Goal: Transaction & Acquisition: Purchase product/service

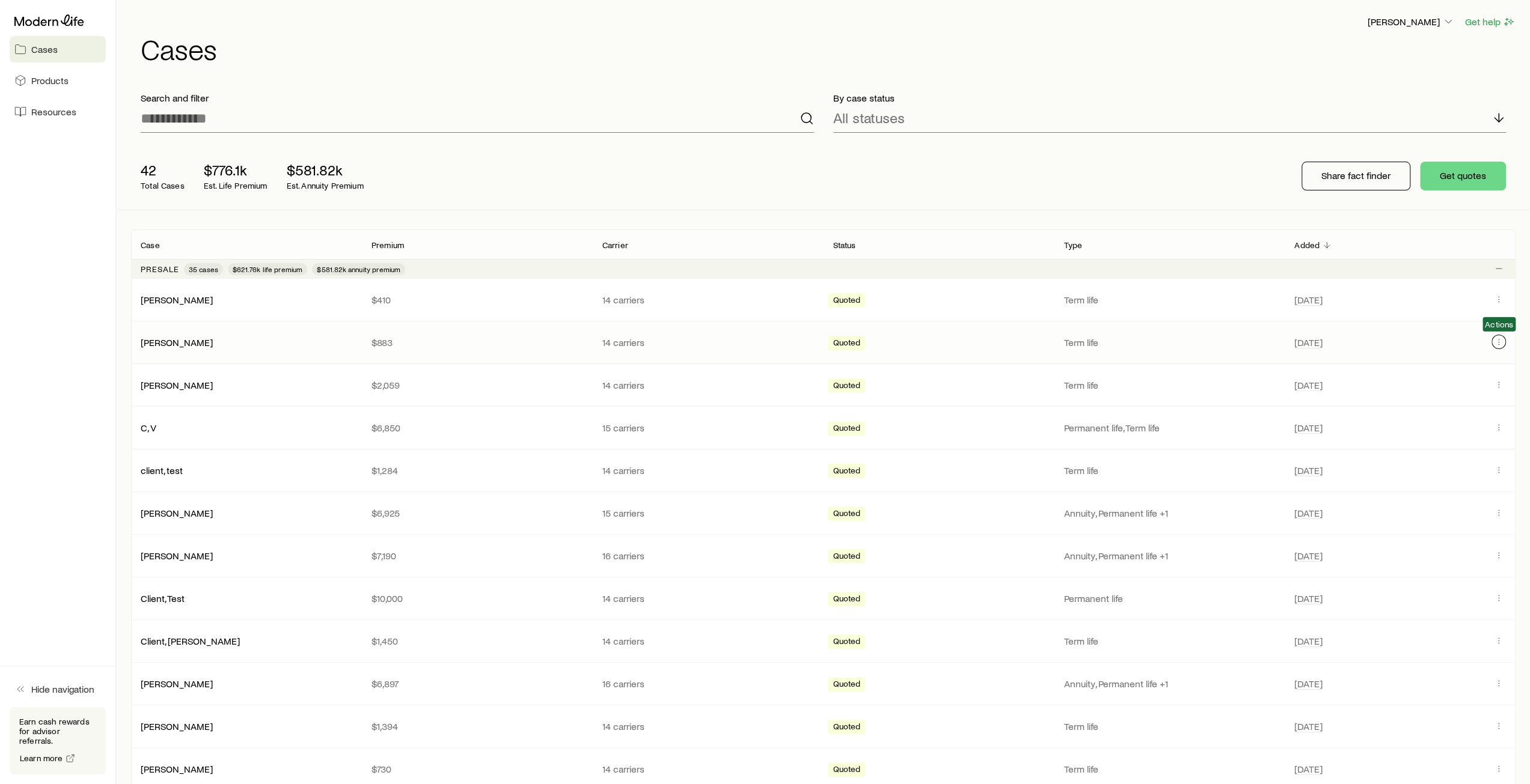
click at [1496, 344] on icon "Client cases" at bounding box center [1498, 341] width 9 height 9
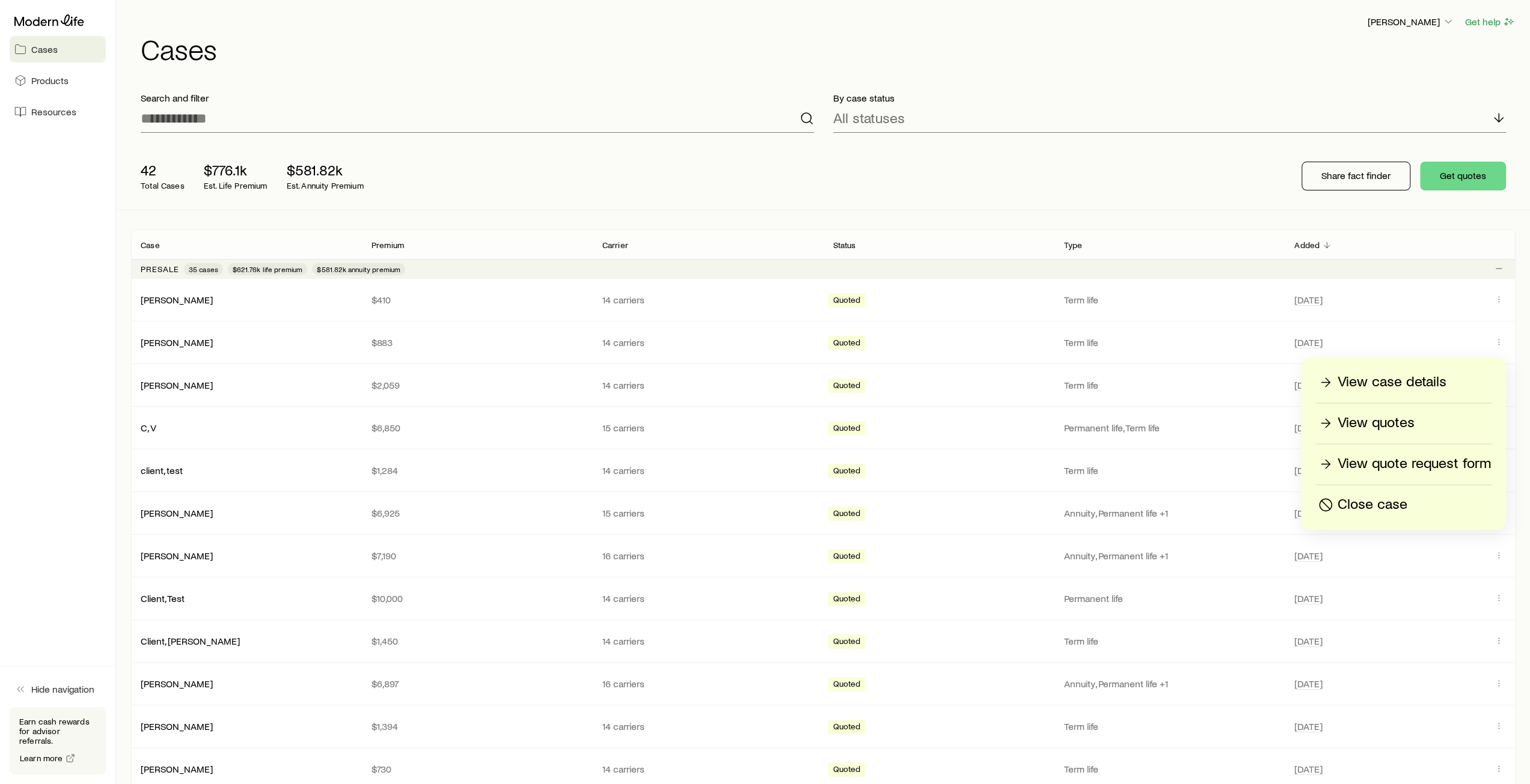
click at [1375, 501] on p "Close case" at bounding box center [1372, 504] width 70 height 19
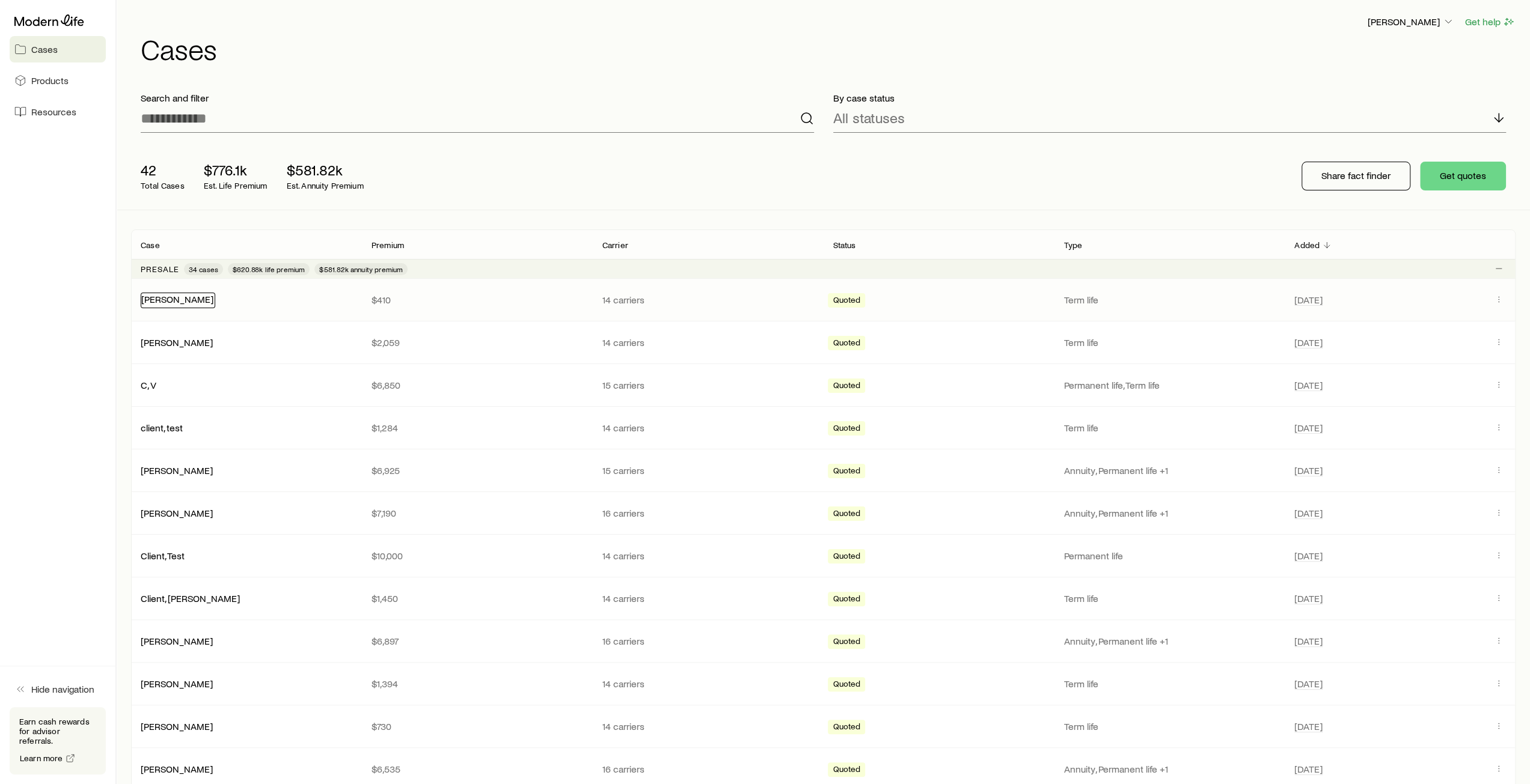
click at [193, 302] on link "Jackson, Tom" at bounding box center [178, 299] width 72 height 11
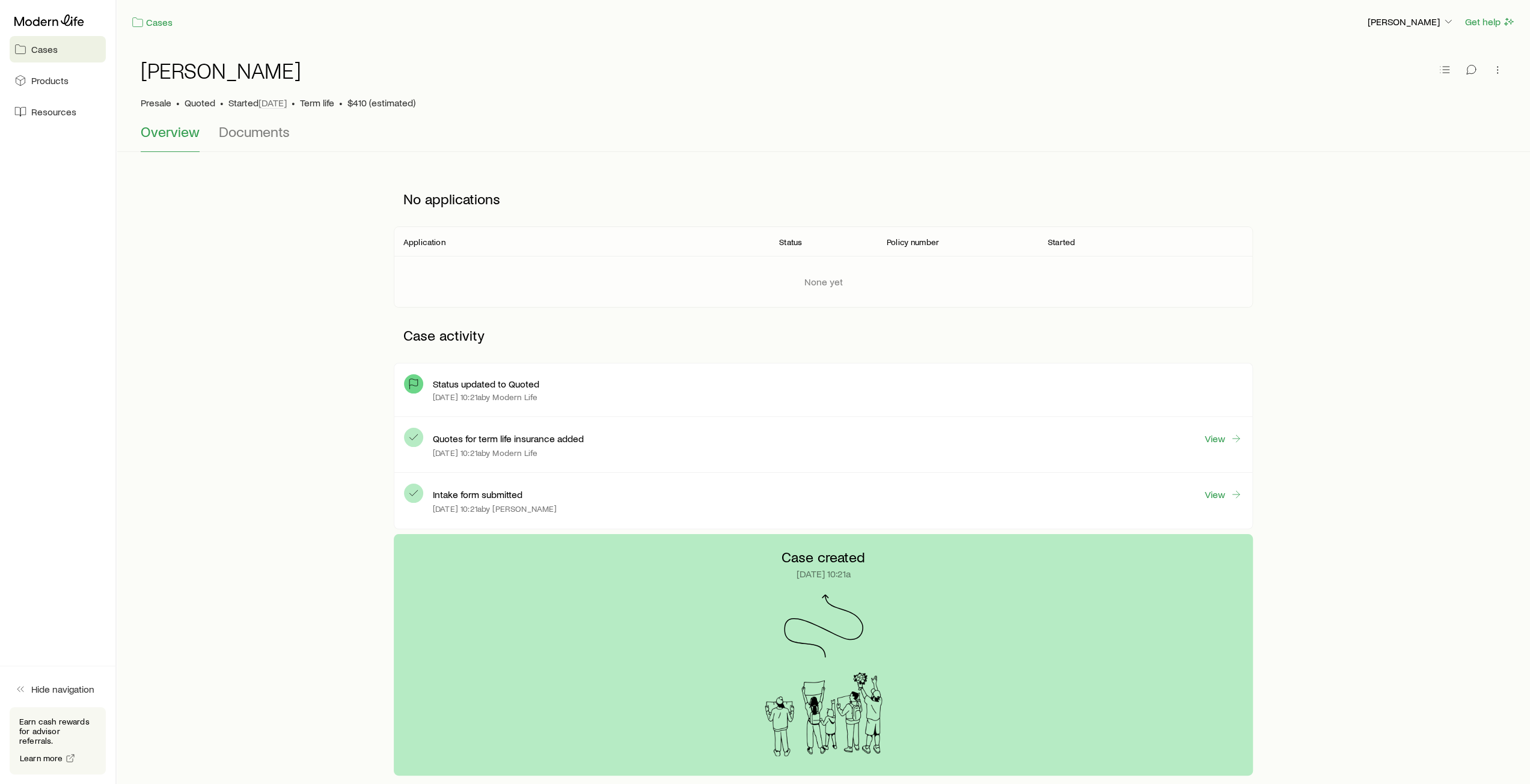
click at [45, 51] on span "Cases" at bounding box center [44, 49] width 27 height 12
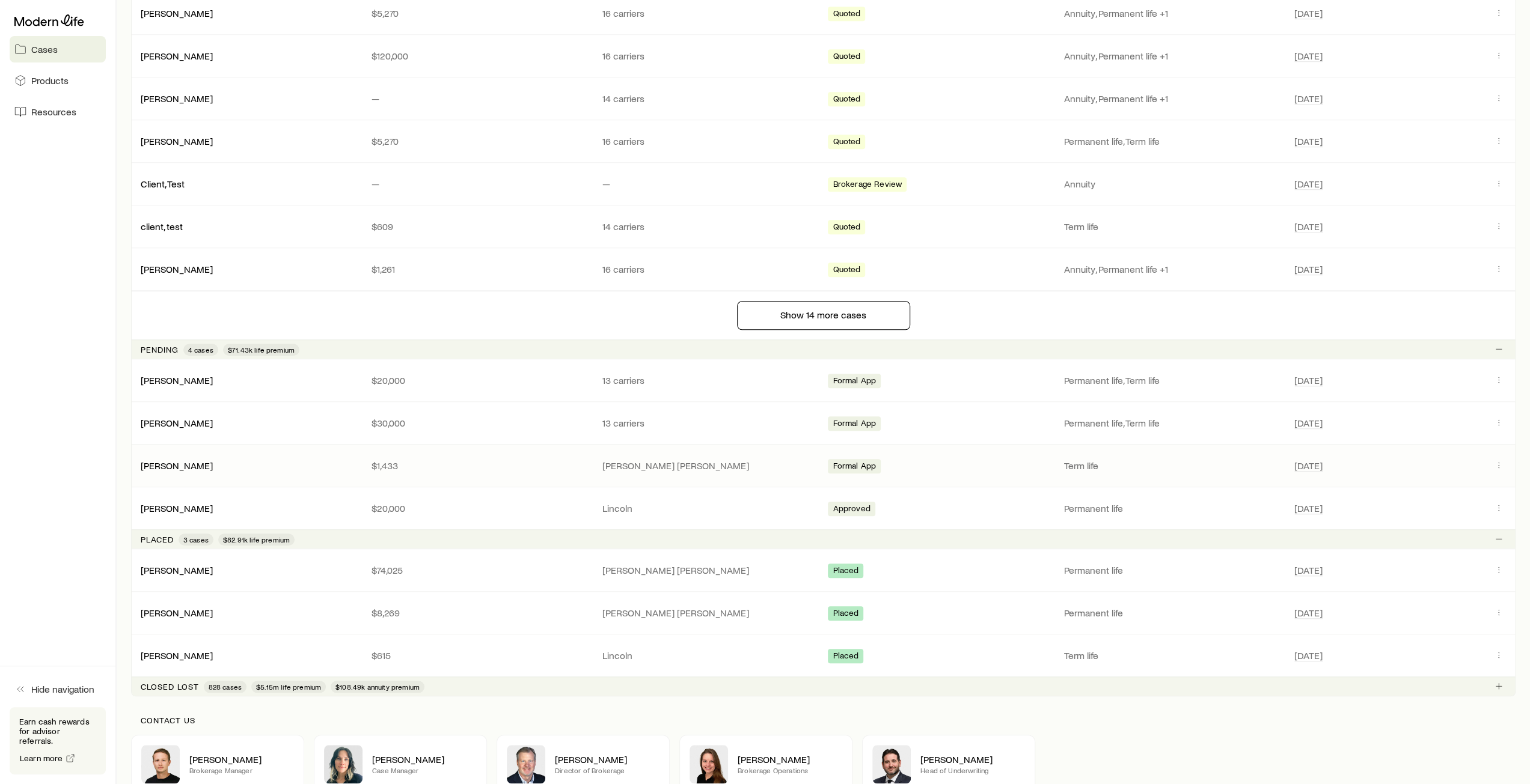
scroll to position [1009, 0]
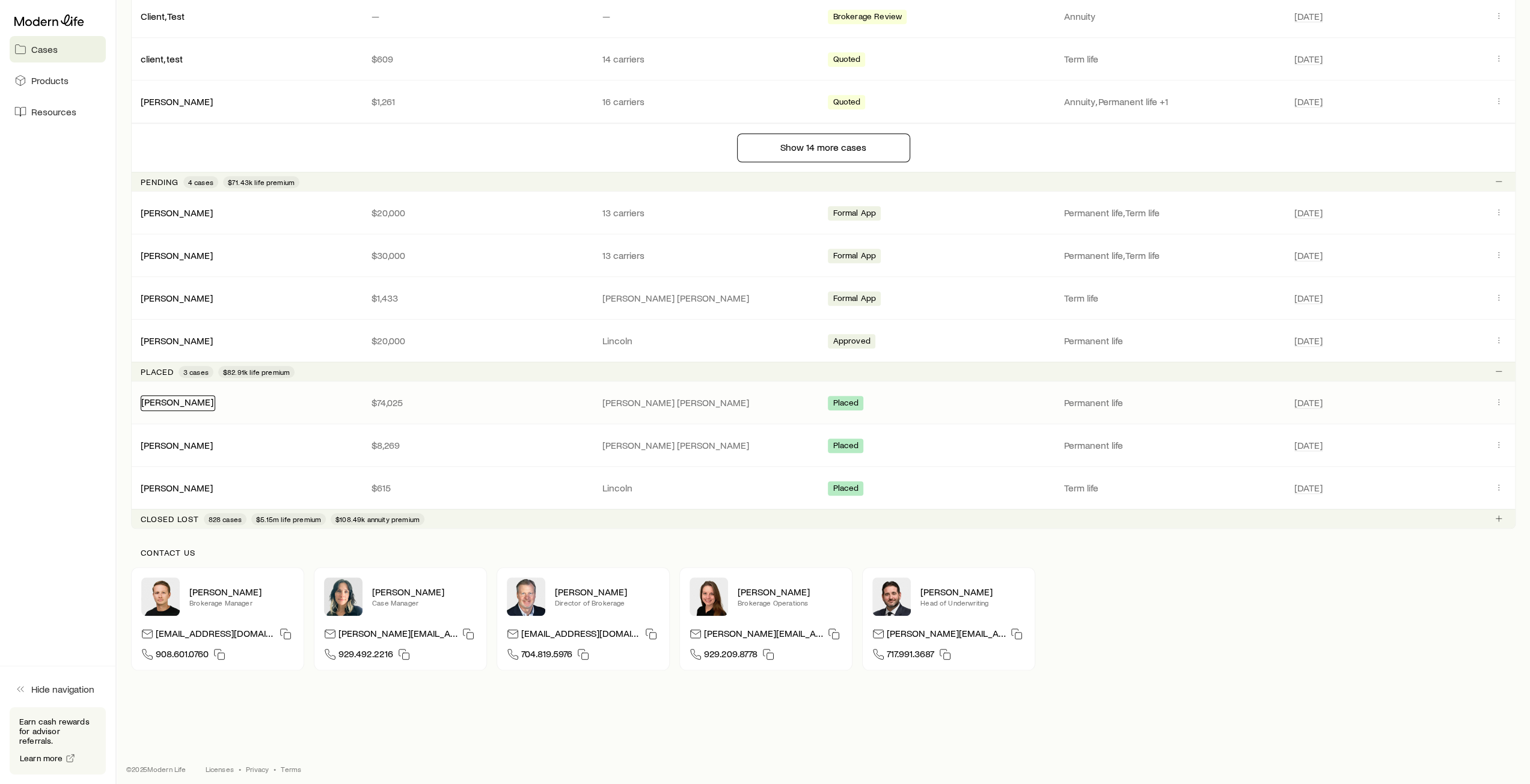
click at [187, 398] on link "[PERSON_NAME]" at bounding box center [178, 401] width 72 height 11
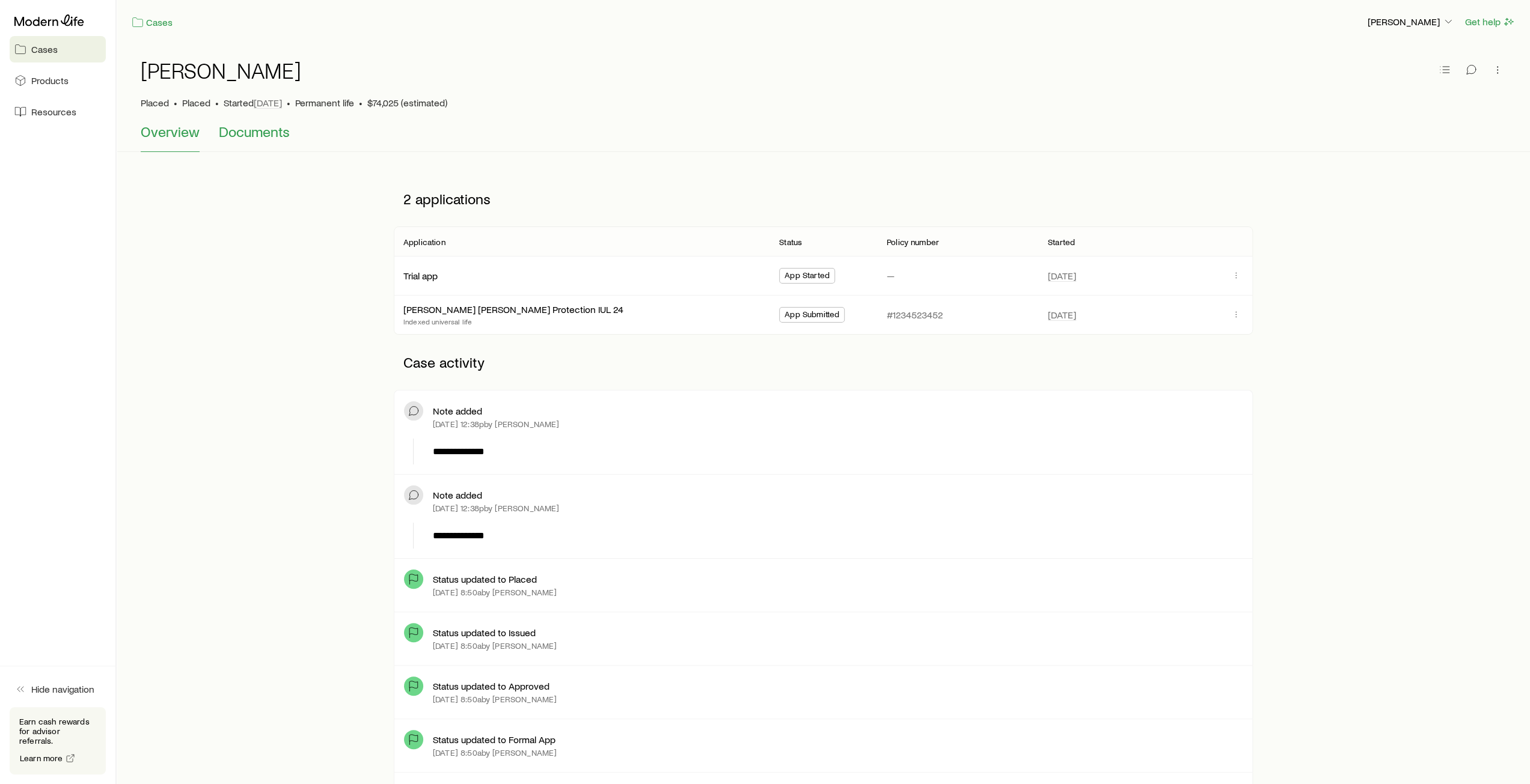
click at [256, 131] on span "Documents" at bounding box center [254, 132] width 71 height 17
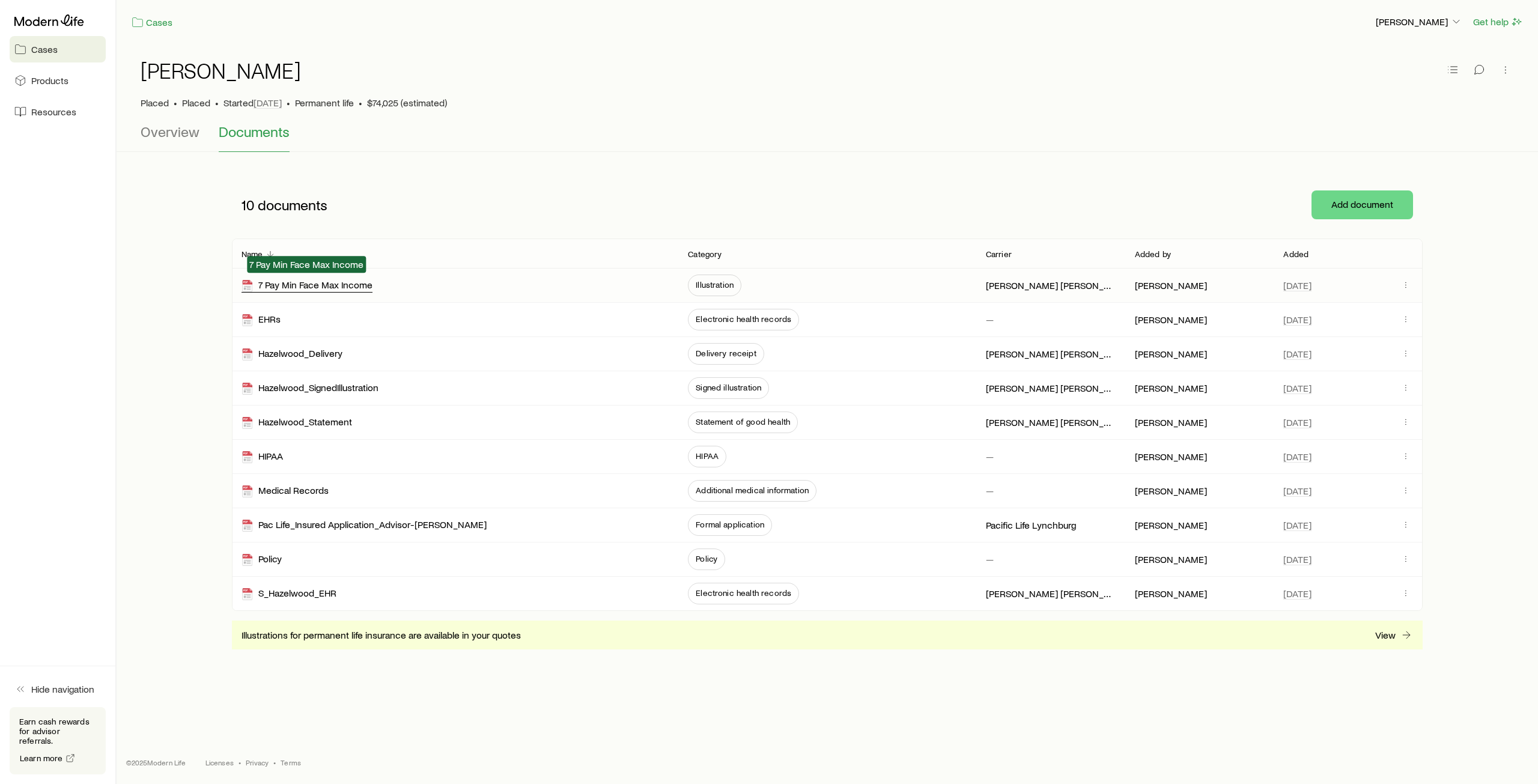
click at [292, 285] on div "7 Pay Min Face Max Income" at bounding box center [307, 286] width 131 height 14
click at [1342, 203] on button "Add document" at bounding box center [1362, 205] width 101 height 29
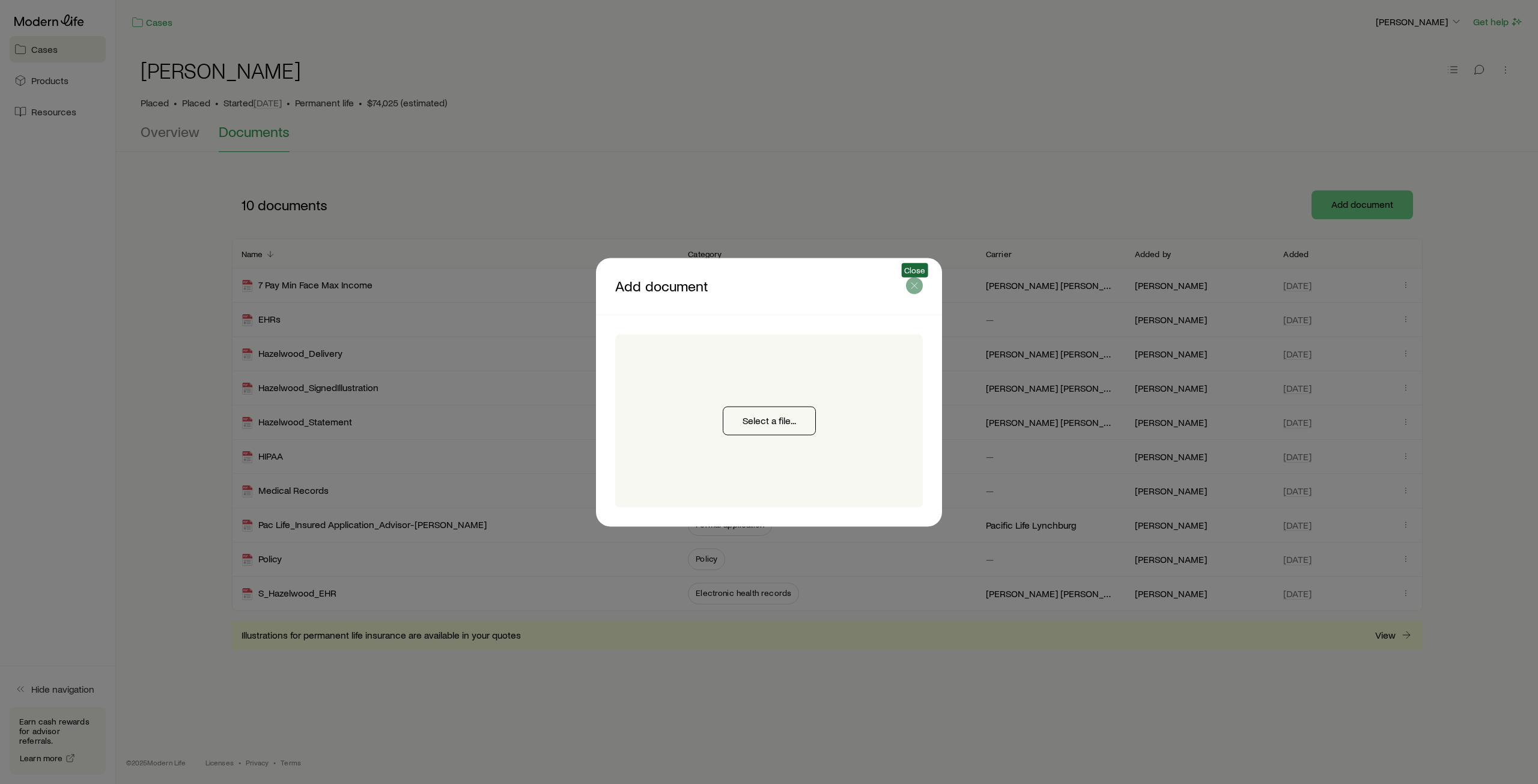
click at [916, 288] on line "button" at bounding box center [914, 285] width 6 height 6
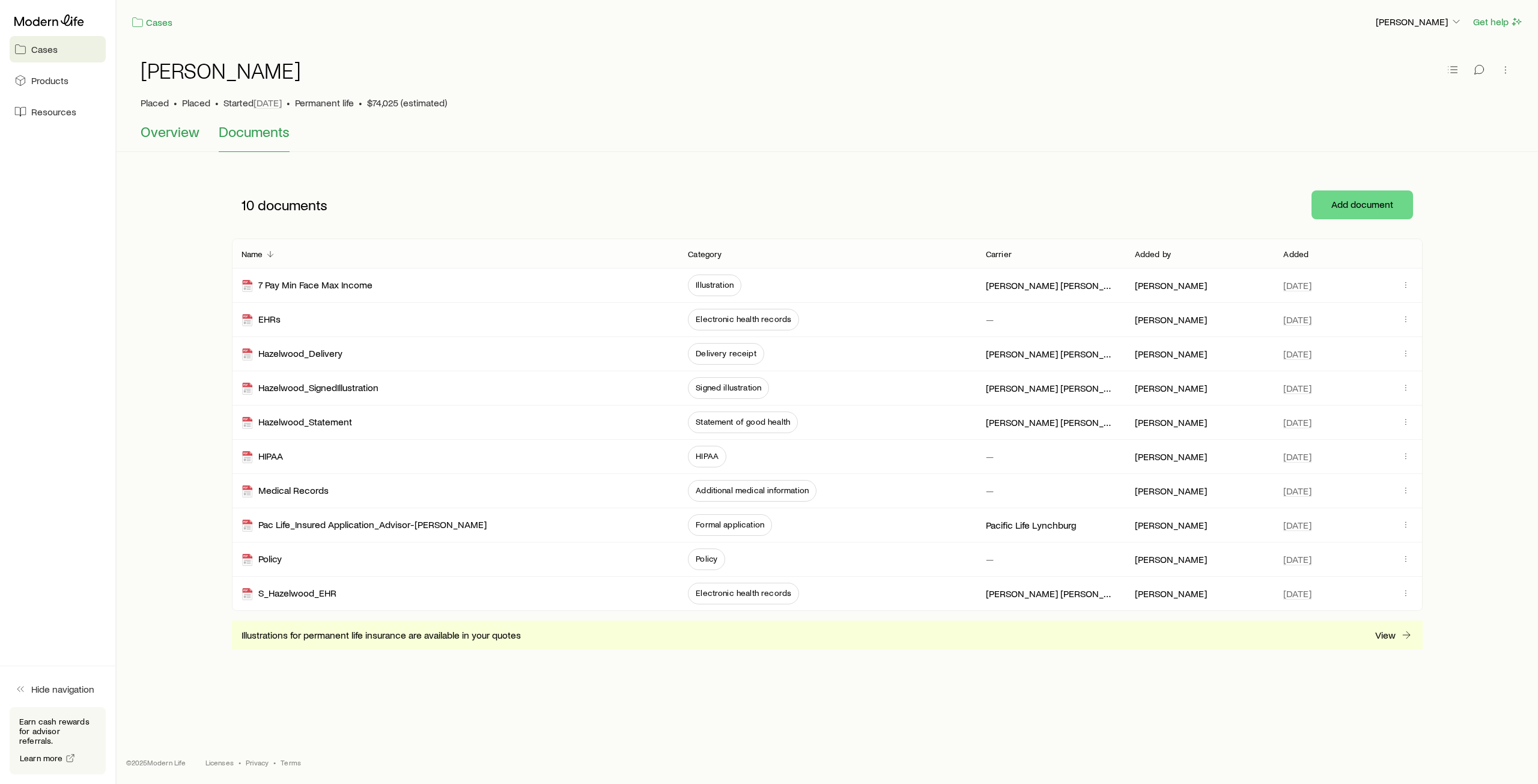
click at [159, 130] on span "Overview" at bounding box center [170, 132] width 59 height 17
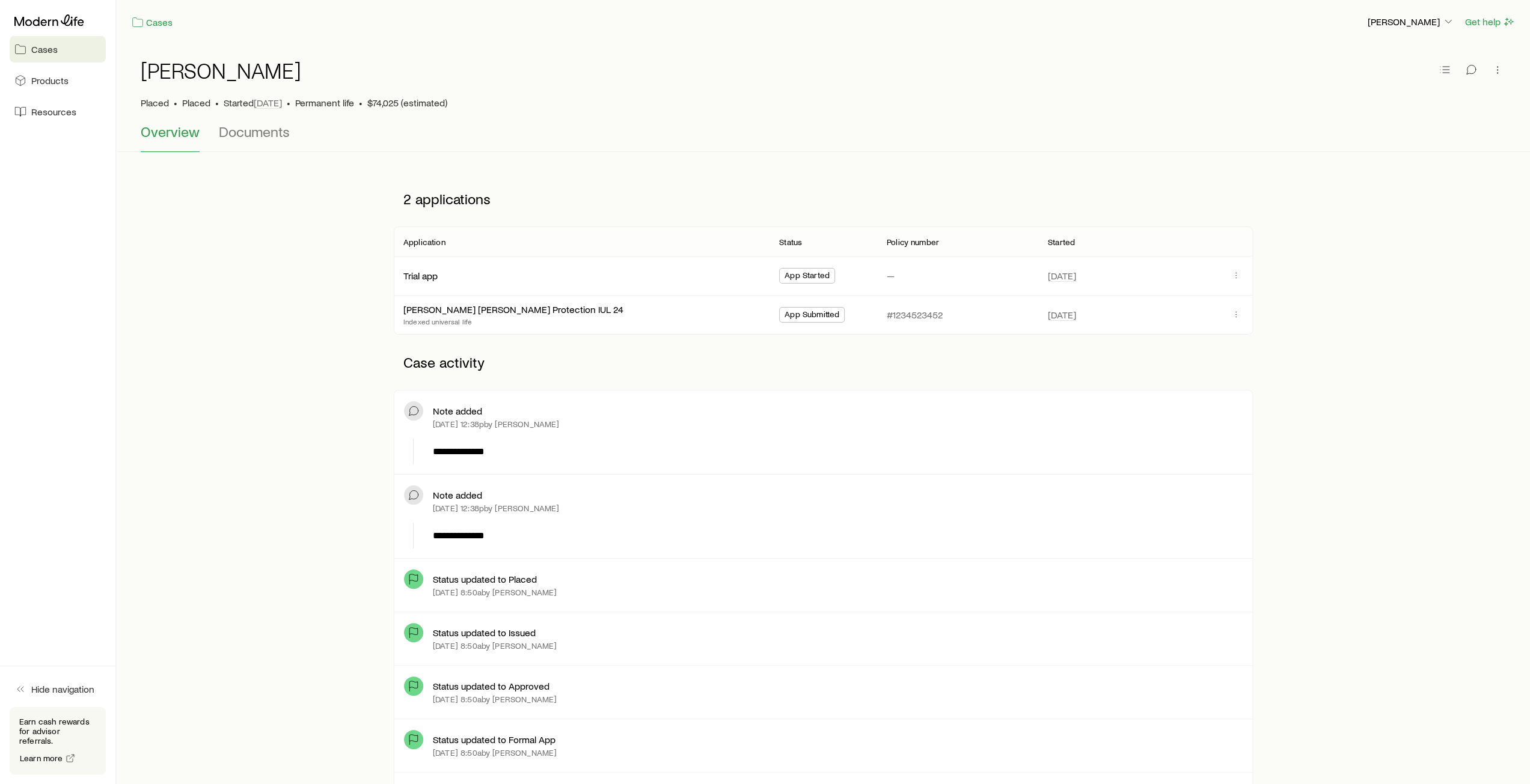
click at [33, 47] on span "Cases" at bounding box center [44, 49] width 27 height 12
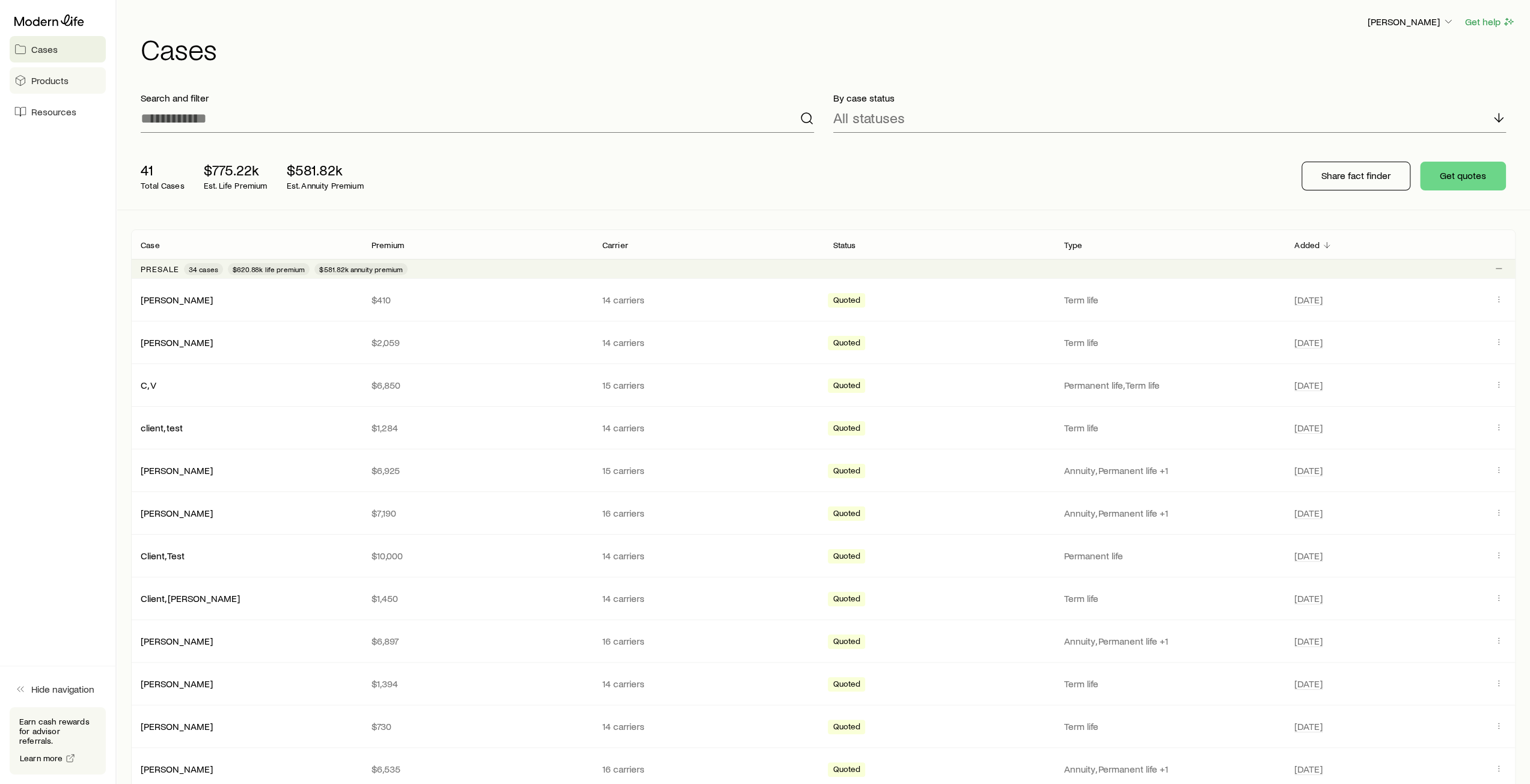
click at [48, 77] on span "Products" at bounding box center [49, 81] width 37 height 12
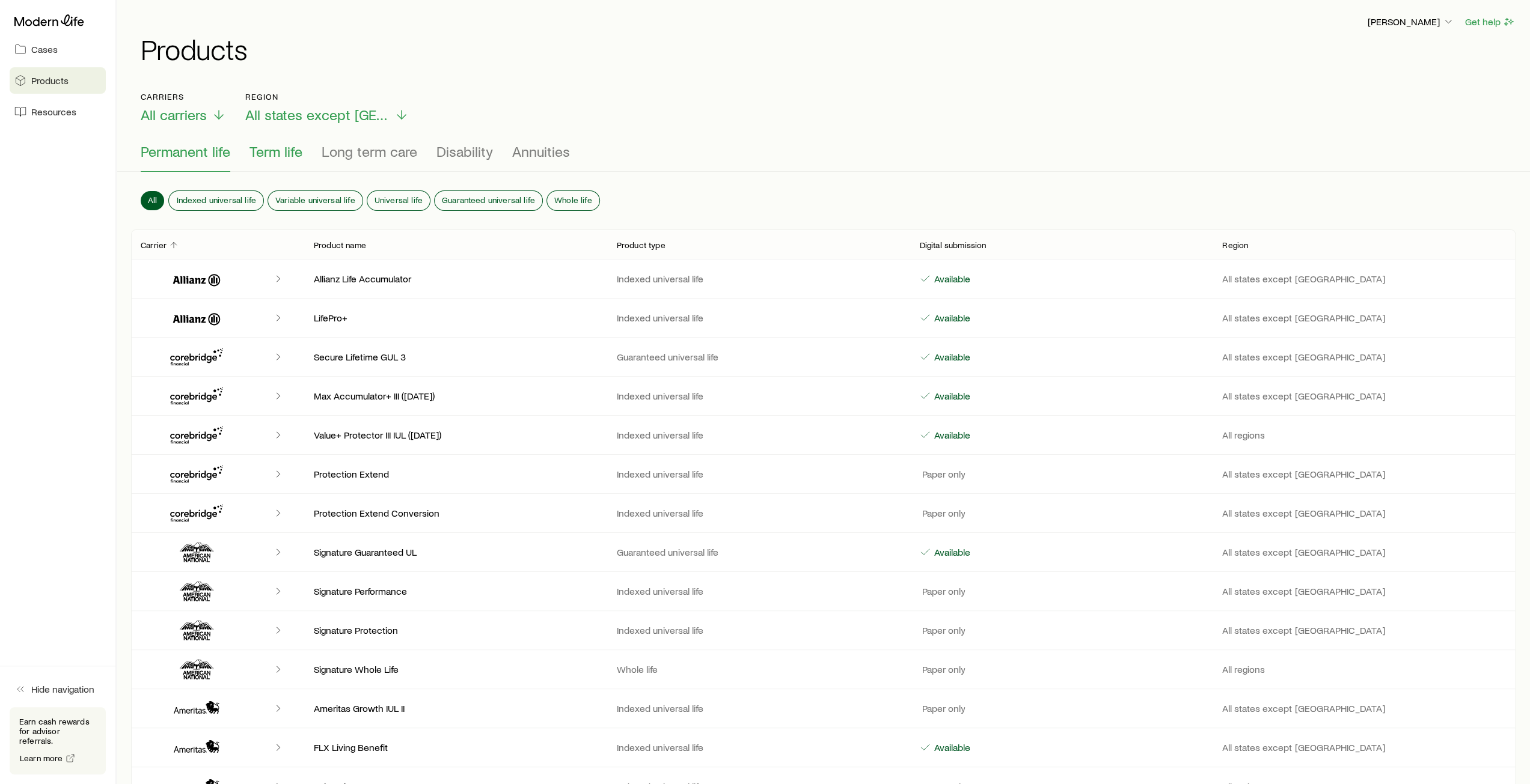
click at [268, 158] on span "Term life" at bounding box center [276, 152] width 53 height 17
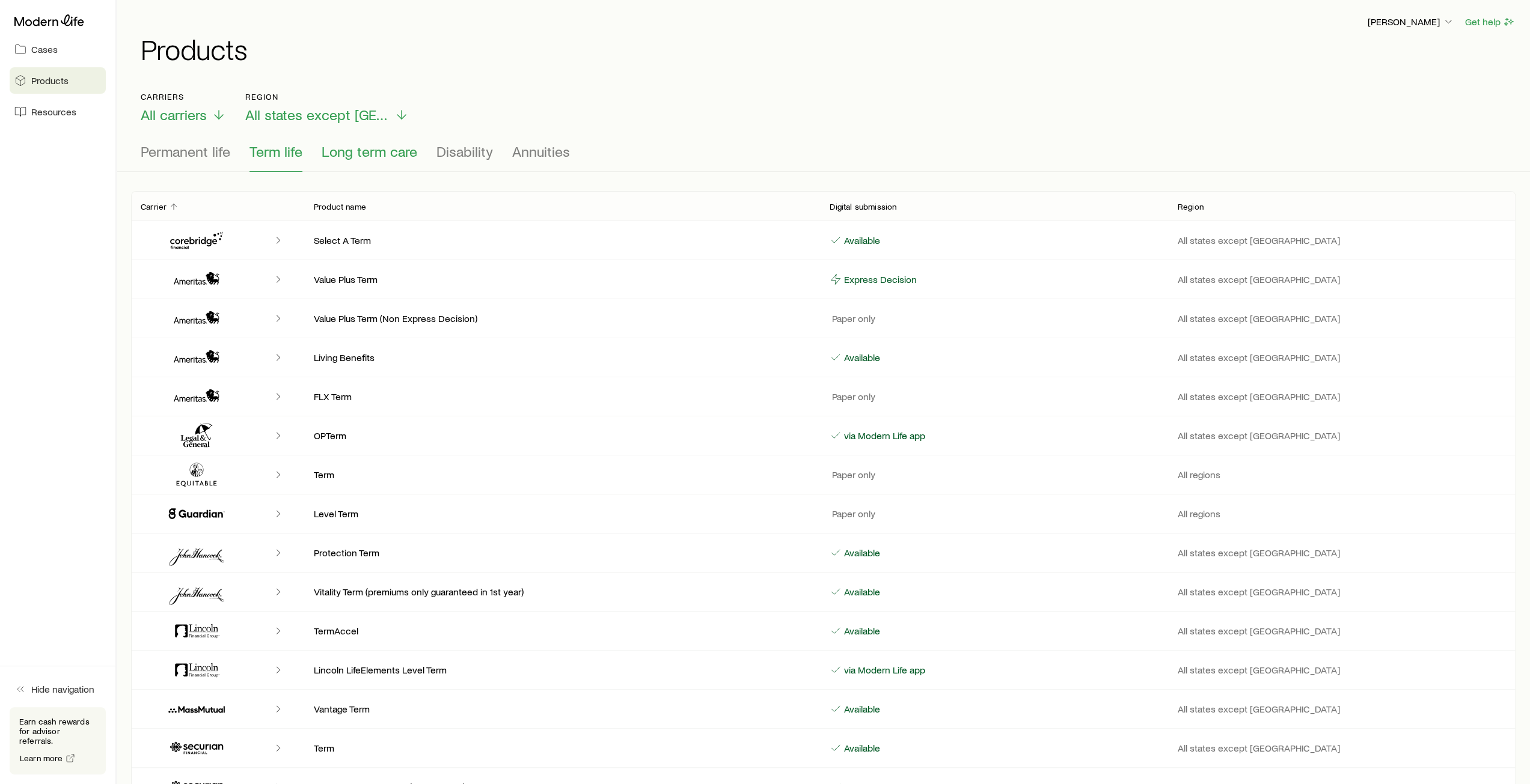
click at [356, 161] on button "Long term care" at bounding box center [369, 158] width 95 height 29
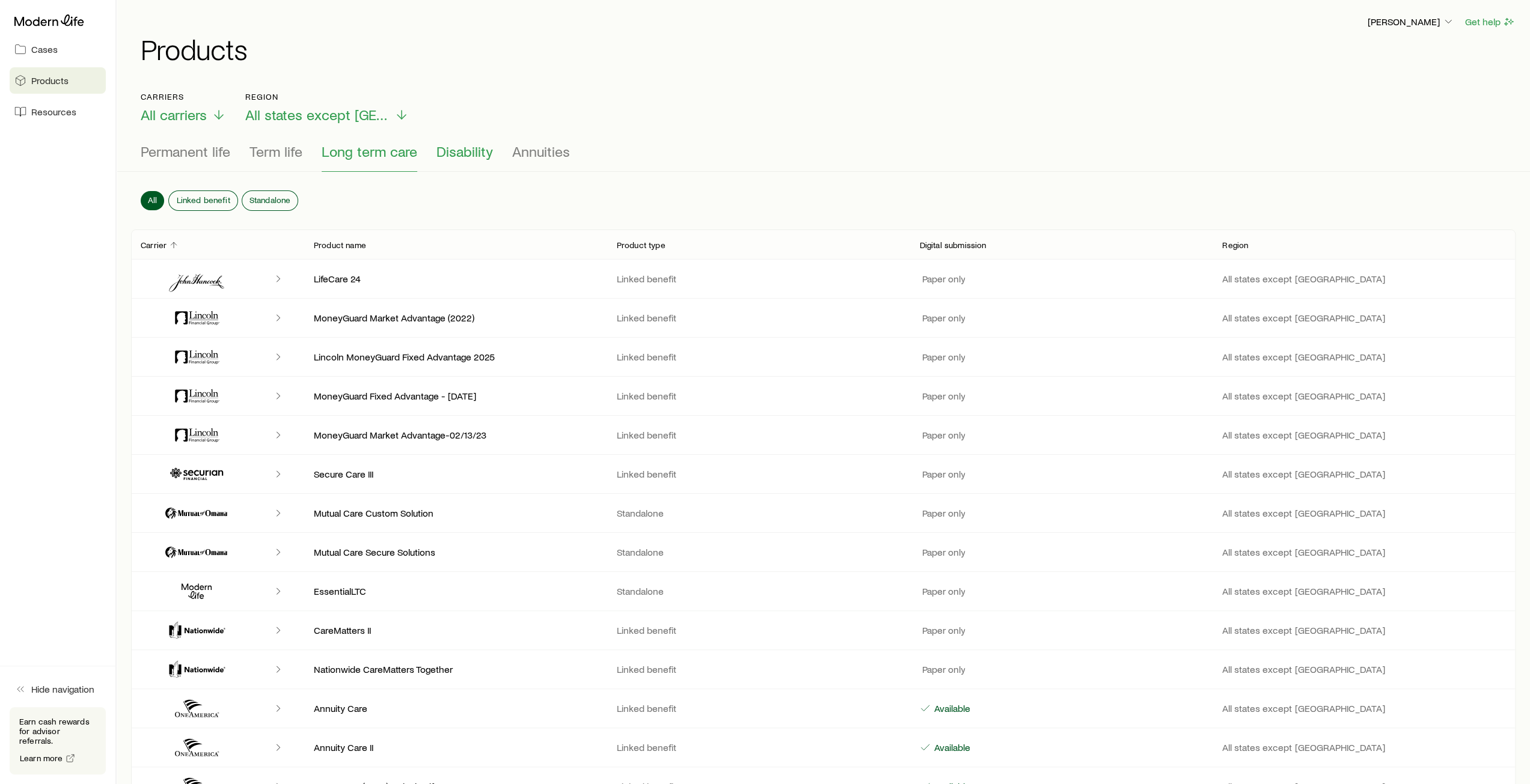
click at [449, 160] on button "Disability" at bounding box center [465, 158] width 57 height 29
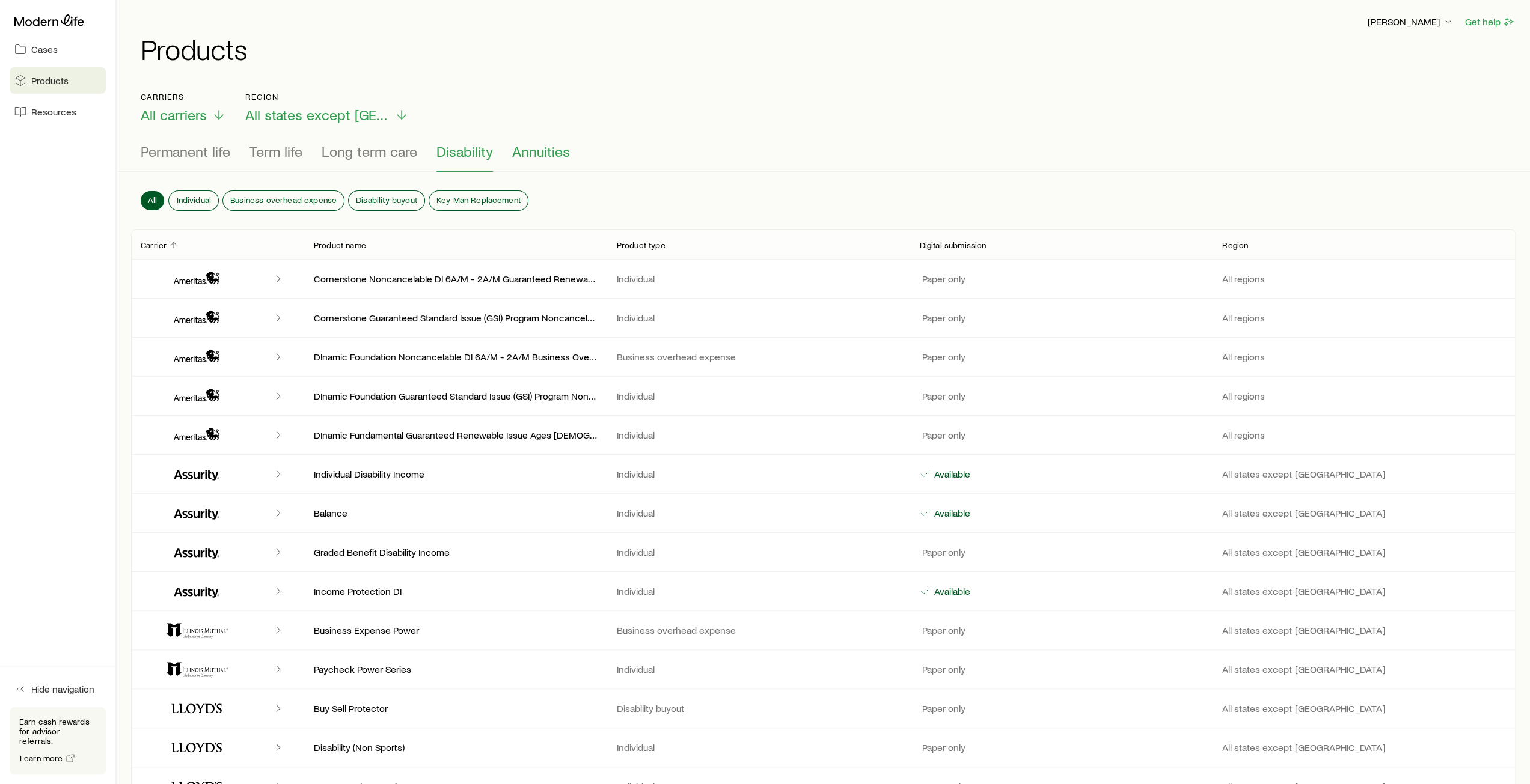
click at [558, 165] on button "Annuities" at bounding box center [541, 158] width 57 height 29
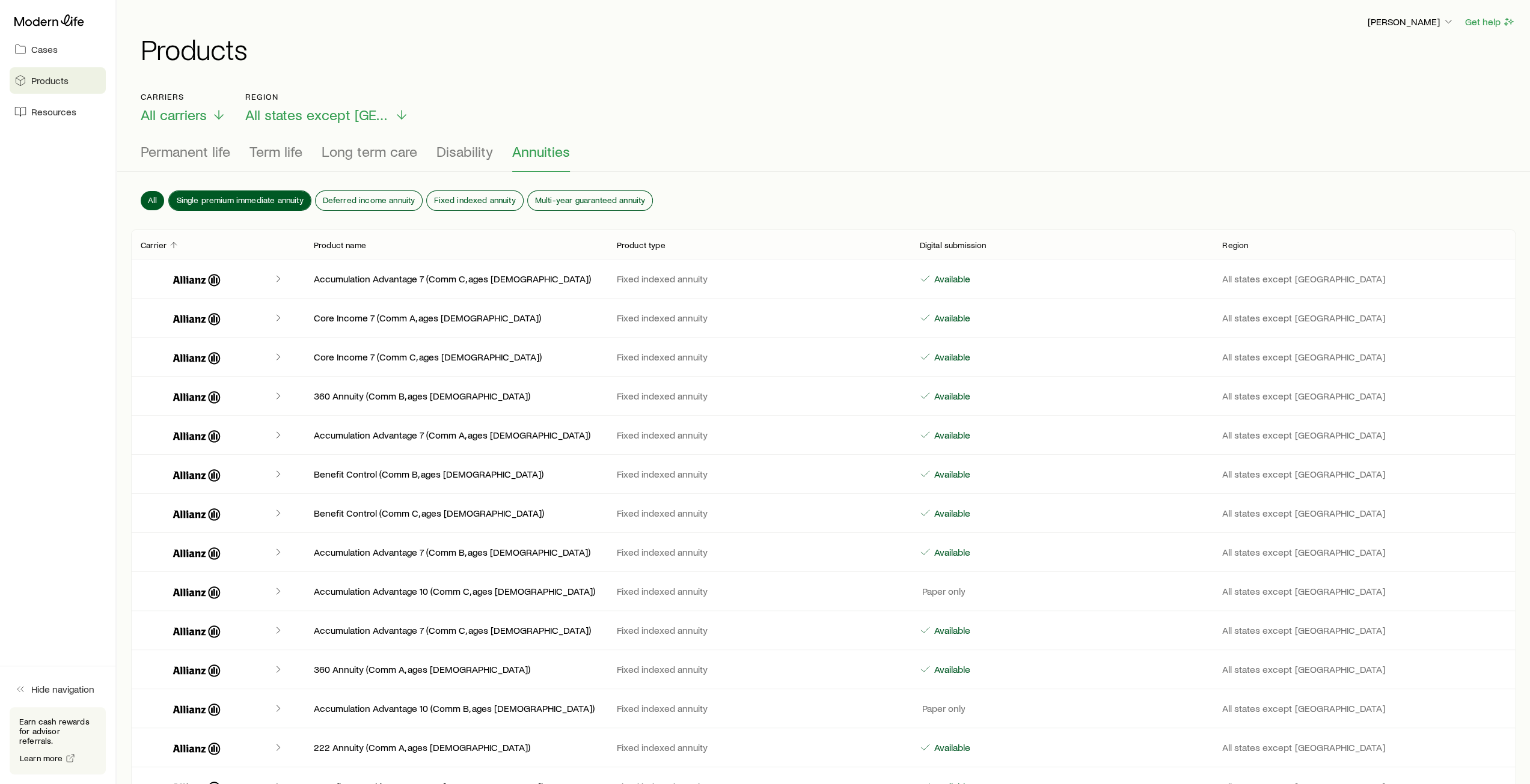
click at [250, 196] on span "Single premium immediate annuity" at bounding box center [239, 200] width 127 height 9
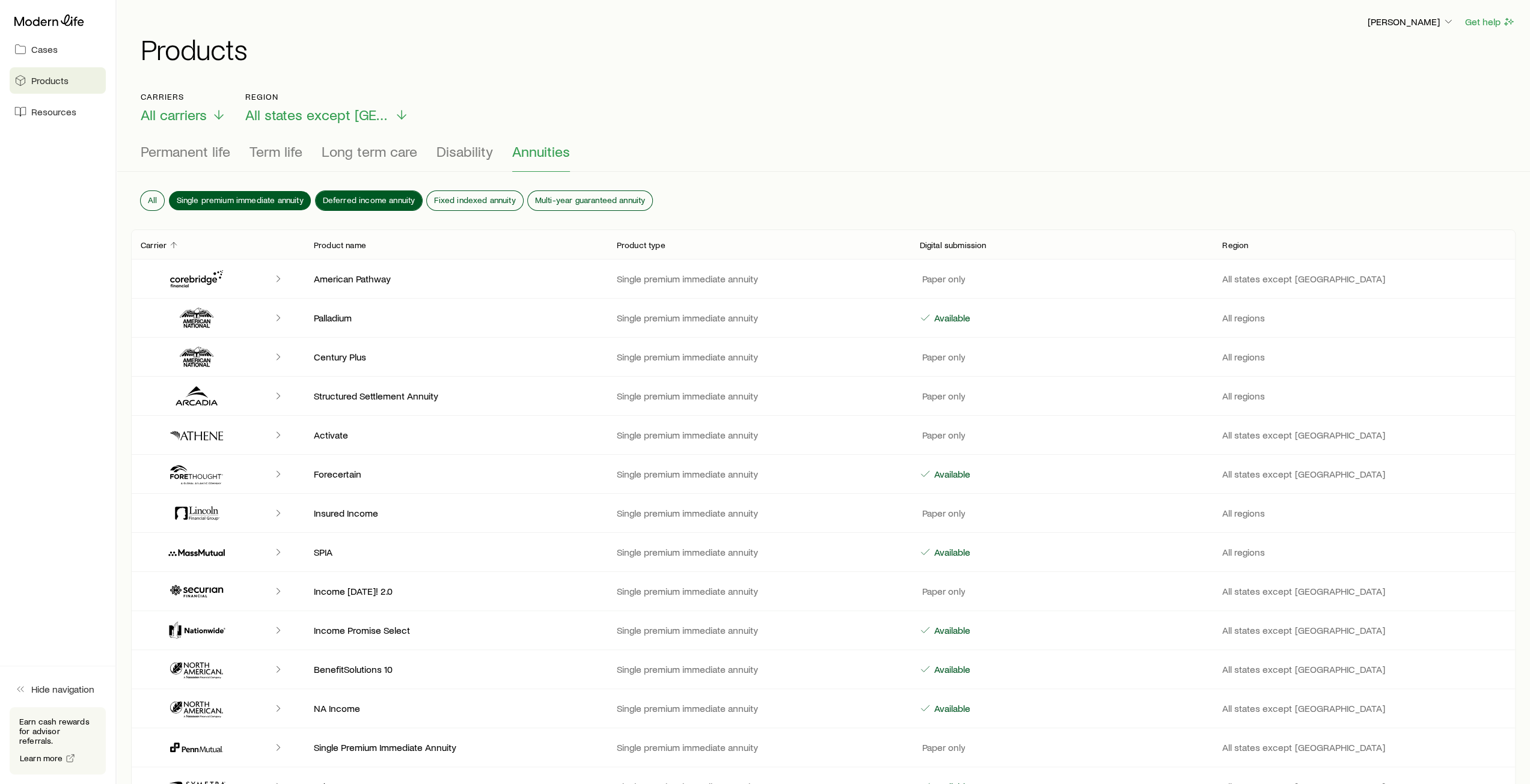
click at [336, 196] on span "Deferred income annuity" at bounding box center [369, 200] width 93 height 9
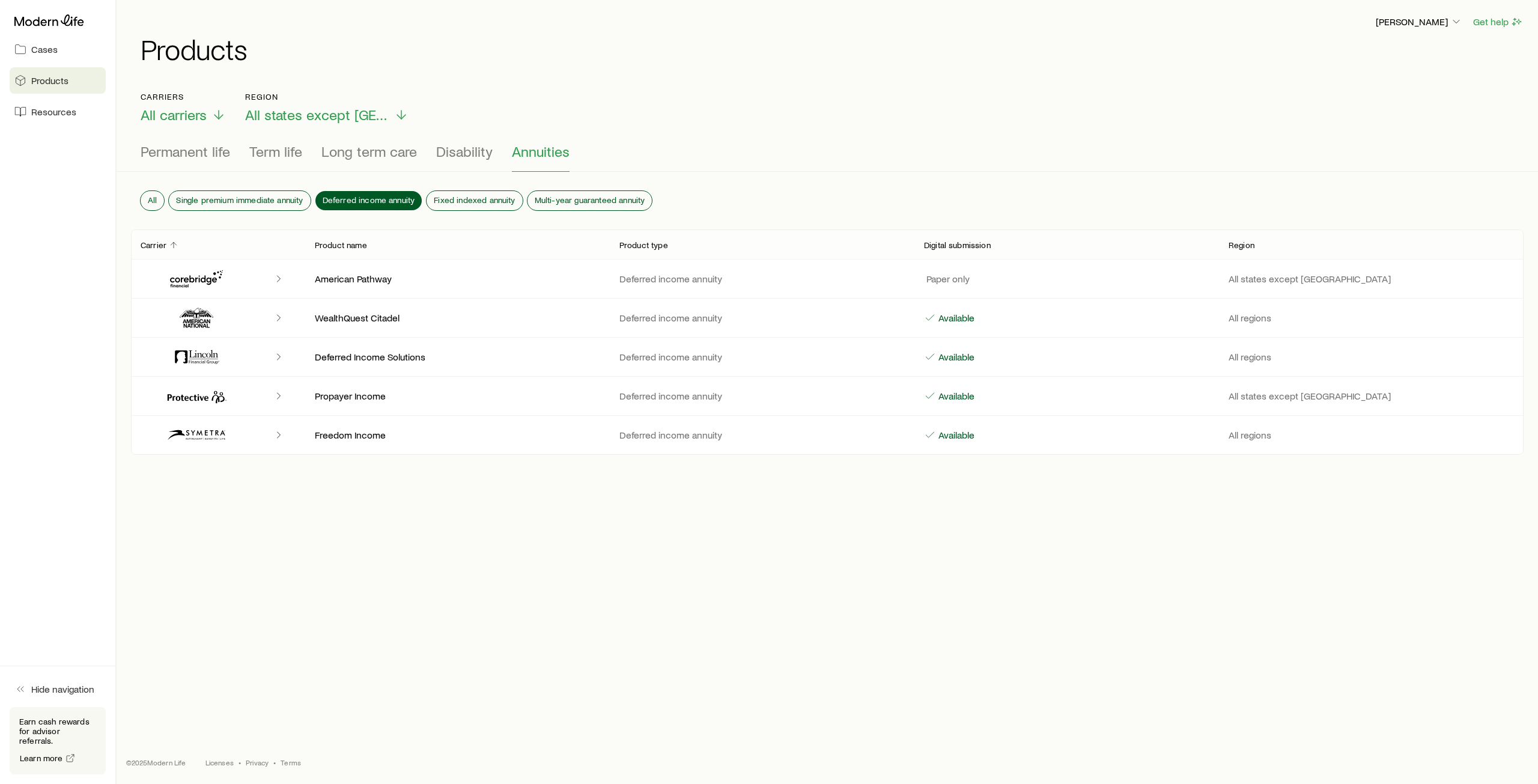
click at [455, 202] on div "All Single premium immediate annuity Deferred income annuity Fixed indexed annu…" at bounding box center [828, 203] width 1393 height 53
click at [459, 197] on span "Fixed indexed annuity" at bounding box center [474, 200] width 81 height 9
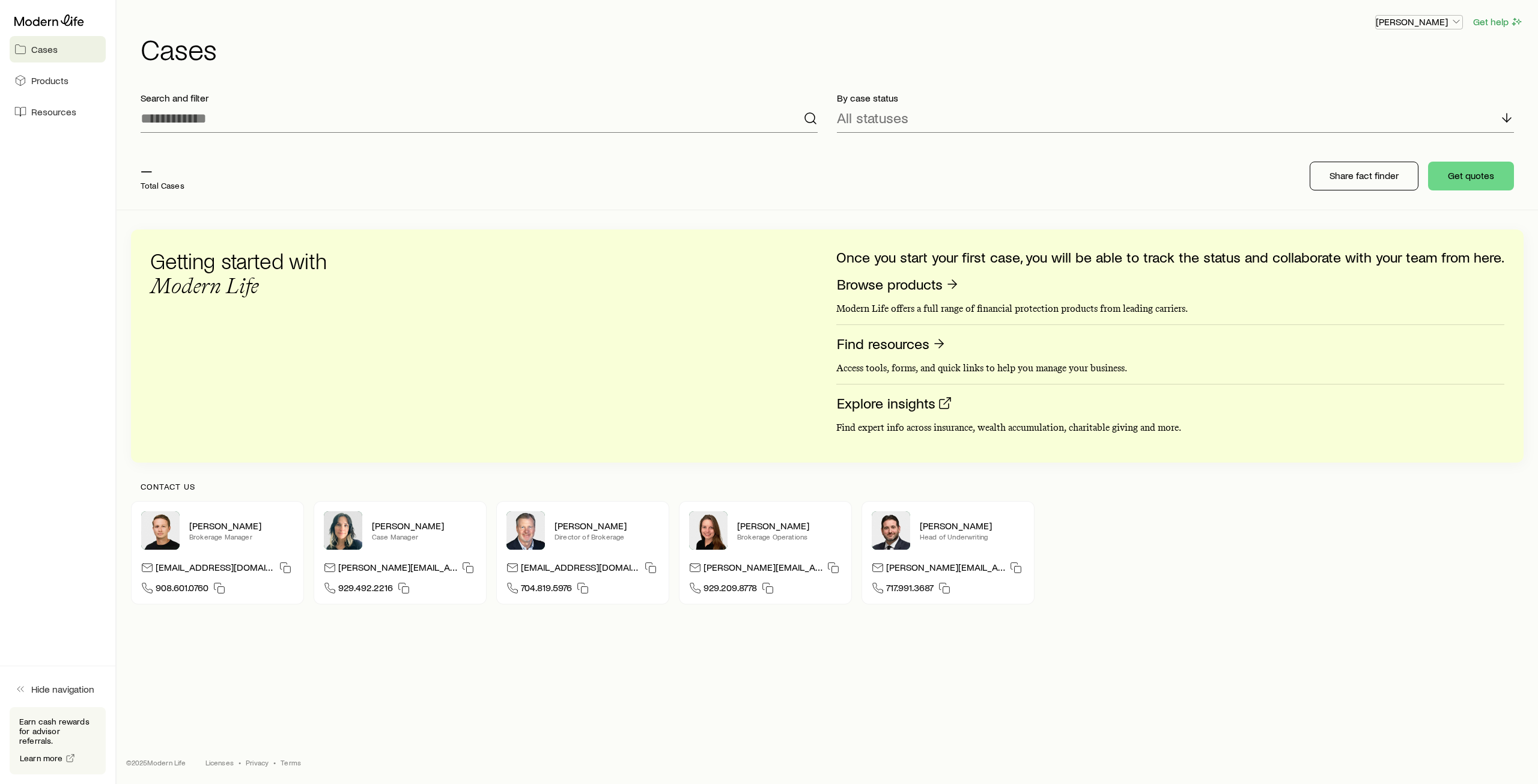
click at [1458, 21] on icon "button" at bounding box center [1457, 21] width 12 height 12
click at [1408, 61] on link "Licenses and contracts" at bounding box center [1391, 54] width 135 height 21
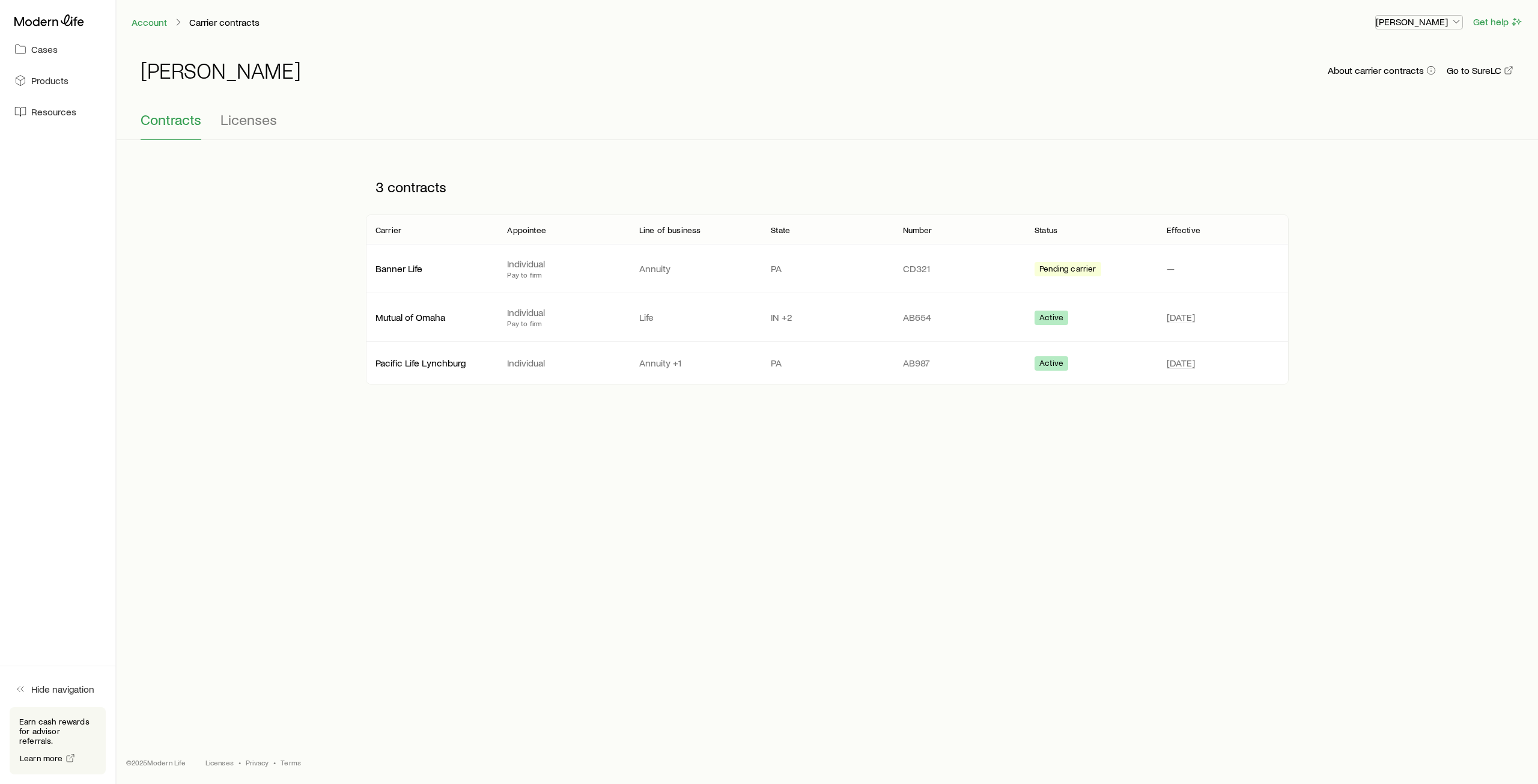
click at [1453, 25] on icon "button" at bounding box center [1457, 21] width 12 height 12
click at [1416, 79] on span "Commission schedule" at bounding box center [1392, 81] width 93 height 12
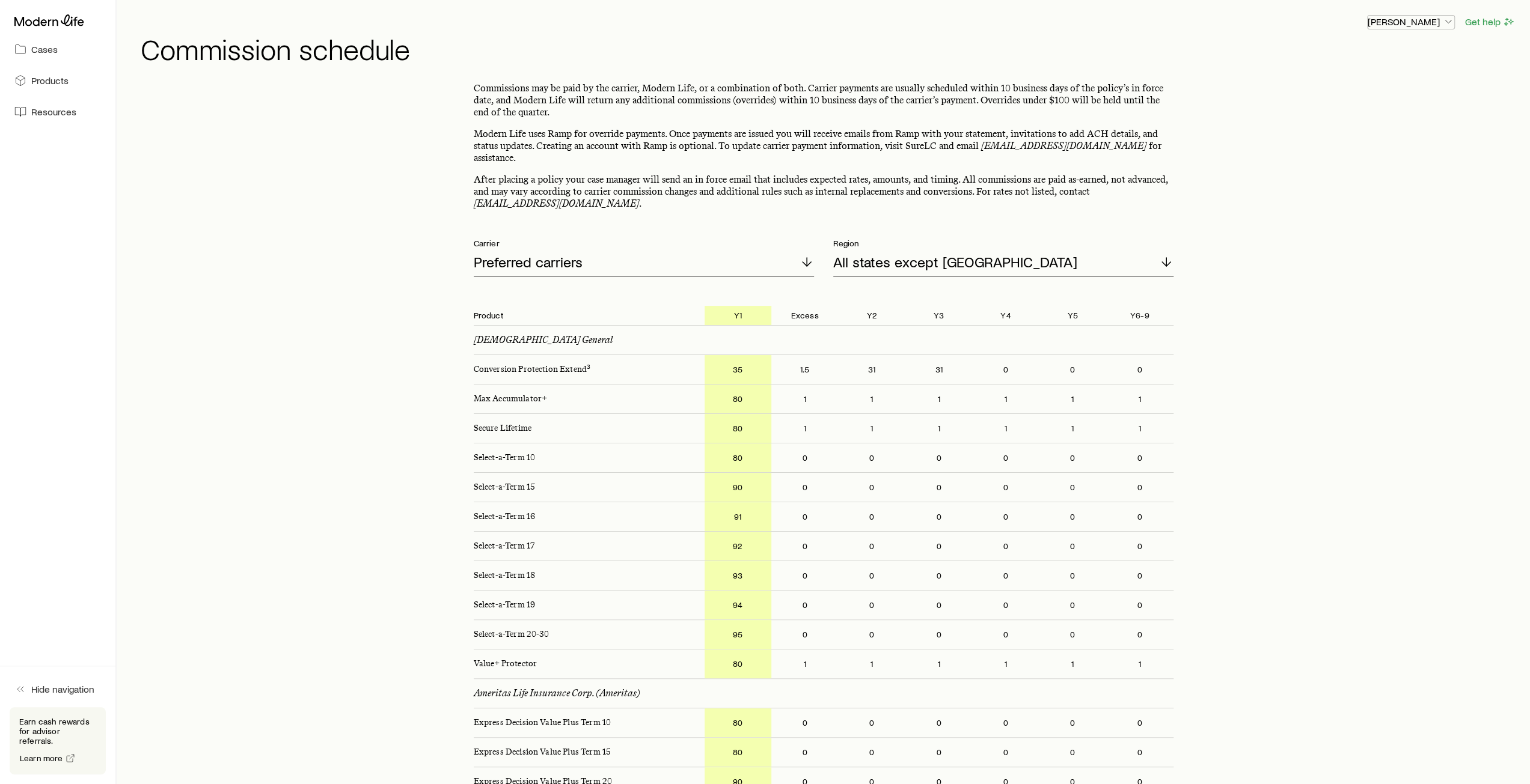
click at [1442, 23] on icon "button" at bounding box center [1448, 21] width 12 height 12
click at [1372, 110] on span "Track payments" at bounding box center [1371, 113] width 67 height 12
click at [33, 49] on span "Cases" at bounding box center [44, 49] width 27 height 12
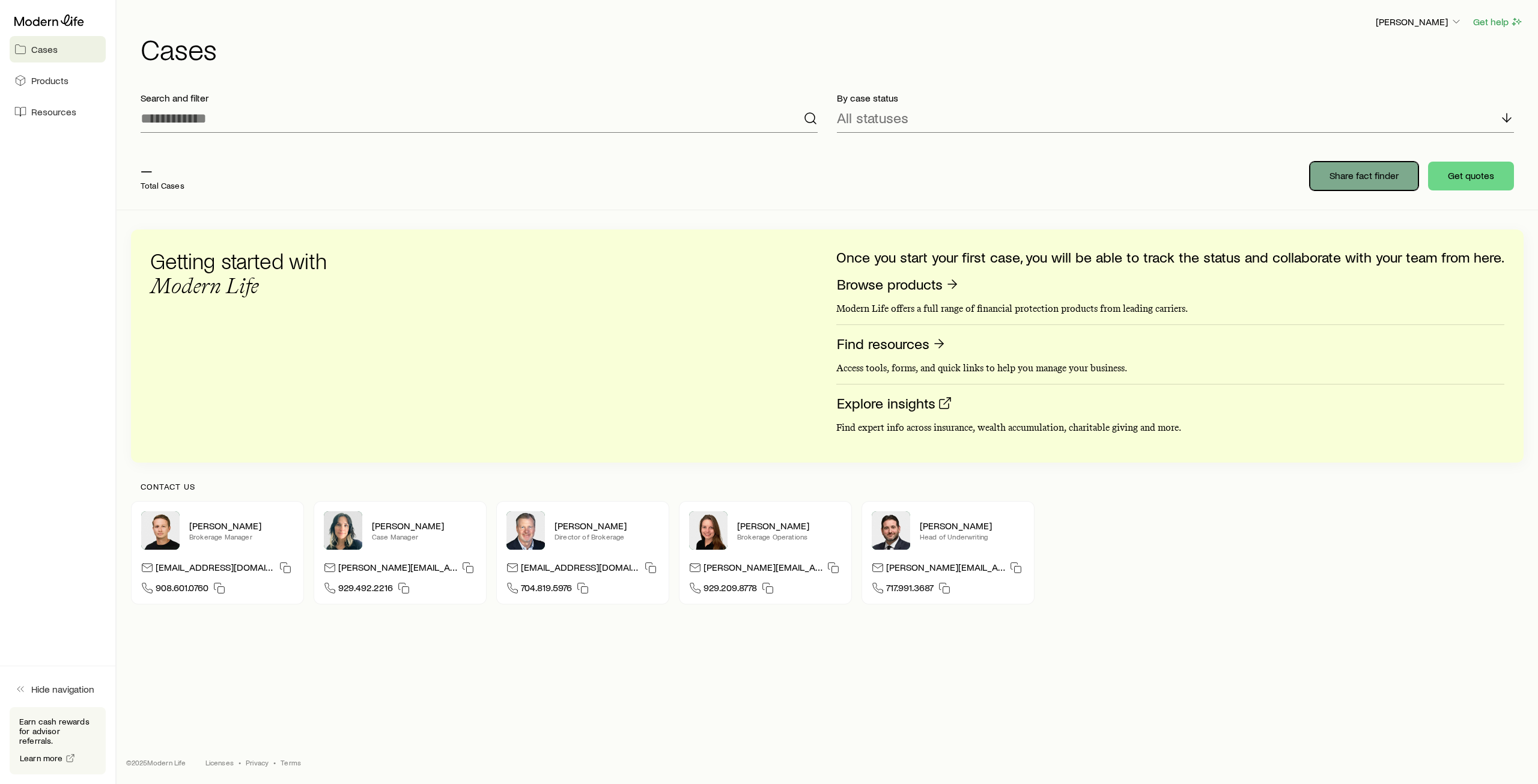
click at [1346, 168] on button "Share fact finder" at bounding box center [1364, 176] width 109 height 29
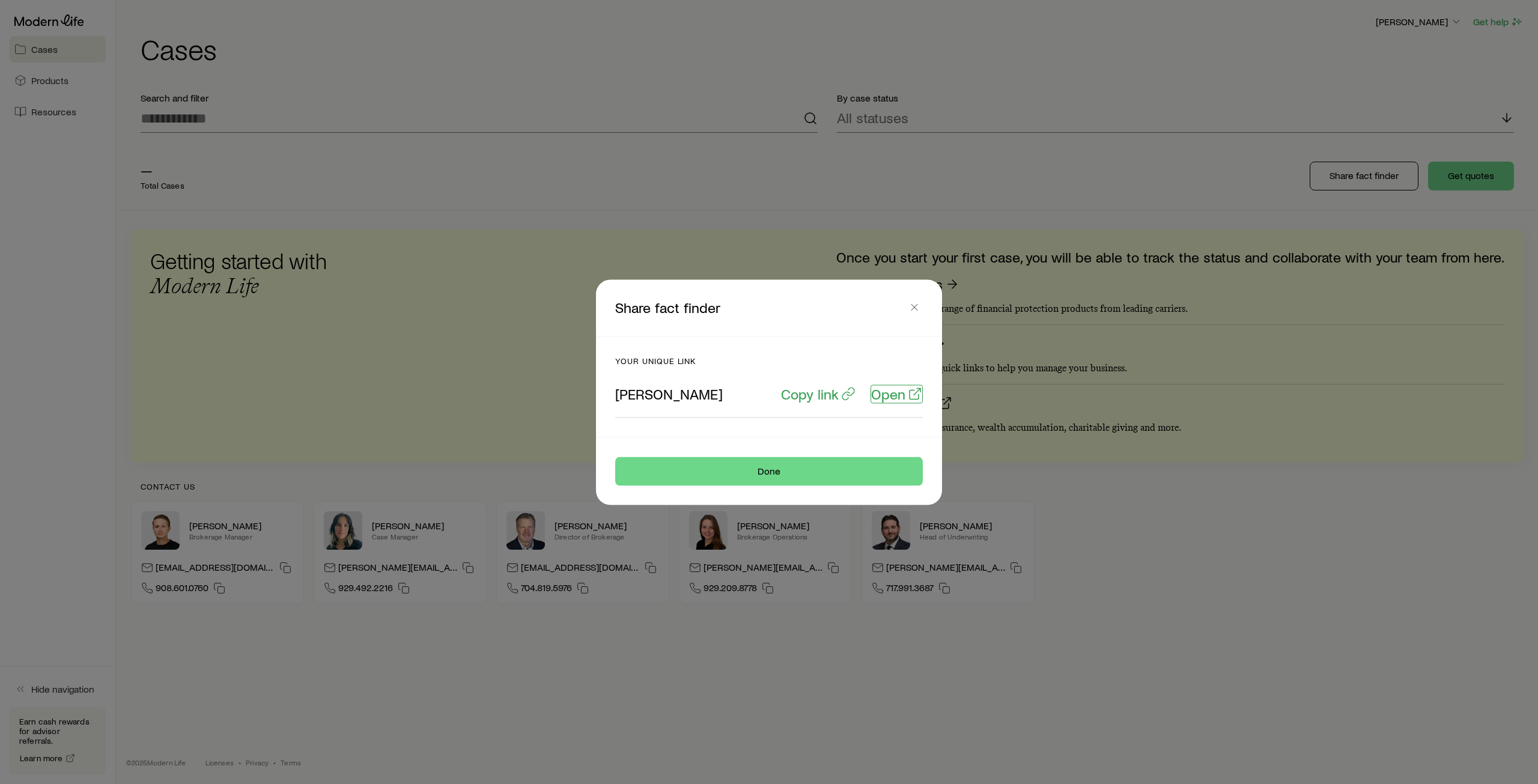
click at [891, 396] on p "Open" at bounding box center [889, 394] width 34 height 17
click at [920, 305] on icon "button" at bounding box center [914, 307] width 12 height 12
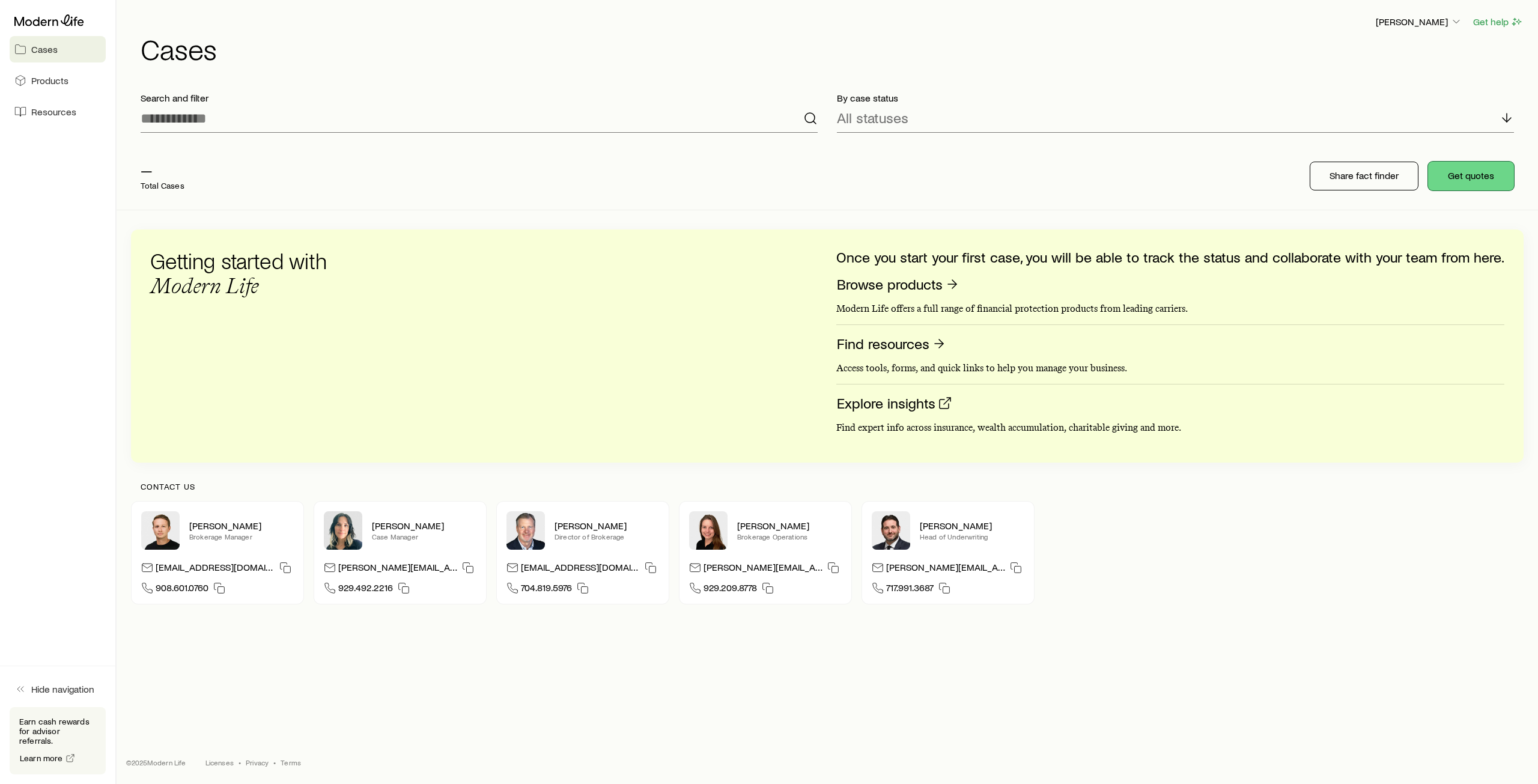
click at [1465, 184] on button "Get quotes" at bounding box center [1471, 176] width 86 height 29
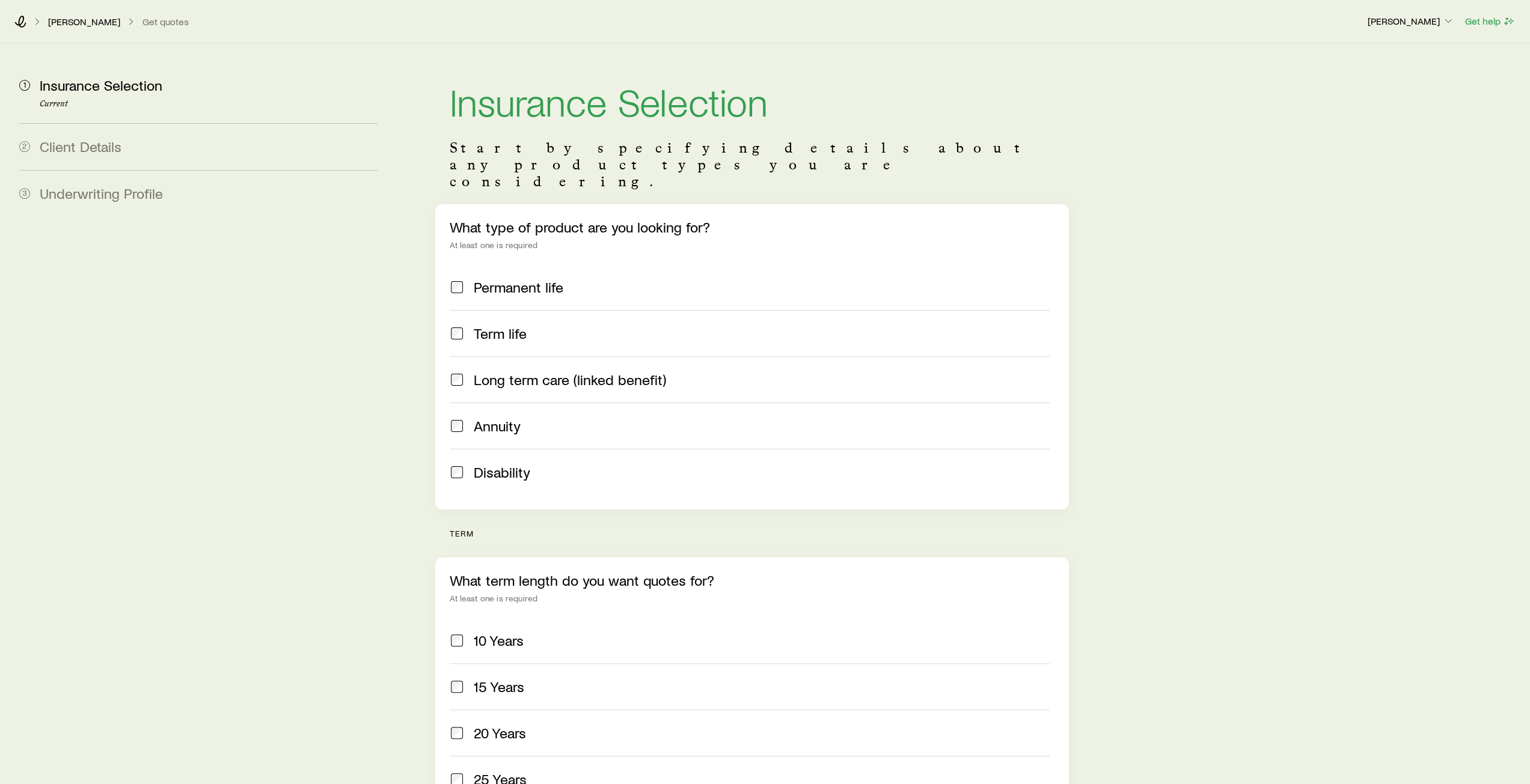
click at [459, 325] on span at bounding box center [457, 334] width 15 height 17
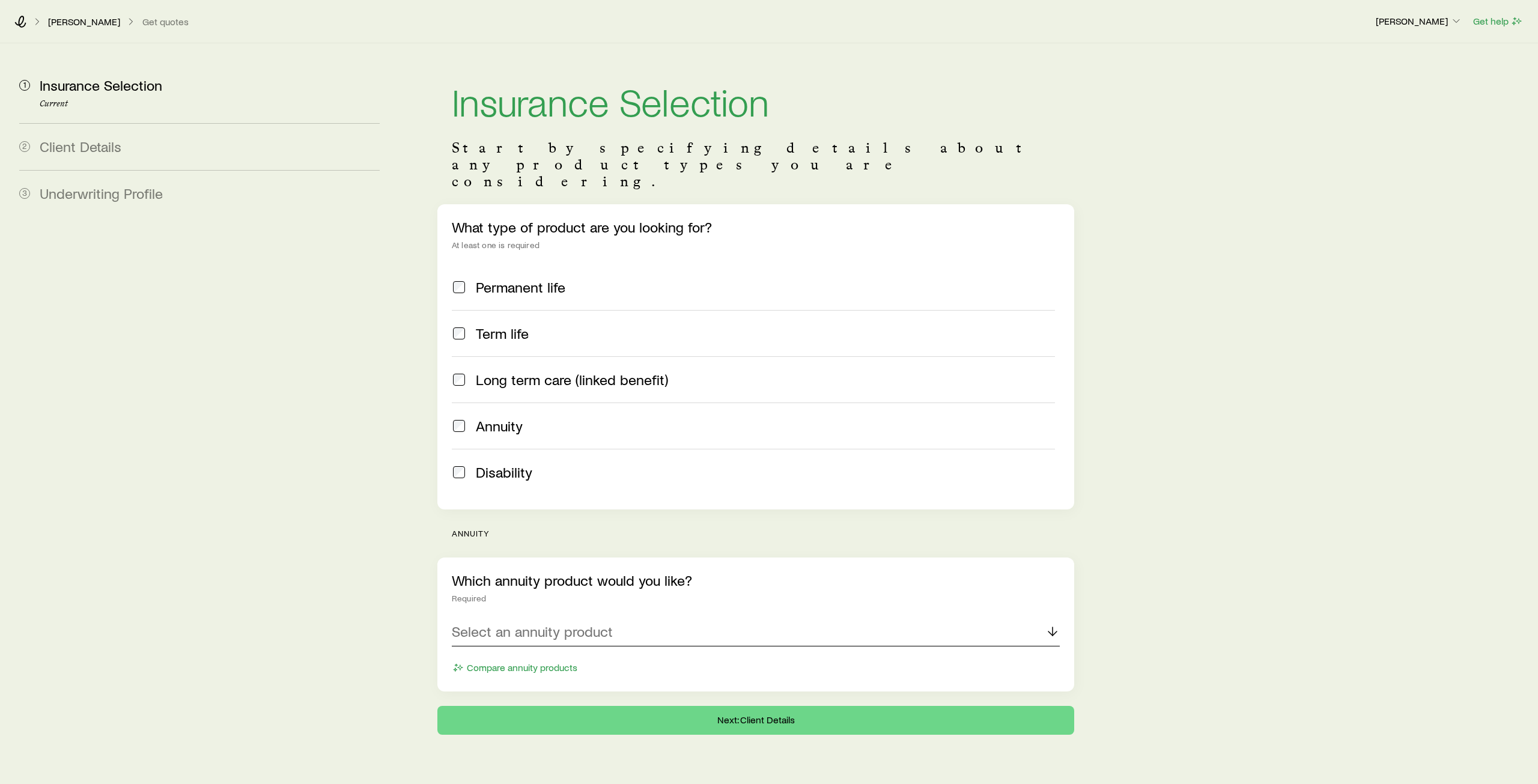
click at [638, 618] on div "Select an annuity product" at bounding box center [756, 632] width 608 height 29
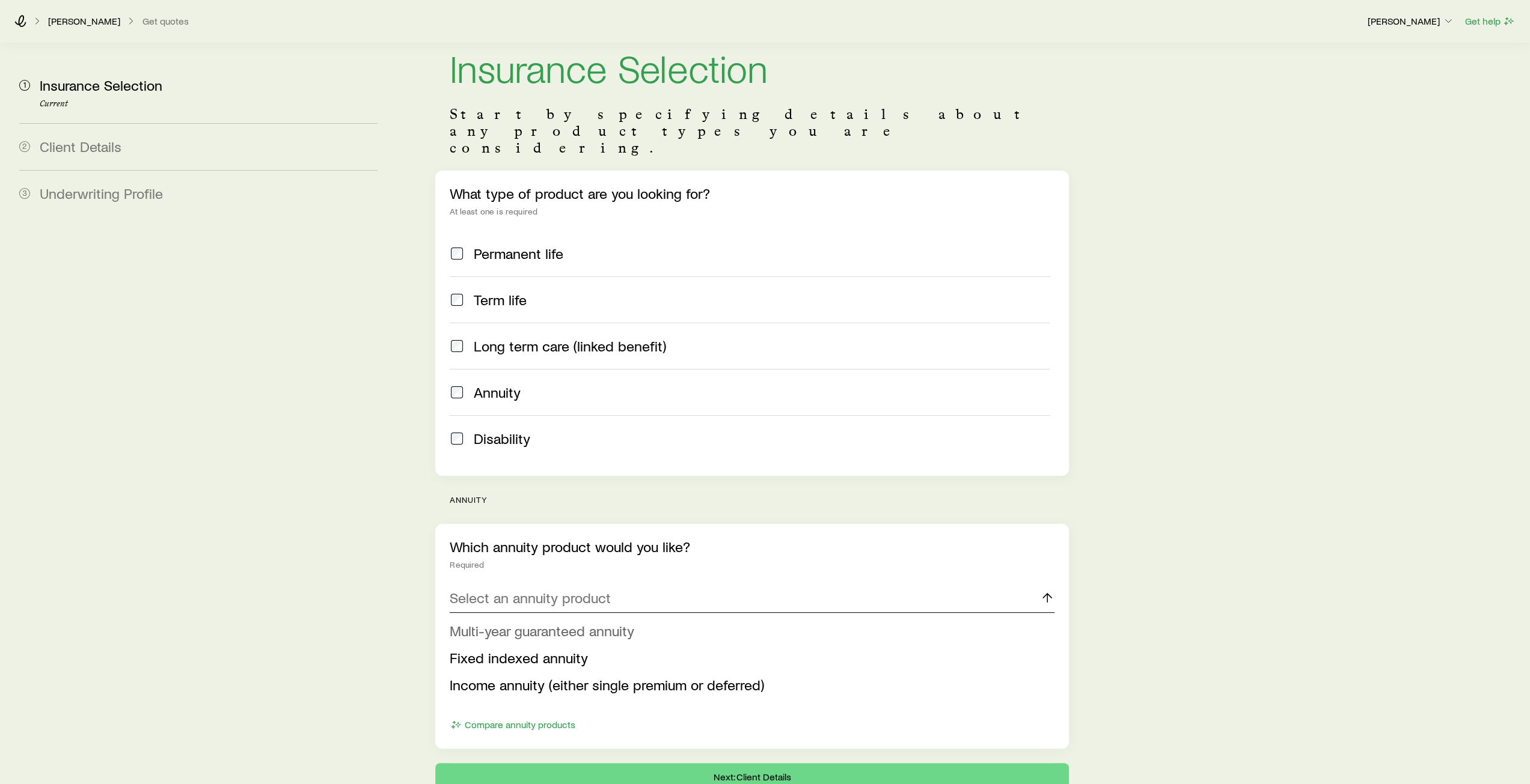
scroll to position [89, 0]
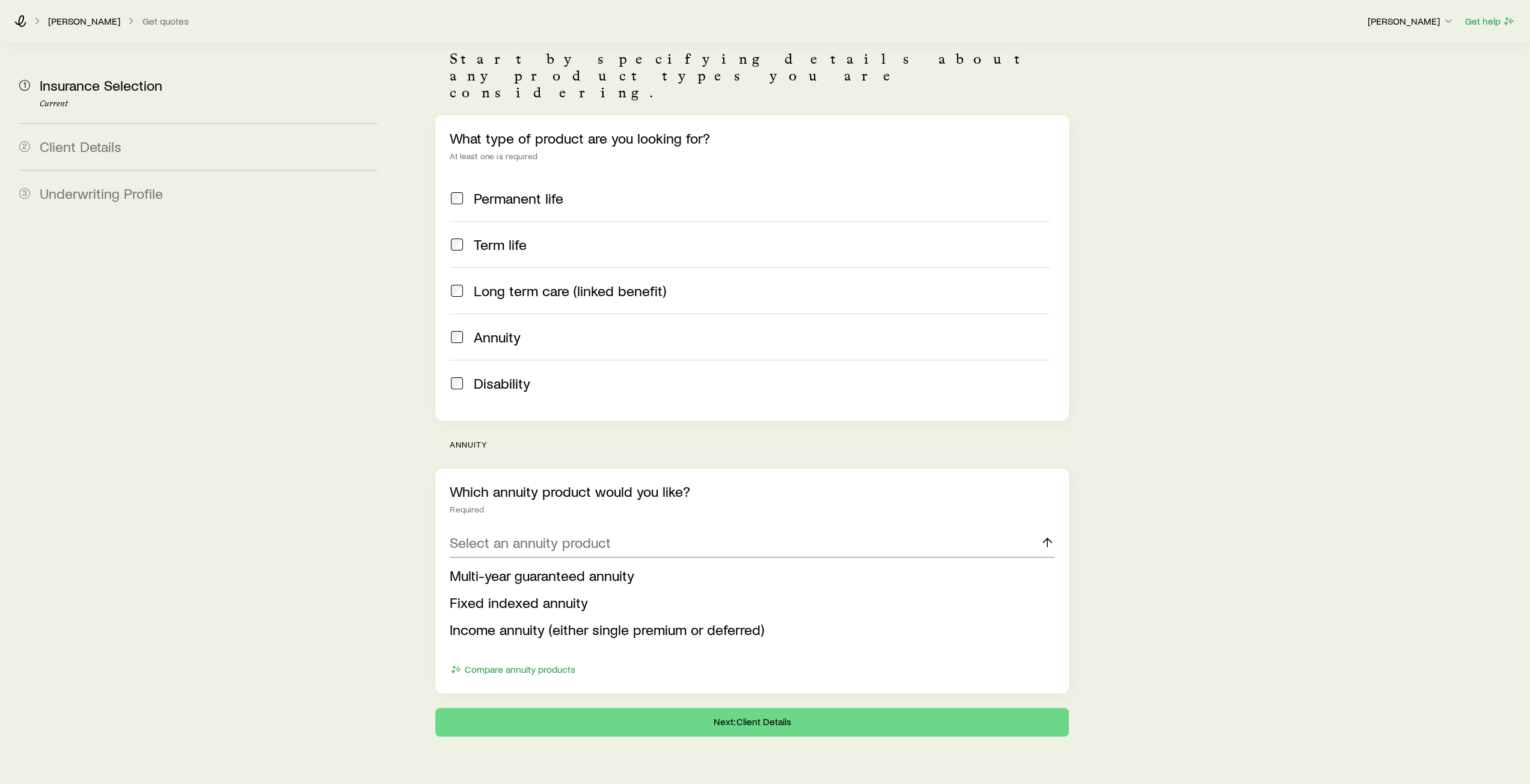
click at [328, 391] on aside "1 Insurance Selection Current 2 Client Details 3 Underwriting Profile" at bounding box center [198, 346] width 378 height 782
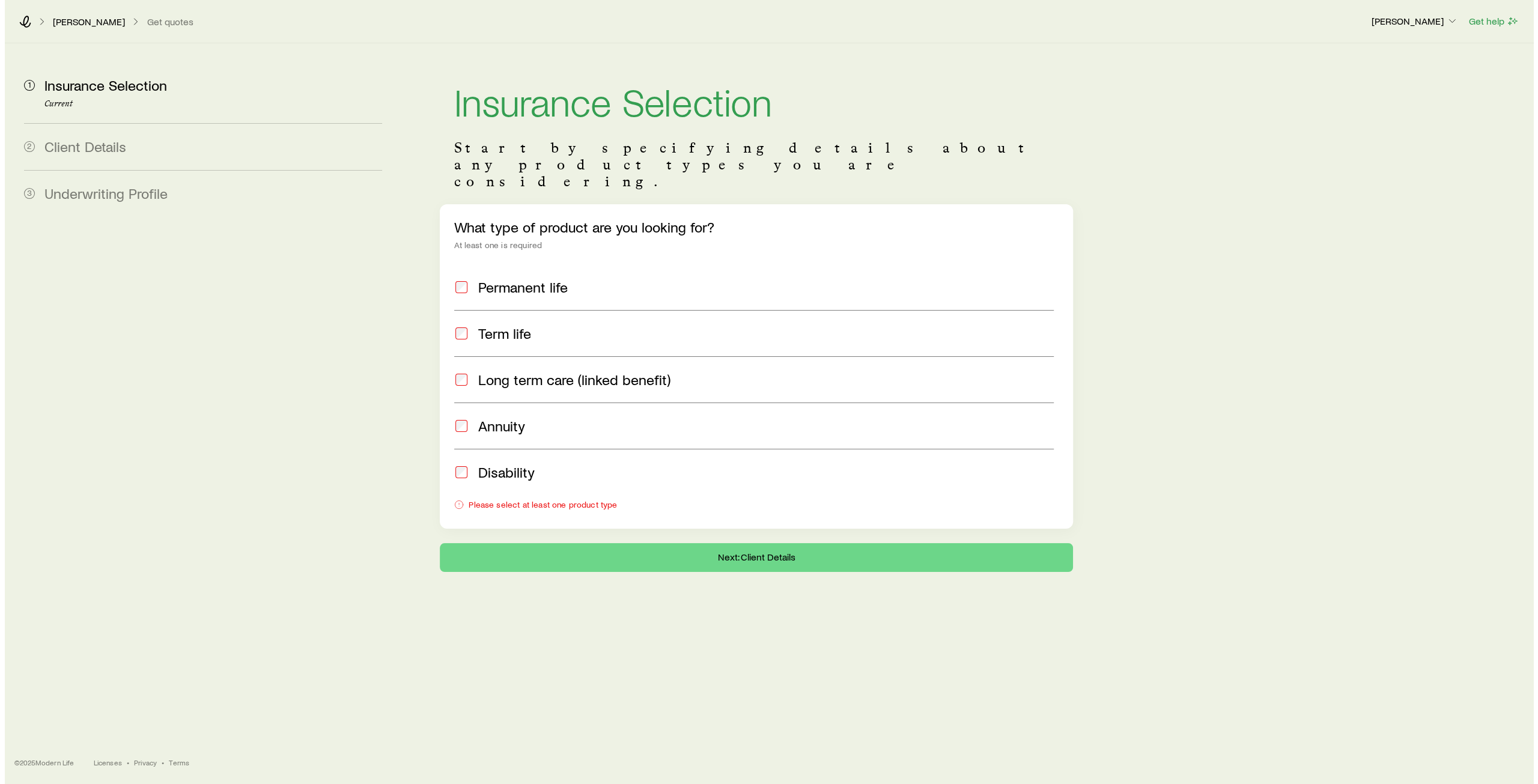
scroll to position [0, 0]
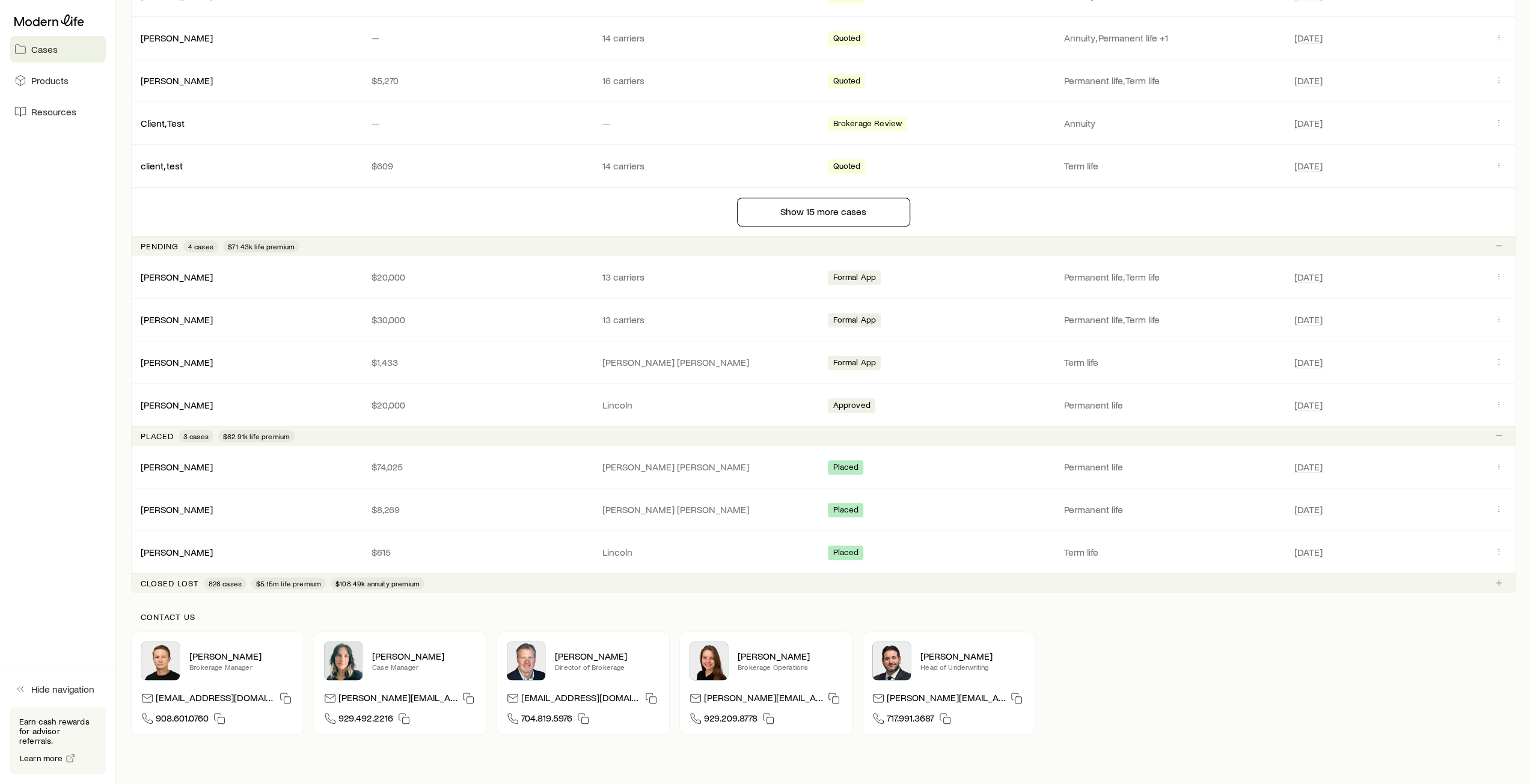
scroll to position [1009, 0]
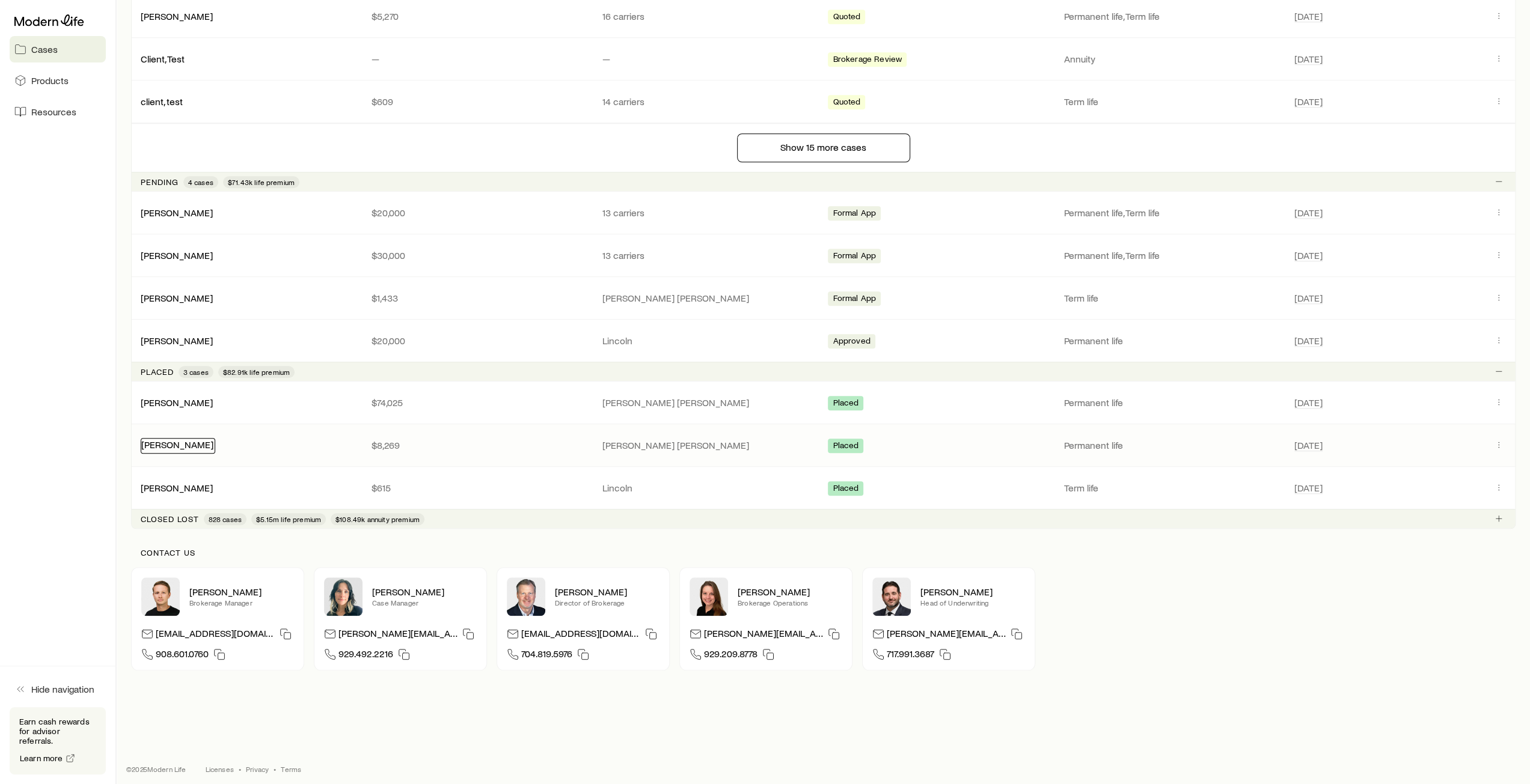
click at [178, 441] on link "Connell, Kevin" at bounding box center [178, 443] width 72 height 11
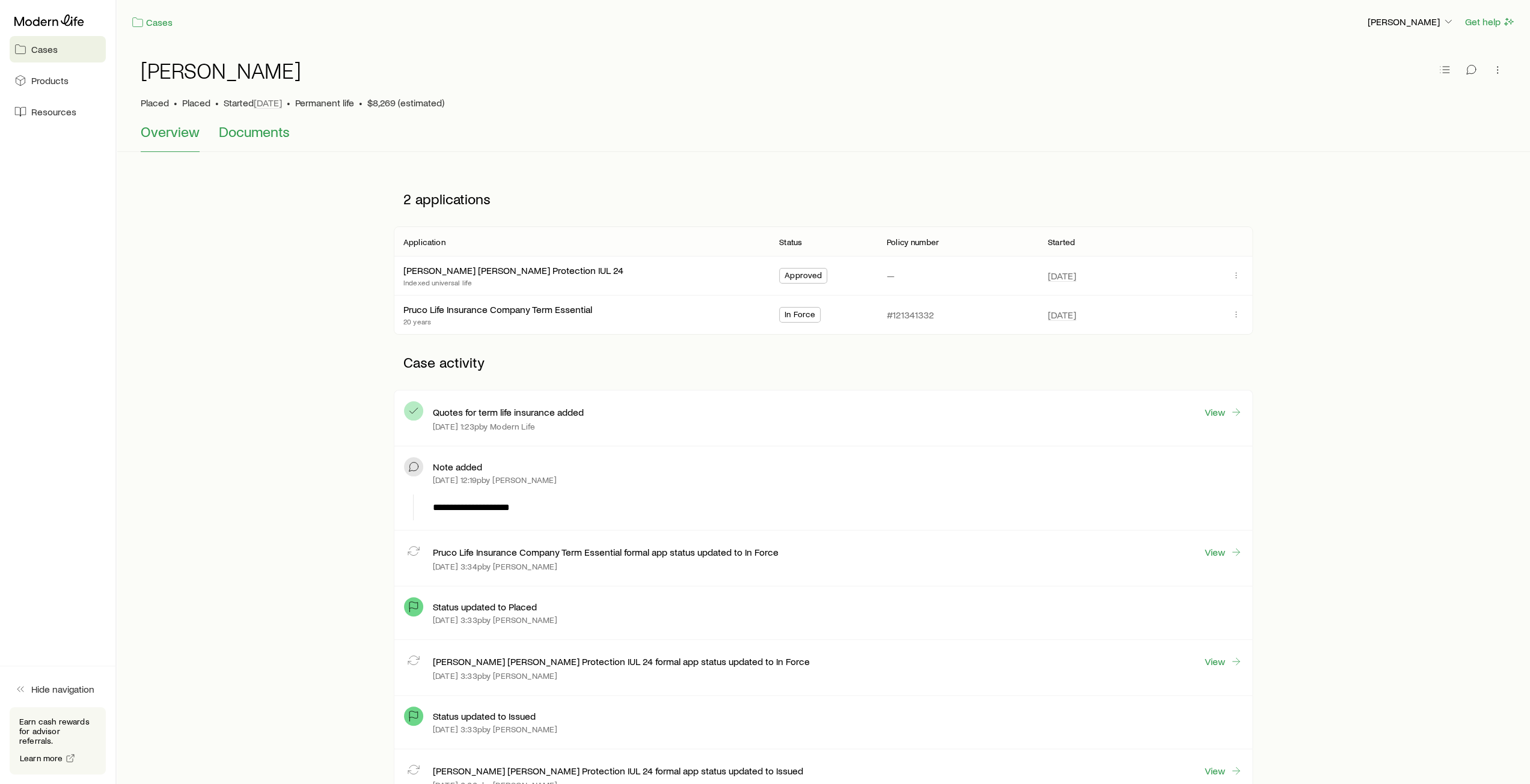
click at [234, 139] on span "Documents" at bounding box center [254, 132] width 71 height 17
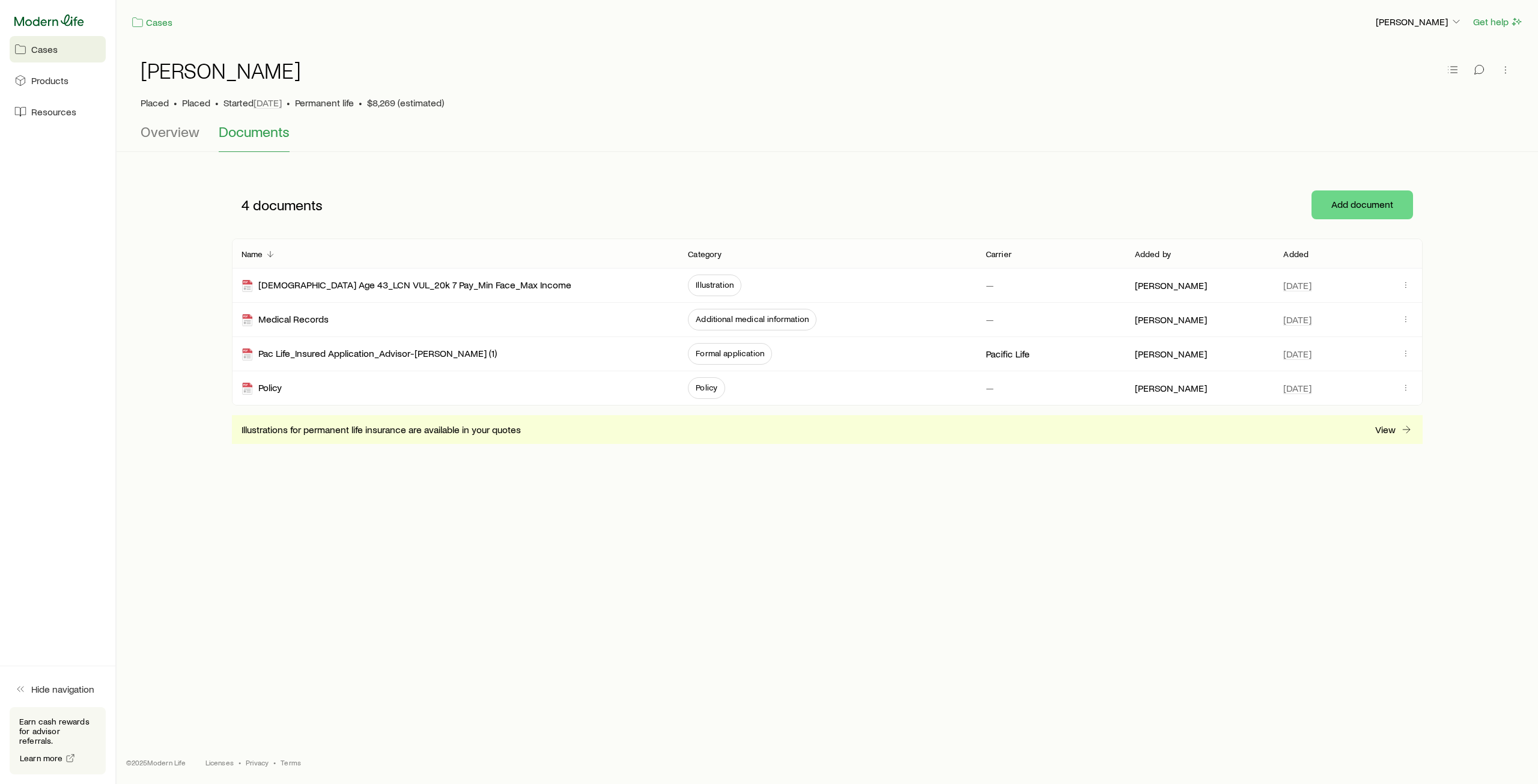
click at [37, 21] on icon at bounding box center [49, 21] width 69 height 12
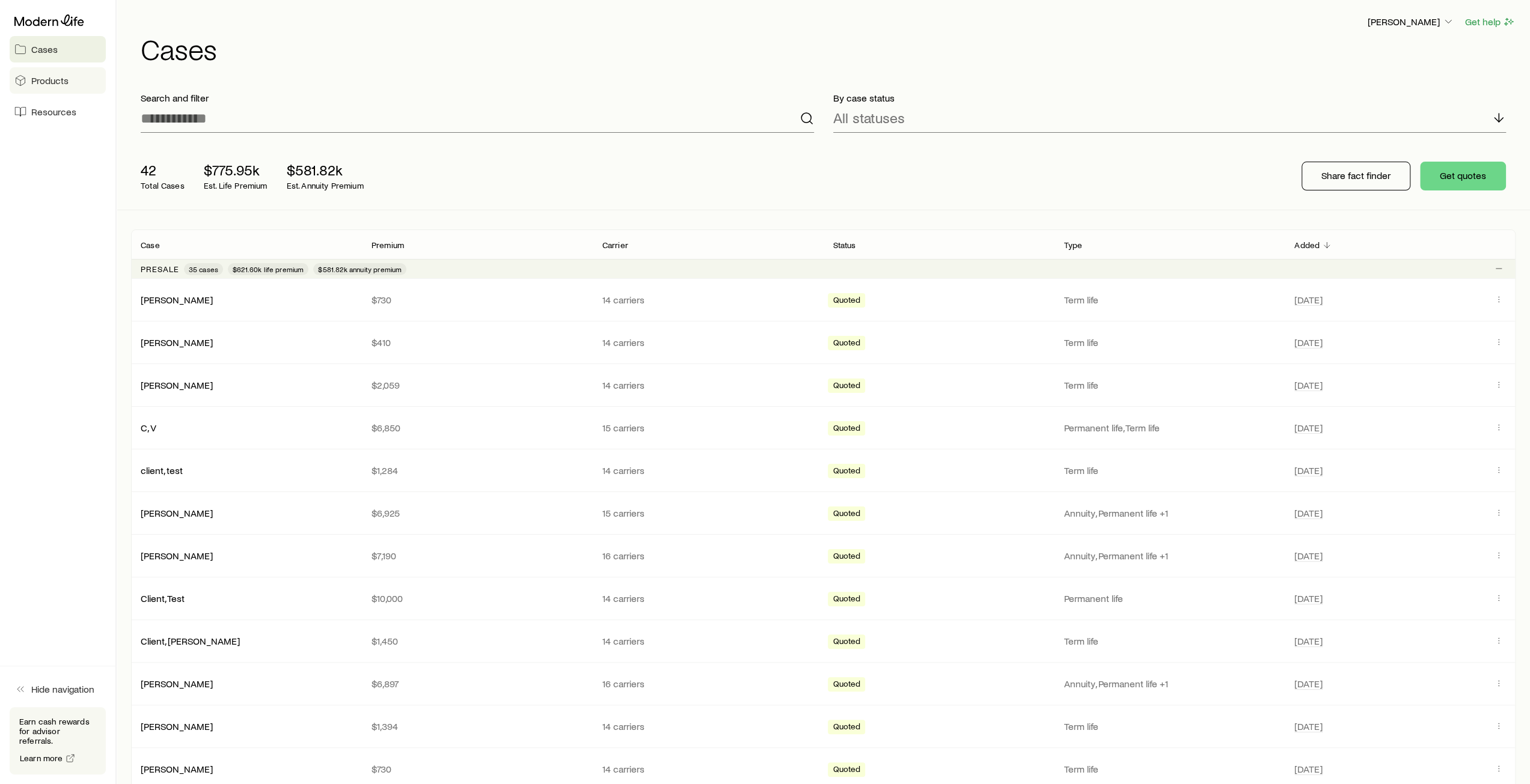
click at [55, 81] on span "Products" at bounding box center [49, 81] width 37 height 12
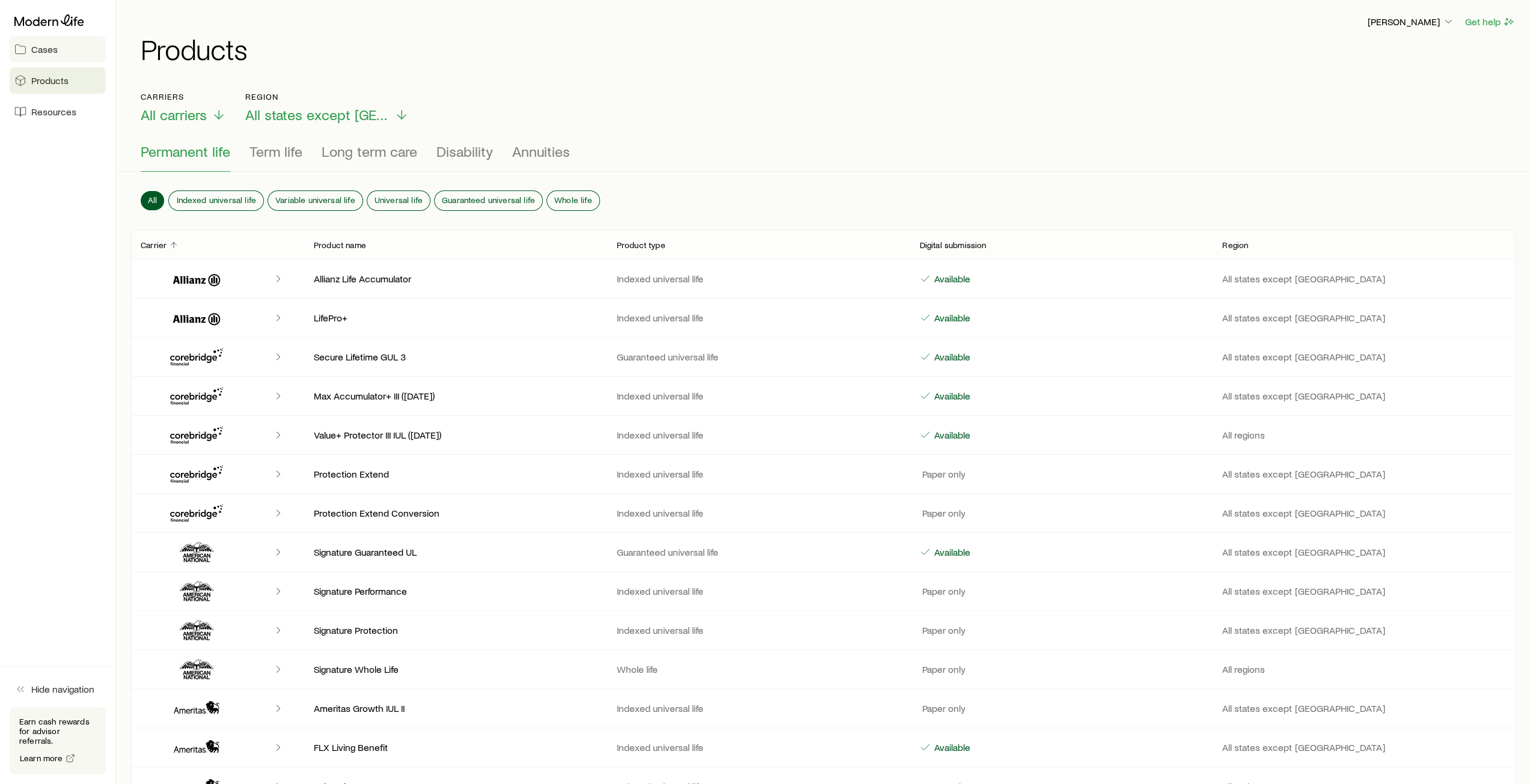
click at [55, 45] on span "Cases" at bounding box center [44, 49] width 27 height 12
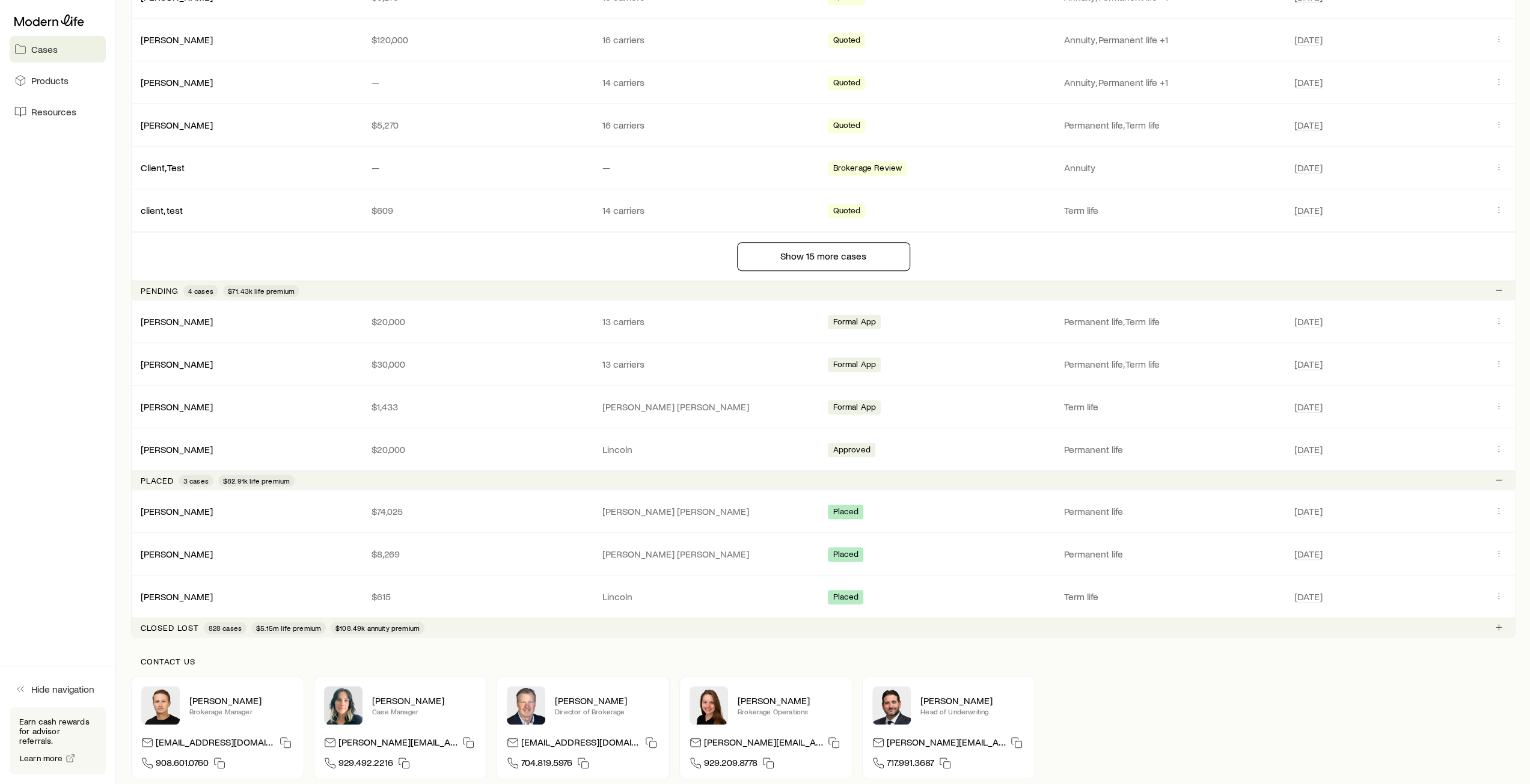
scroll to position [902, 0]
click at [161, 286] on p "Pending" at bounding box center [160, 289] width 38 height 9
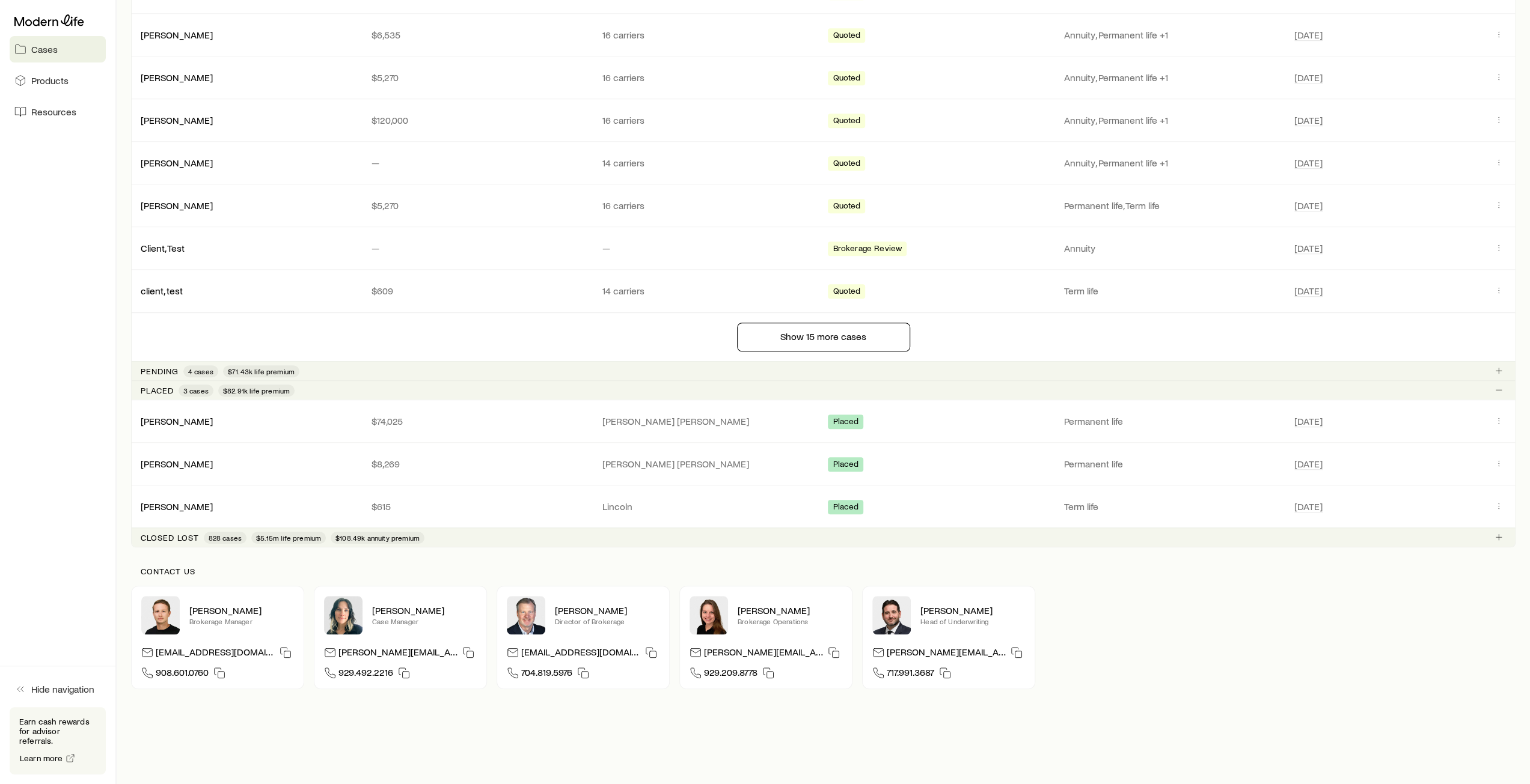
scroll to position [839, 0]
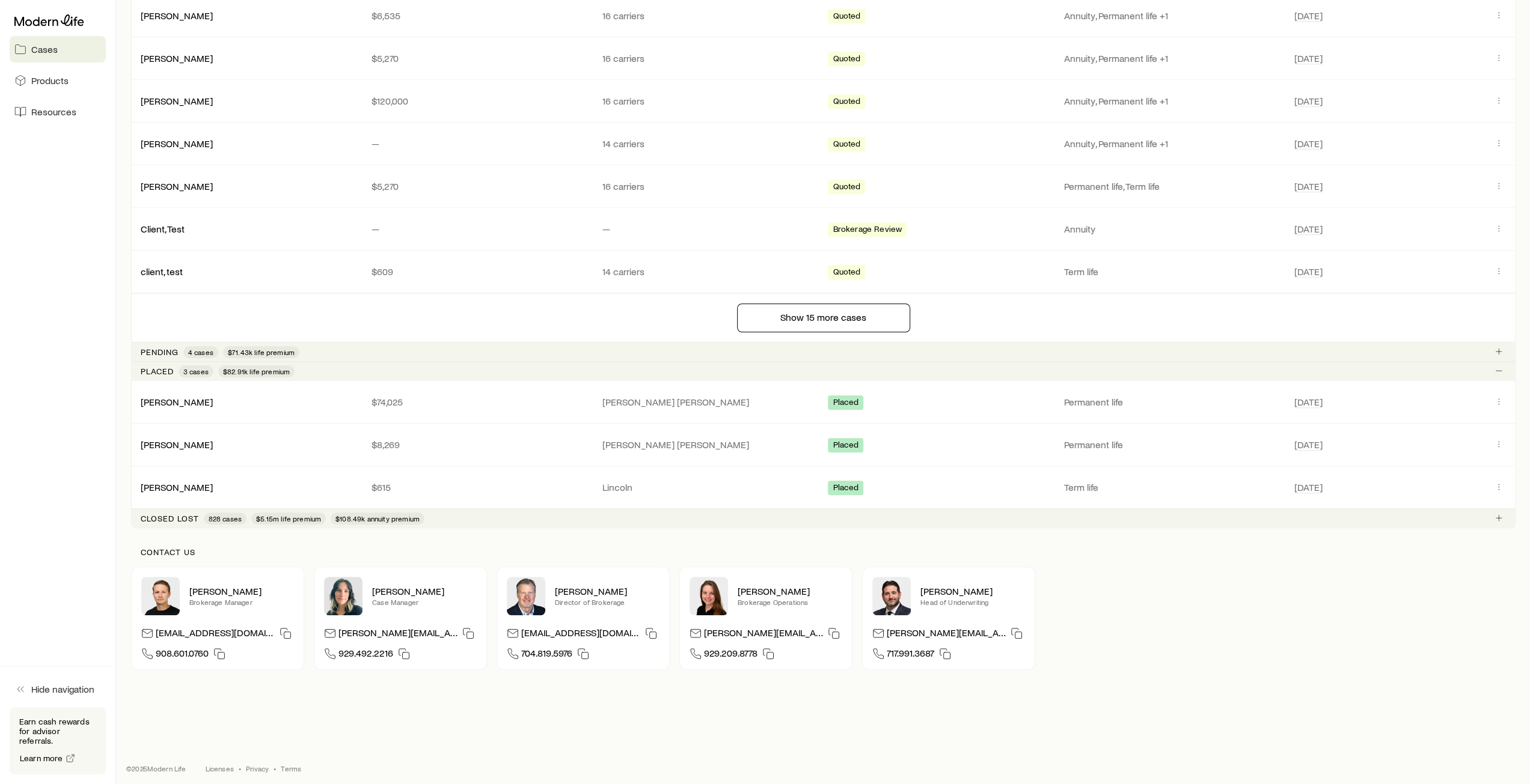
click at [158, 348] on p "Pending" at bounding box center [160, 352] width 38 height 9
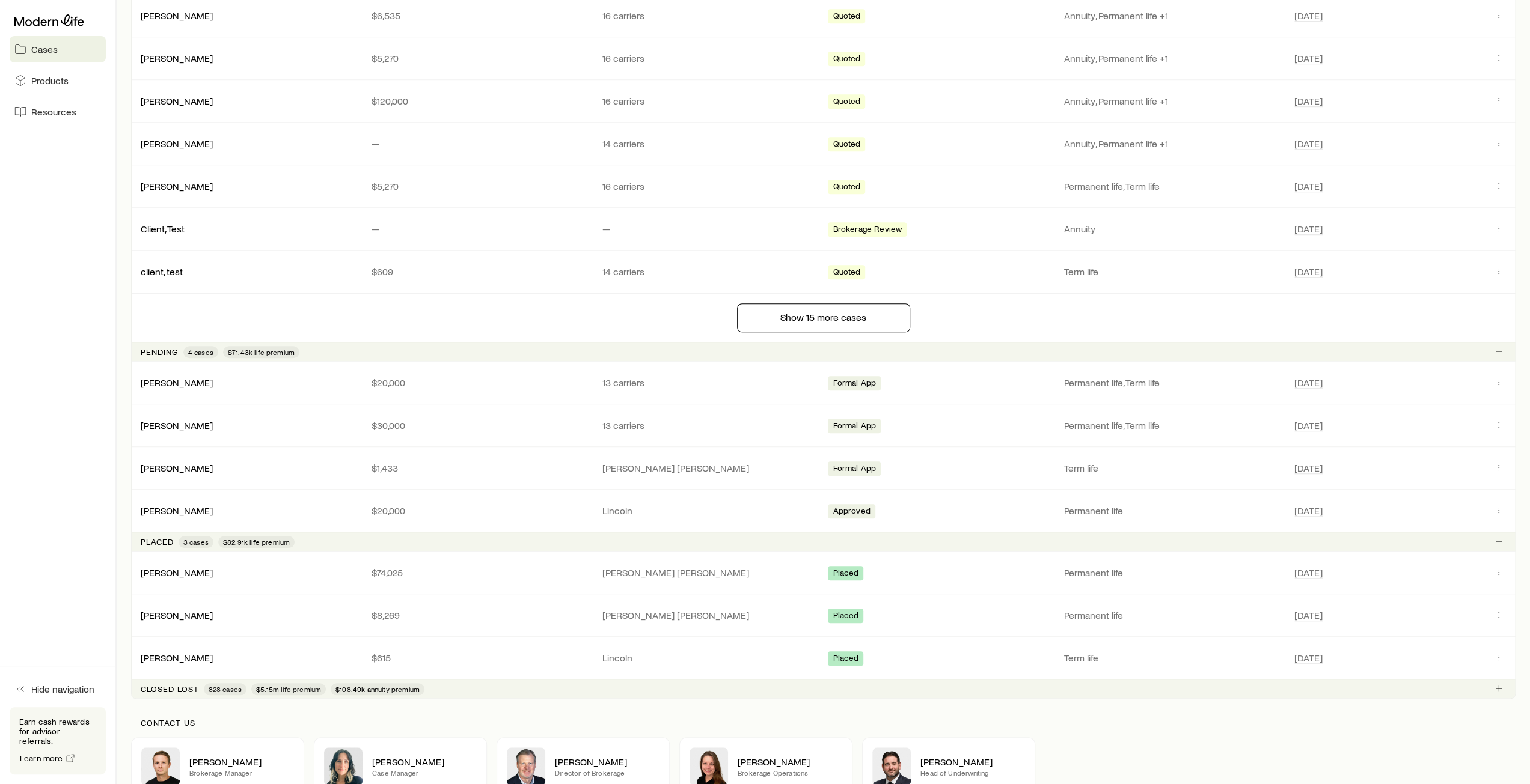
scroll to position [902, 0]
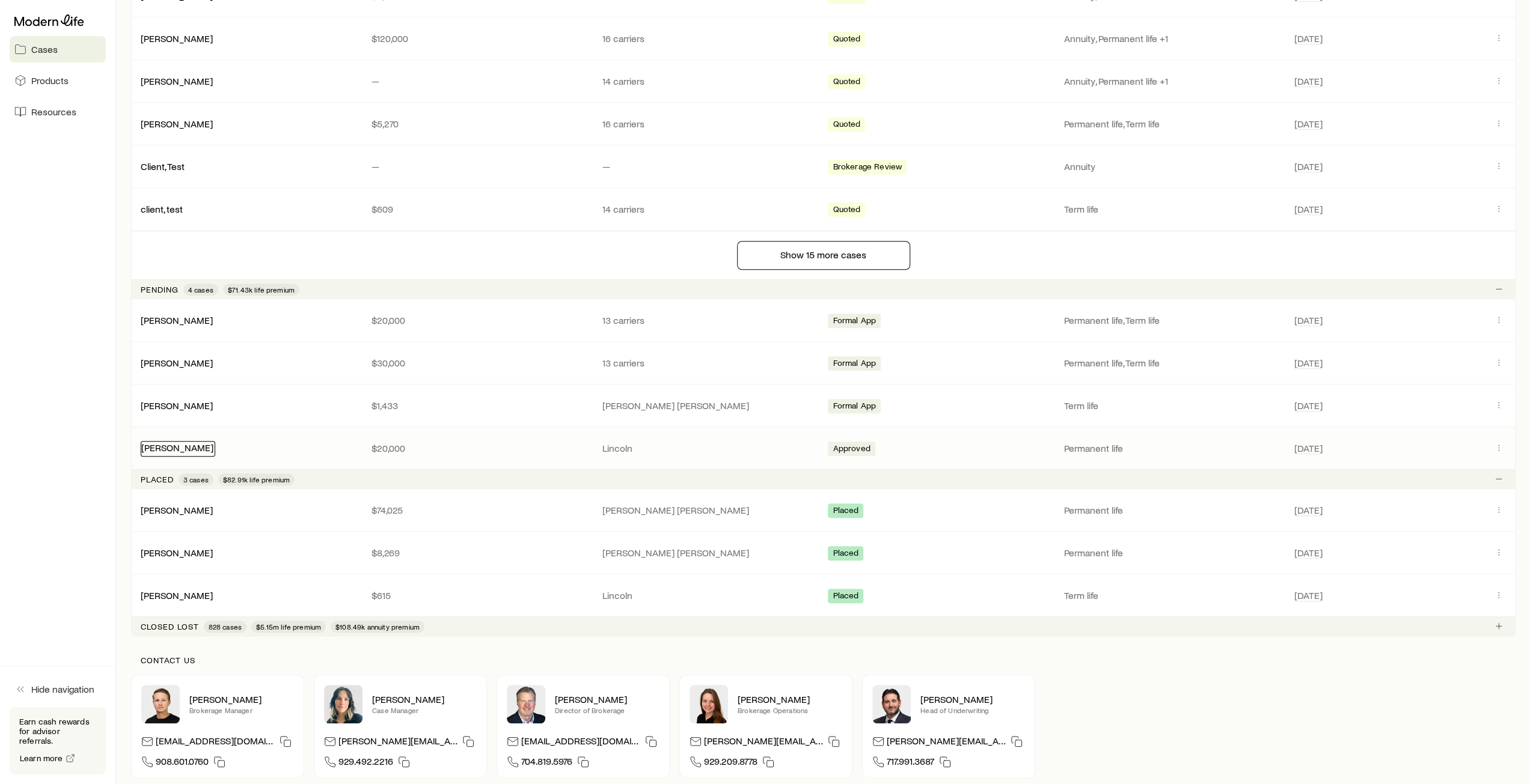
click at [171, 443] on link "[PERSON_NAME]" at bounding box center [178, 447] width 72 height 11
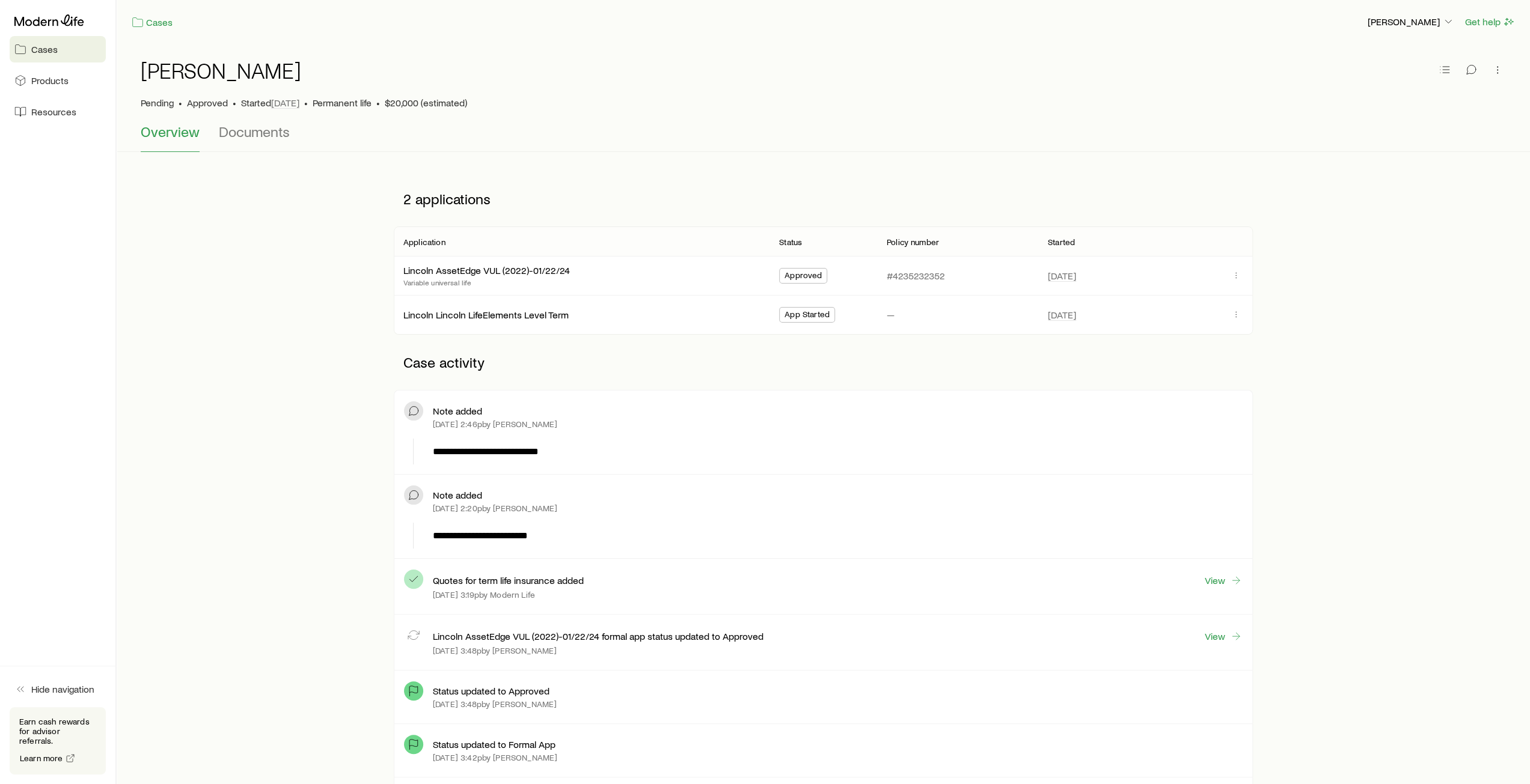
click at [37, 49] on span "Cases" at bounding box center [44, 49] width 27 height 12
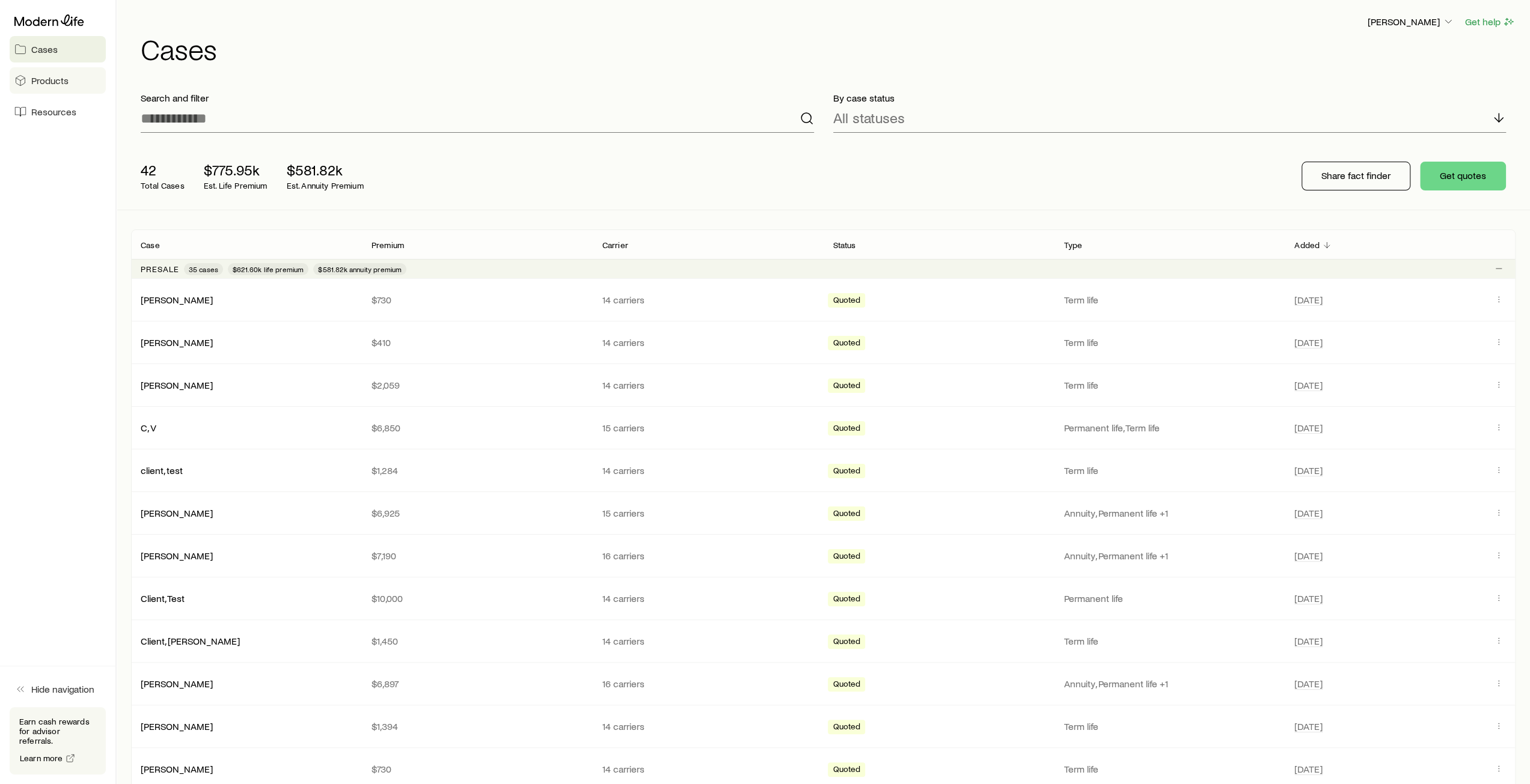
click at [61, 82] on span "Products" at bounding box center [49, 81] width 37 height 12
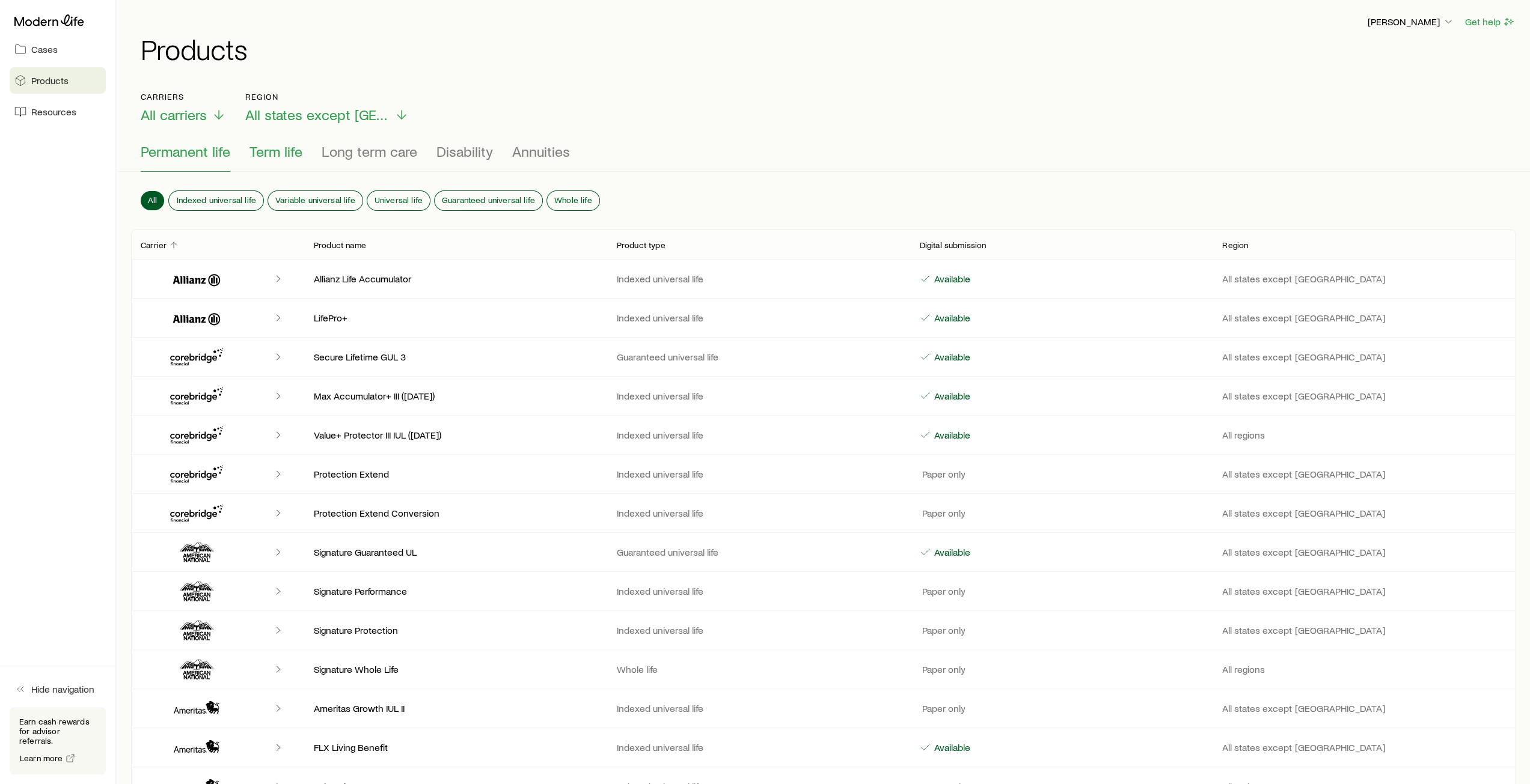
click at [282, 154] on span "Term life" at bounding box center [276, 152] width 53 height 17
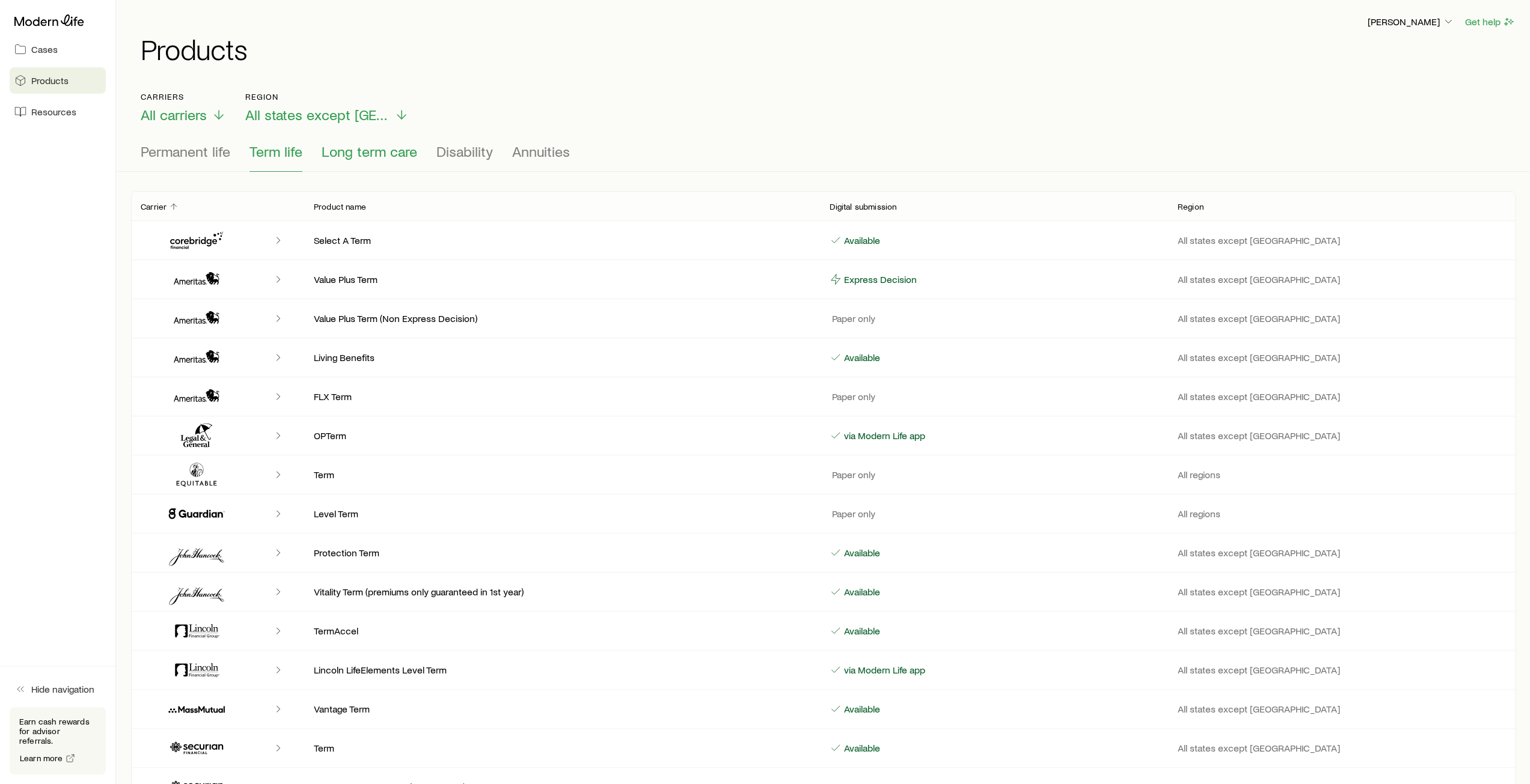
click at [356, 157] on span "Long term care" at bounding box center [369, 152] width 95 height 17
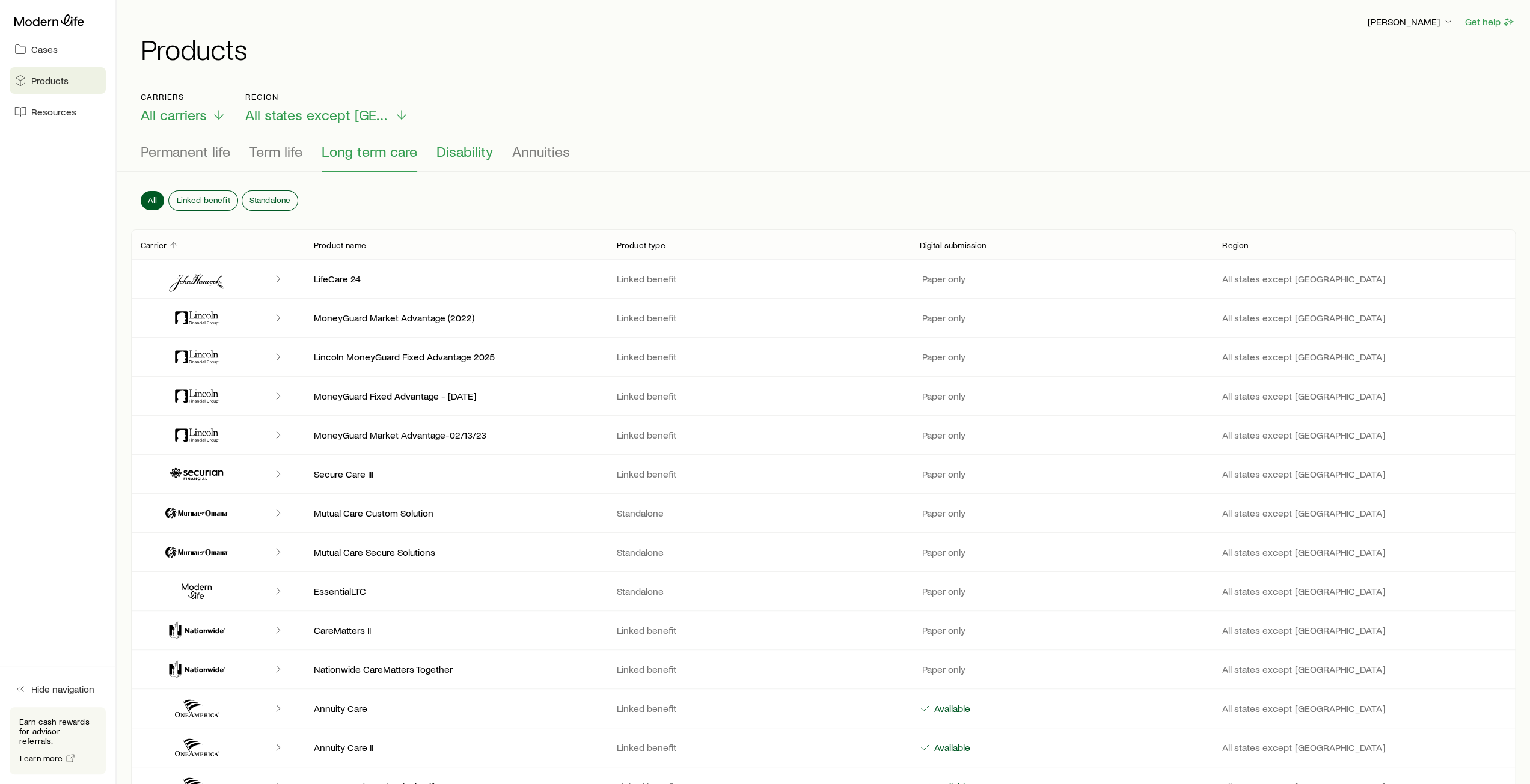
click at [459, 160] on button "Disability" at bounding box center [465, 158] width 57 height 29
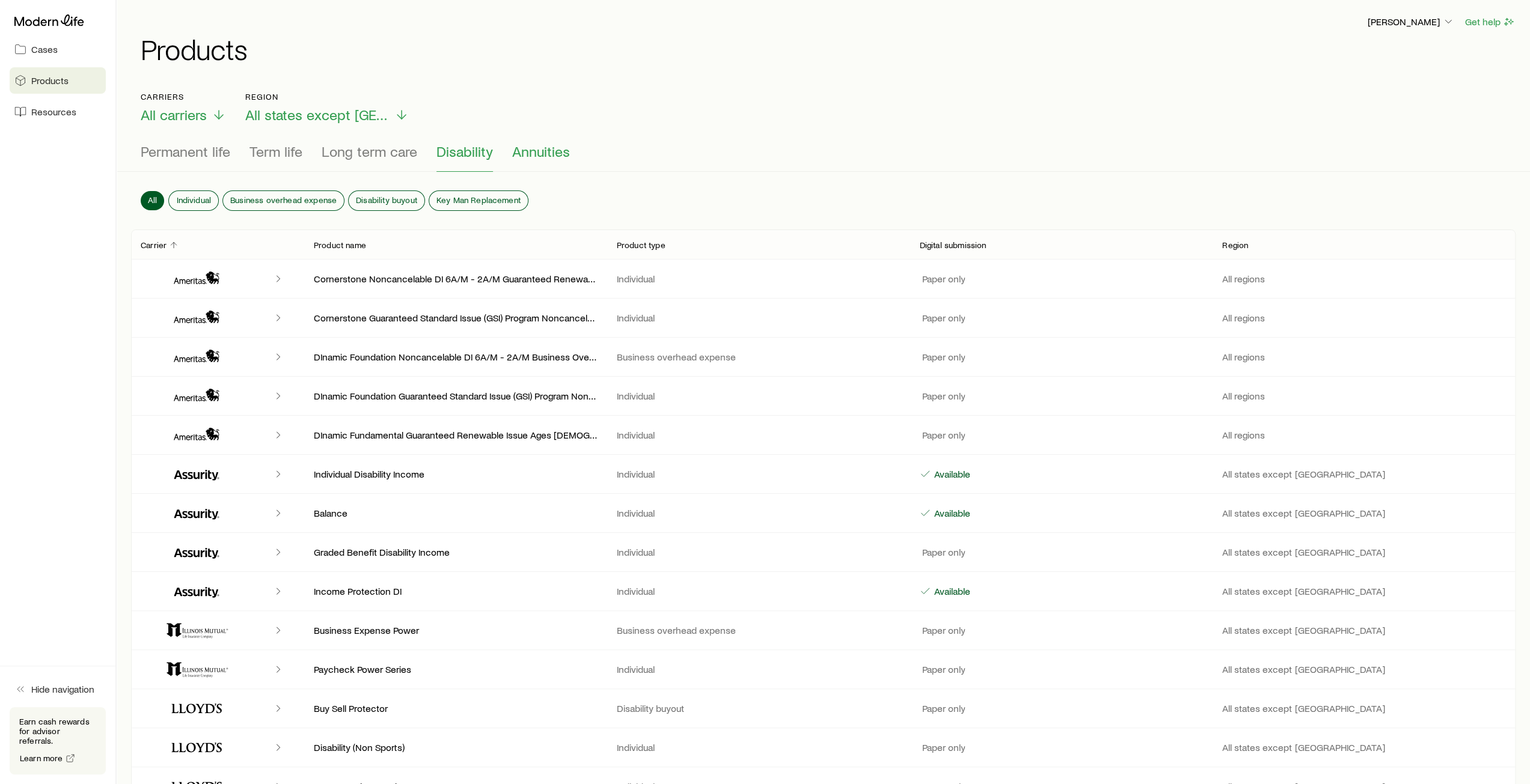
click at [555, 164] on button "Annuities" at bounding box center [541, 158] width 57 height 29
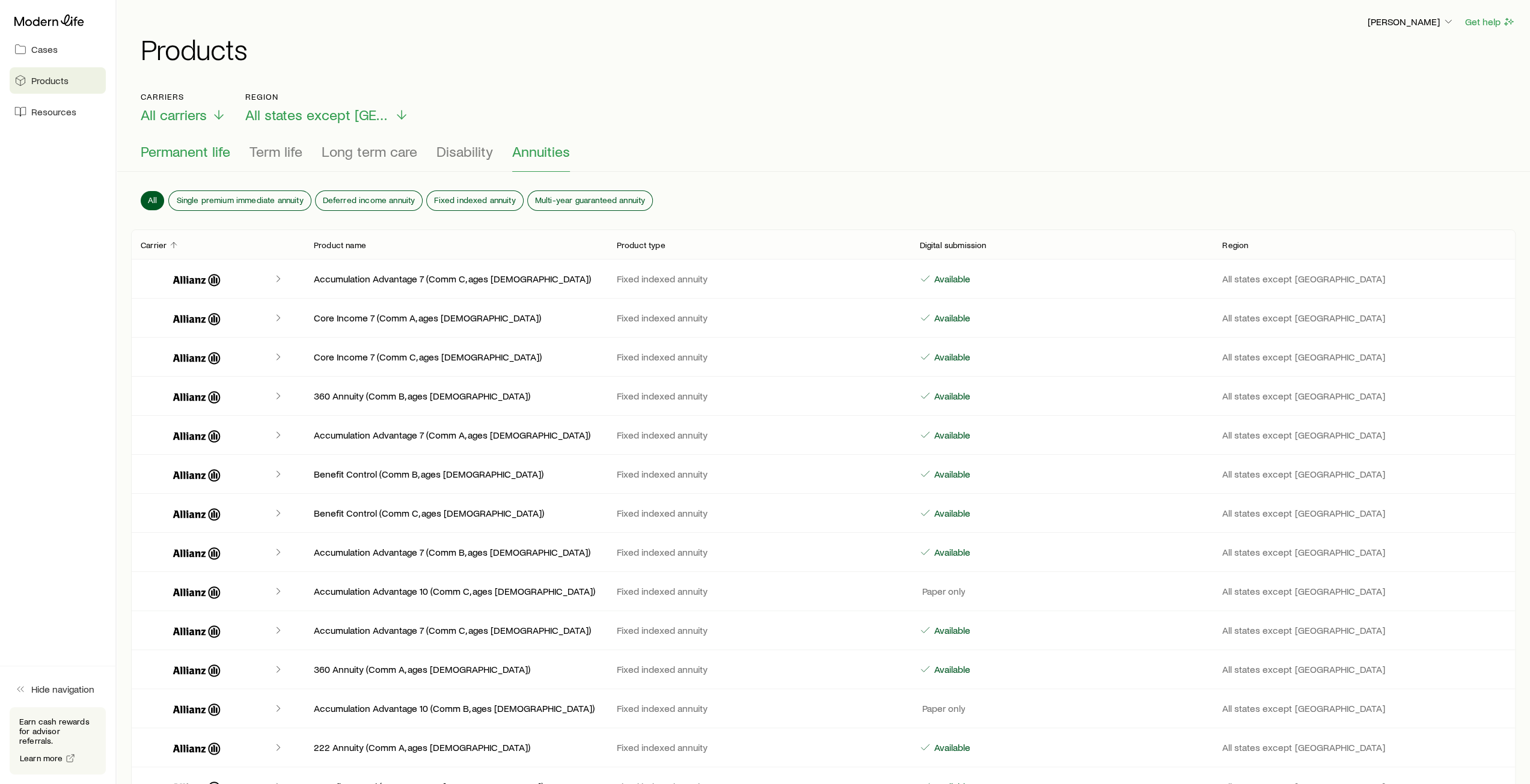
click at [209, 158] on span "Permanent life" at bounding box center [185, 152] width 89 height 17
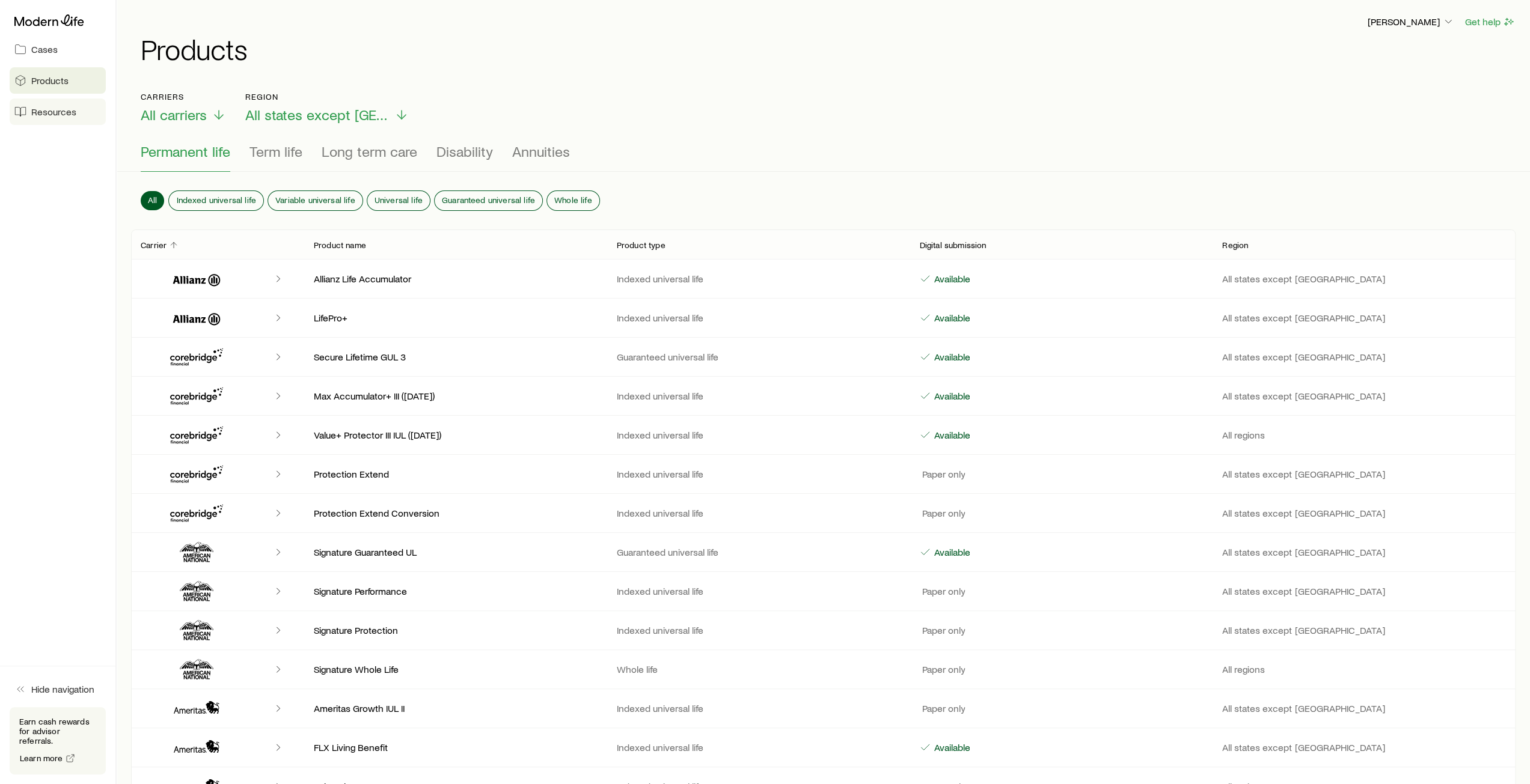
click at [55, 114] on span "Resources" at bounding box center [53, 112] width 45 height 12
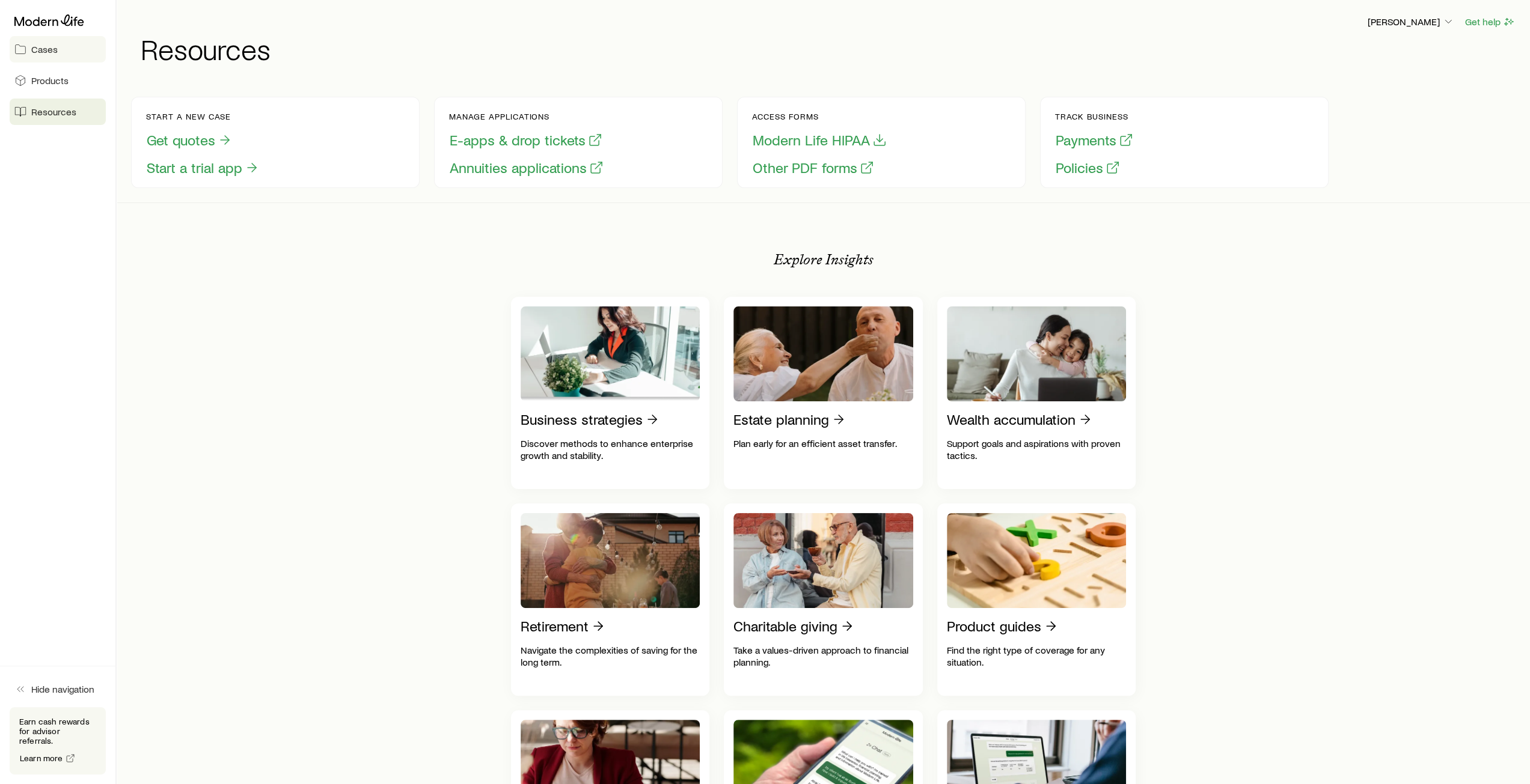
click at [49, 53] on span "Cases" at bounding box center [44, 49] width 27 height 12
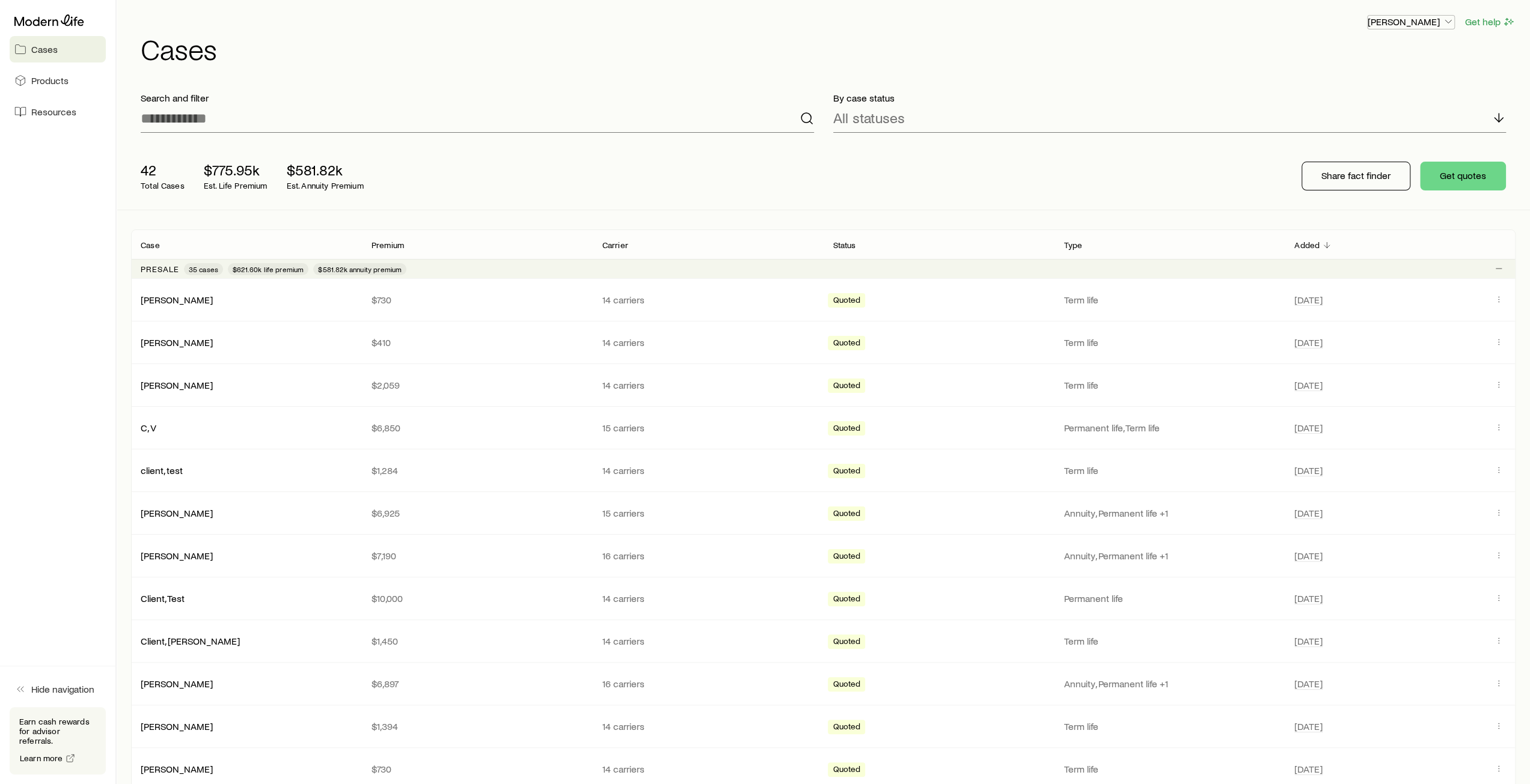
click at [1435, 25] on p "[PERSON_NAME]" at bounding box center [1411, 21] width 87 height 12
click at [1481, 39] on h1 "Cases" at bounding box center [828, 49] width 1375 height 29
click at [1479, 25] on button "Get help" at bounding box center [1491, 22] width 51 height 14
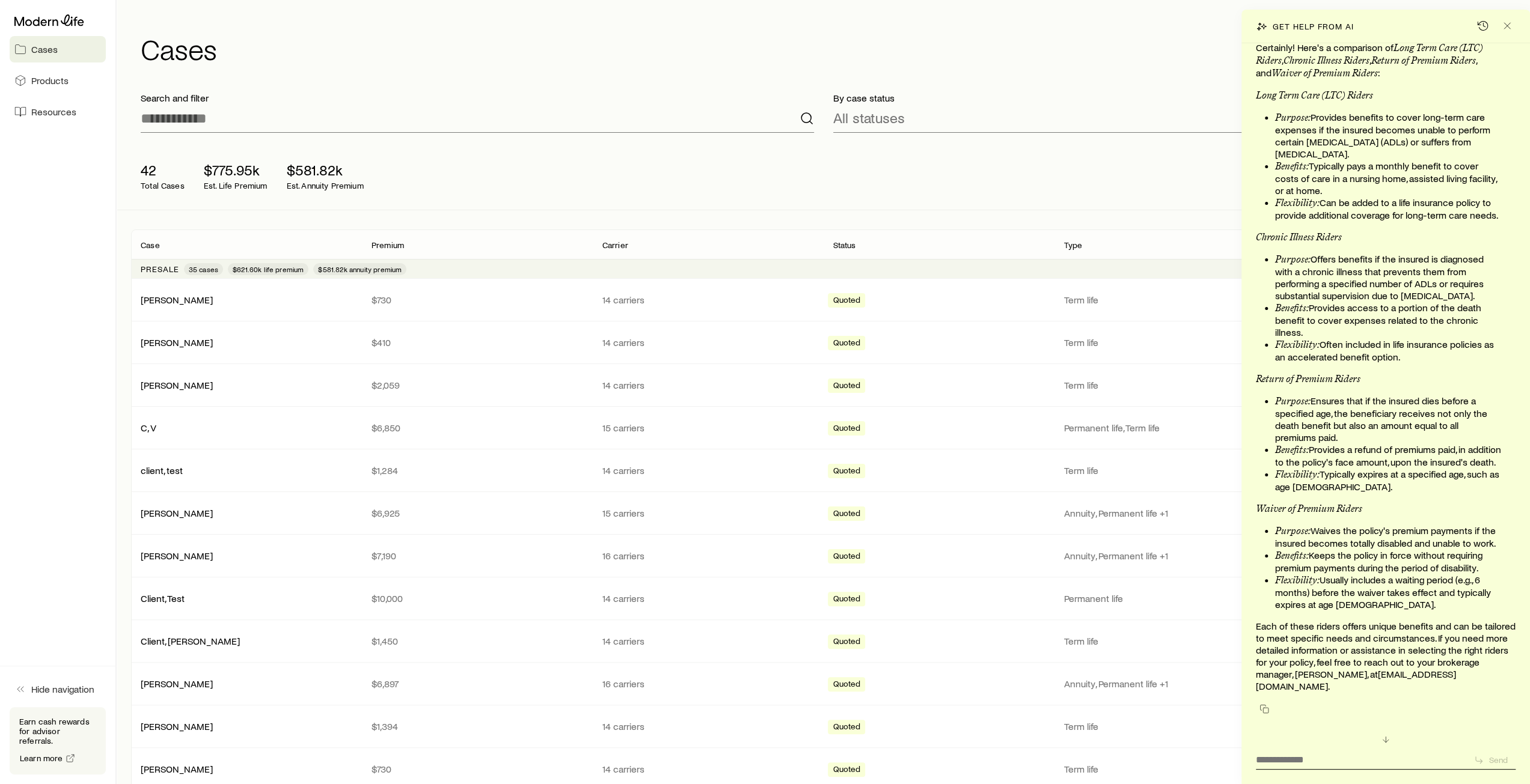
scroll to position [25792, 0]
click at [1509, 27] on line "Close" at bounding box center [1507, 26] width 6 height 6
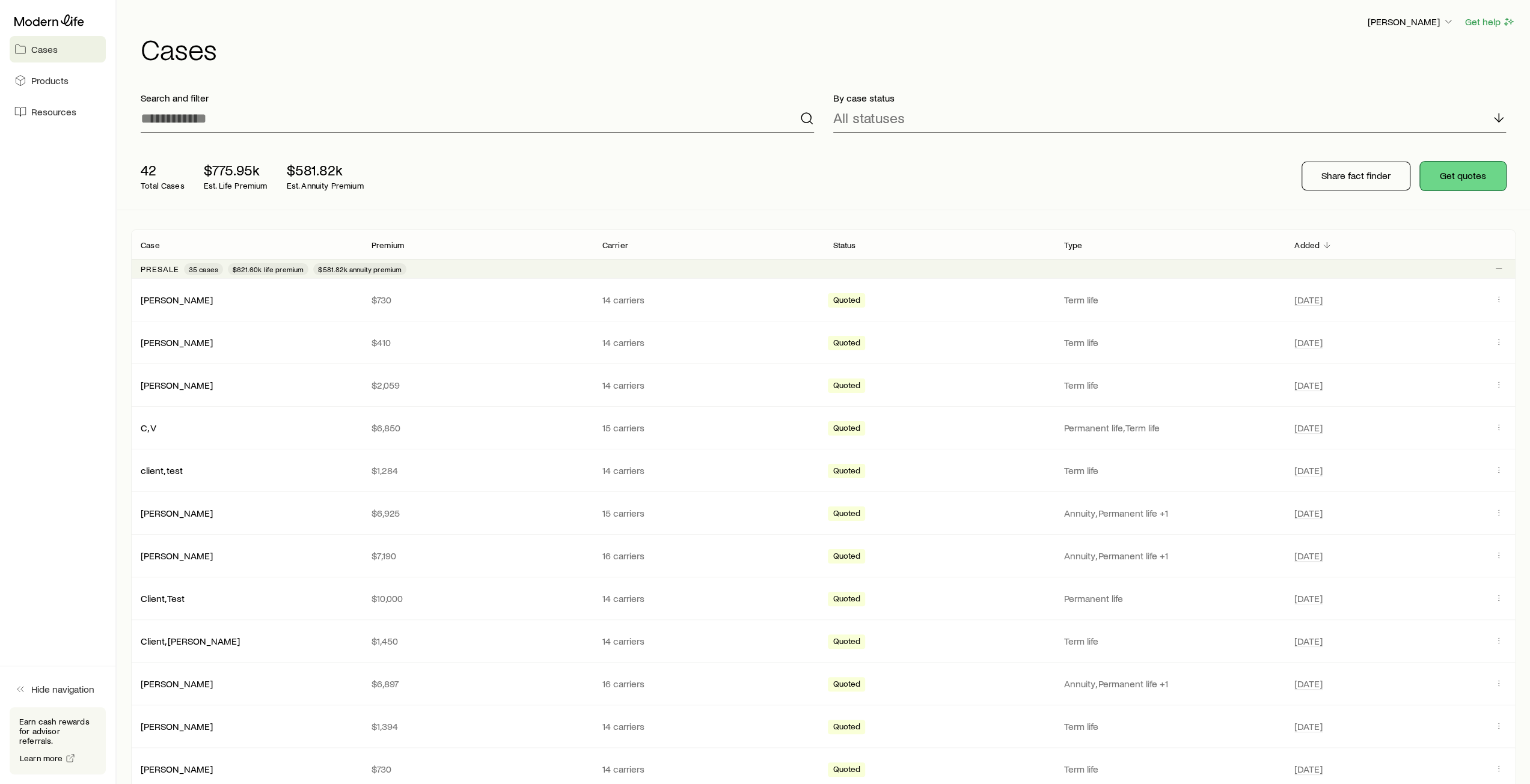
click at [1465, 174] on button "Get quotes" at bounding box center [1463, 176] width 86 height 29
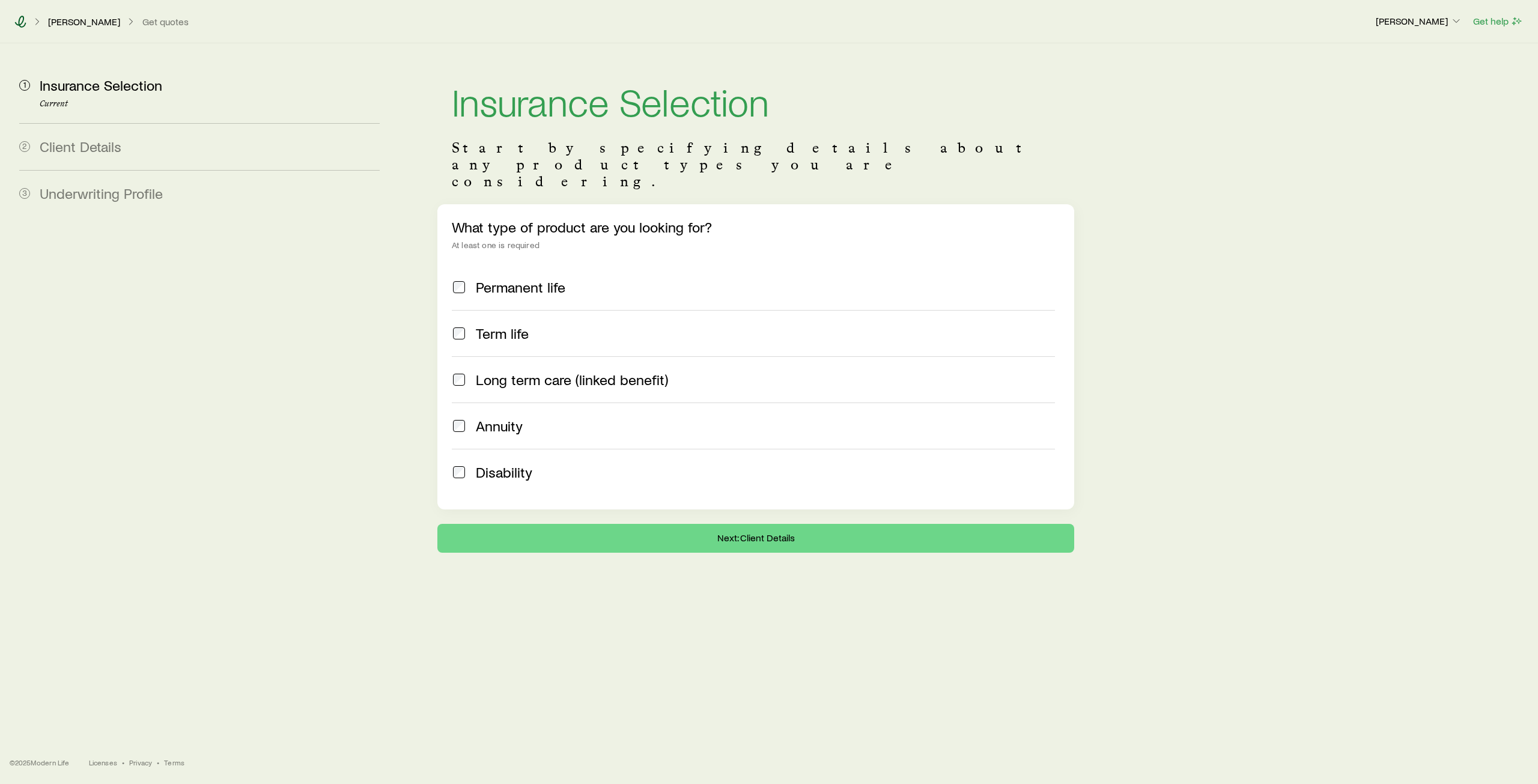
click at [18, 21] on icon at bounding box center [21, 21] width 12 height 12
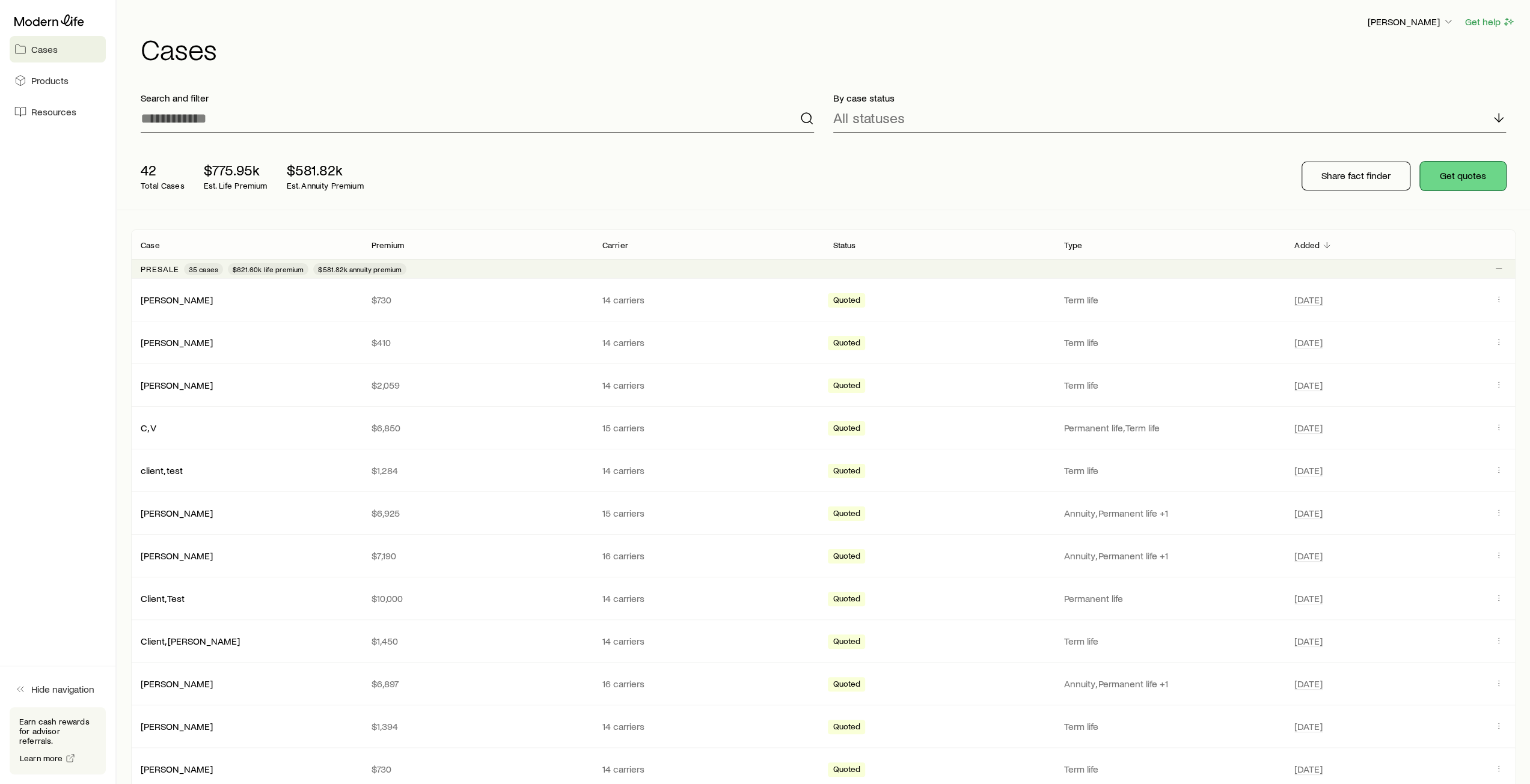
click at [1453, 178] on button "Get quotes" at bounding box center [1463, 176] width 86 height 29
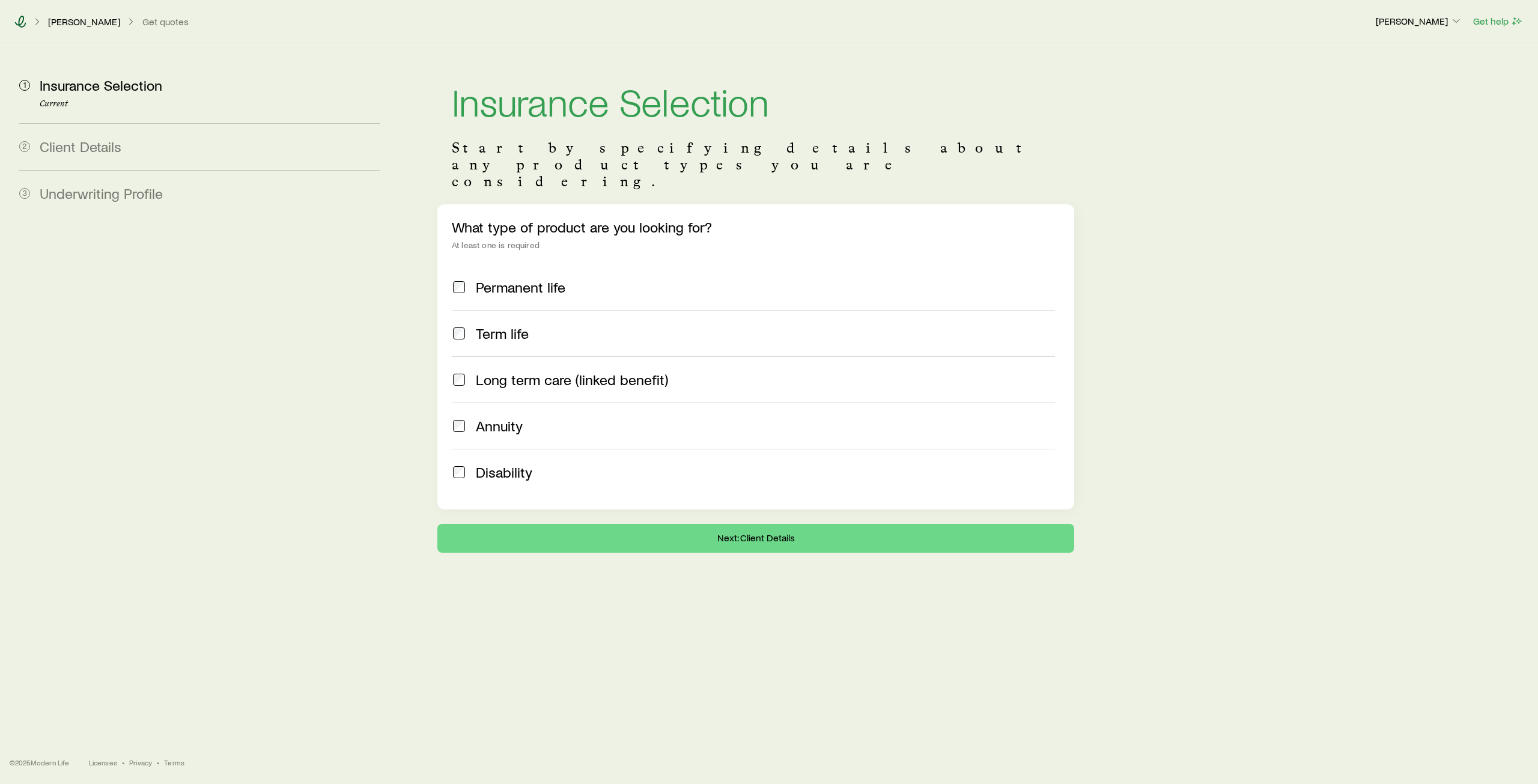
click at [18, 23] on icon at bounding box center [21, 21] width 12 height 12
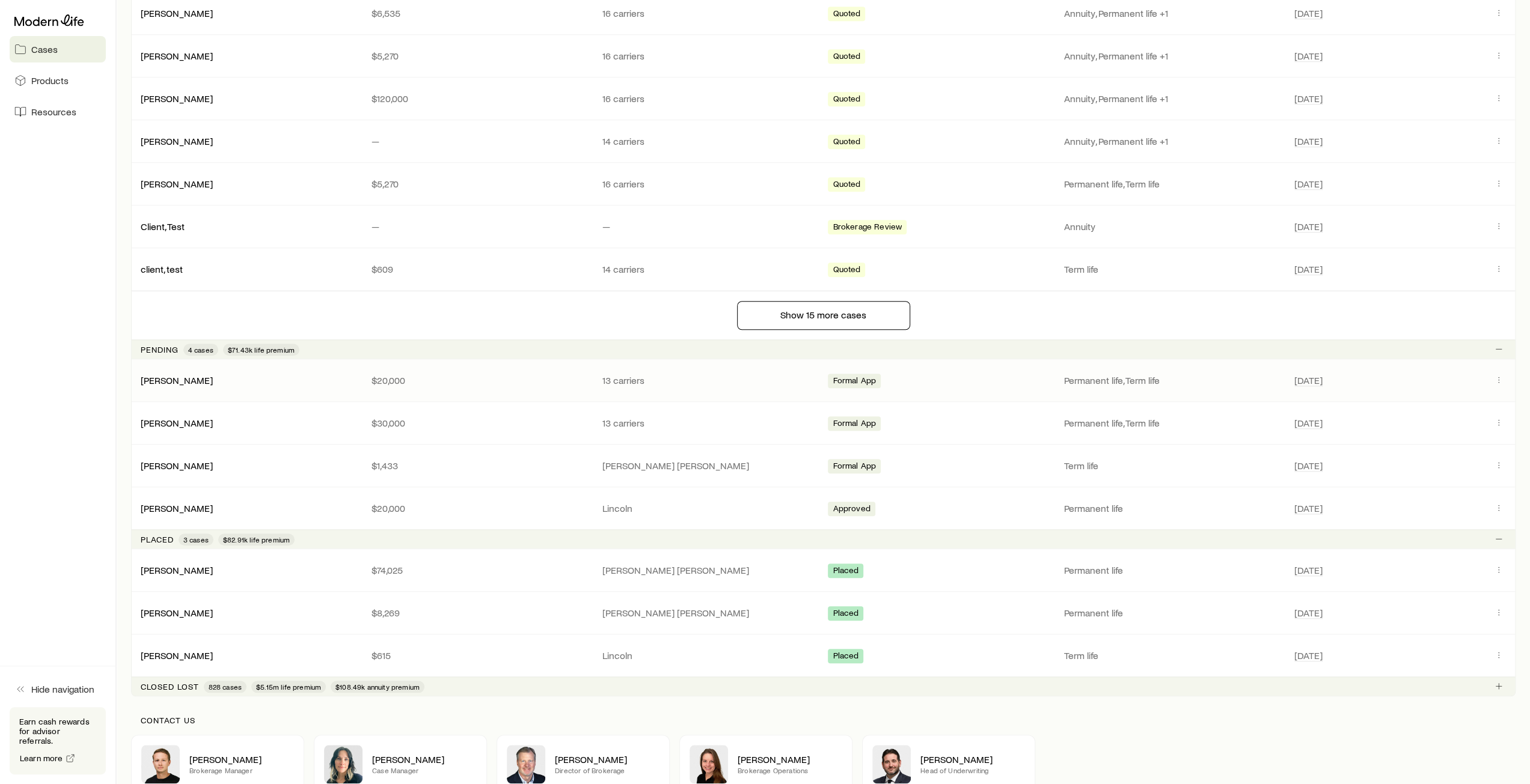
scroll to position [902, 0]
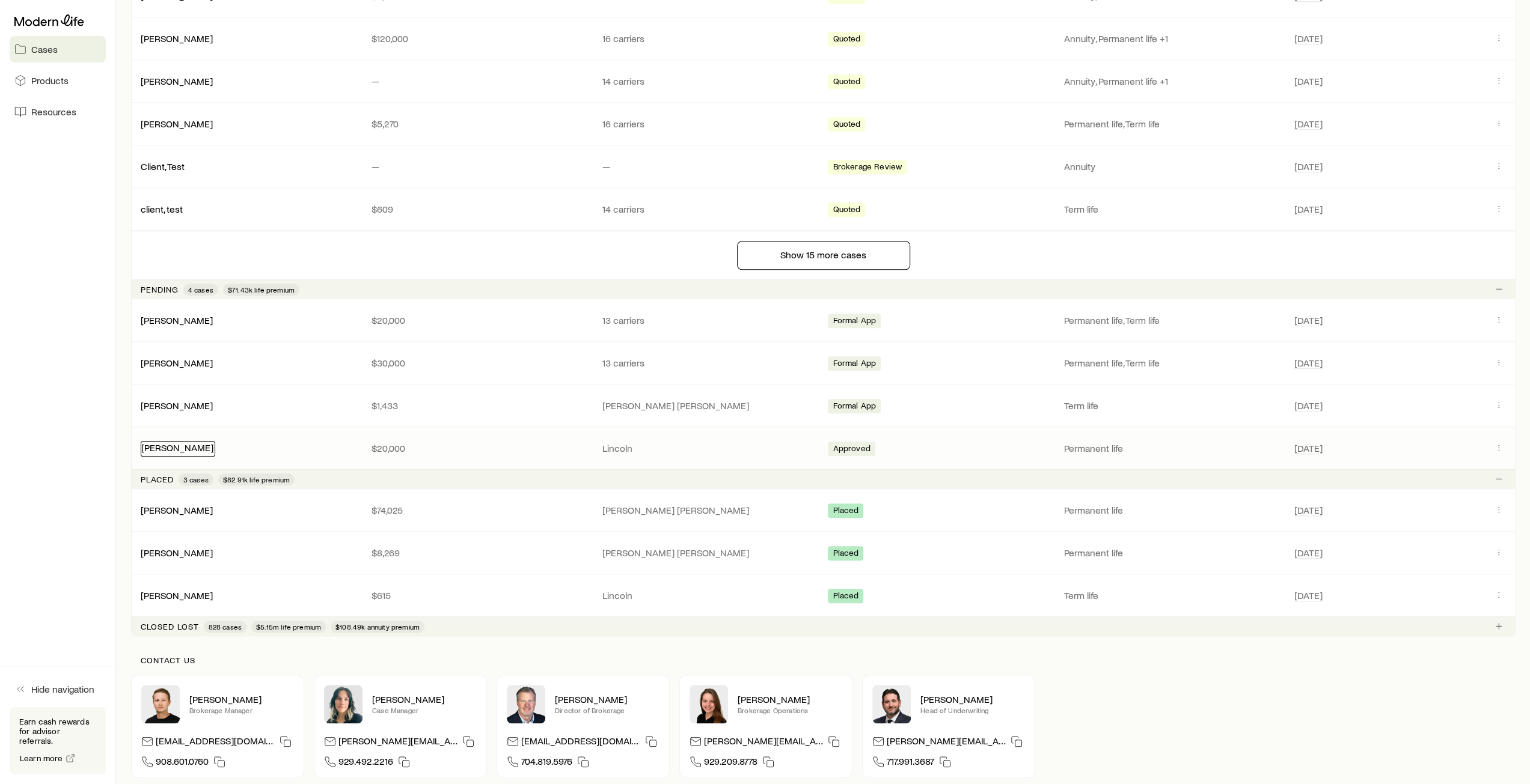
click at [161, 443] on link "[PERSON_NAME]" at bounding box center [178, 447] width 72 height 11
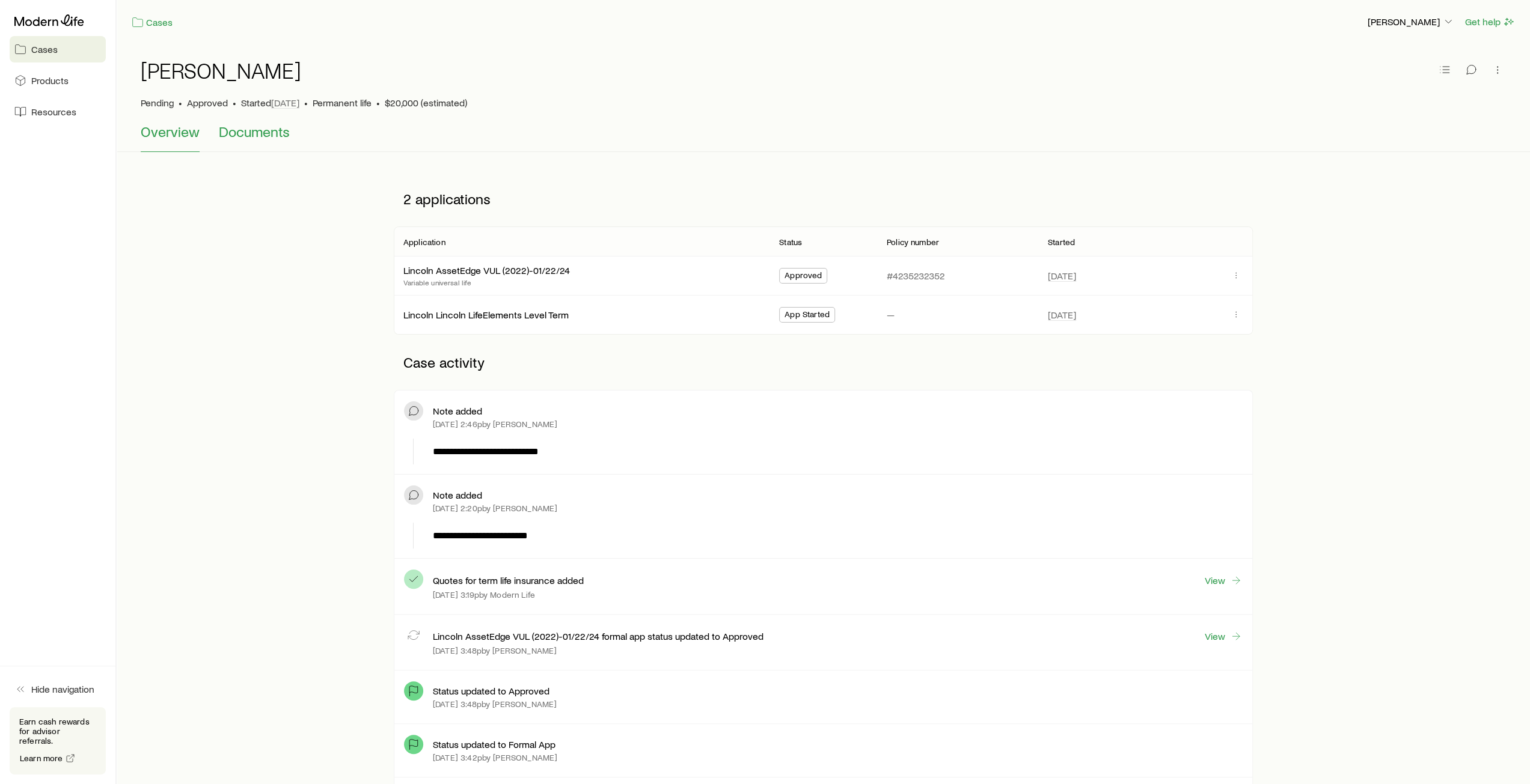
click at [254, 138] on span "Documents" at bounding box center [254, 132] width 71 height 17
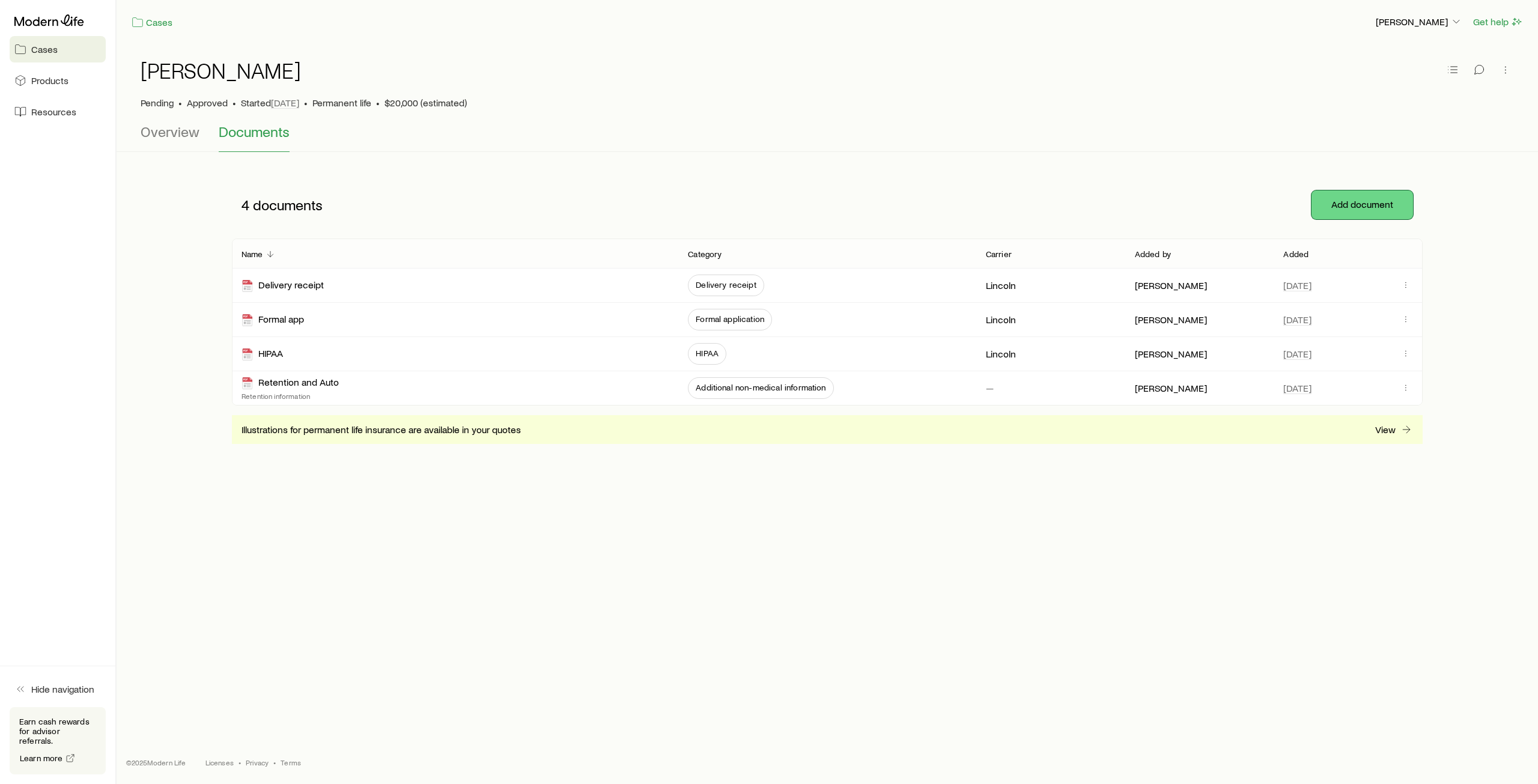
click at [1357, 210] on button "Add document" at bounding box center [1362, 205] width 101 height 29
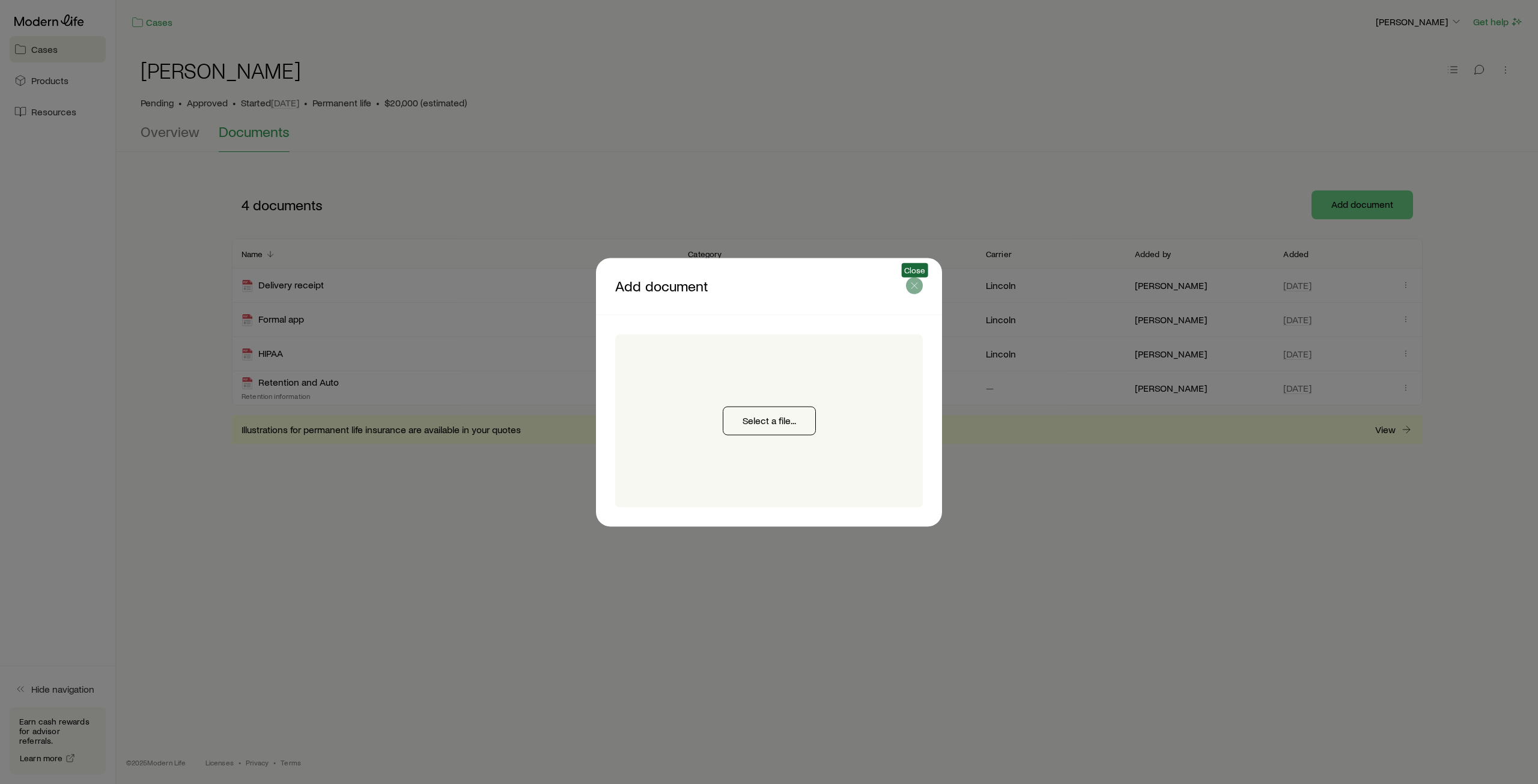
click at [914, 288] on icon "button" at bounding box center [914, 286] width 12 height 12
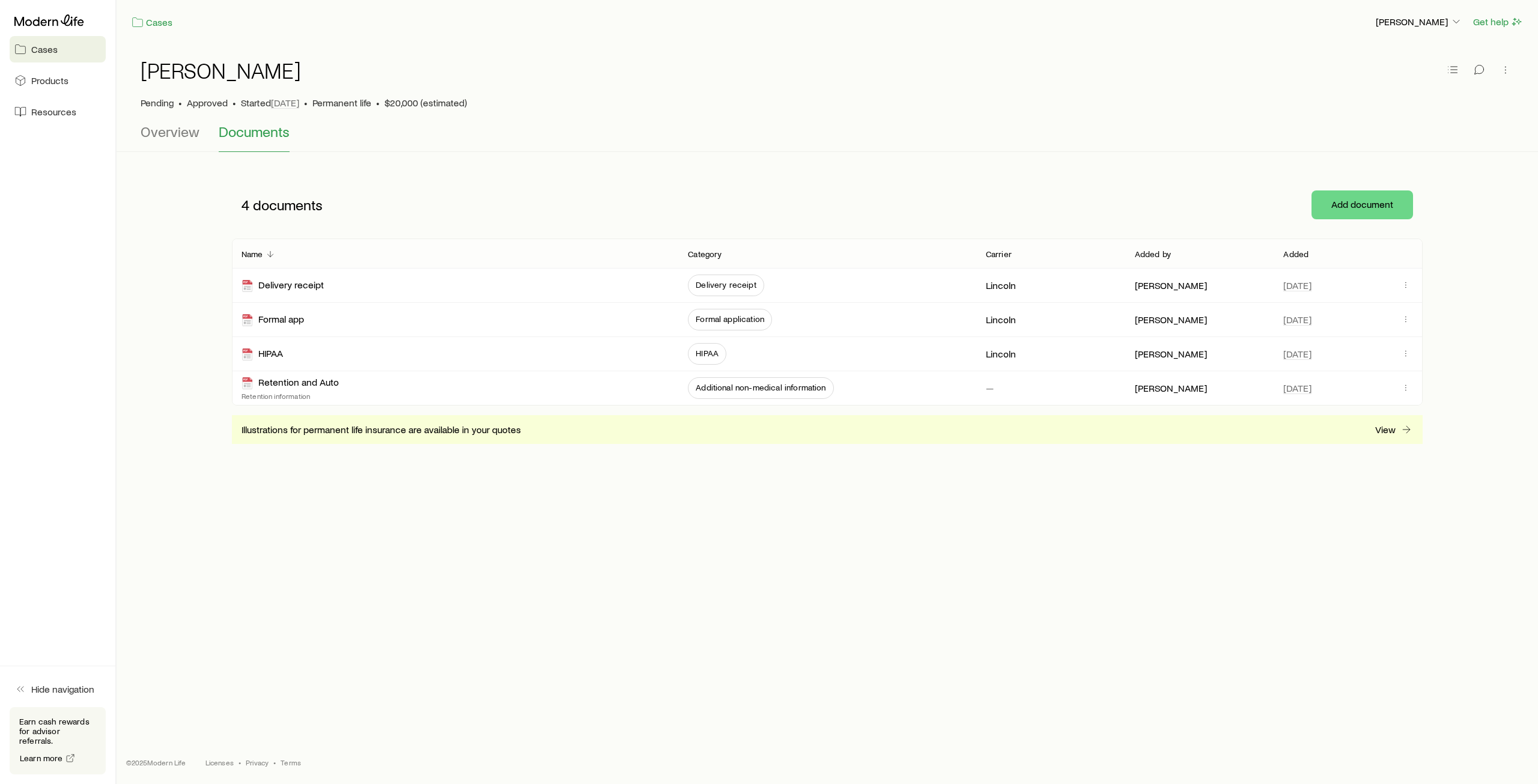
click at [35, 49] on span "Cases" at bounding box center [44, 49] width 27 height 12
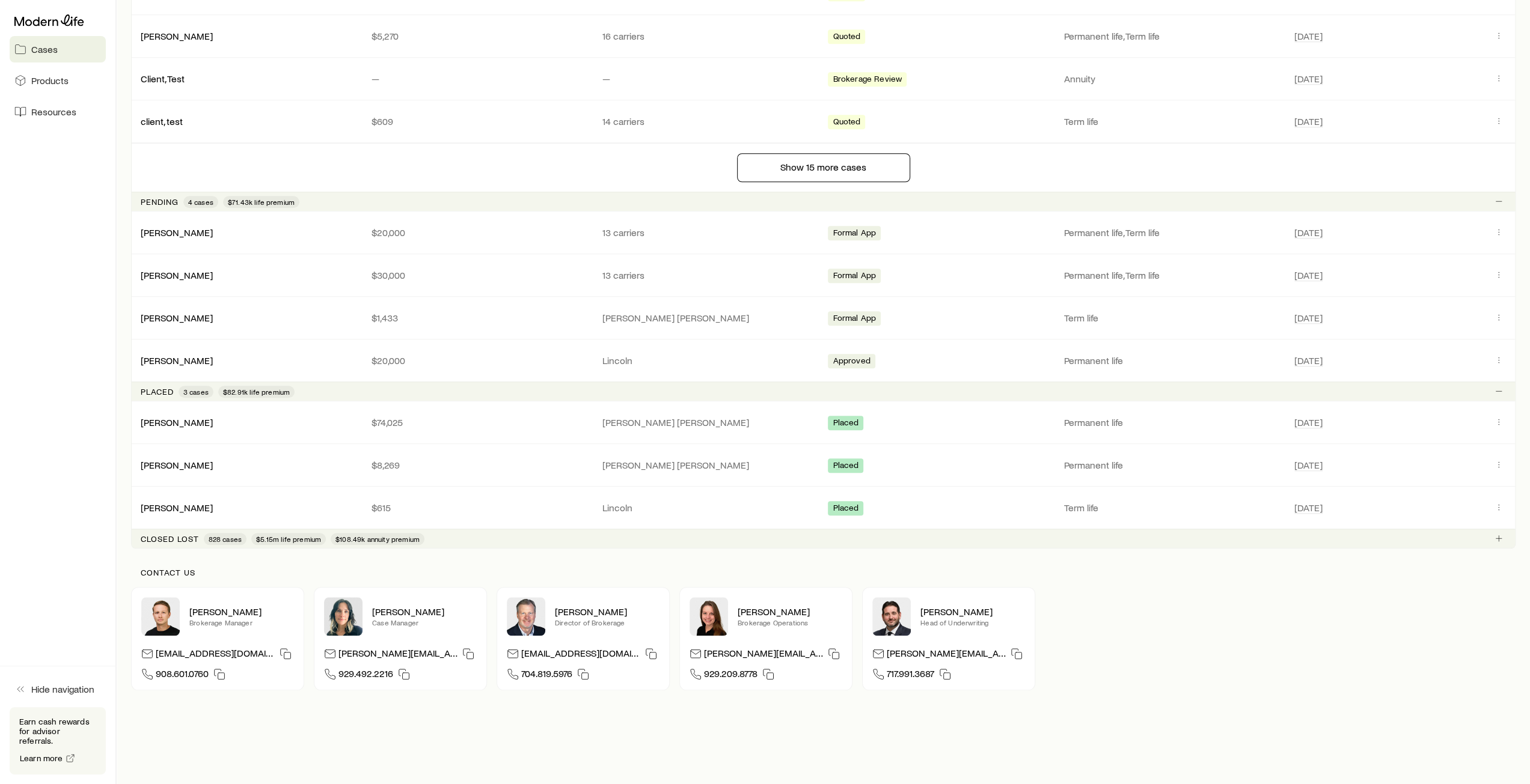
scroll to position [1009, 0]
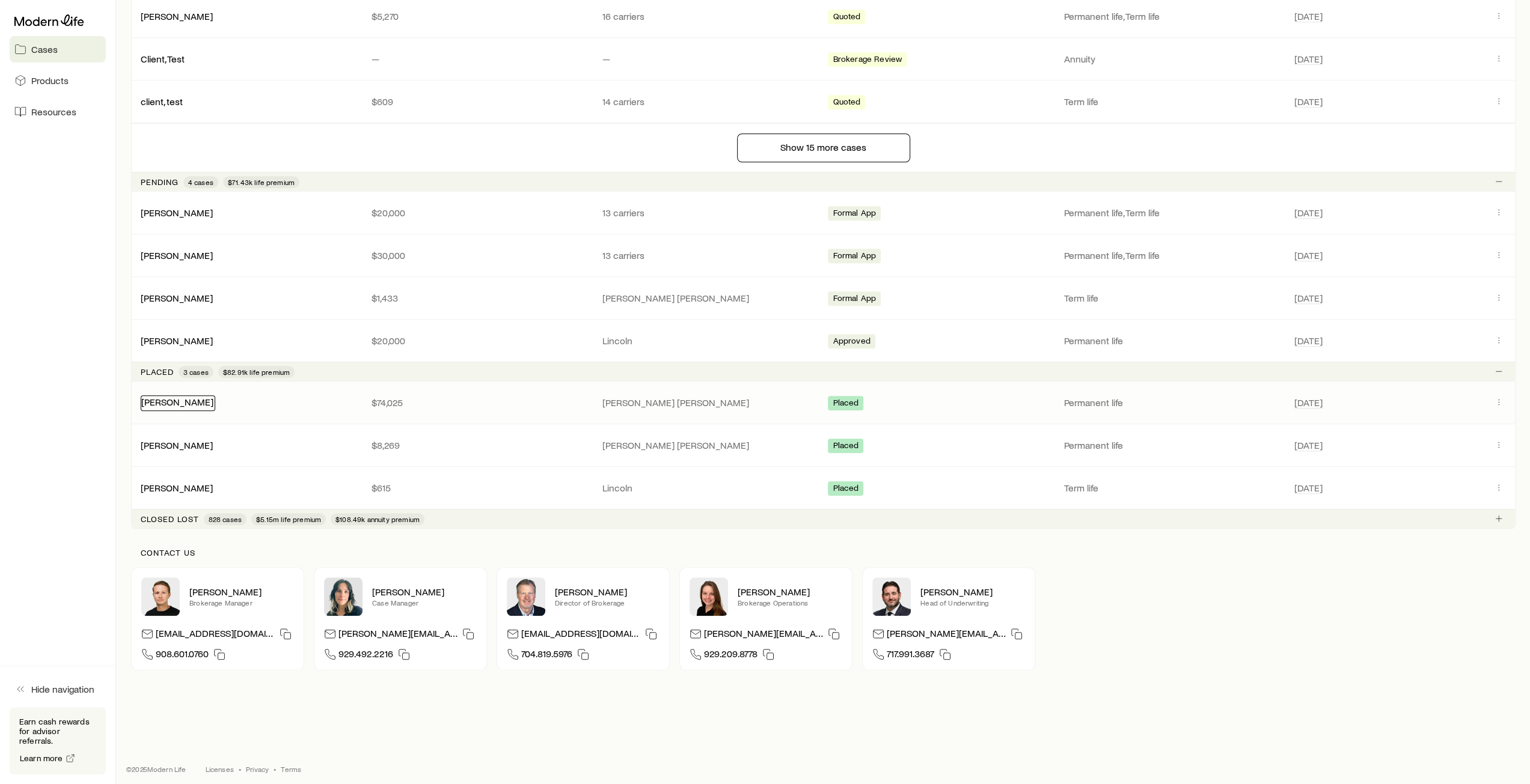
click at [196, 401] on link "[PERSON_NAME]" at bounding box center [178, 401] width 72 height 11
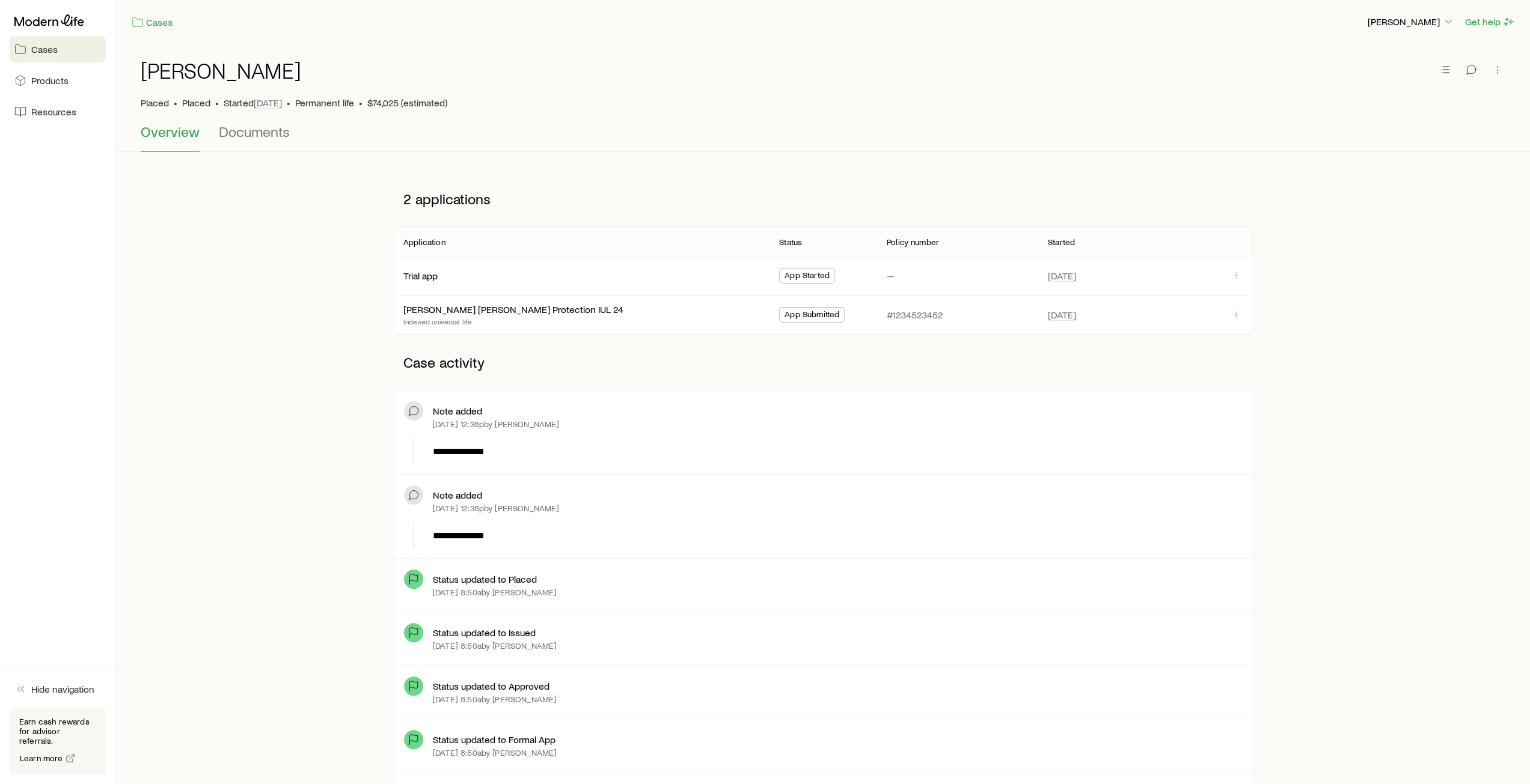
click at [42, 50] on span "Cases" at bounding box center [44, 49] width 27 height 12
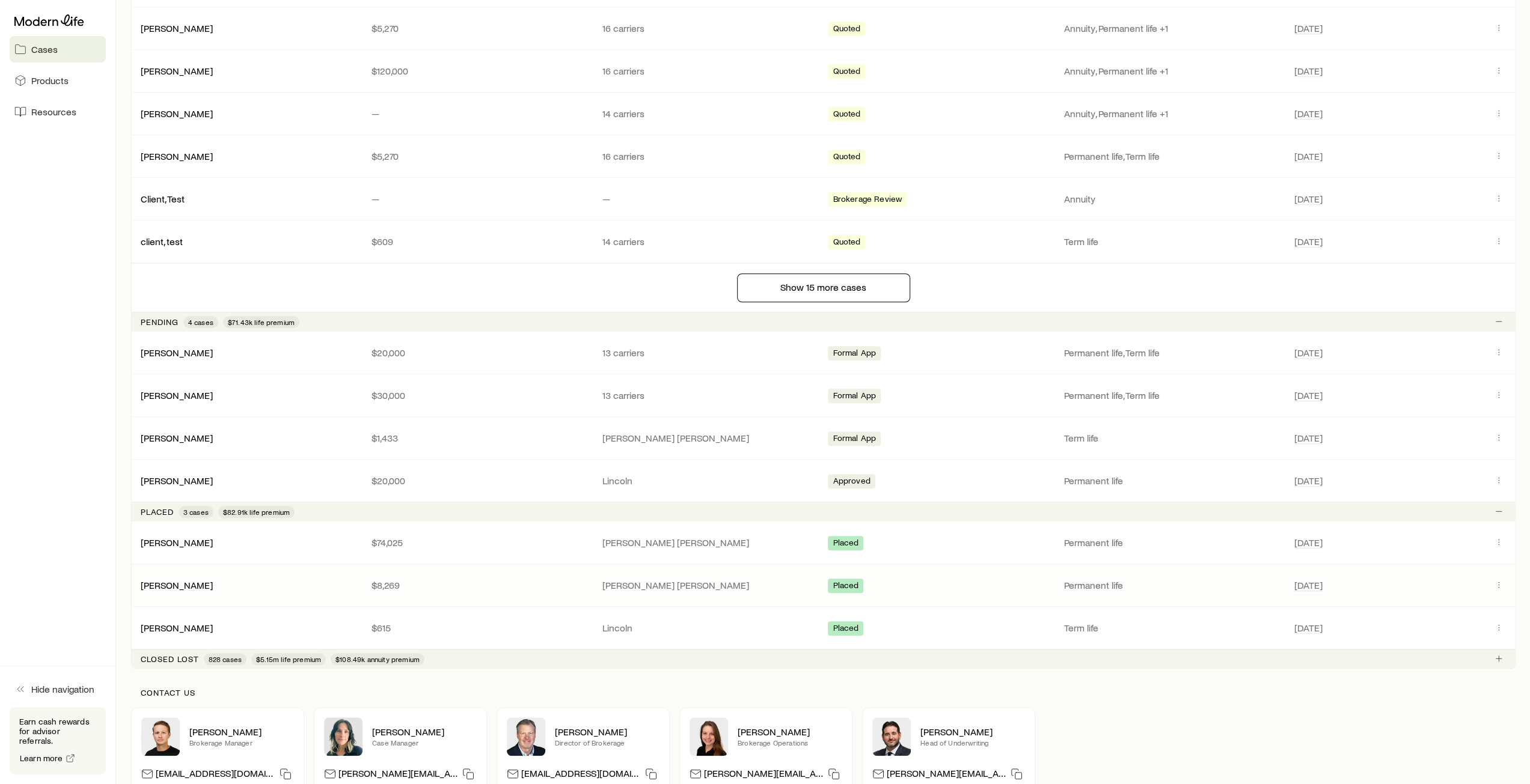
scroll to position [1009, 0]
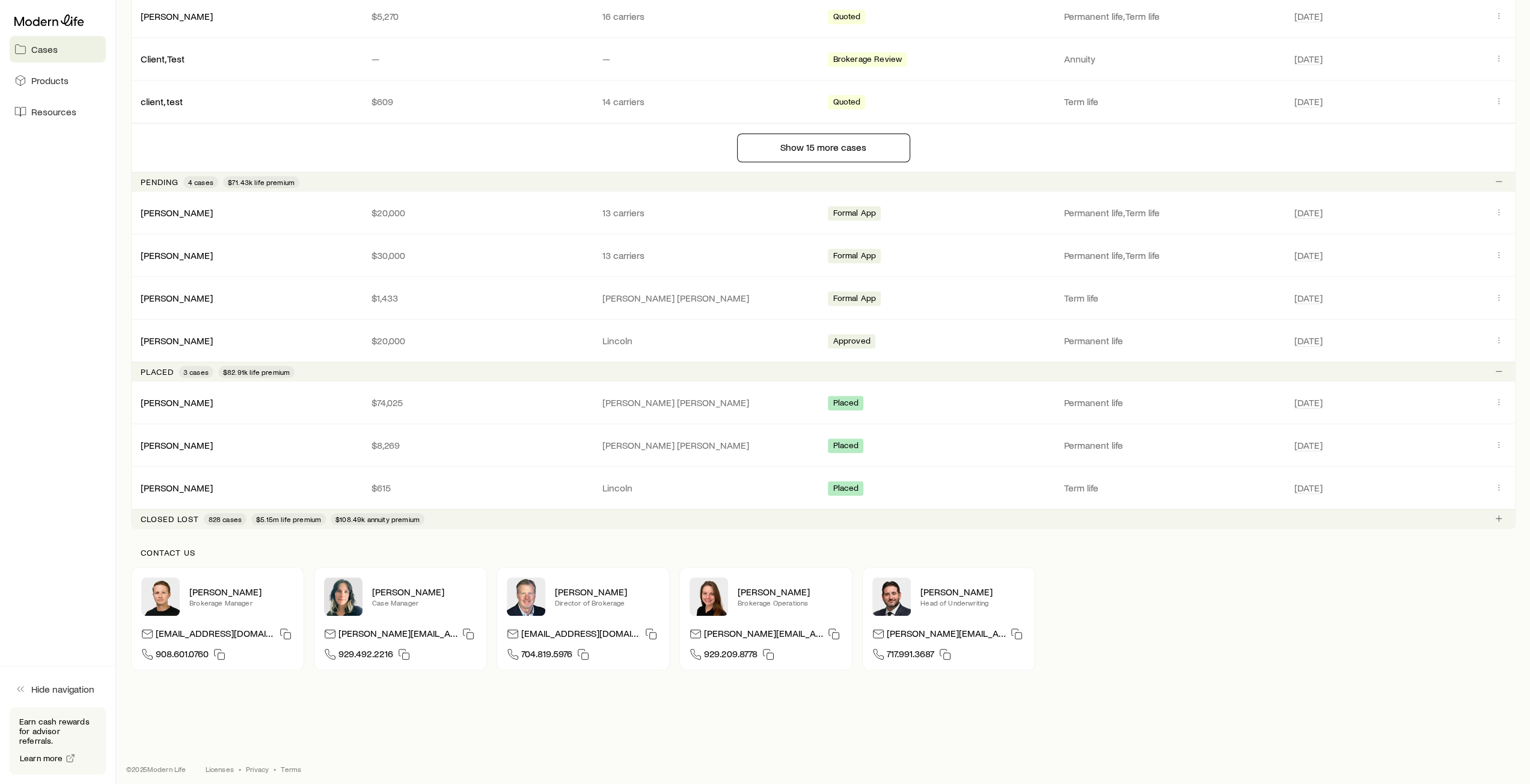
click at [173, 515] on p "Closed lost" at bounding box center [170, 519] width 58 height 9
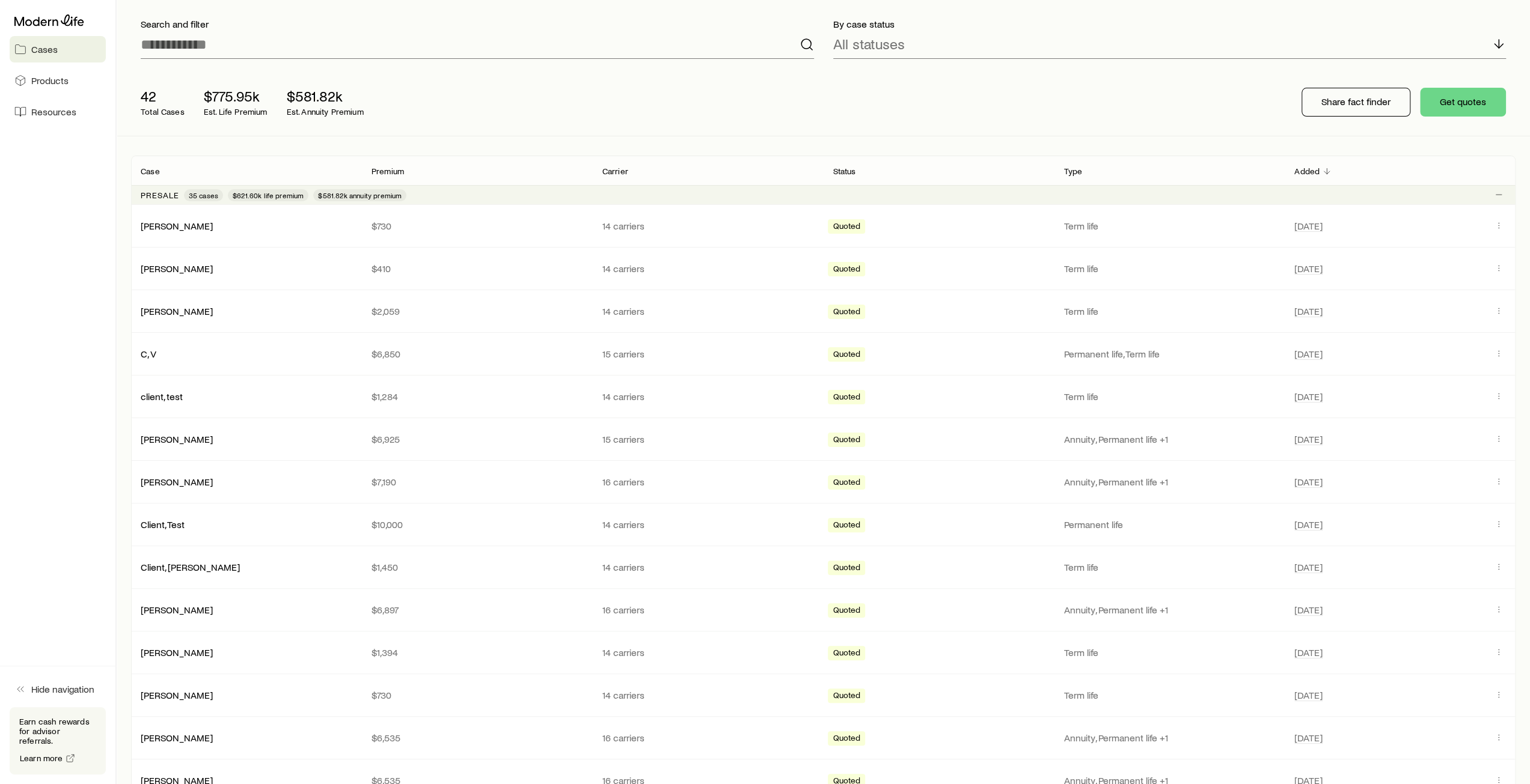
scroll to position [0, 0]
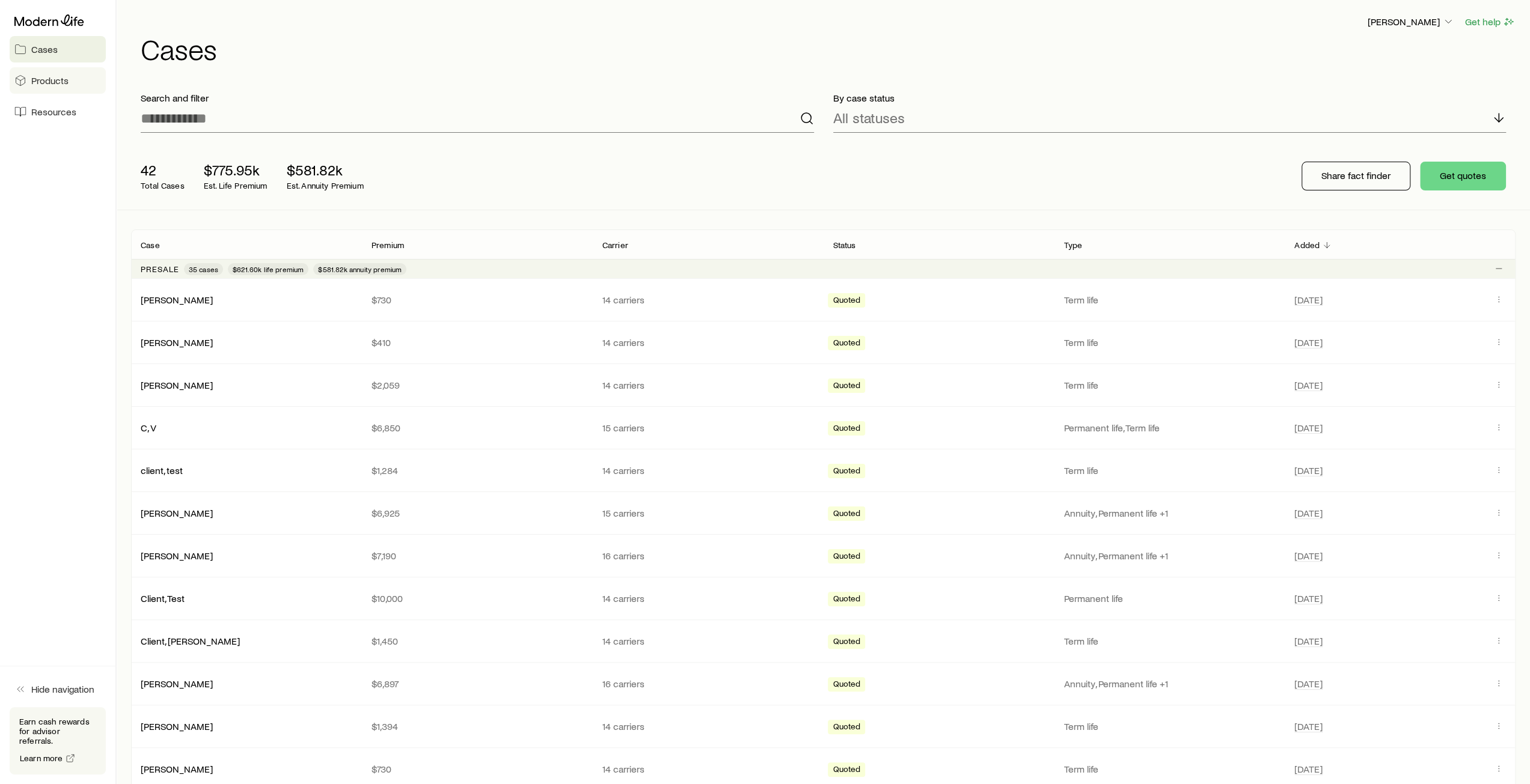
click at [44, 78] on span "Products" at bounding box center [49, 81] width 37 height 12
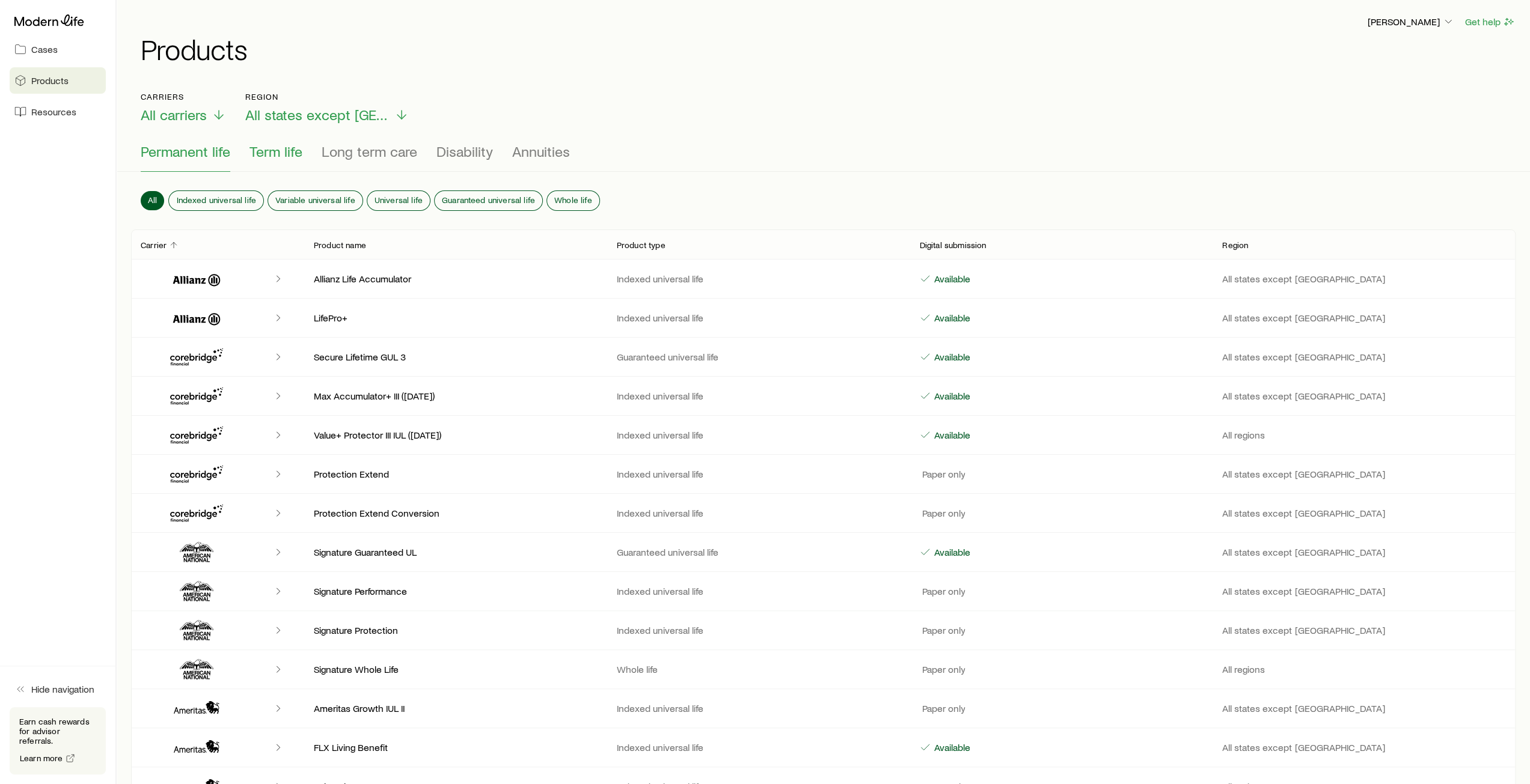
click at [281, 155] on span "Term life" at bounding box center [276, 152] width 53 height 17
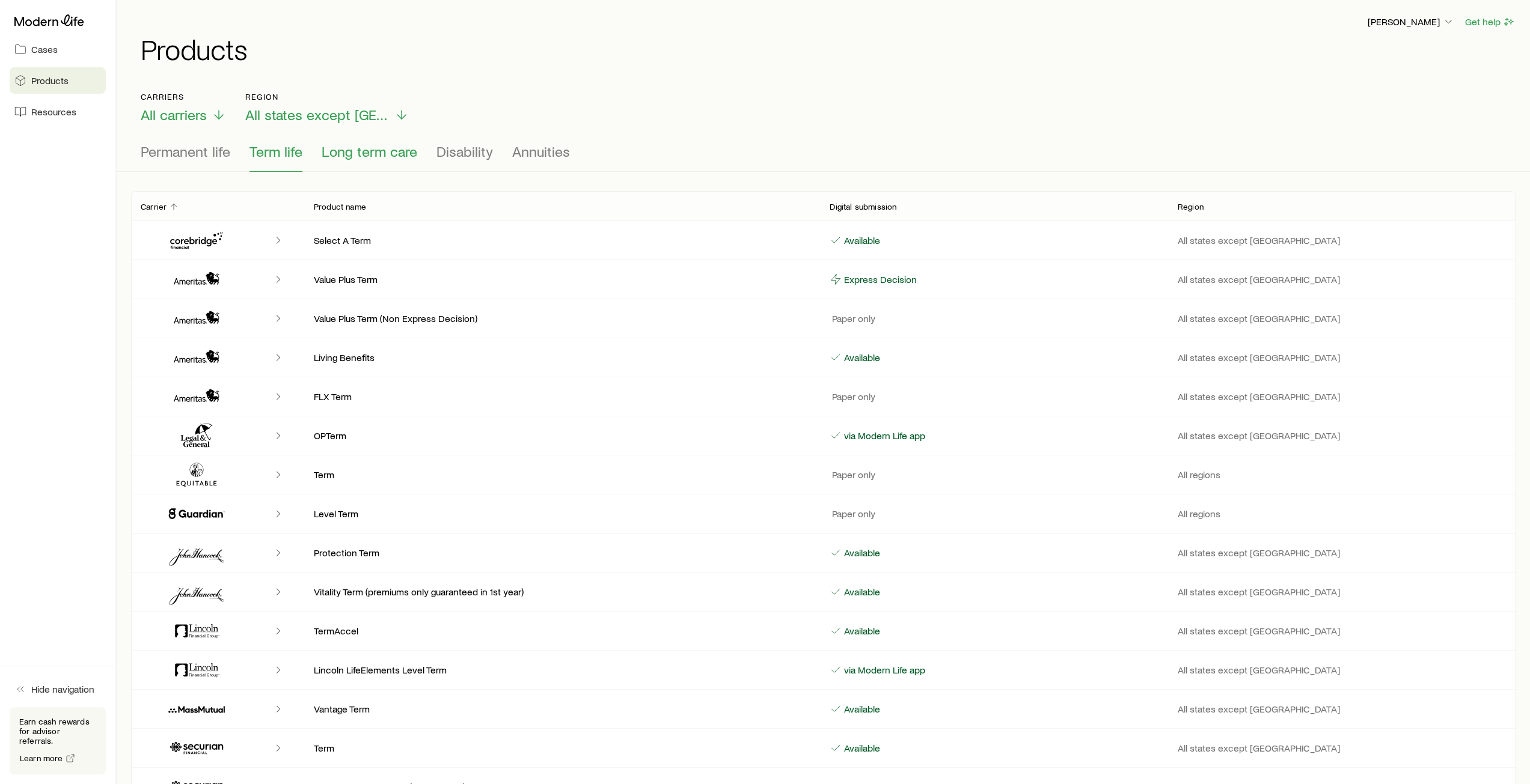
click at [366, 154] on span "Long term care" at bounding box center [369, 152] width 95 height 17
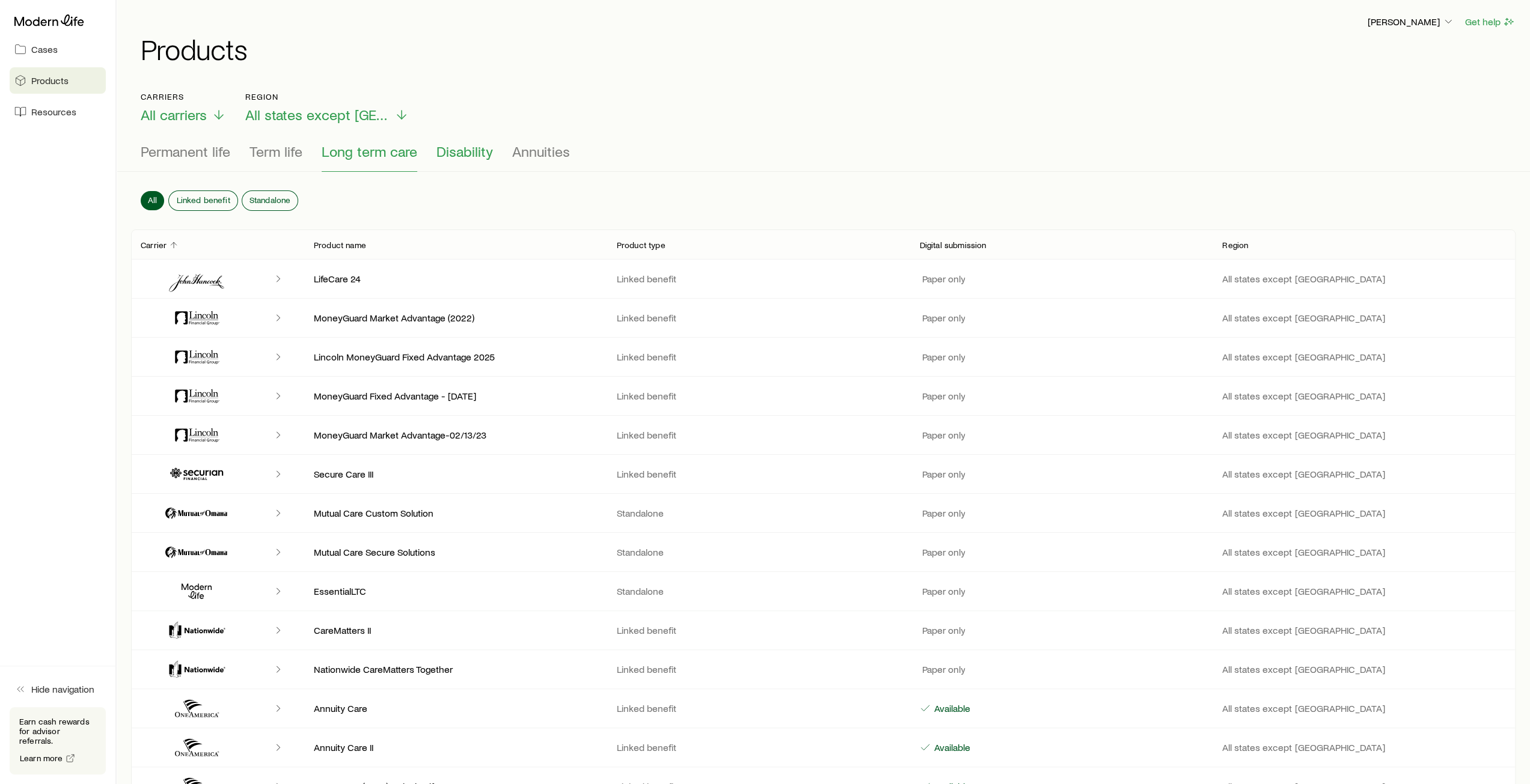
click at [469, 160] on span "Disability" at bounding box center [465, 152] width 57 height 17
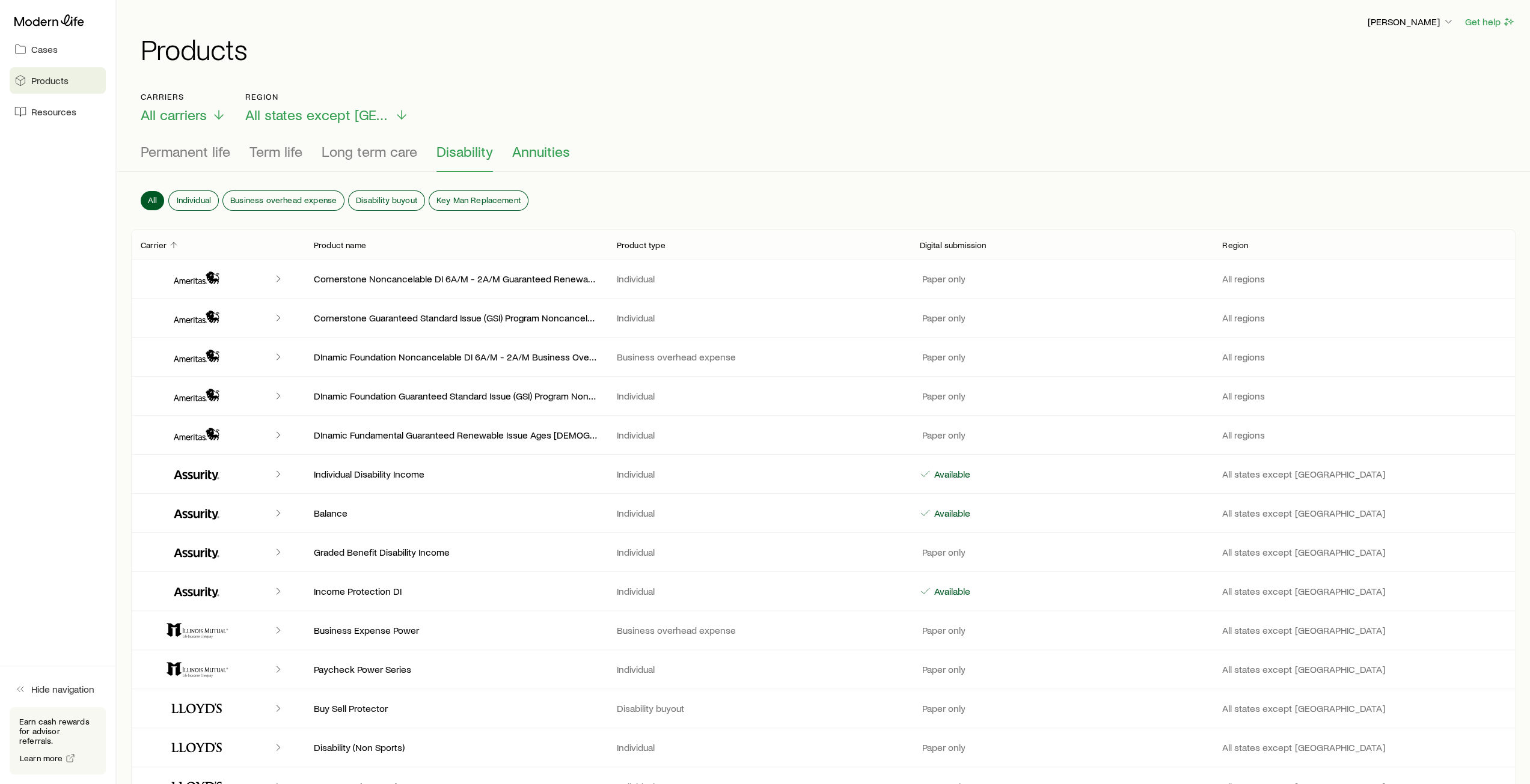
click at [539, 160] on button "Annuities" at bounding box center [541, 158] width 57 height 29
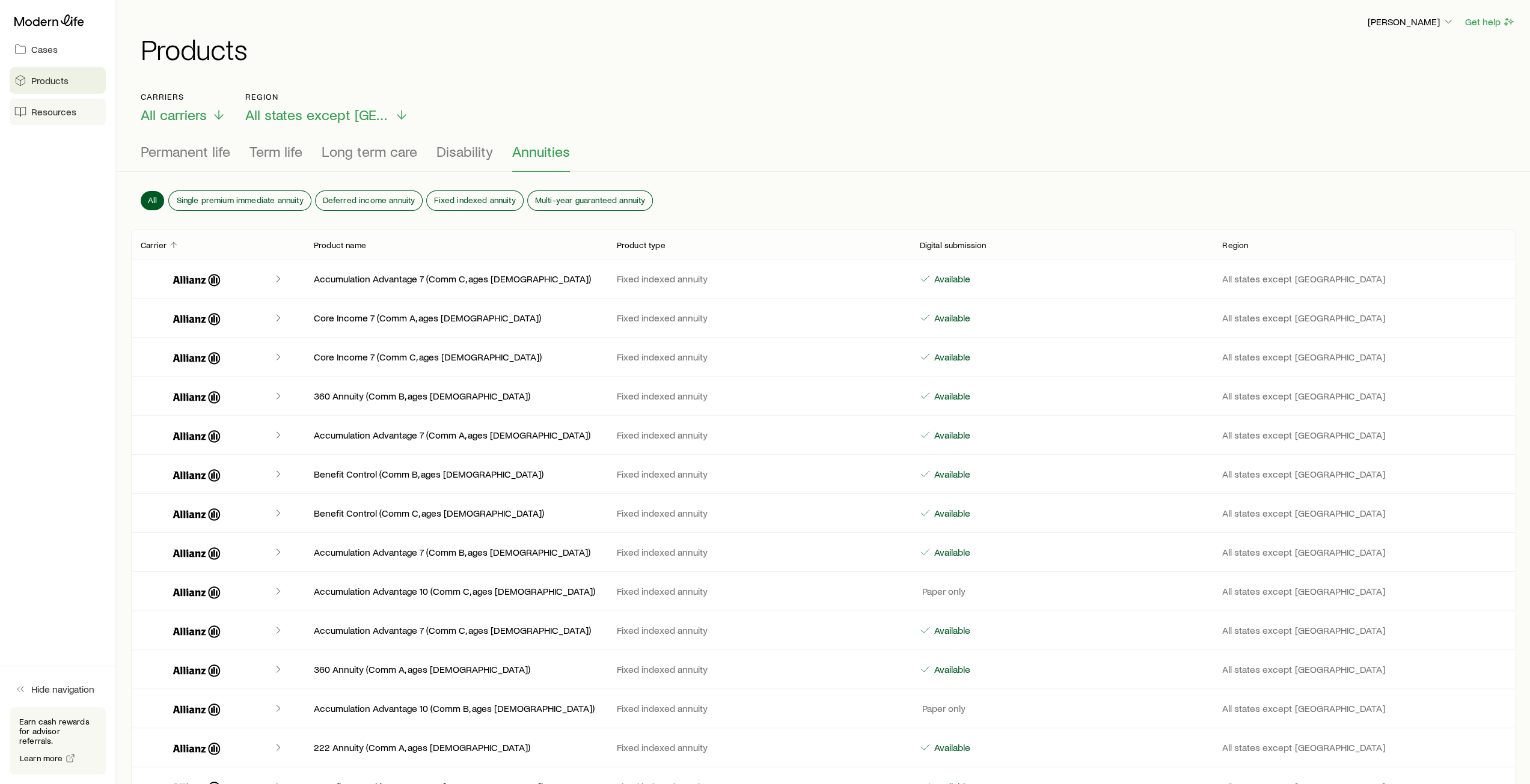
click at [49, 117] on span "Resources" at bounding box center [53, 112] width 45 height 12
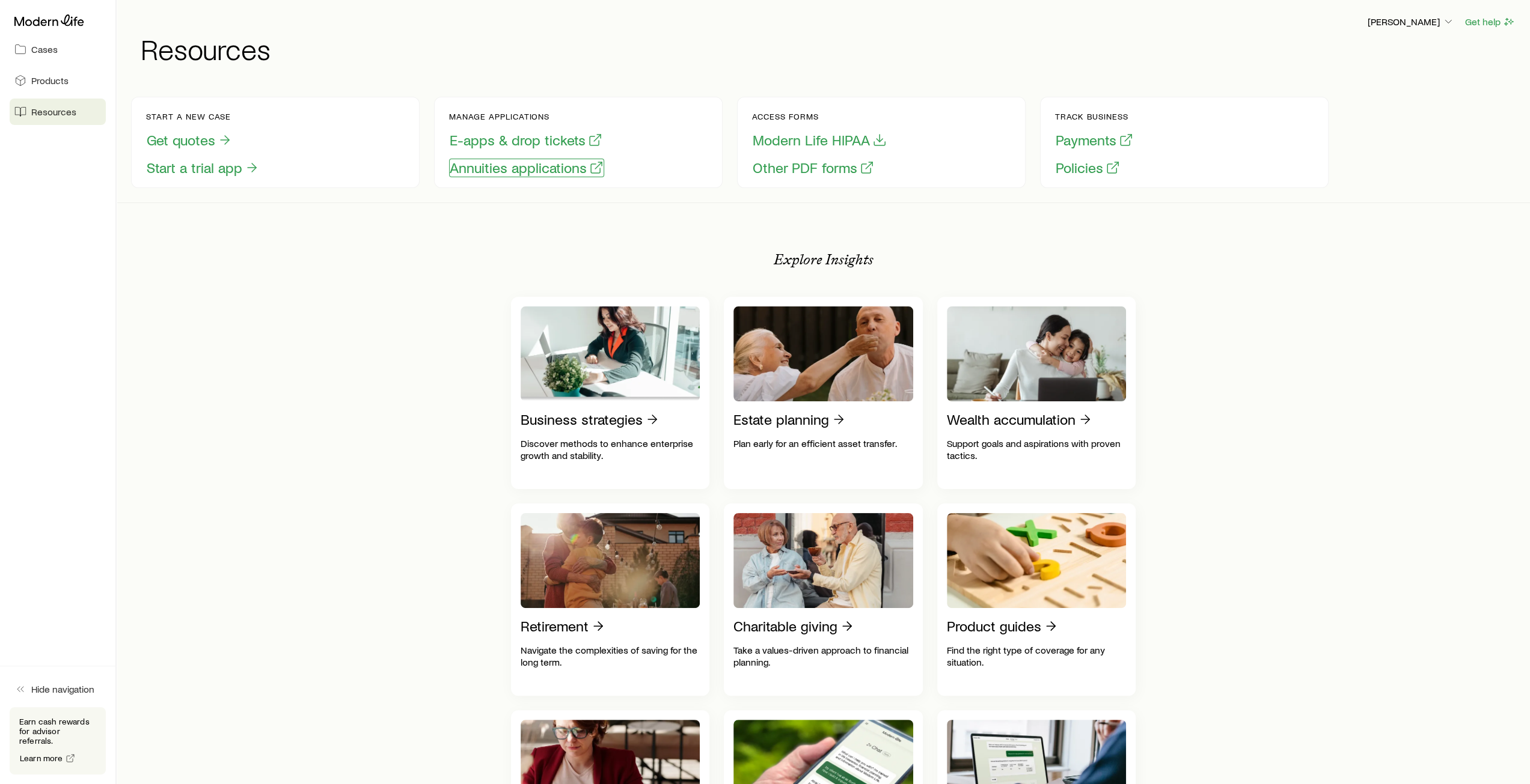
click at [532, 172] on button "Annuities applications" at bounding box center [526, 168] width 155 height 19
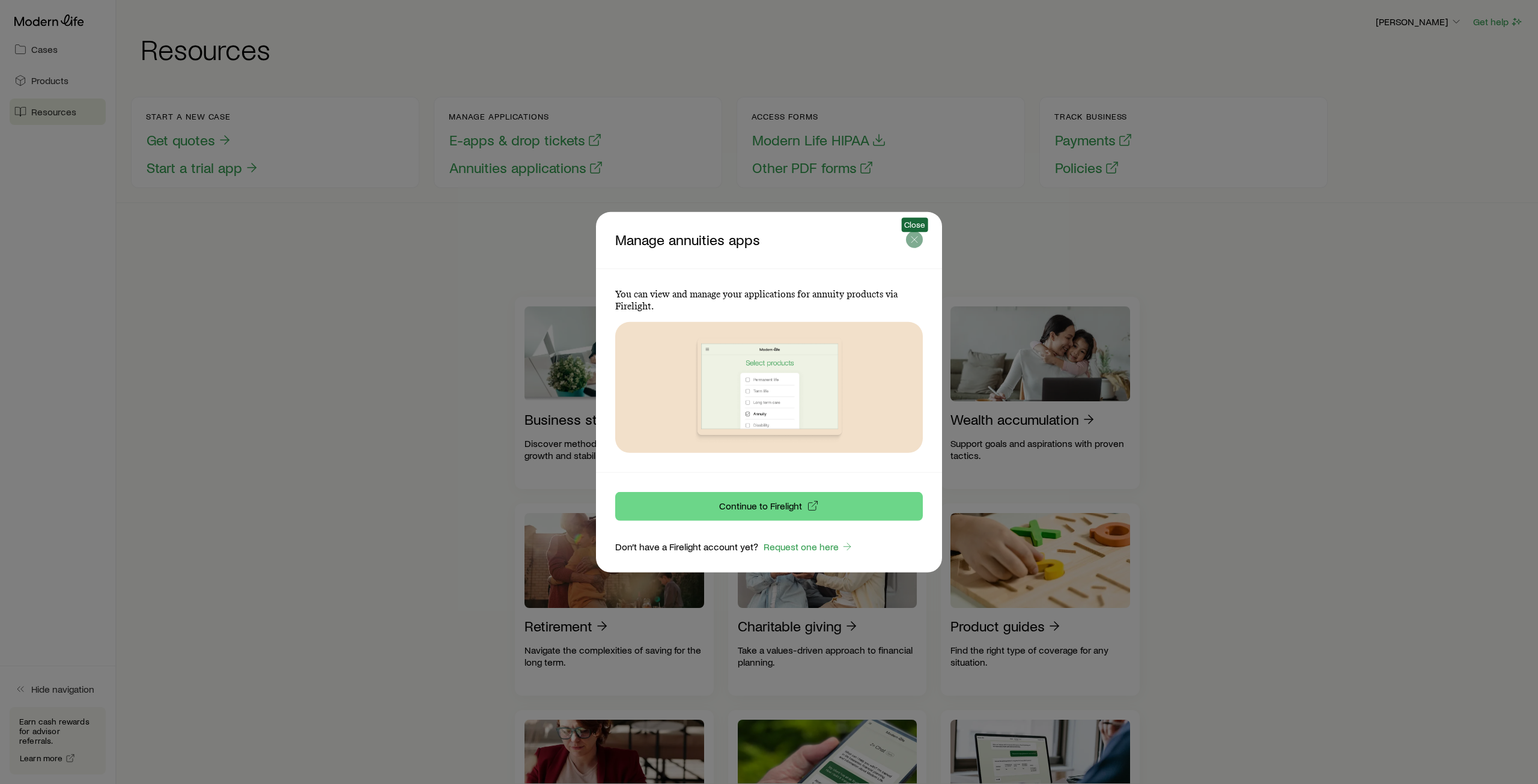
click at [914, 238] on icon "button" at bounding box center [914, 239] width 12 height 12
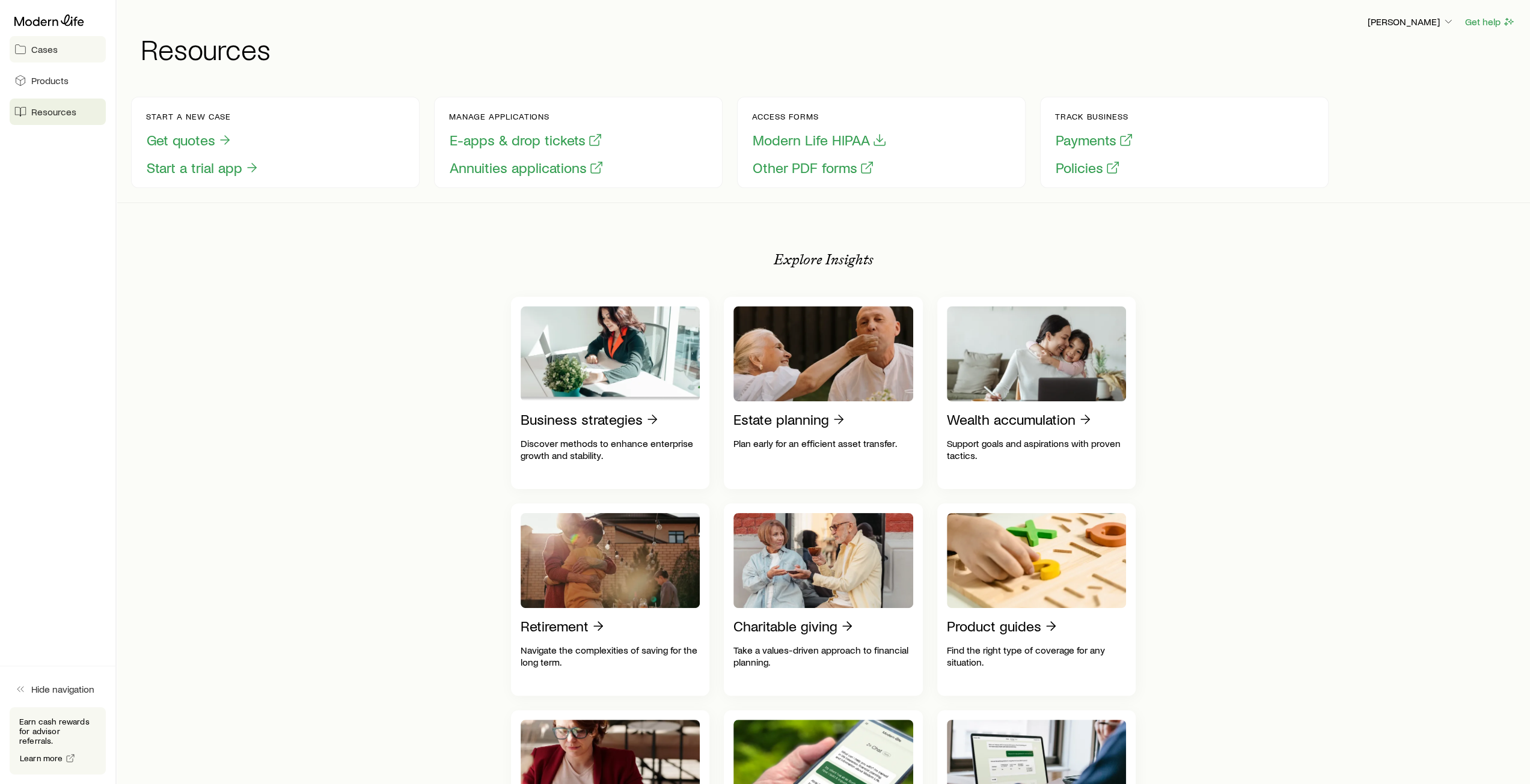
click at [47, 52] on span "Cases" at bounding box center [44, 49] width 27 height 12
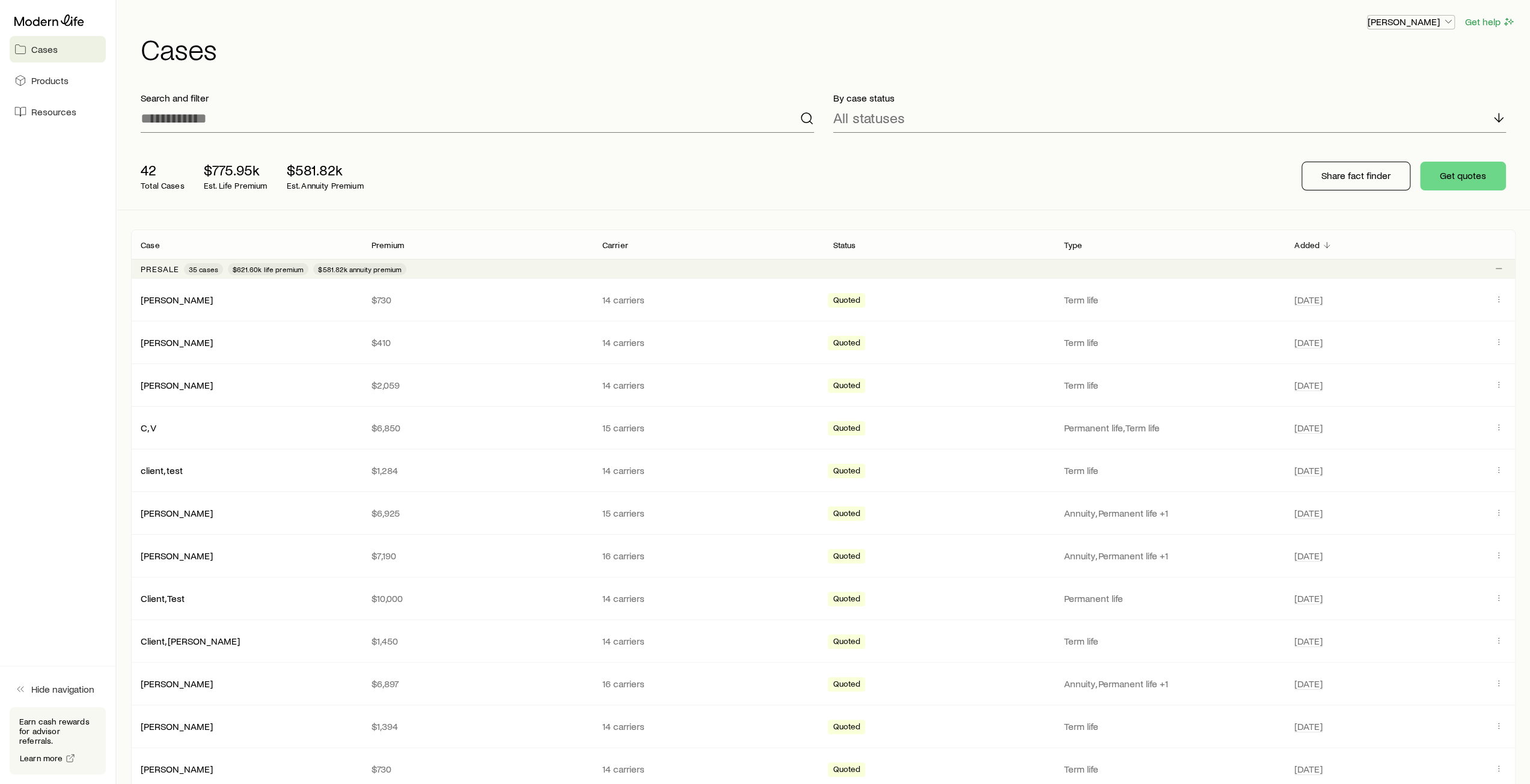
click at [1428, 20] on p "[PERSON_NAME]" at bounding box center [1411, 21] width 87 height 12
click at [1369, 53] on span "Licenses and contracts" at bounding box center [1387, 55] width 99 height 12
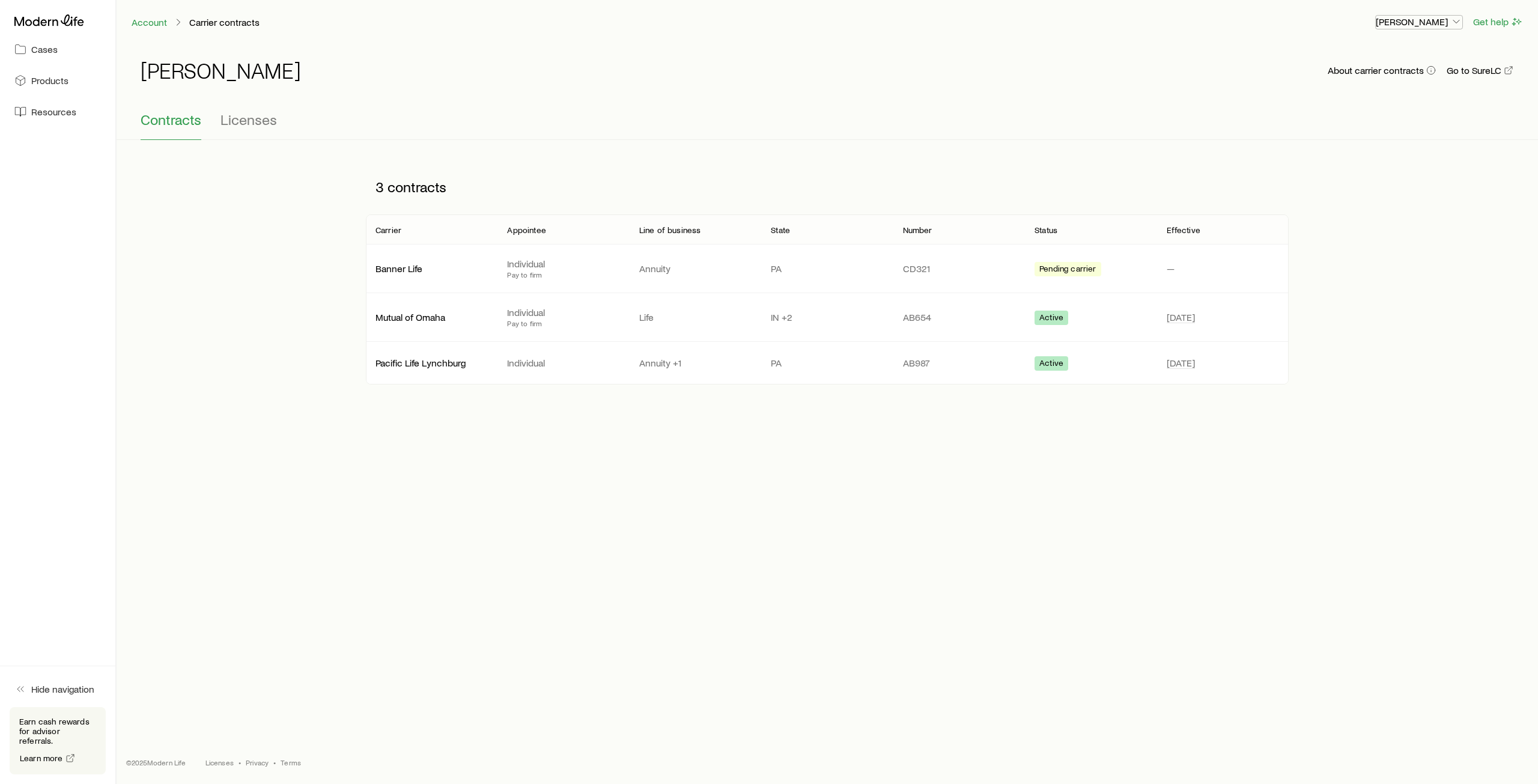
click at [1445, 23] on p "[PERSON_NAME]" at bounding box center [1419, 21] width 87 height 12
click at [1395, 80] on span "Commission schedule" at bounding box center [1392, 81] width 93 height 12
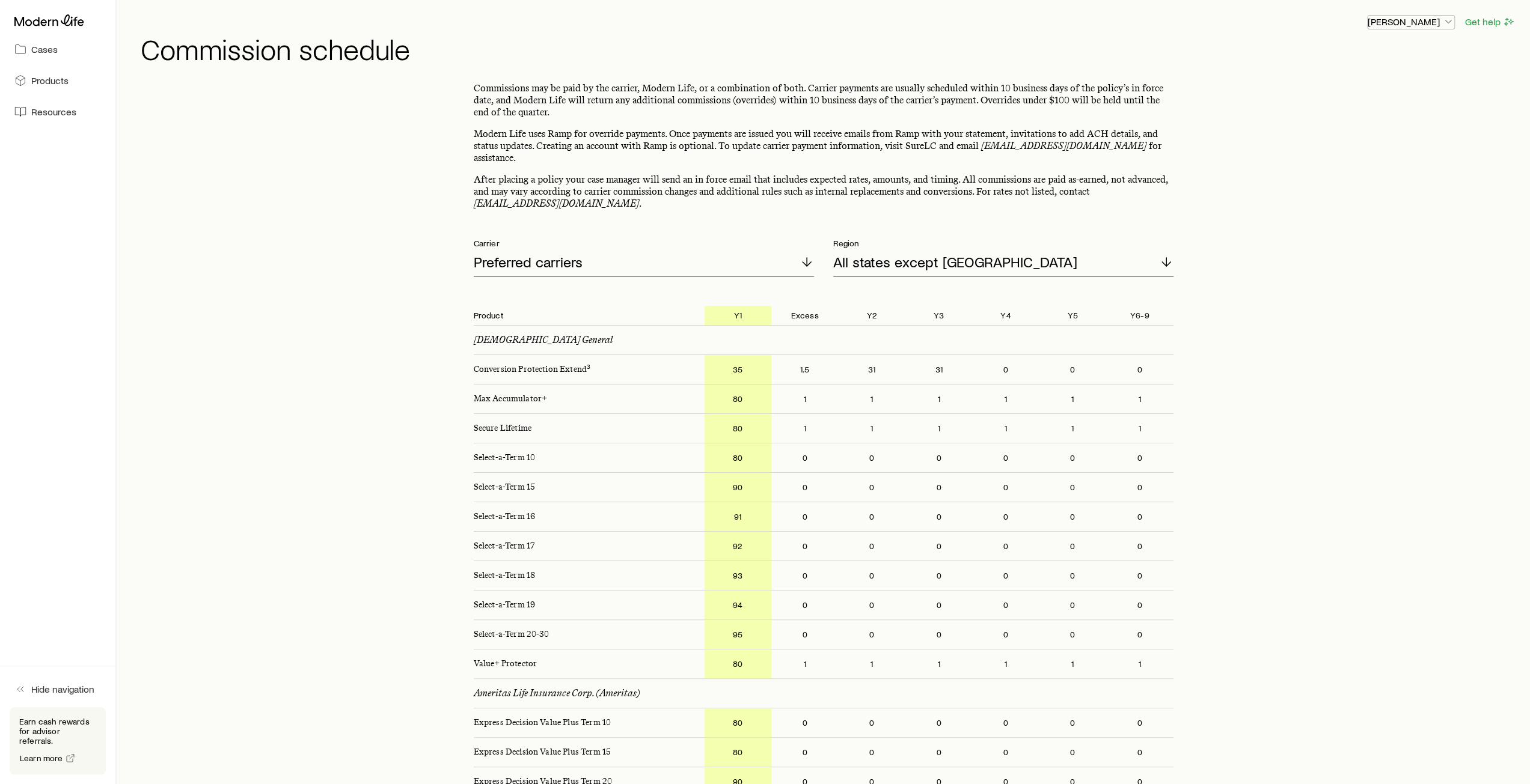
click at [1420, 27] on p "[PERSON_NAME]" at bounding box center [1411, 21] width 87 height 12
click at [1122, 33] on header "Frank Peterson Get help Commission schedule" at bounding box center [823, 39] width 1384 height 49
click at [1487, 22] on button "Get help" at bounding box center [1491, 22] width 51 height 14
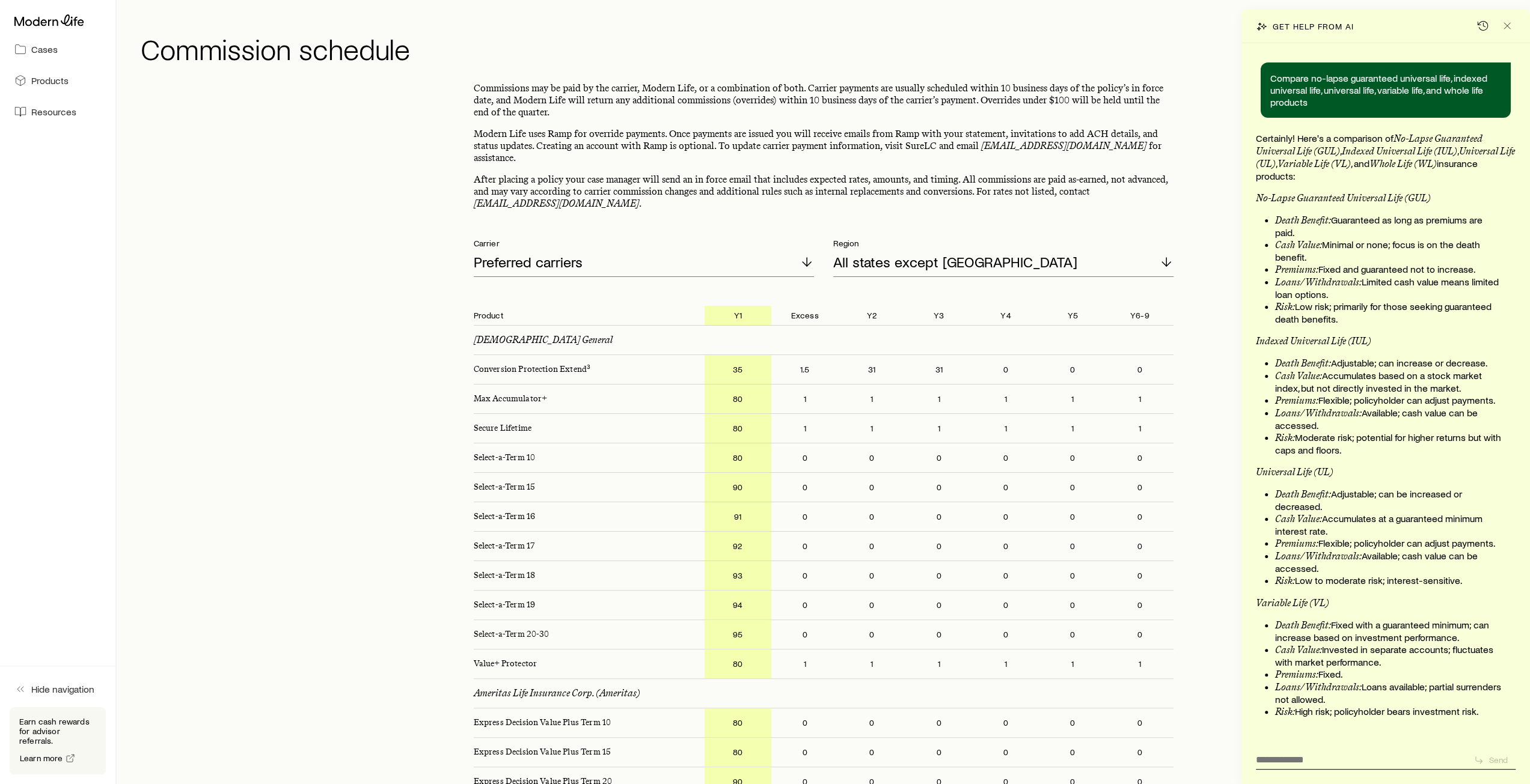
scroll to position [25912, 0]
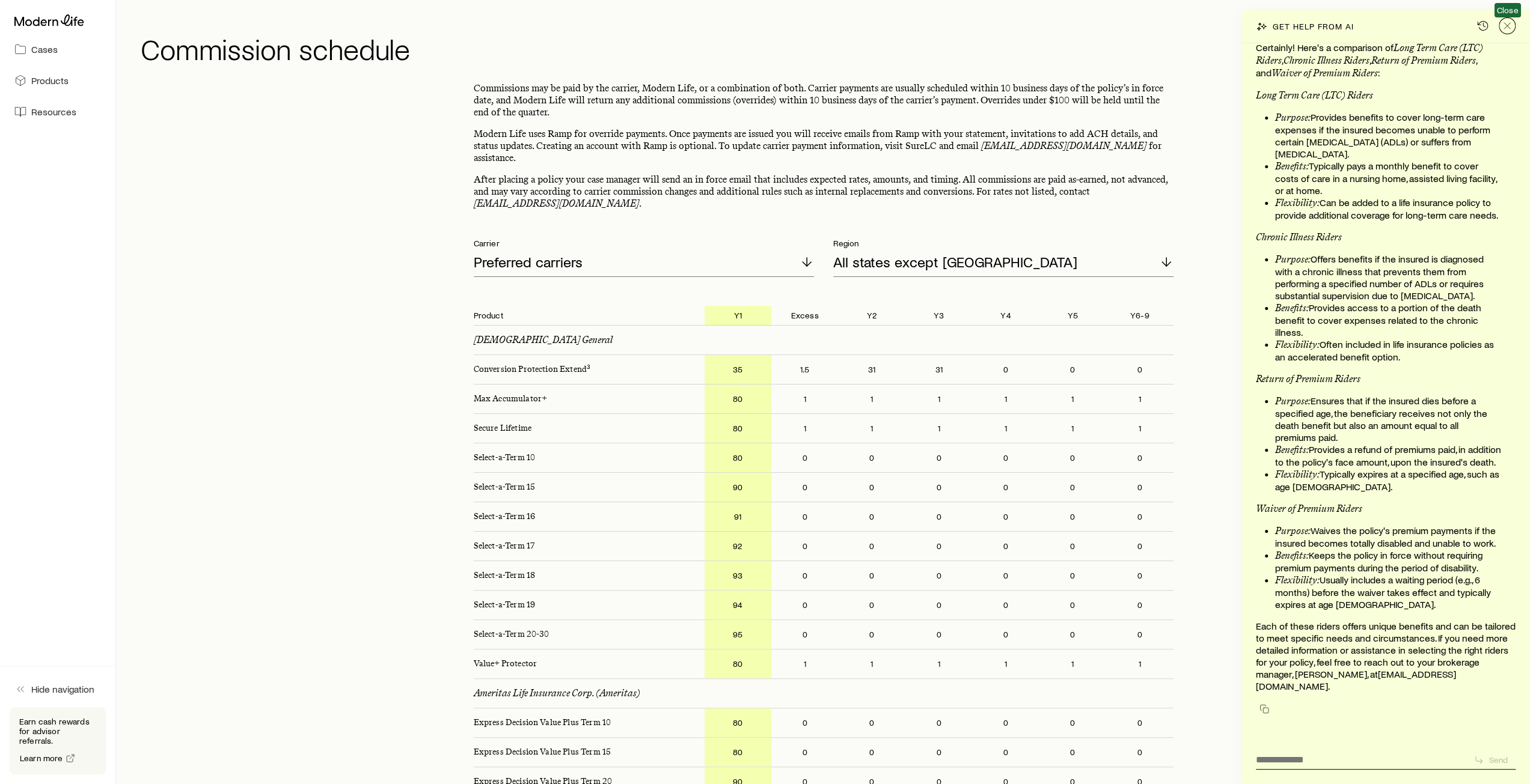
click at [1511, 27] on icon "Close" at bounding box center [1507, 26] width 12 height 12
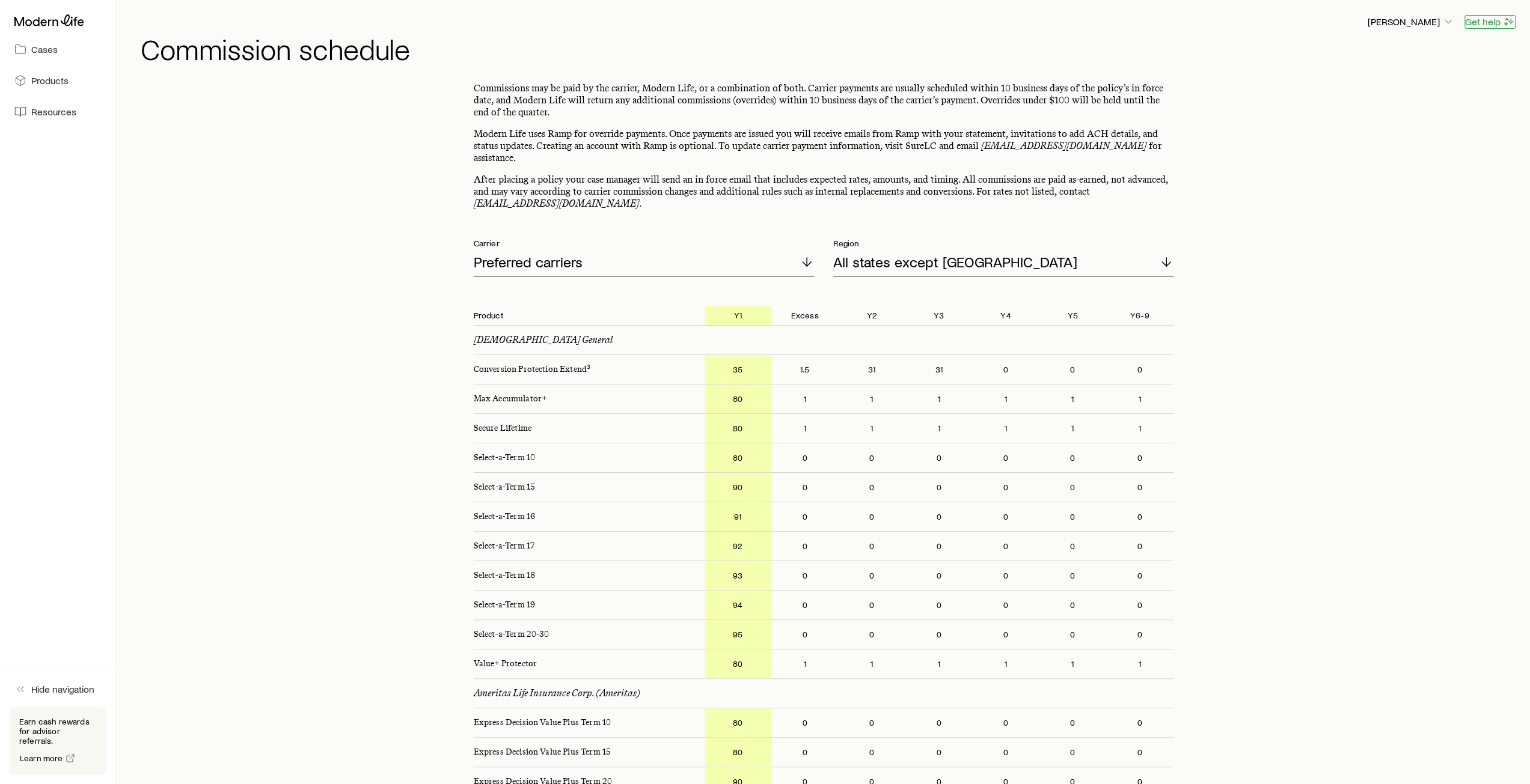
click at [1479, 24] on button "Get help" at bounding box center [1491, 22] width 51 height 14
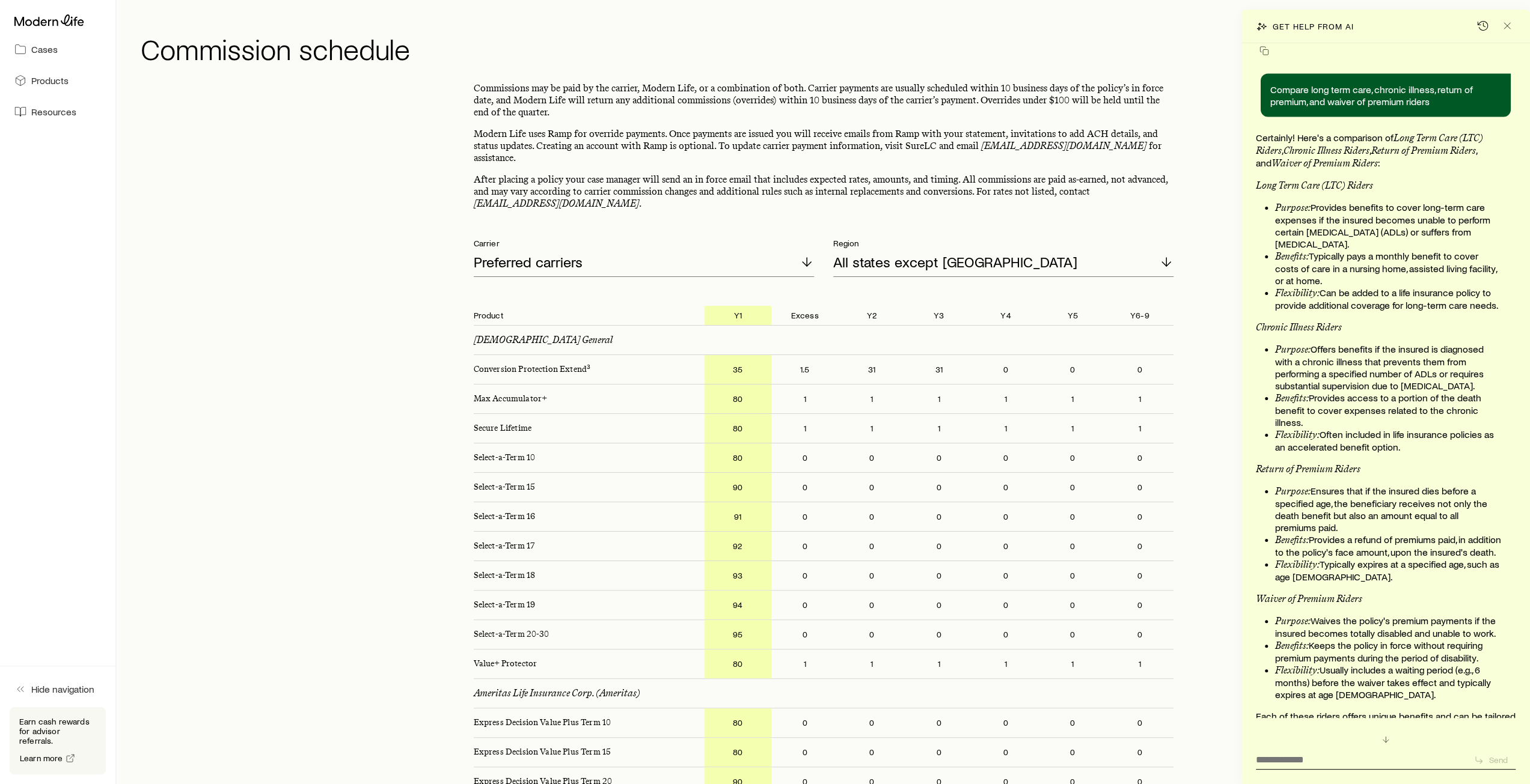
scroll to position [25191, 0]
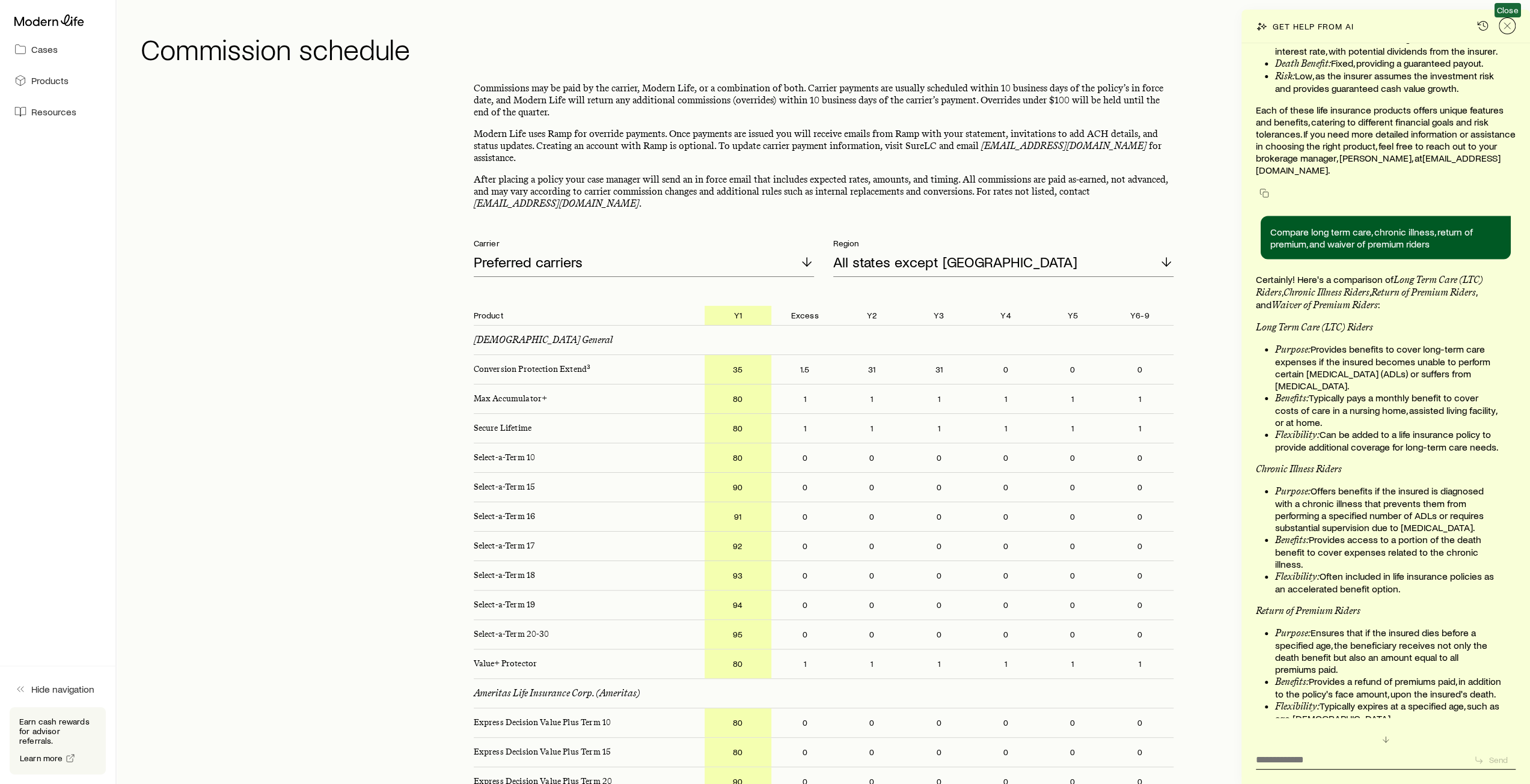
click at [1508, 23] on icon "Close" at bounding box center [1507, 26] width 12 height 12
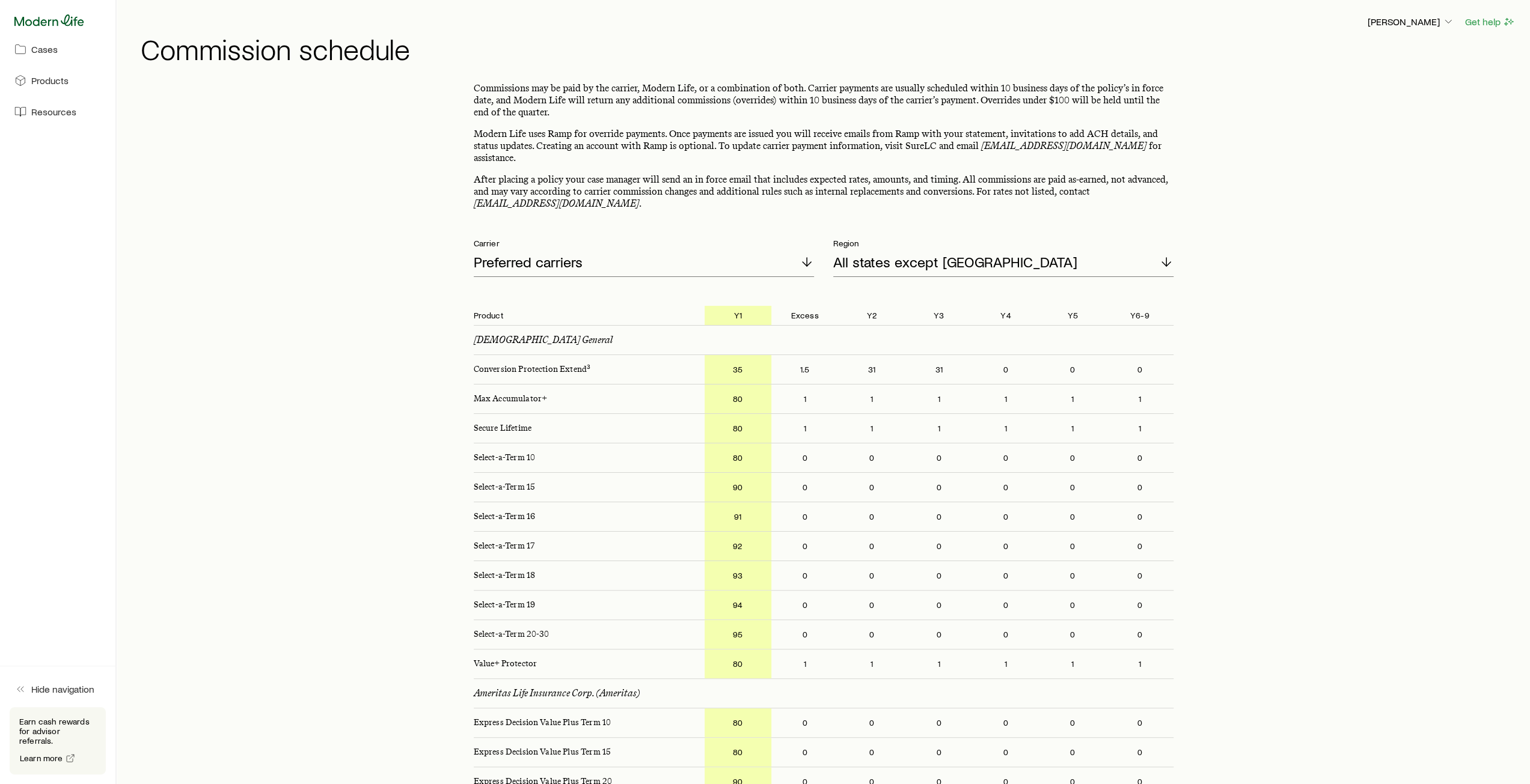
click at [35, 24] on icon at bounding box center [49, 21] width 70 height 12
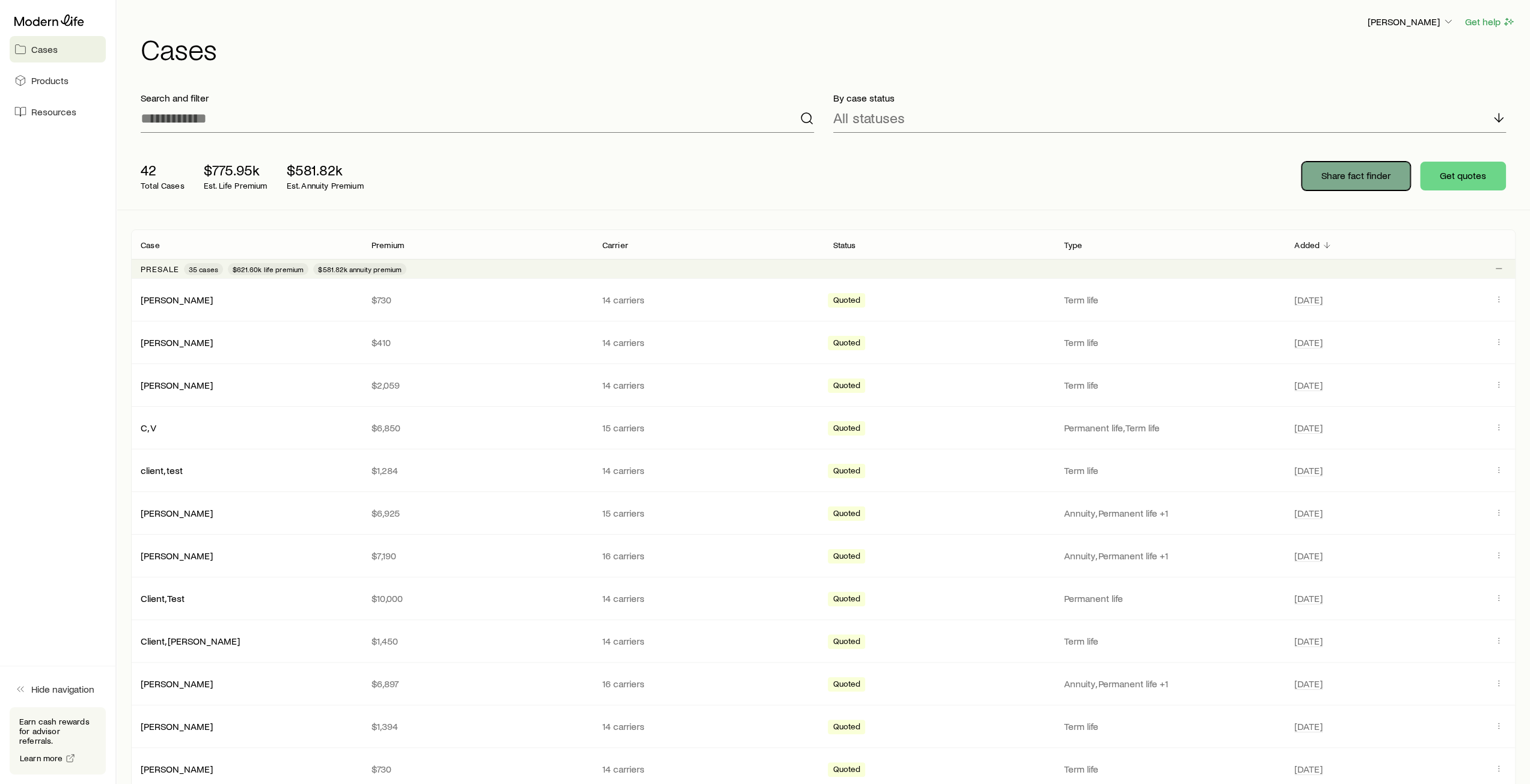
click at [1364, 178] on p "Share fact finder" at bounding box center [1356, 176] width 70 height 12
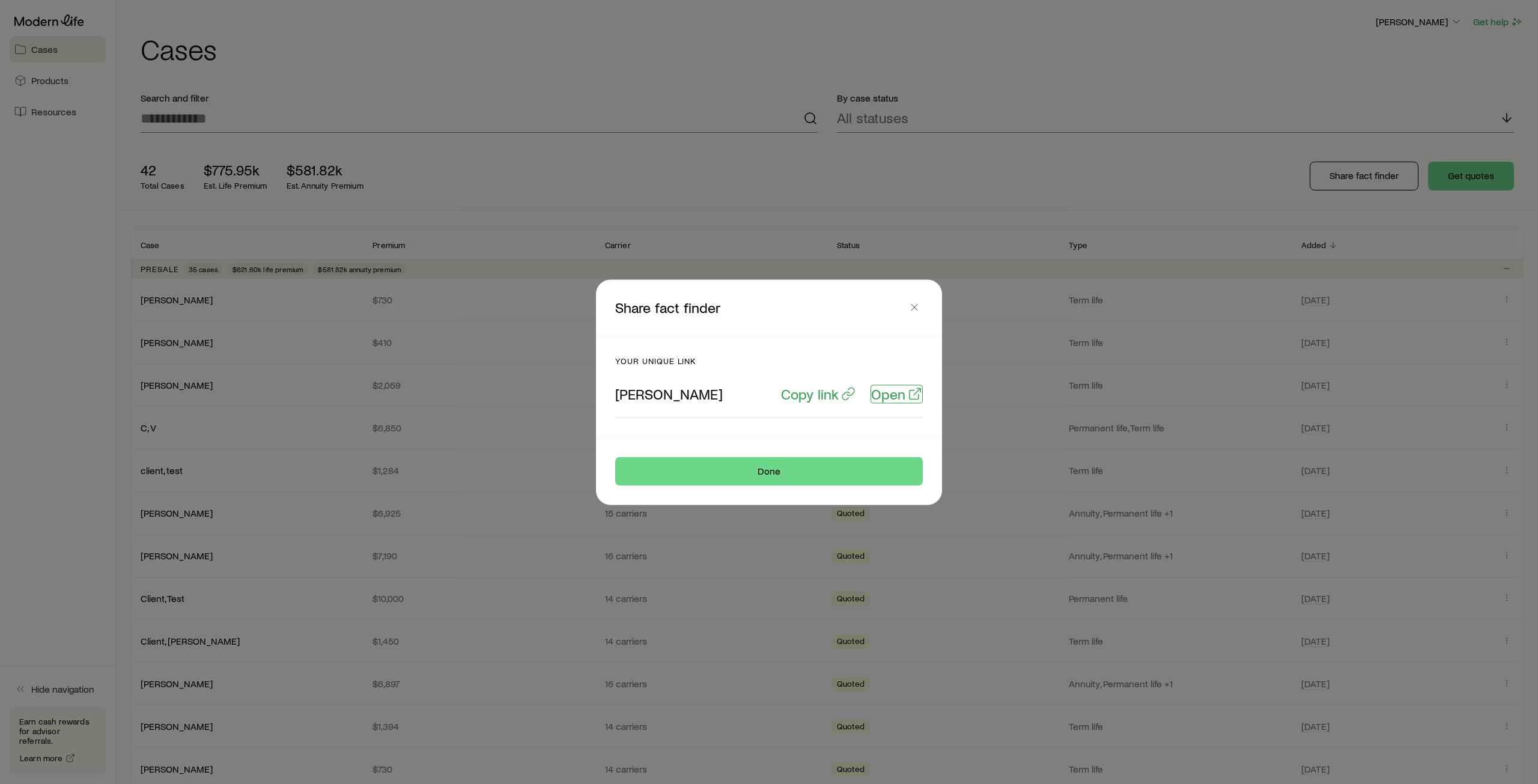
click at [886, 393] on p "Open" at bounding box center [889, 394] width 34 height 17
click at [908, 305] on icon "button" at bounding box center [914, 307] width 12 height 12
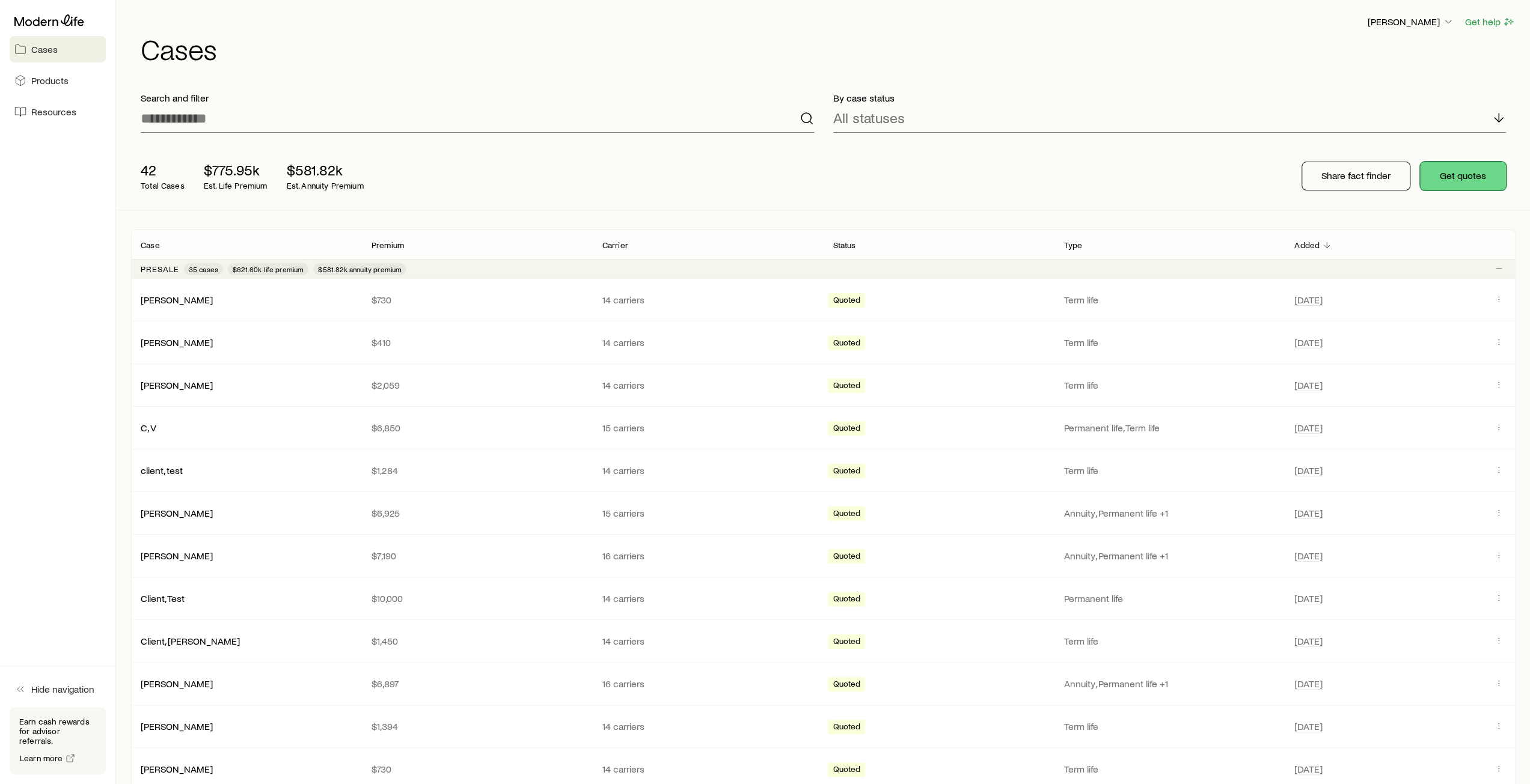
click at [1475, 179] on button "Get quotes" at bounding box center [1463, 176] width 86 height 29
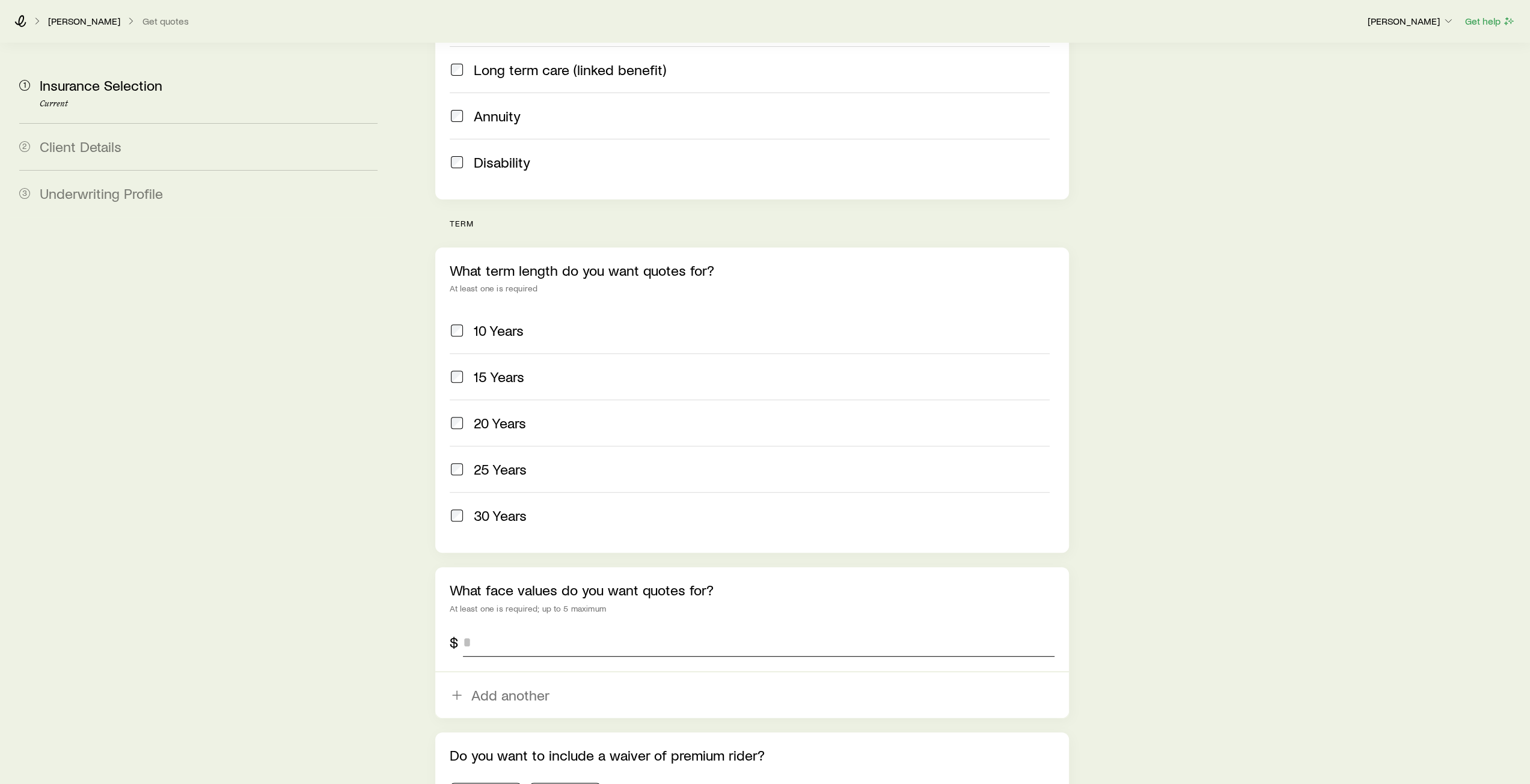
scroll to position [420, 0]
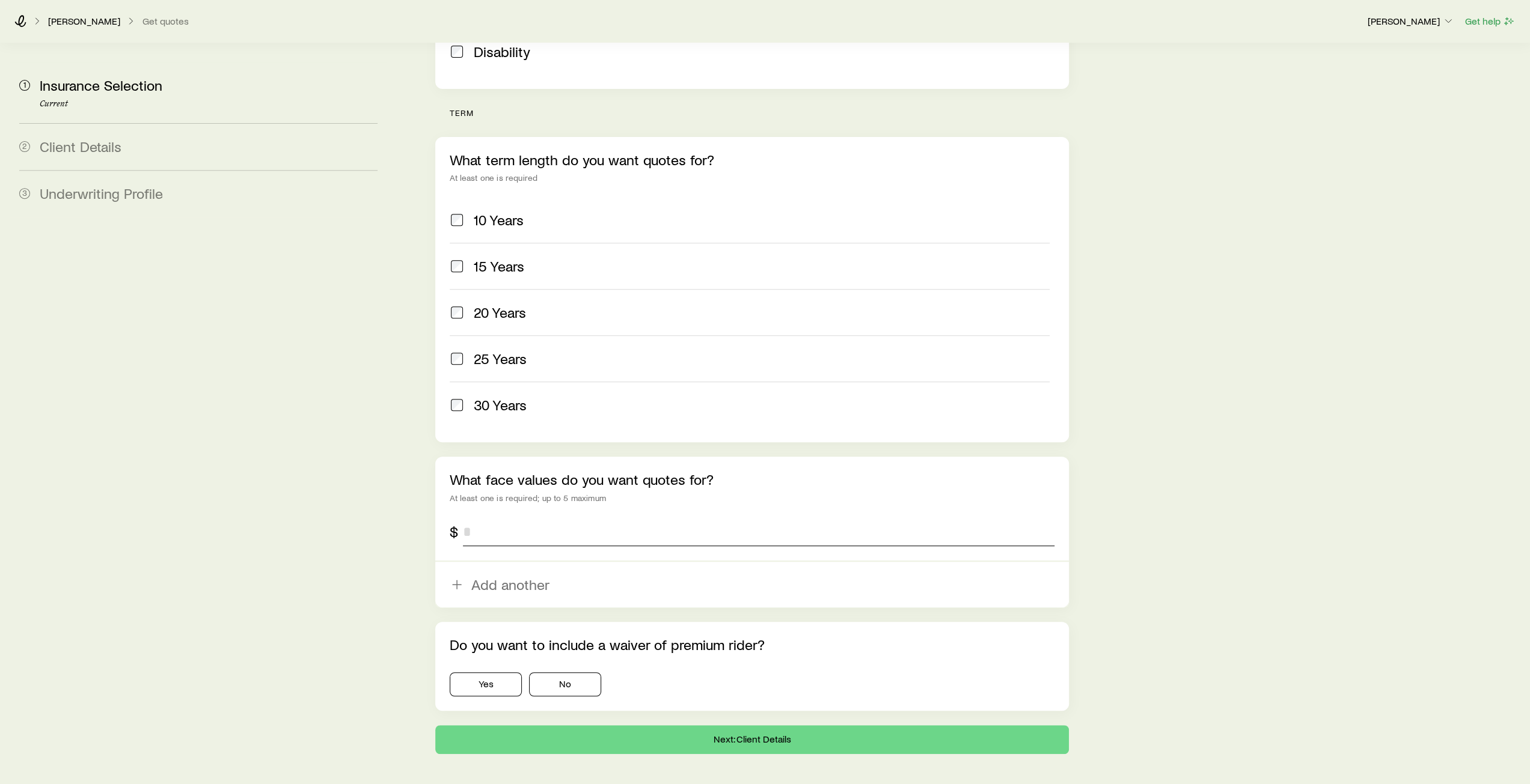
click at [476, 517] on input "tel" at bounding box center [758, 532] width 591 height 29
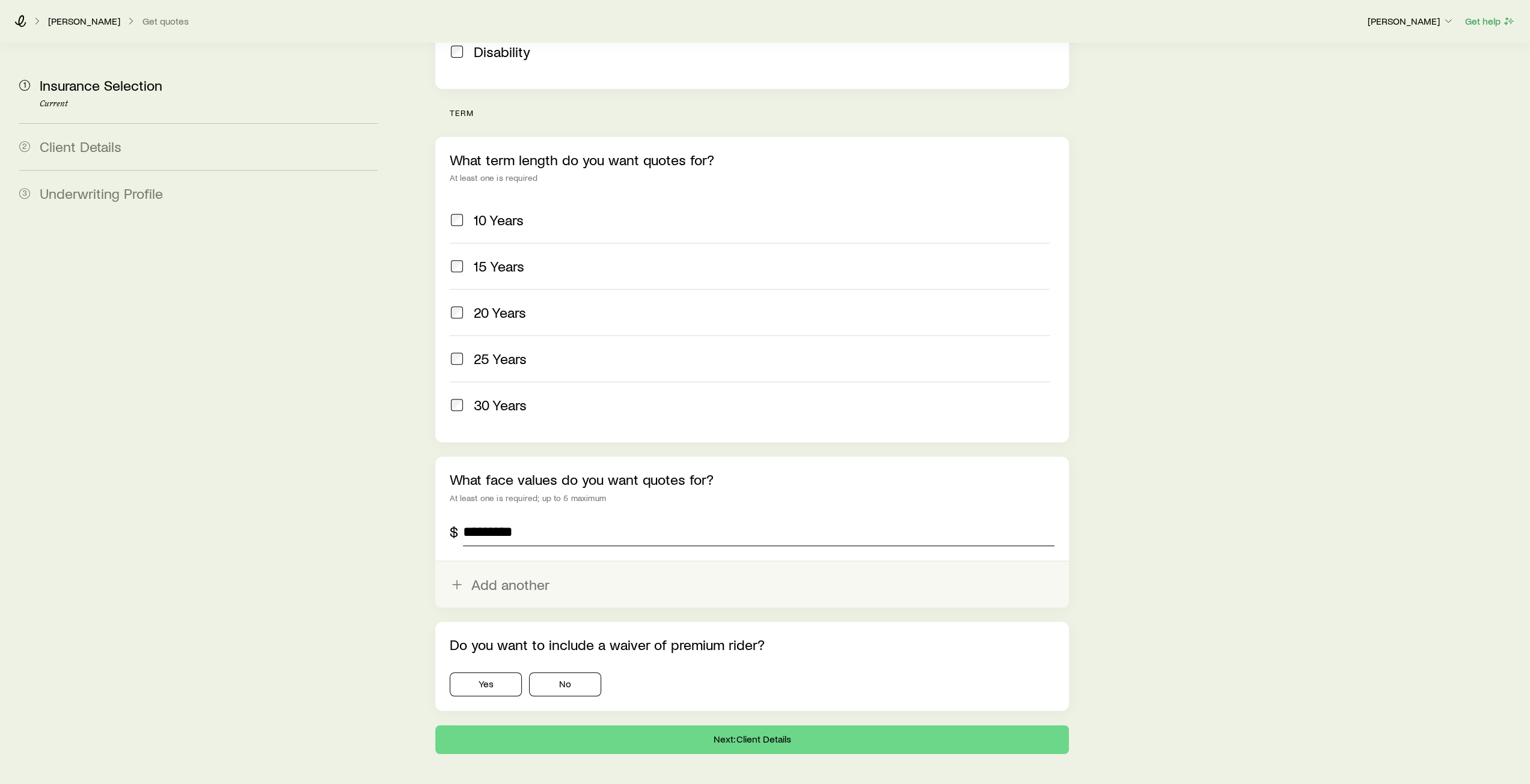
type input "*********"
click at [455, 577] on icon "button" at bounding box center [457, 584] width 15 height 15
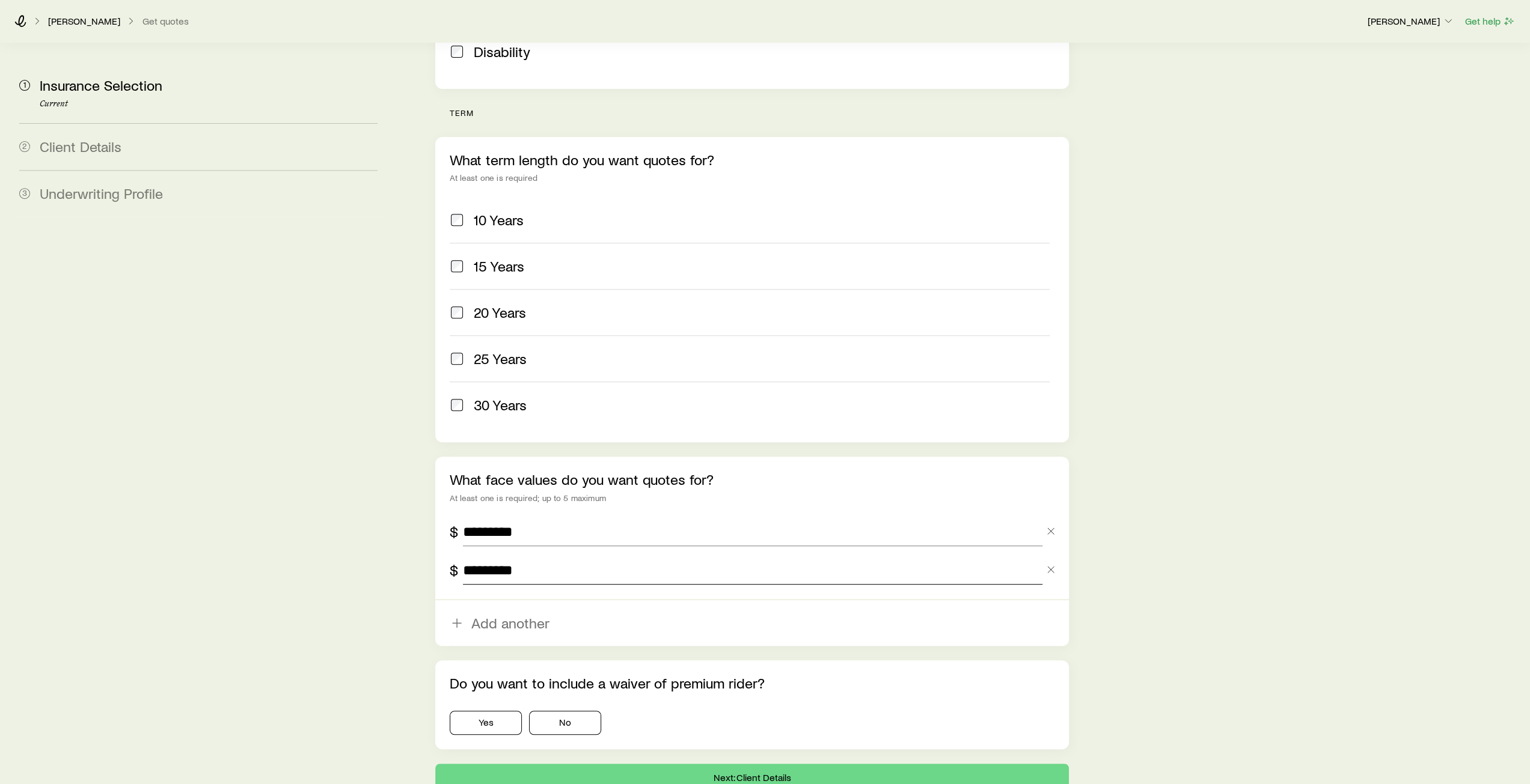
scroll to position [475, 0]
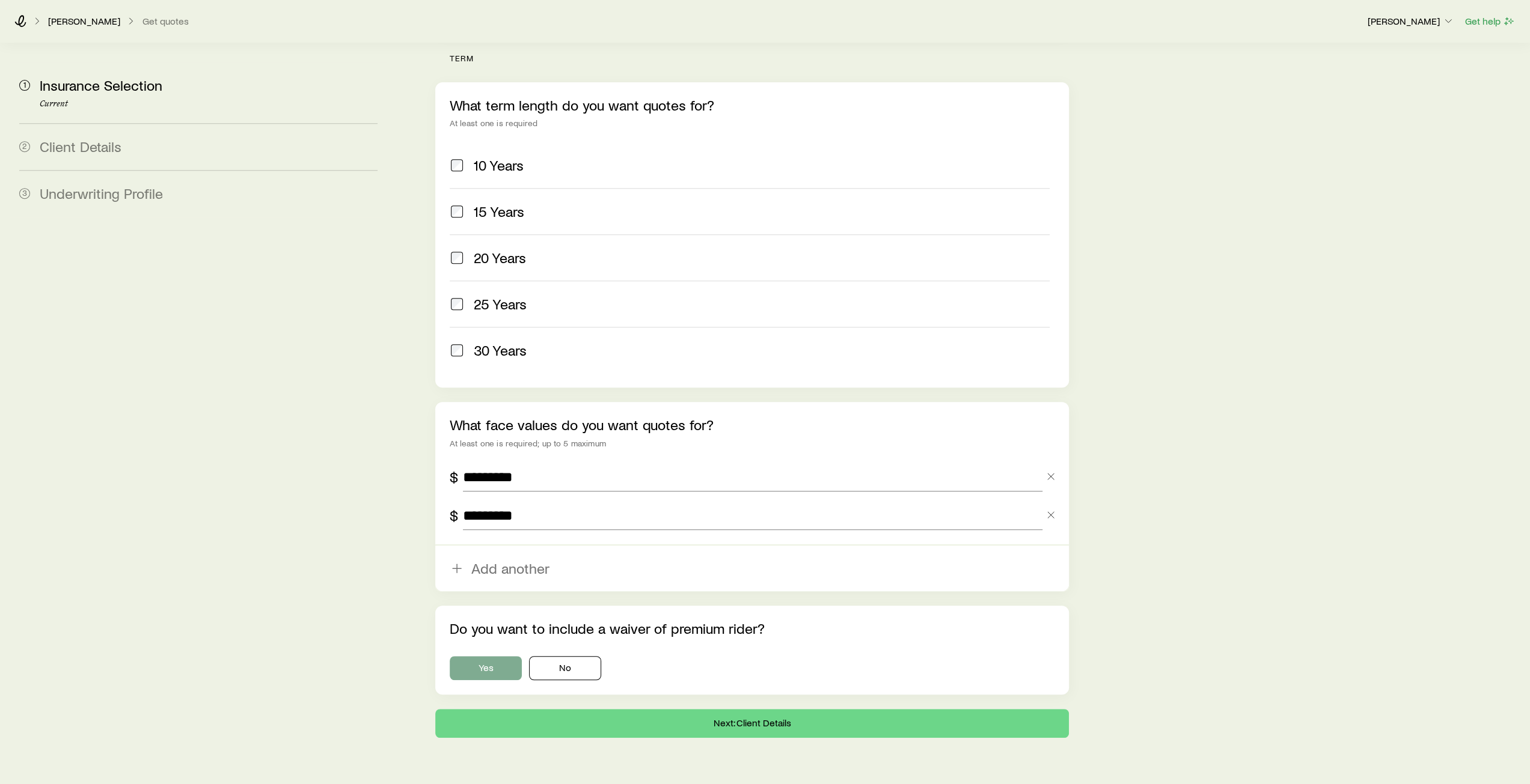
type input "*********"
click at [497, 656] on button "Yes" at bounding box center [486, 668] width 72 height 24
click at [767, 709] on button "Next: Client Details" at bounding box center [752, 724] width 633 height 29
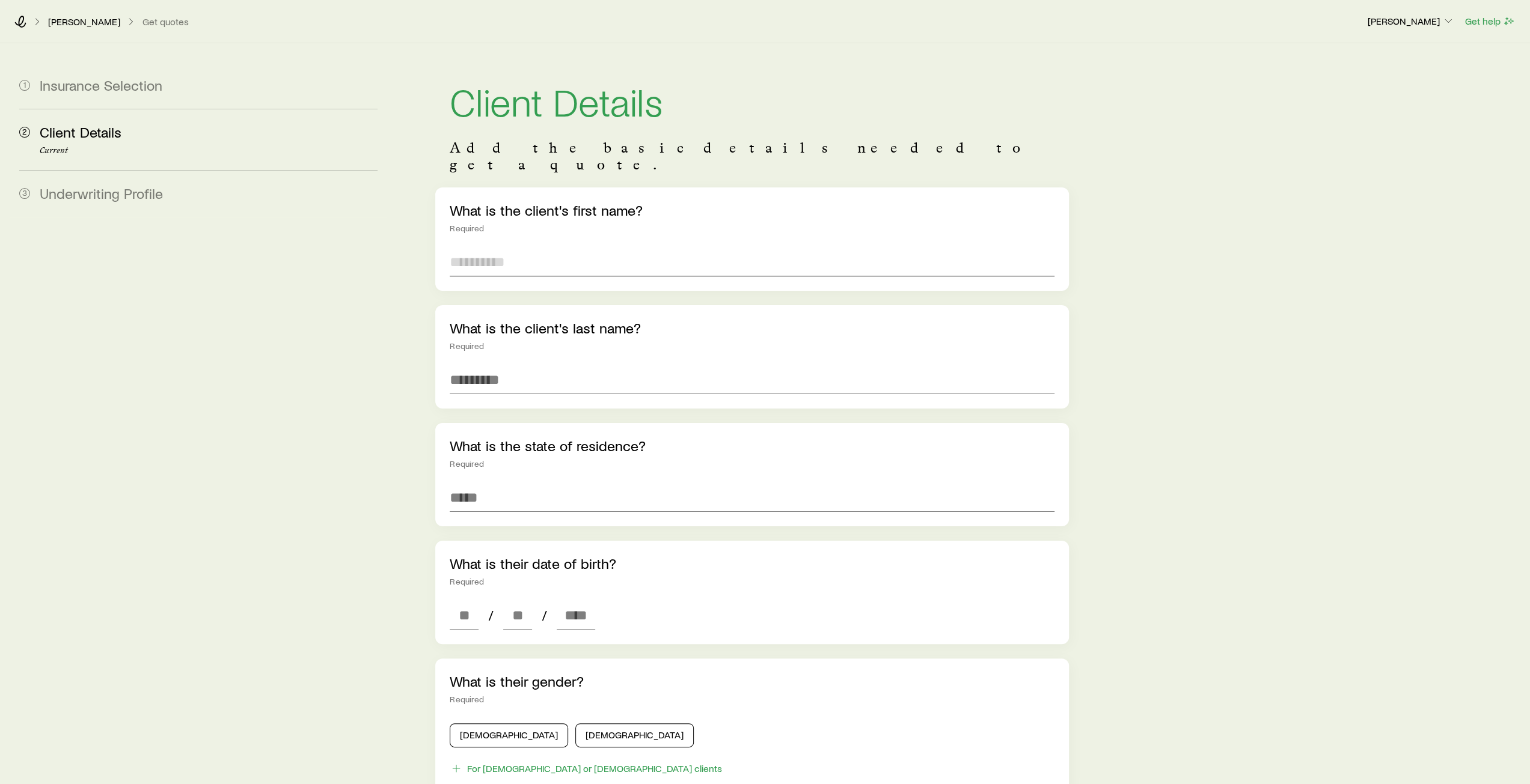
click at [537, 248] on input "text" at bounding box center [752, 262] width 604 height 29
type input "***"
click at [529, 365] on input "text" at bounding box center [752, 380] width 604 height 29
type input "****"
click at [477, 483] on input at bounding box center [752, 498] width 604 height 29
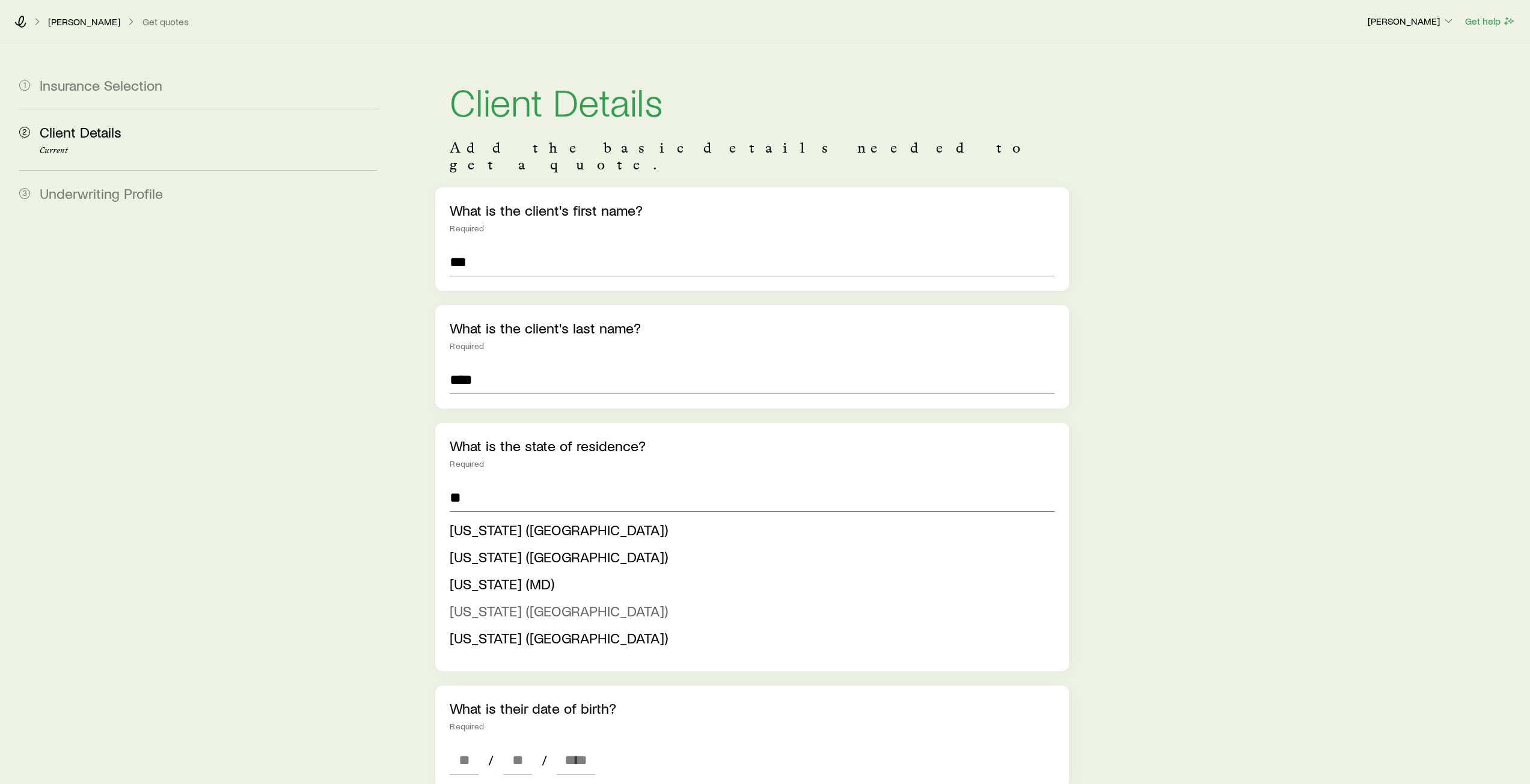
click at [483, 602] on span "Massachusetts (MA)" at bounding box center [559, 611] width 218 height 17
type input "**********"
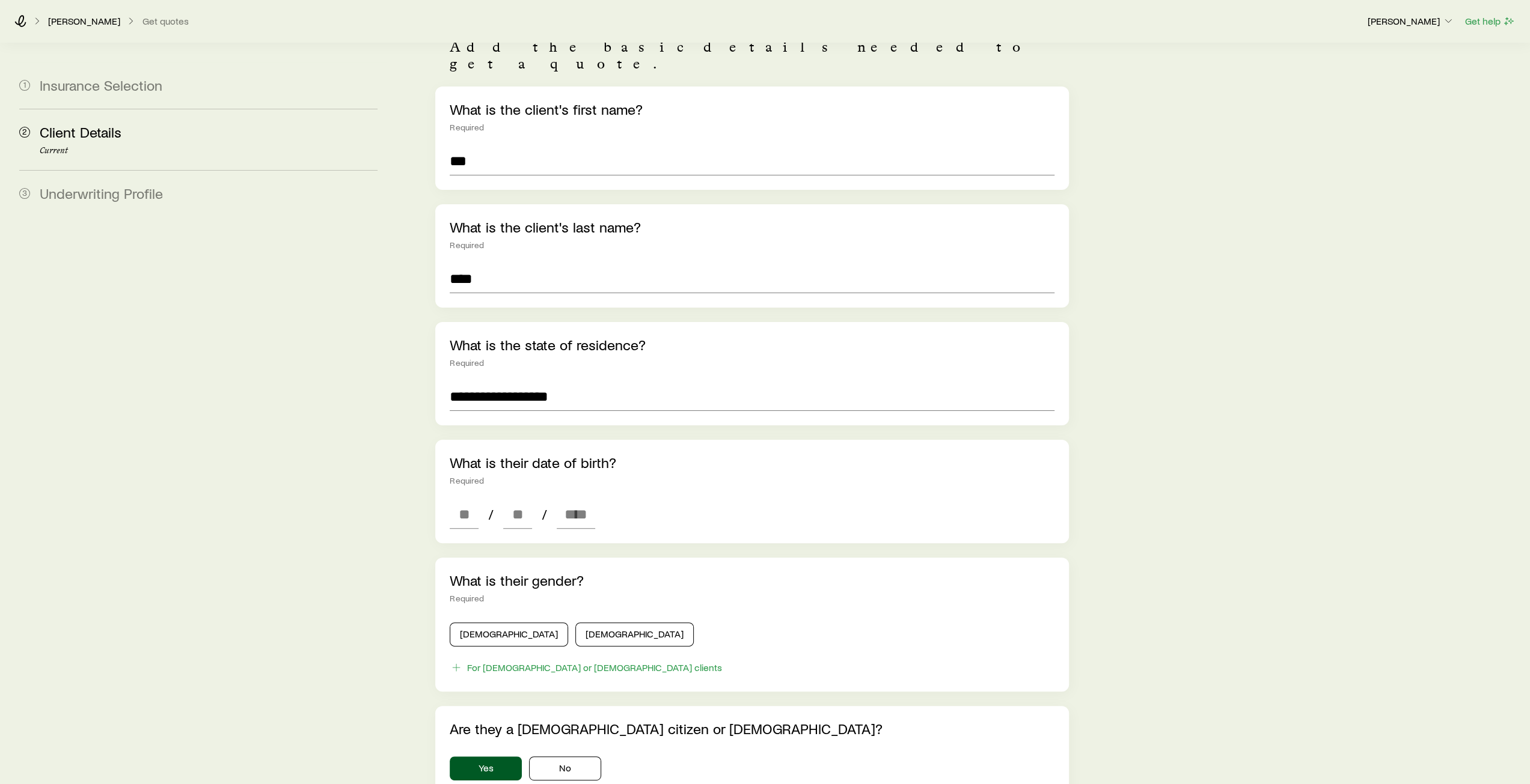
scroll to position [120, 0]
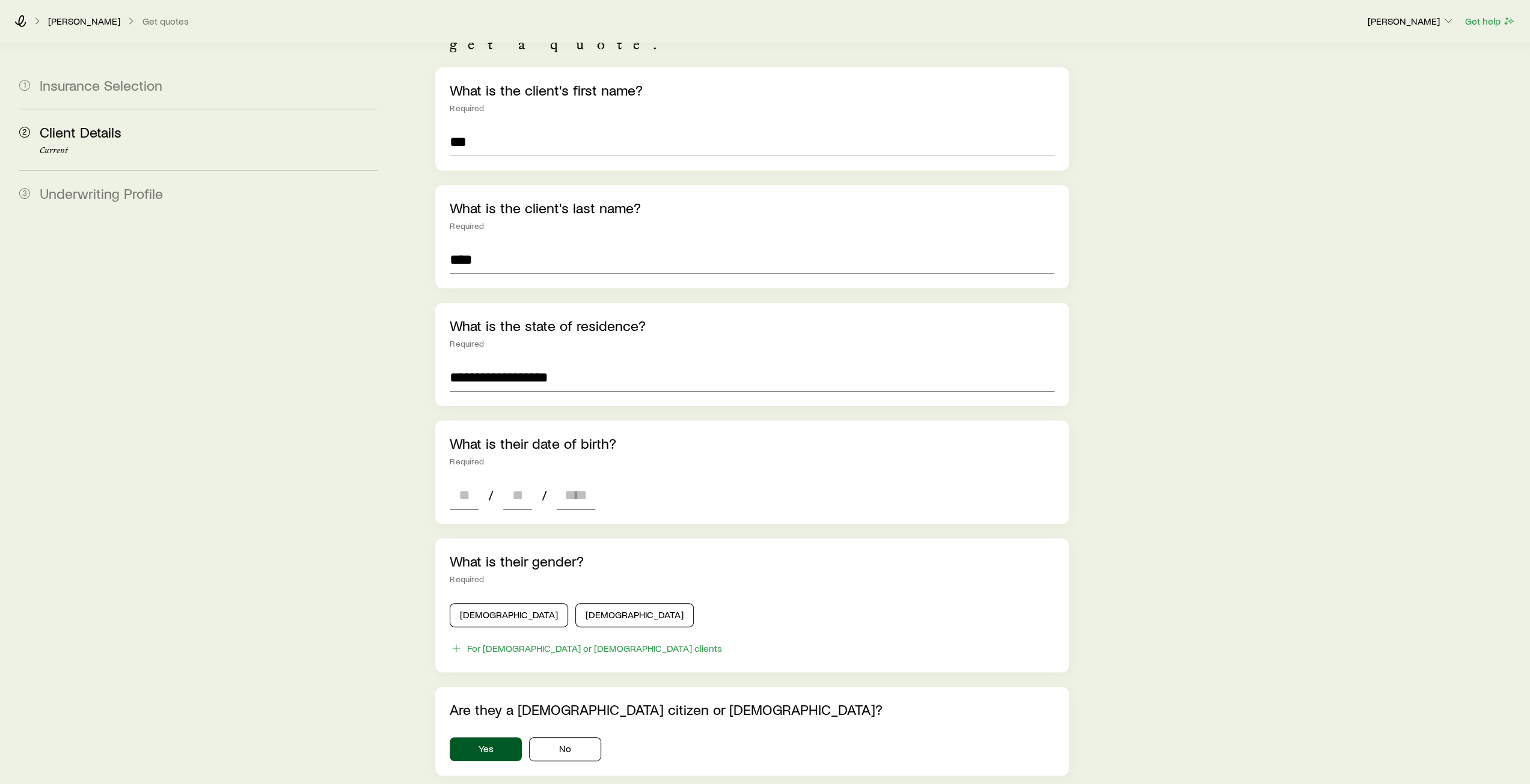
click at [481, 480] on div "/ /" at bounding box center [523, 495] width 146 height 29
click at [475, 480] on input at bounding box center [464, 495] width 29 height 29
type input "**"
type input "****"
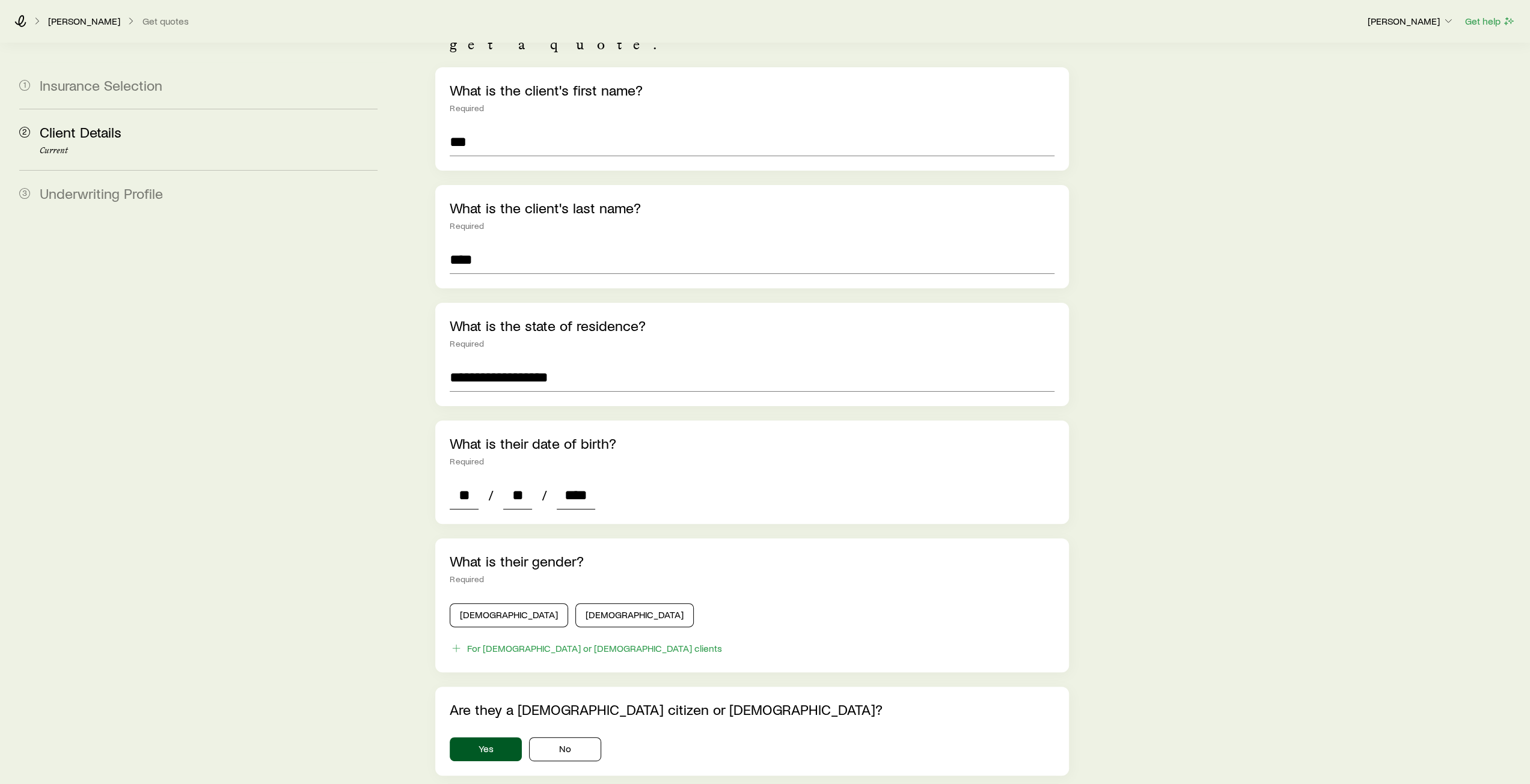
type input "*"
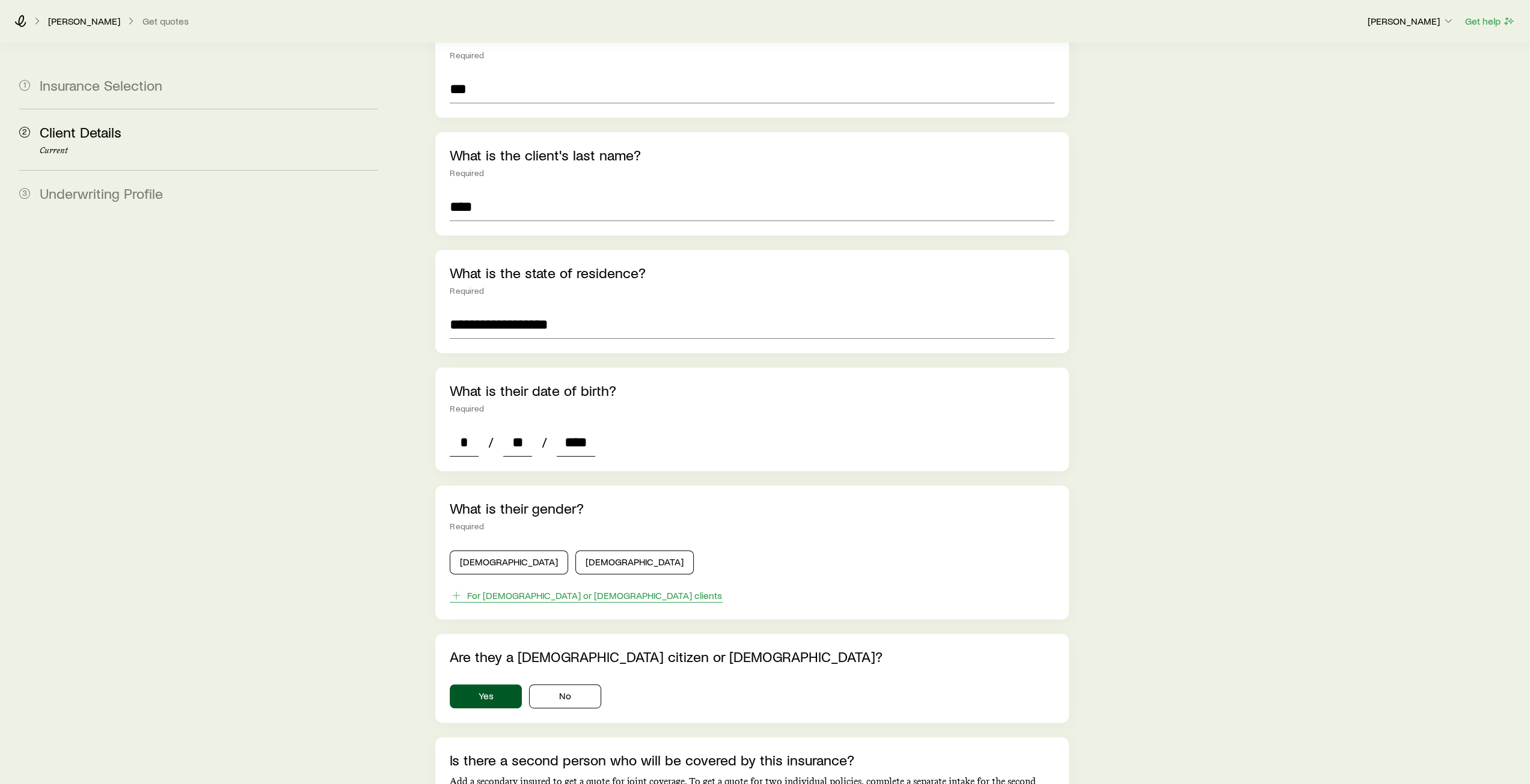
scroll to position [240, 0]
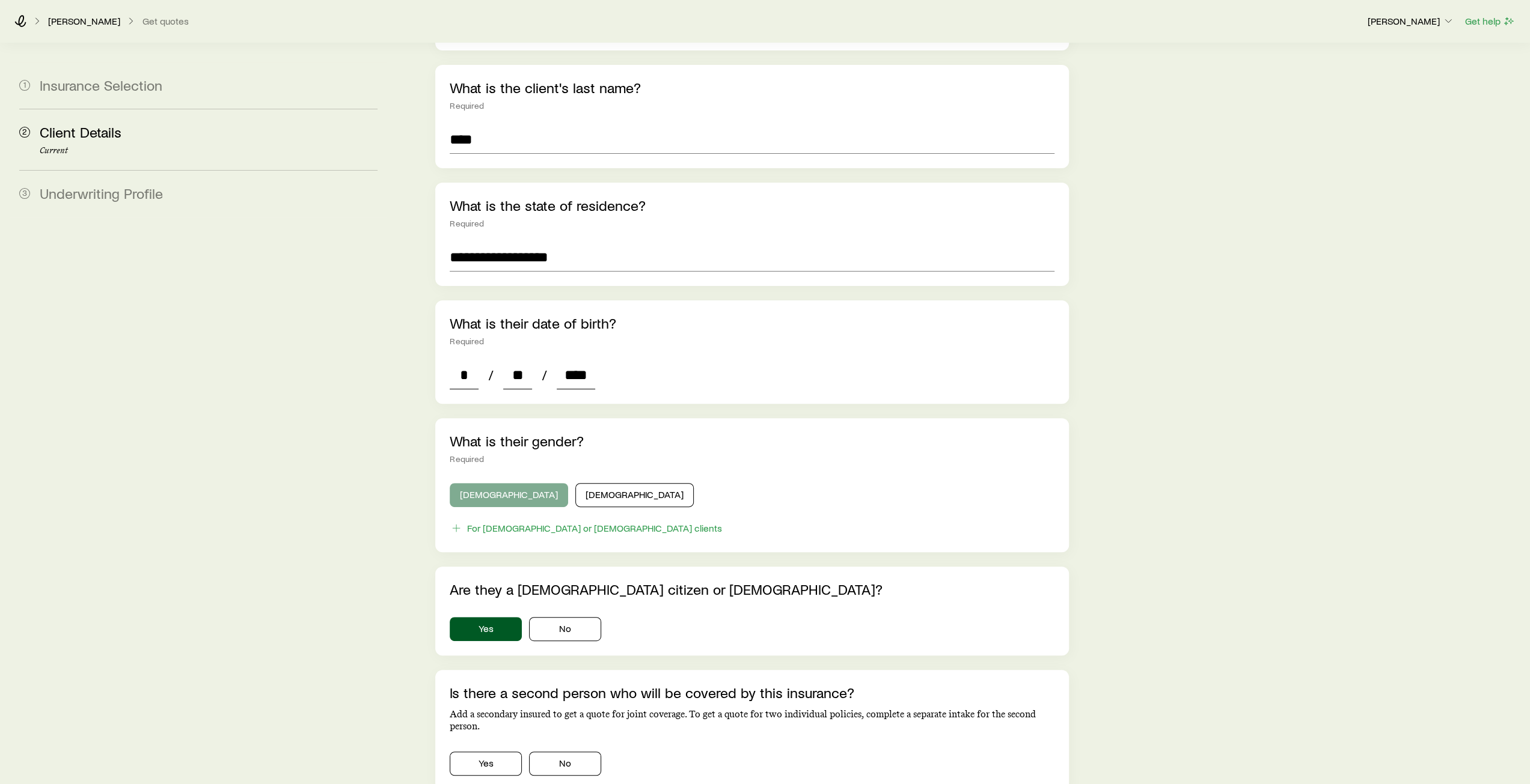
type input "****"
click at [501, 483] on button "Male" at bounding box center [509, 495] width 118 height 24
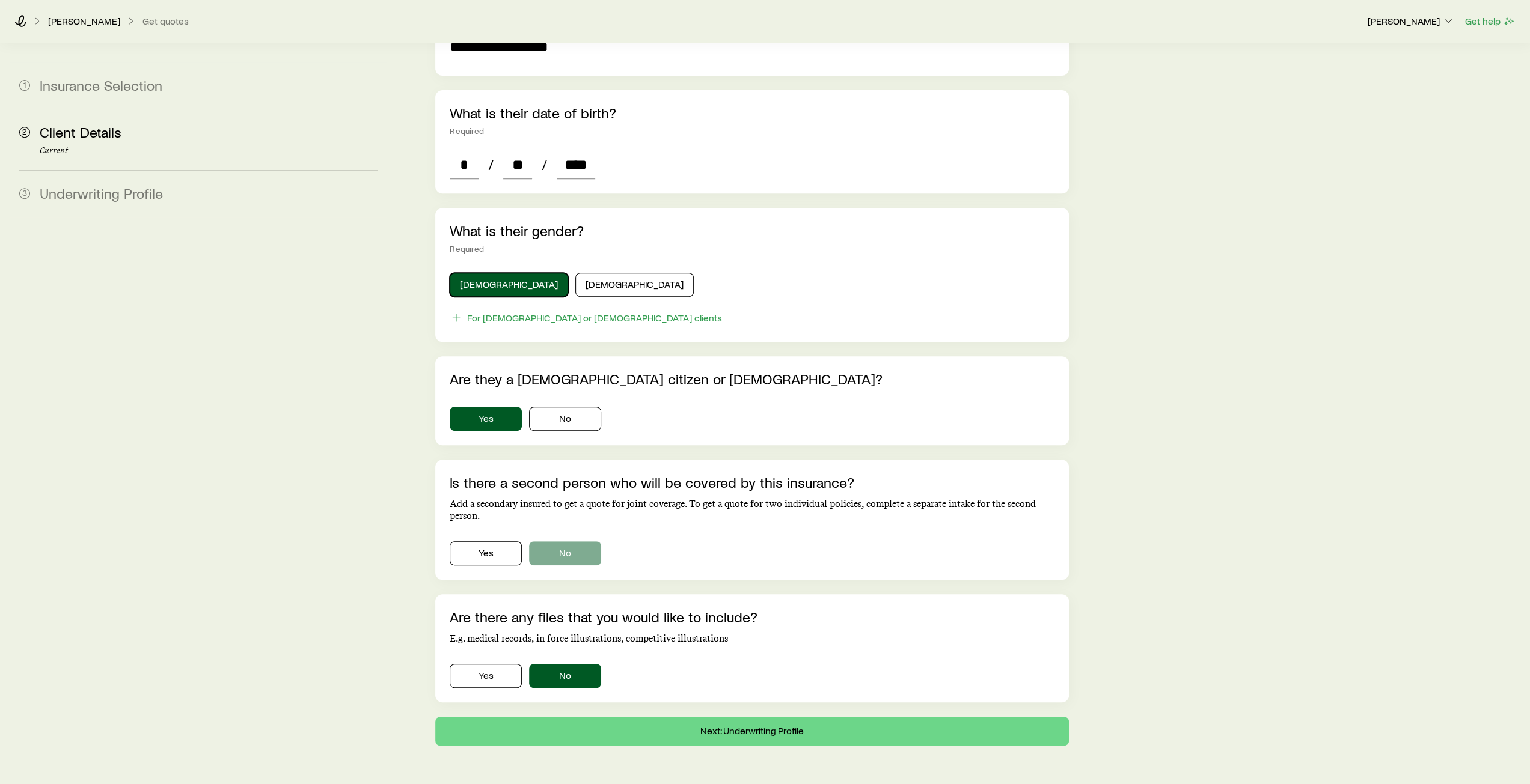
scroll to position [477, 0]
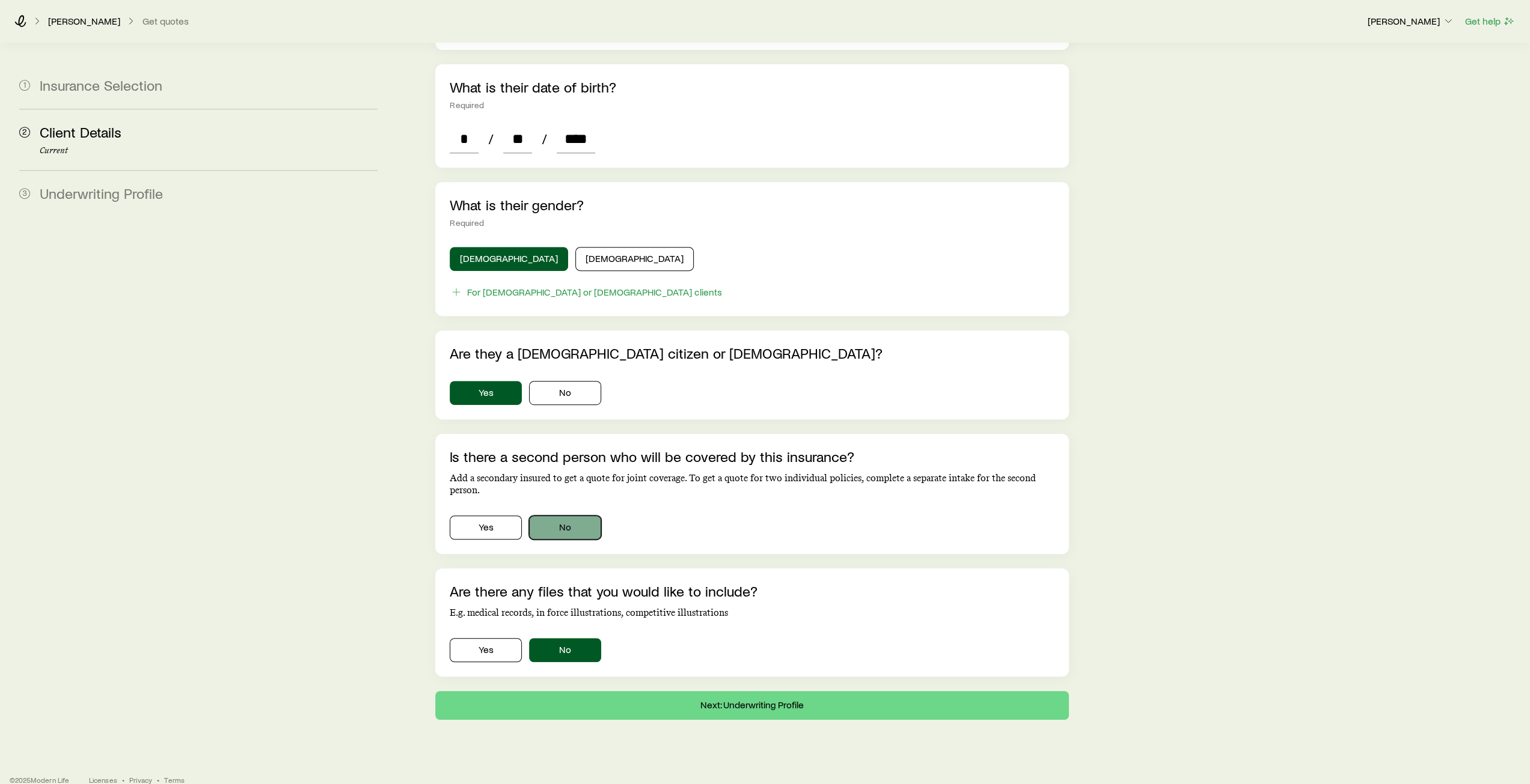
click at [569, 516] on button "No" at bounding box center [565, 528] width 72 height 24
click at [759, 691] on button "Next: Underwriting Profile" at bounding box center [752, 706] width 633 height 29
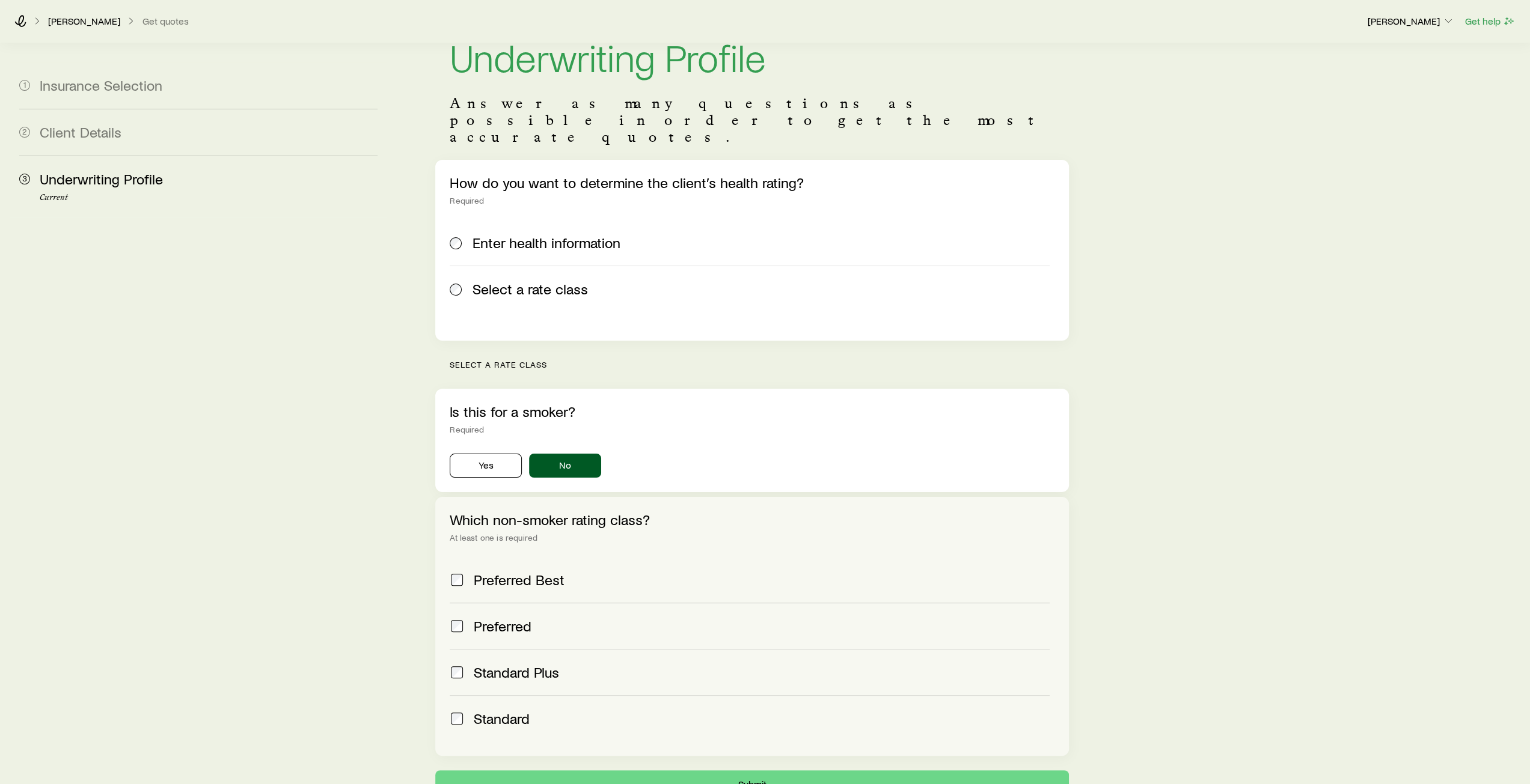
scroll to position [140, 0]
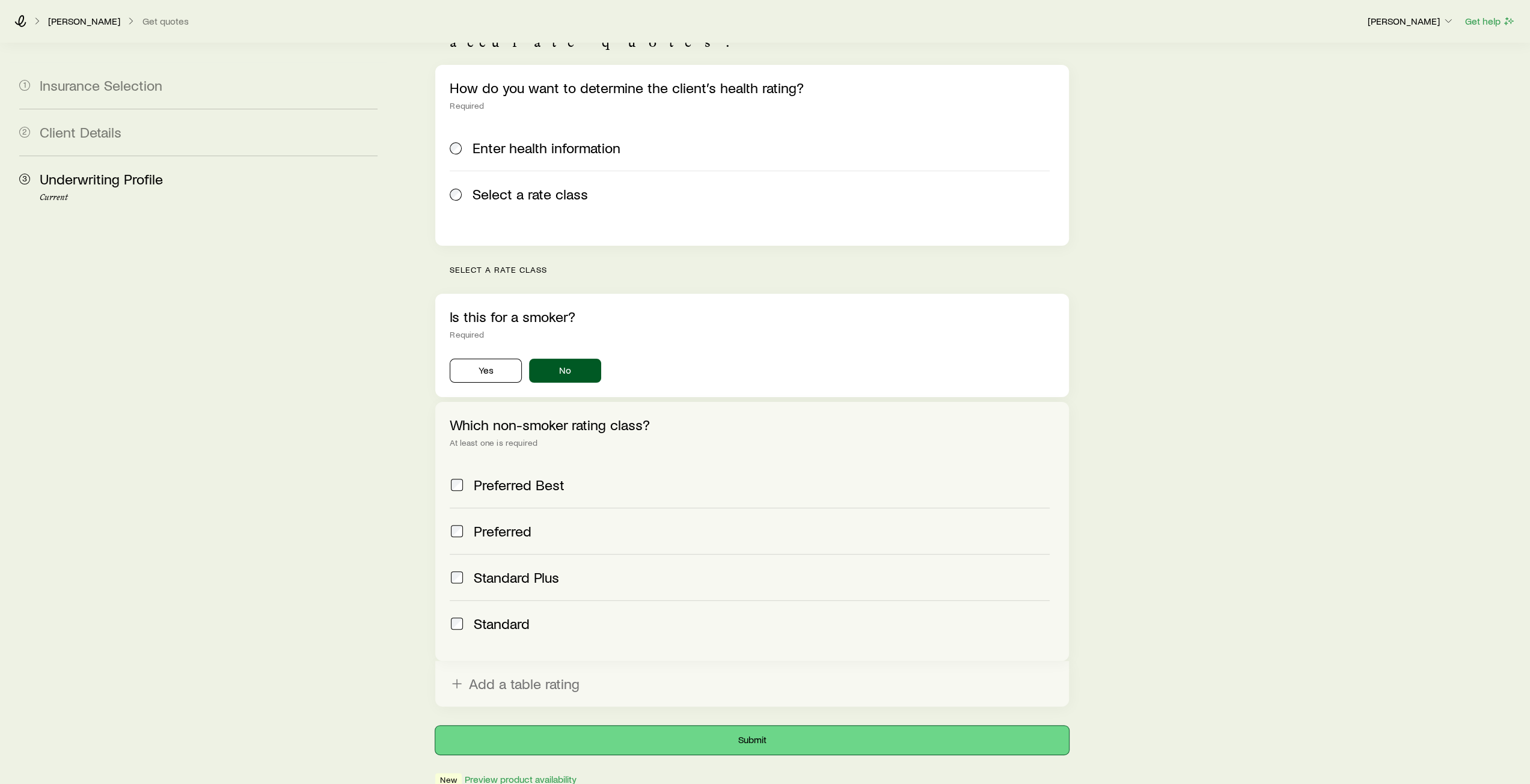
click at [750, 726] on button "Submit" at bounding box center [752, 740] width 633 height 29
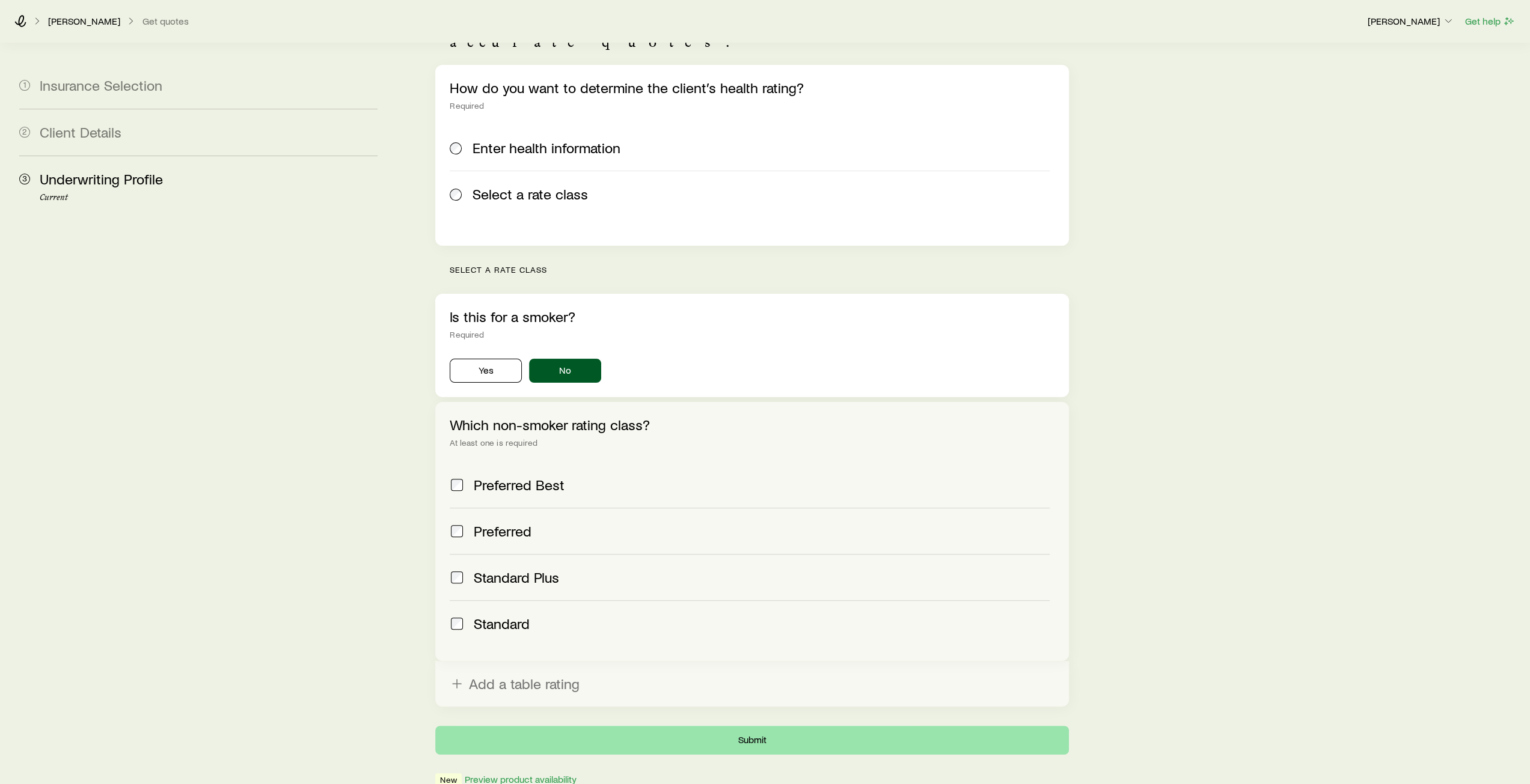
scroll to position [0, 0]
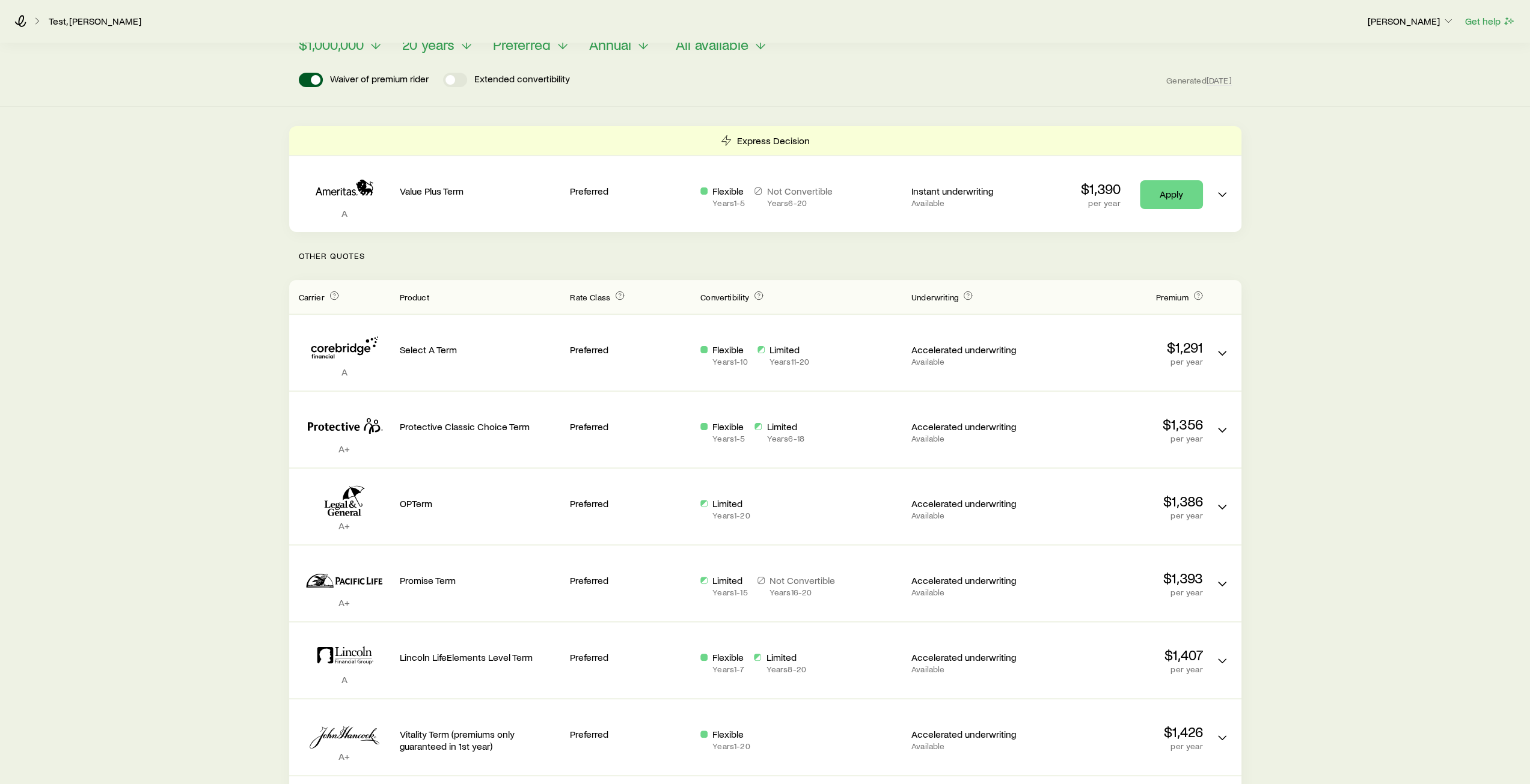
scroll to position [120, 0]
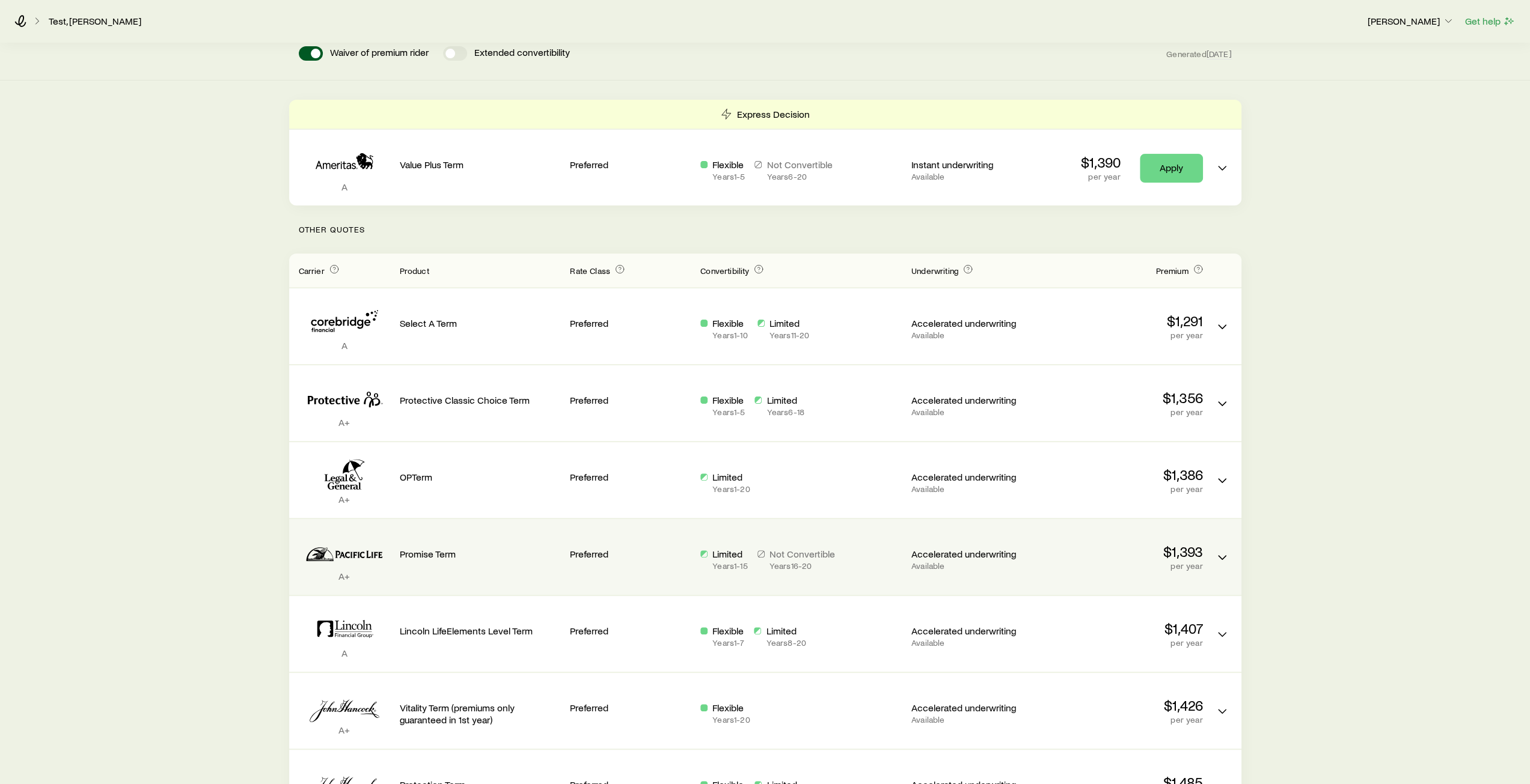
click at [435, 565] on div "Promise Term" at bounding box center [481, 558] width 161 height 57
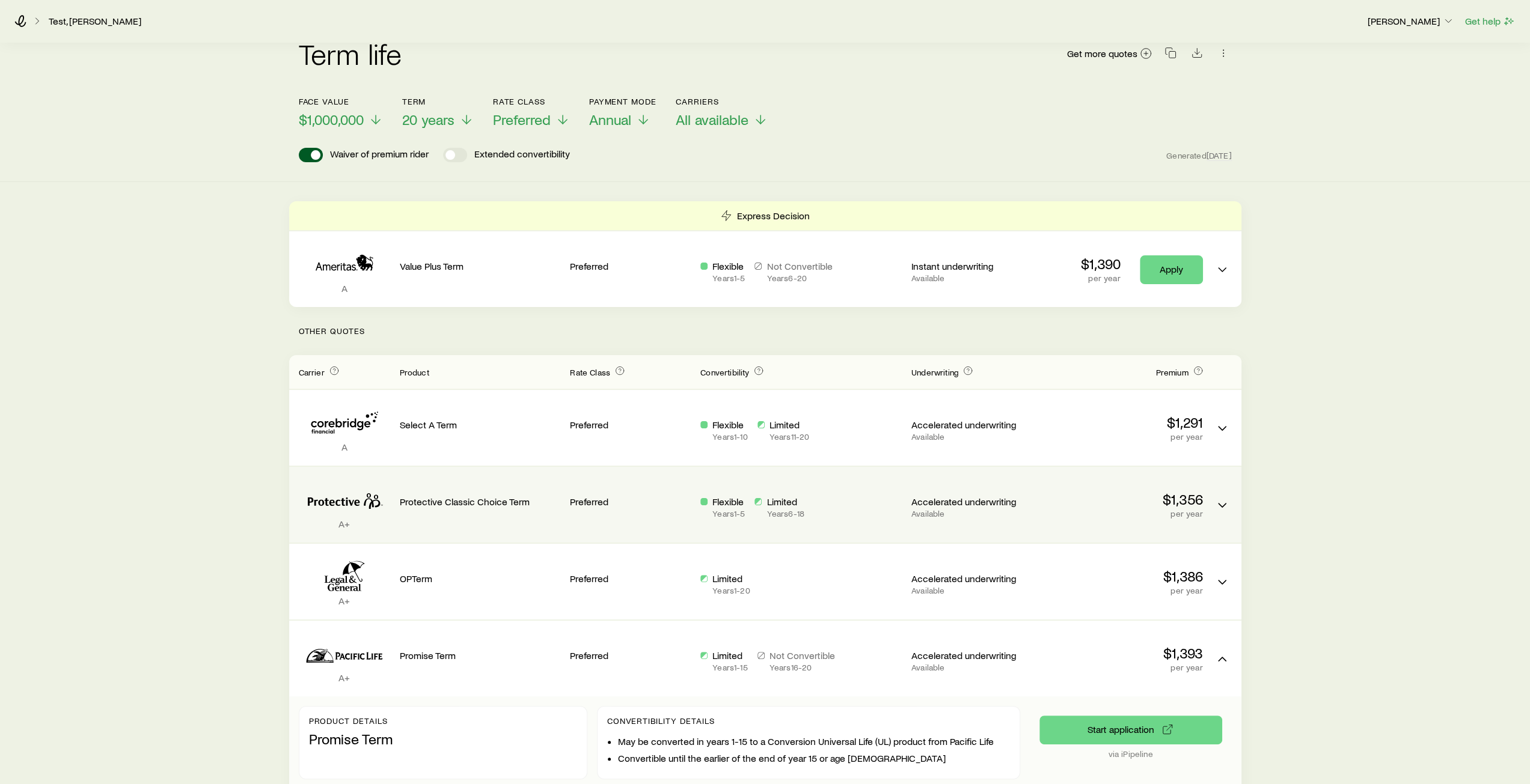
scroll to position [0, 0]
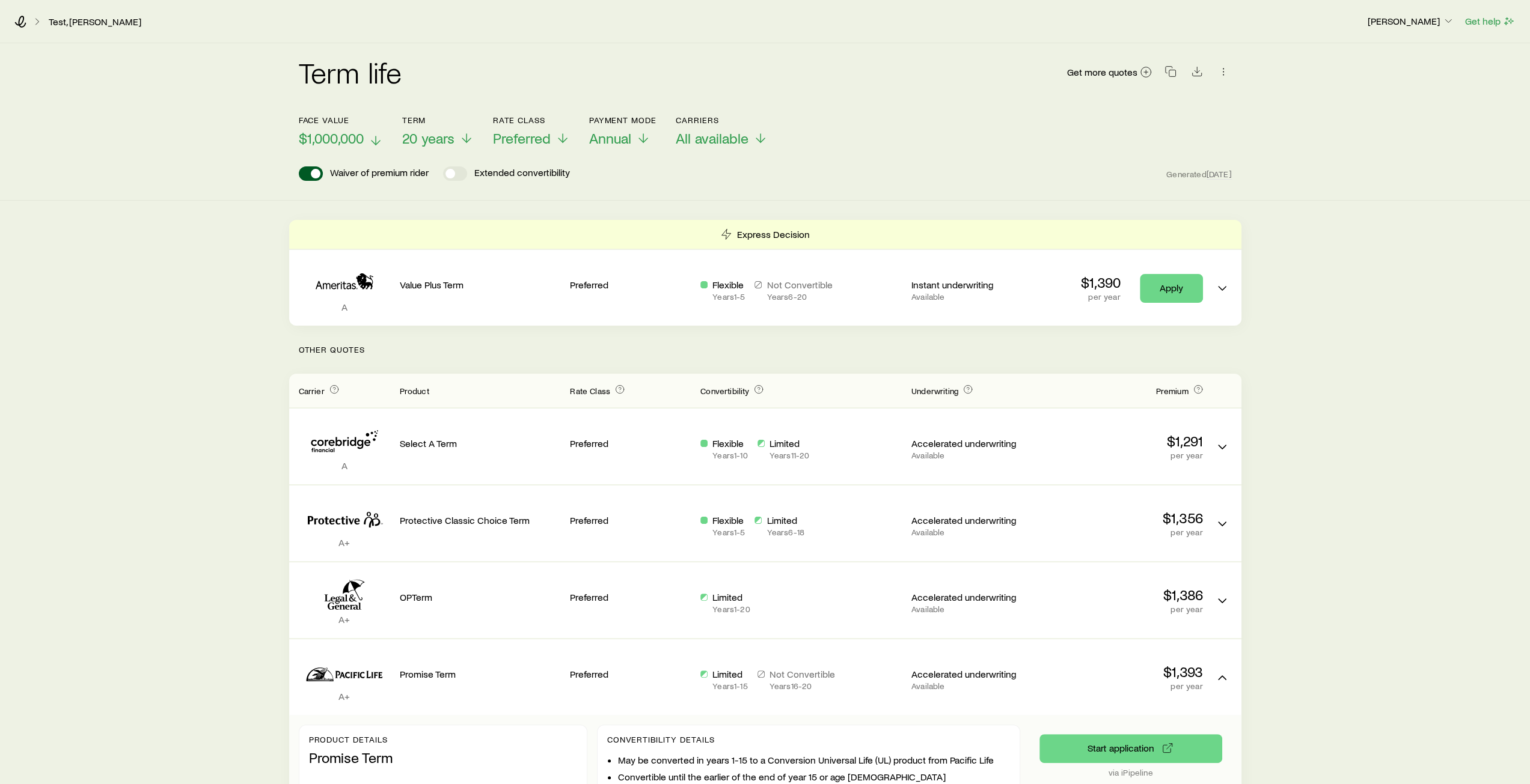
click at [375, 142] on icon at bounding box center [375, 141] width 15 height 15
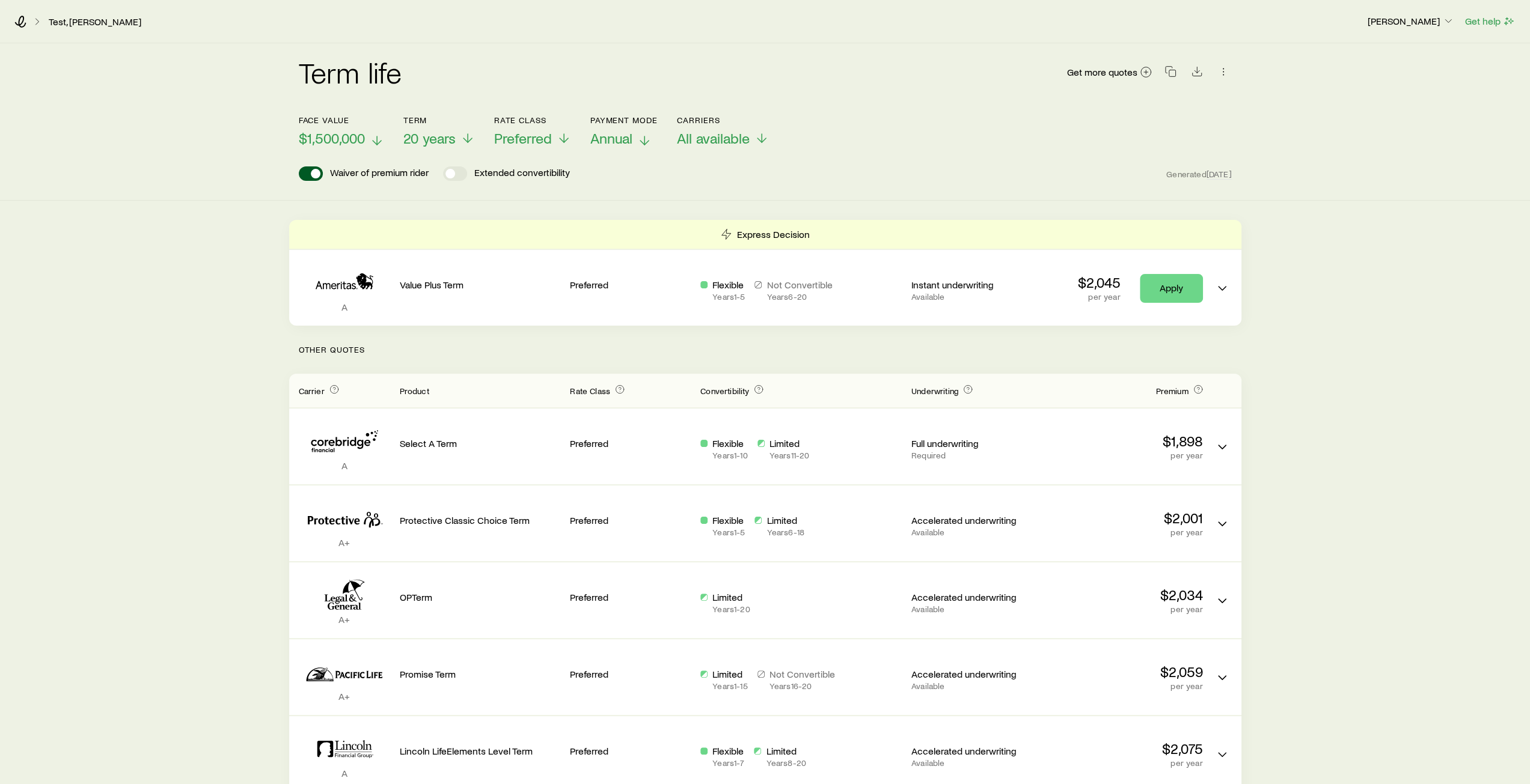
click at [647, 140] on icon at bounding box center [644, 141] width 15 height 15
click at [756, 141] on icon at bounding box center [763, 141] width 15 height 15
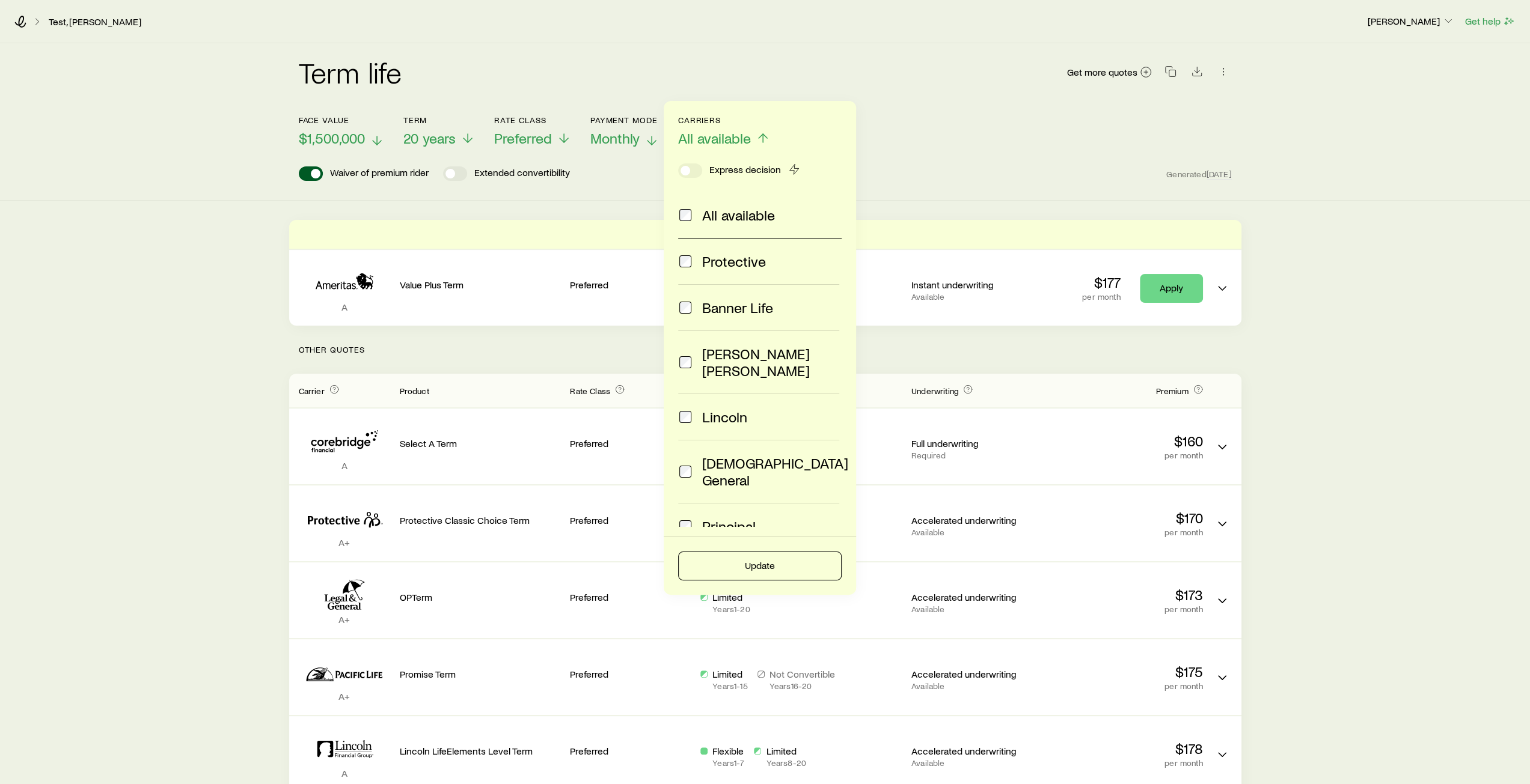
click at [693, 408] on div "Lincoln" at bounding box center [759, 417] width 161 height 17
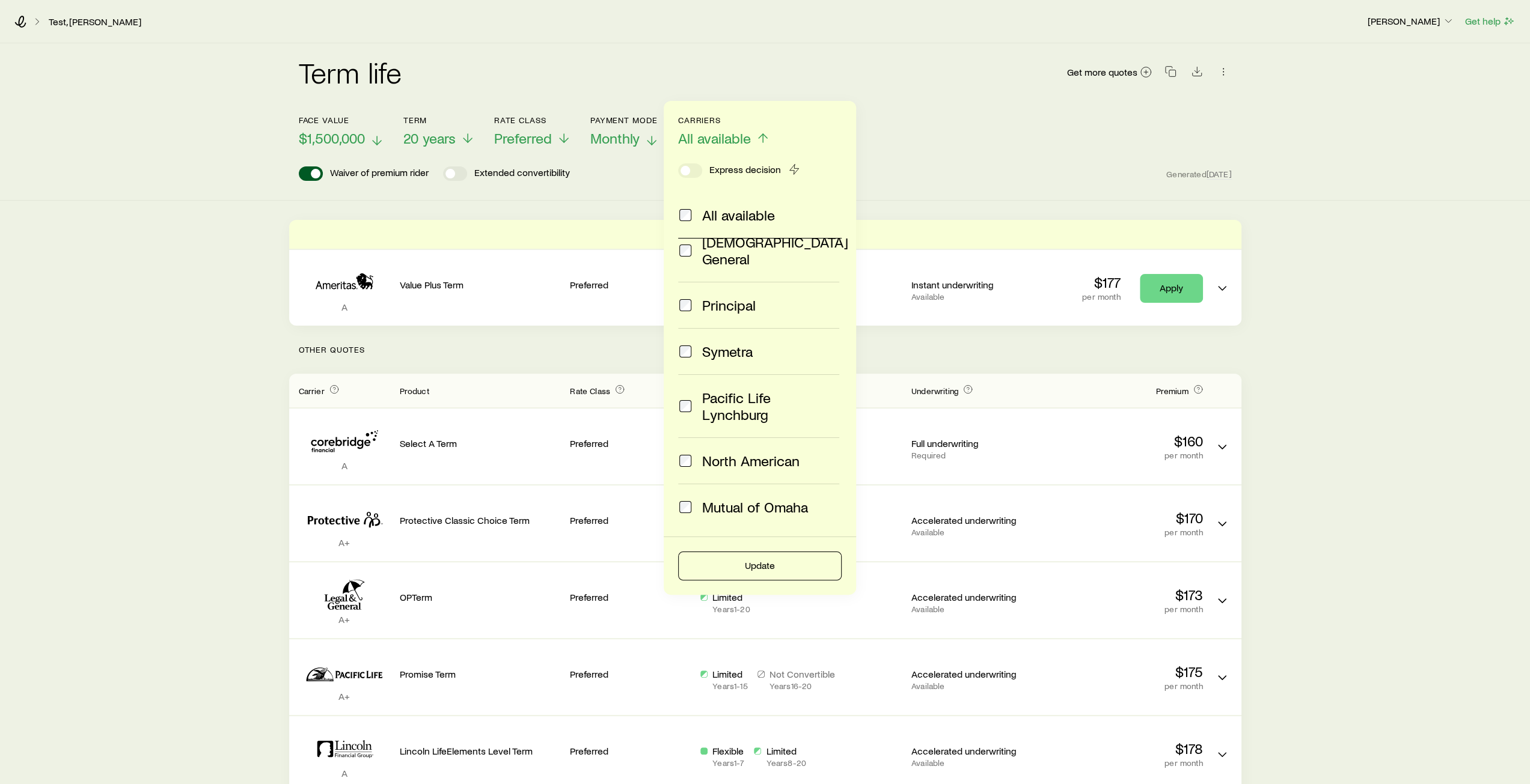
scroll to position [240, 0]
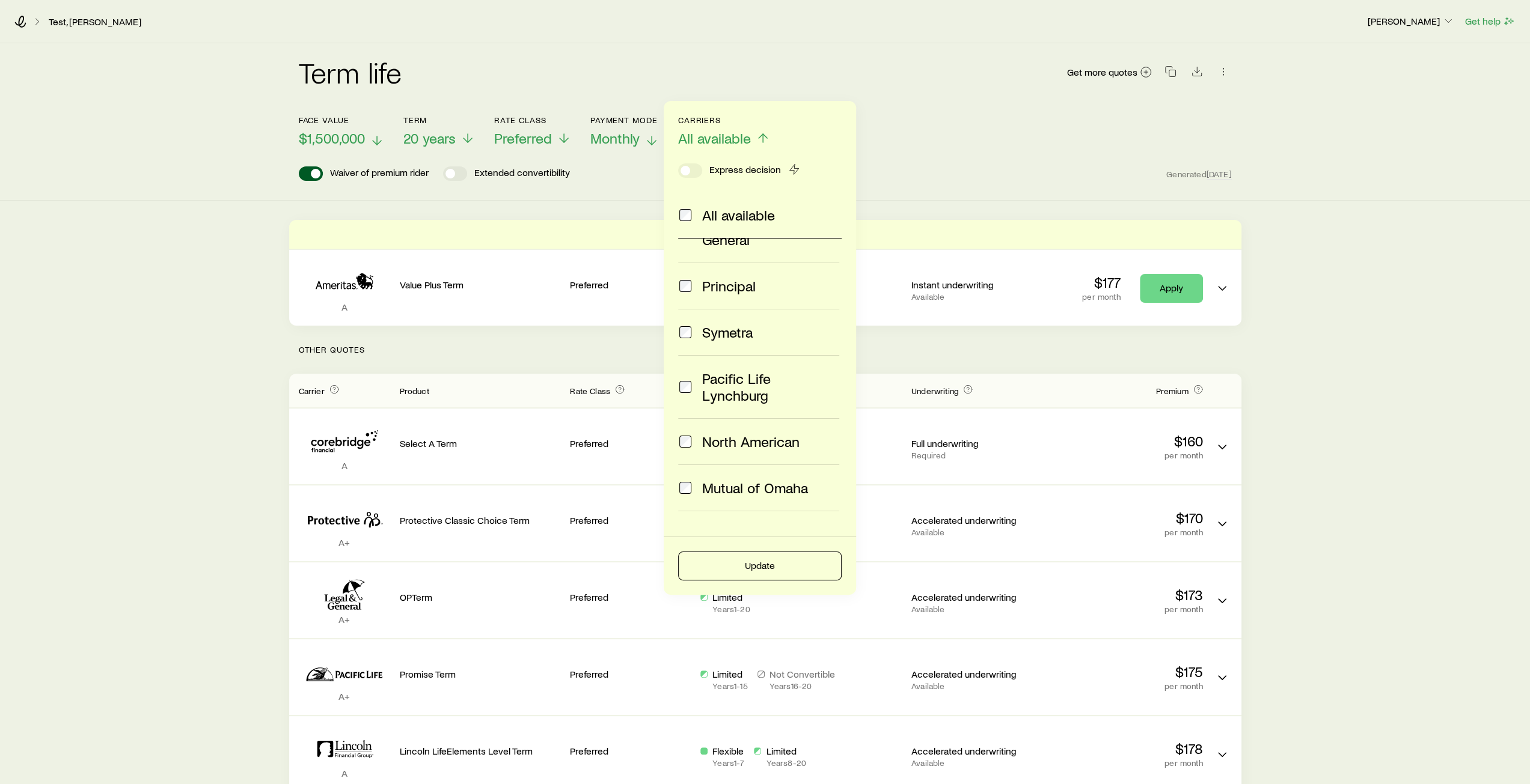
click at [692, 433] on div "North American" at bounding box center [759, 442] width 161 height 17
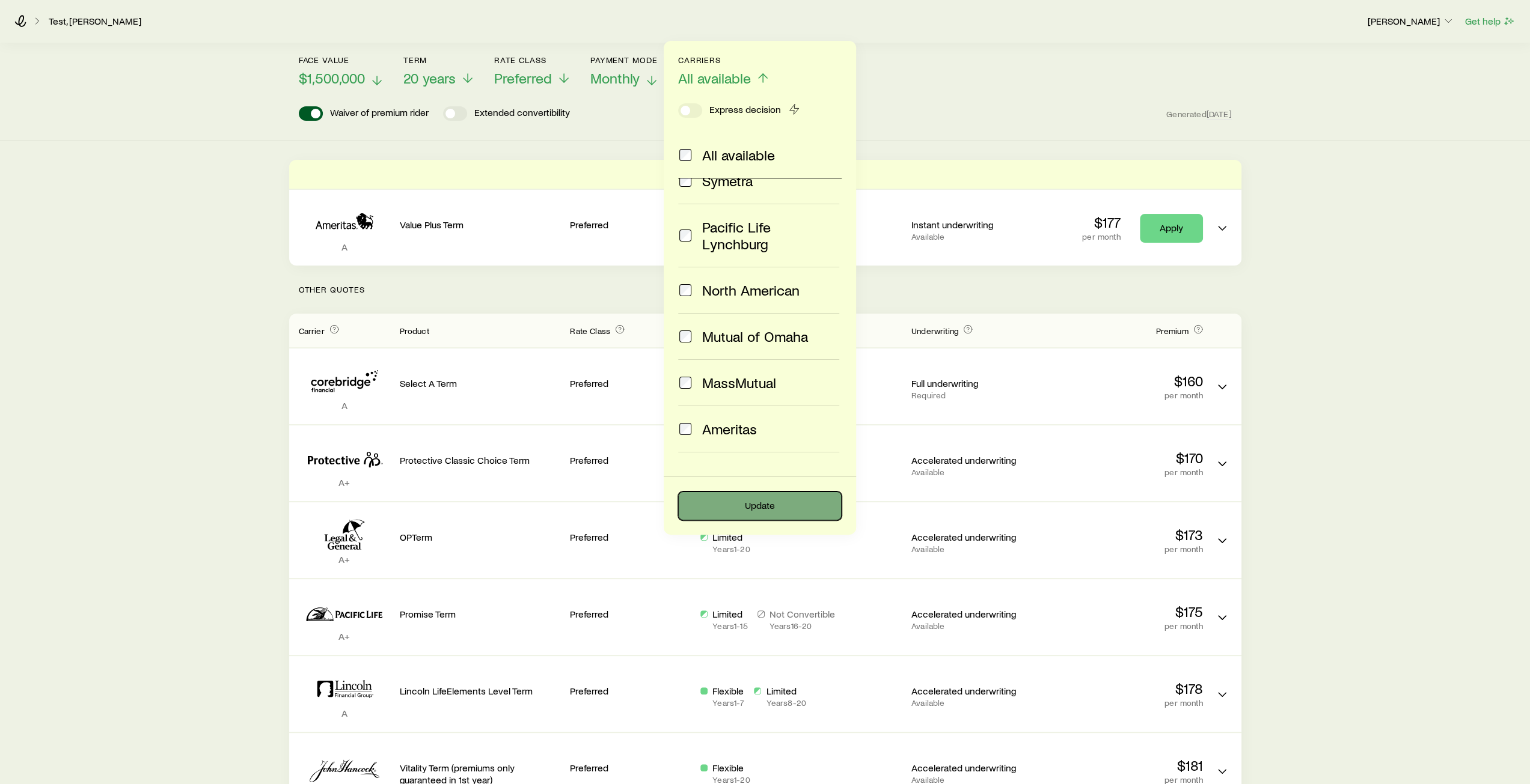
click at [768, 508] on button "Update" at bounding box center [759, 506] width 164 height 29
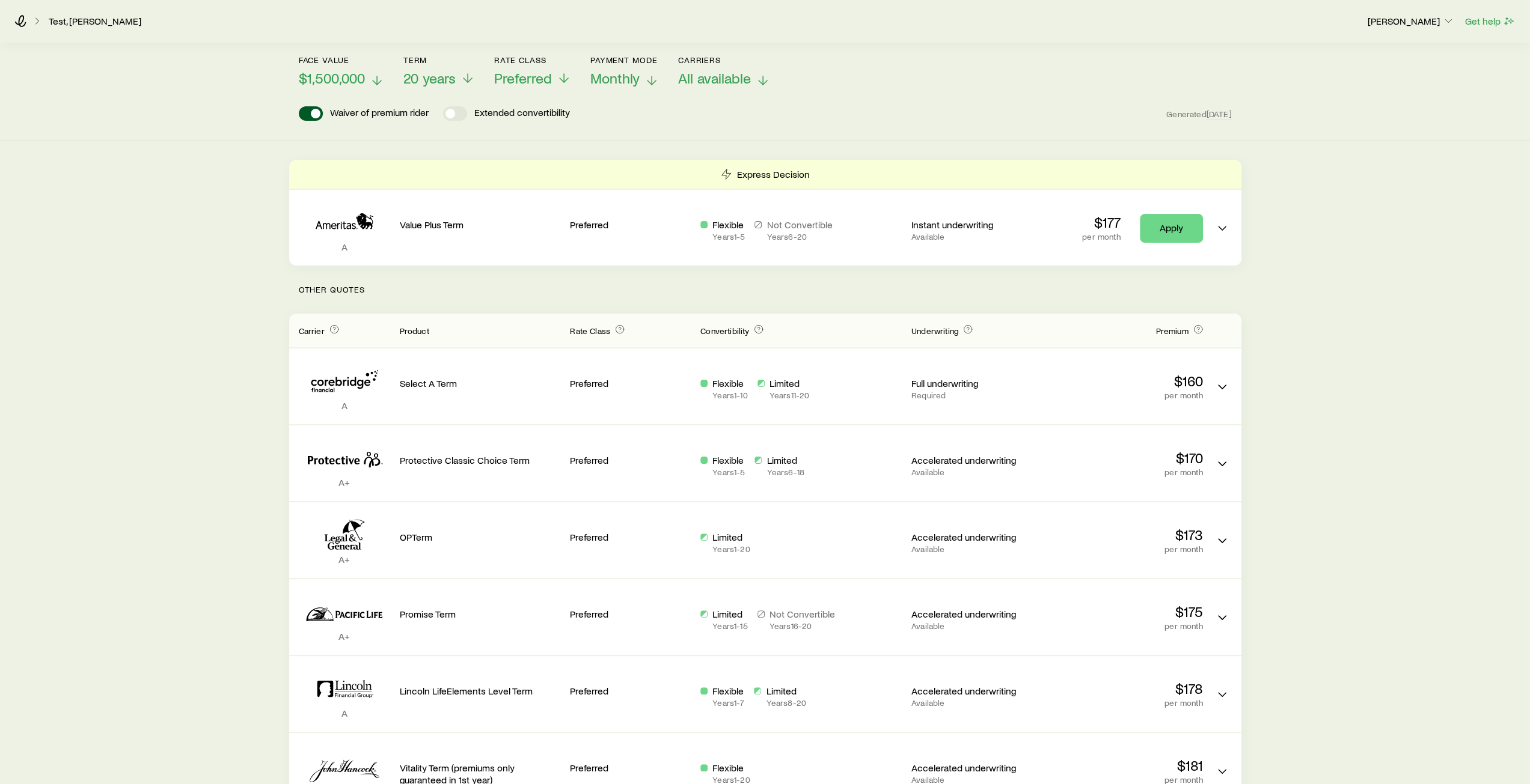
scroll to position [0, 0]
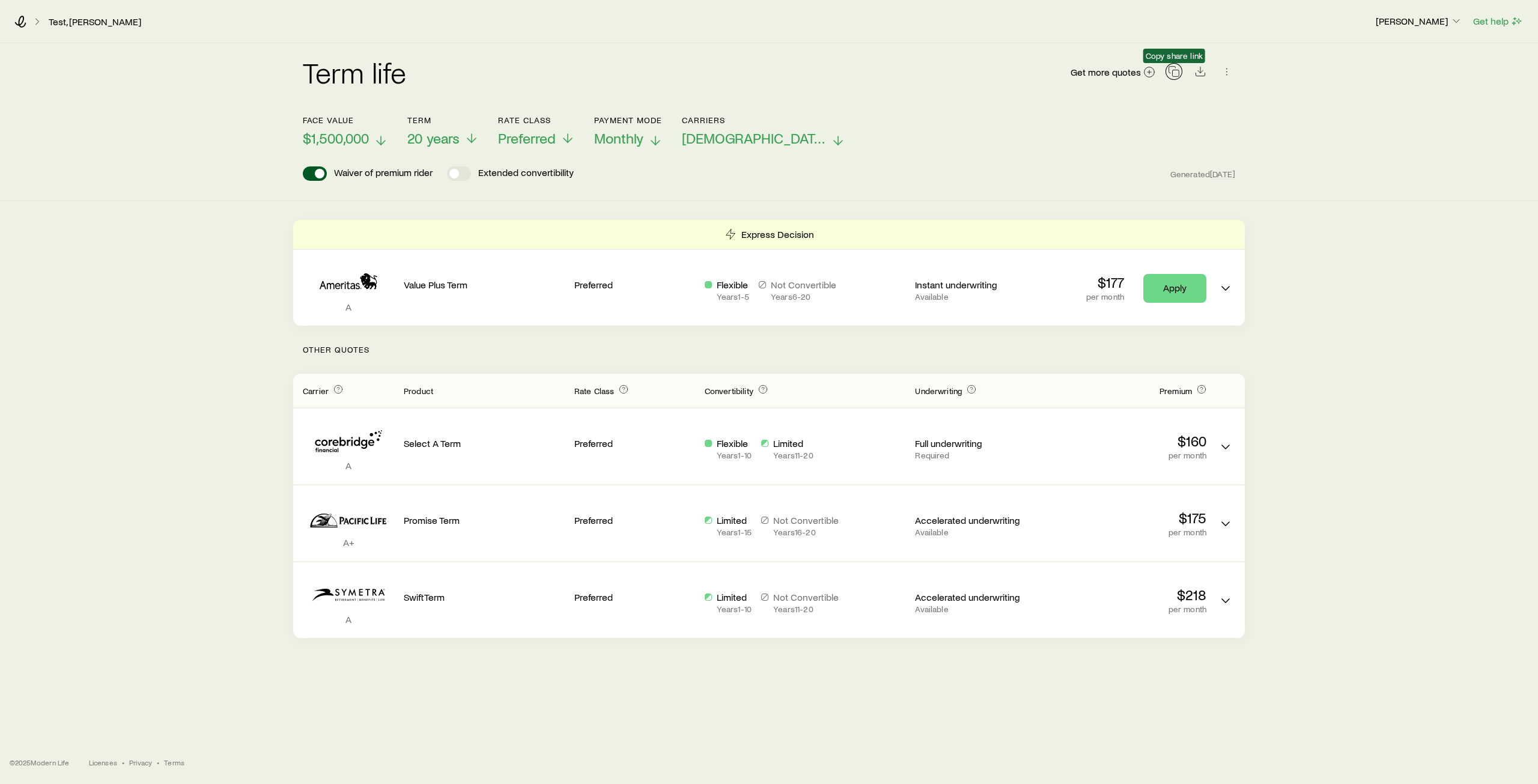
click at [1175, 76] on rect "button" at bounding box center [1177, 74] width 7 height 7
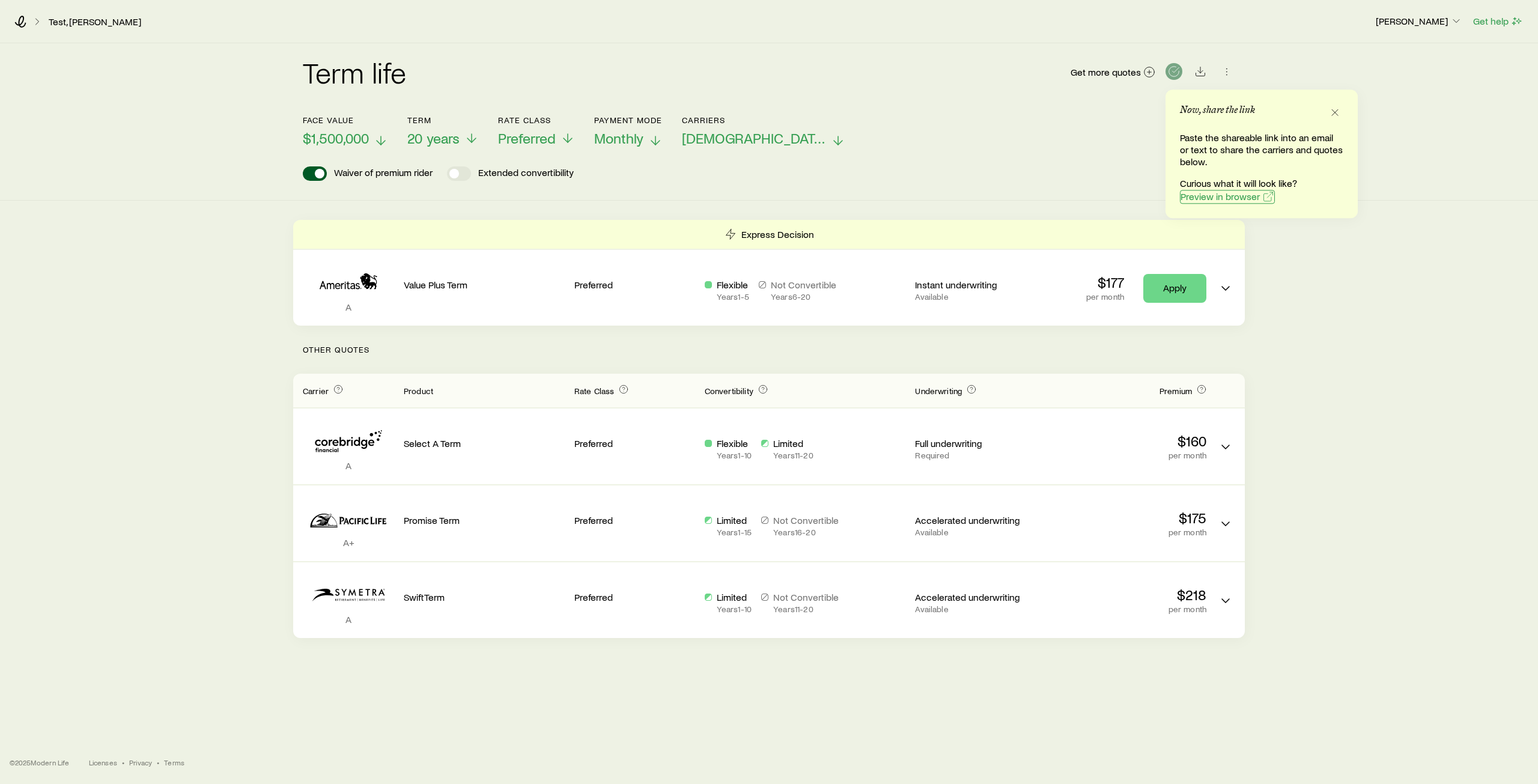
click at [1221, 195] on span "Preview in browser" at bounding box center [1221, 196] width 79 height 9
click at [1334, 112] on line "button" at bounding box center [1335, 112] width 6 height 6
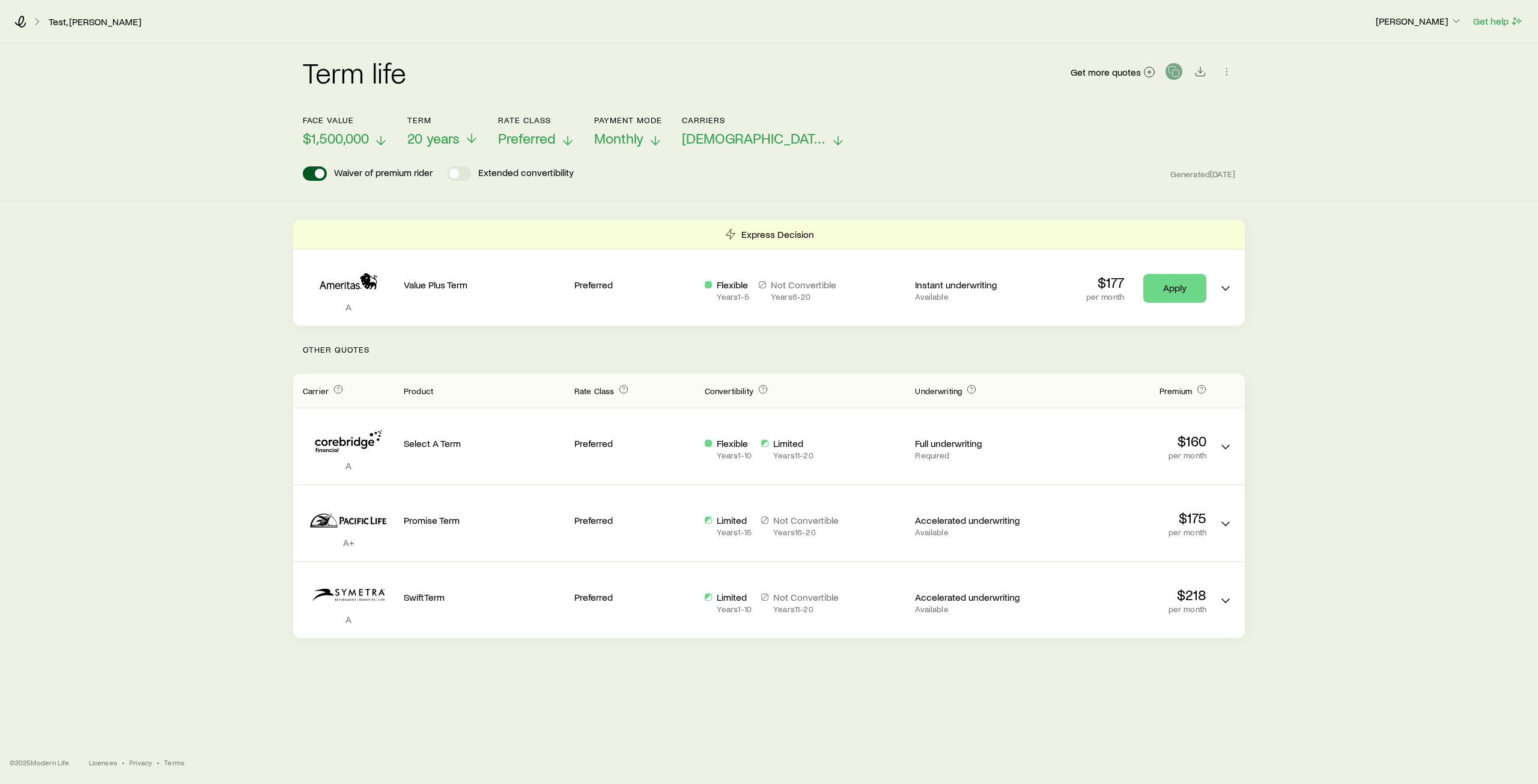
click at [552, 143] on span "Preferred" at bounding box center [527, 138] width 57 height 17
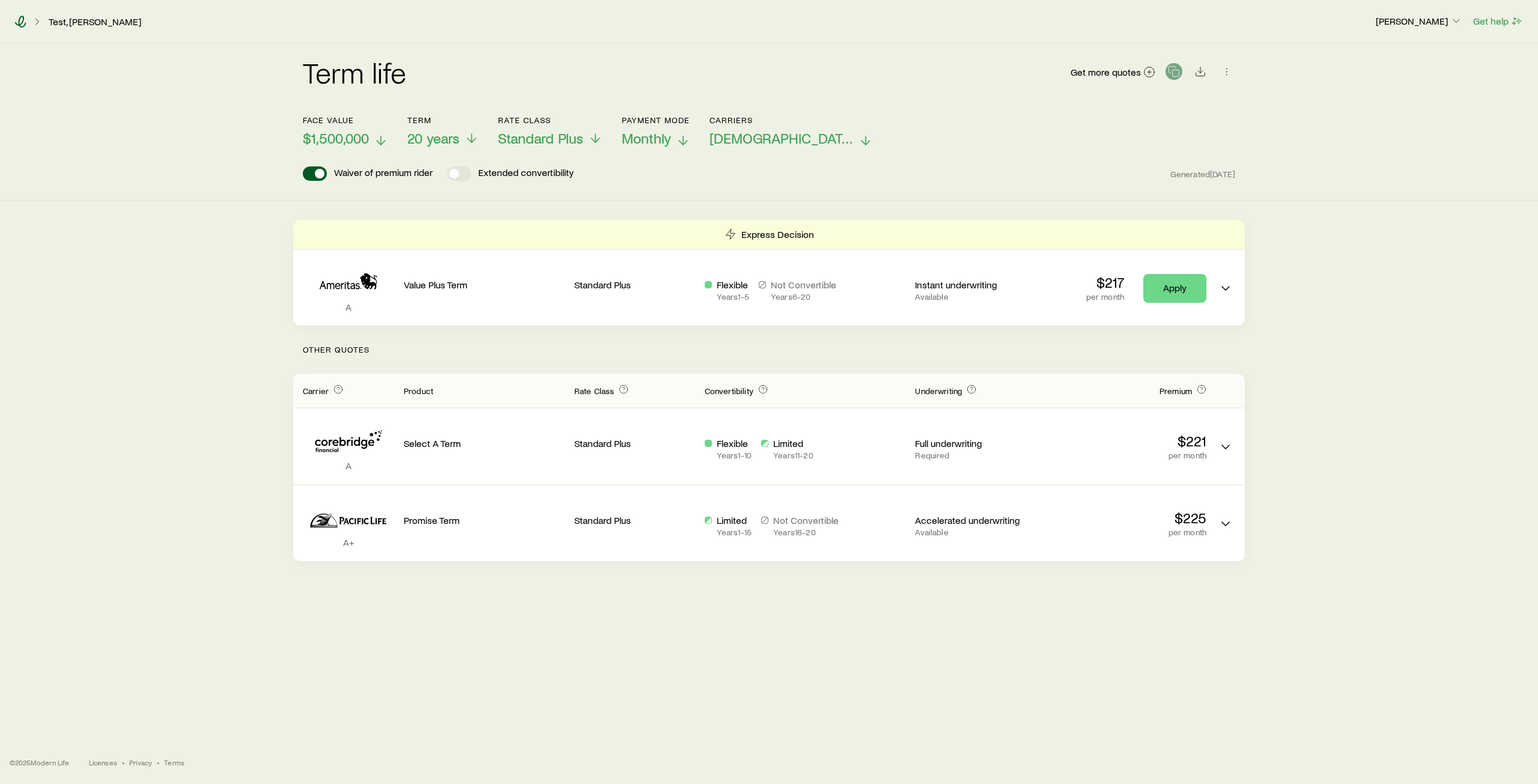
click at [21, 23] on icon at bounding box center [21, 21] width 11 height 12
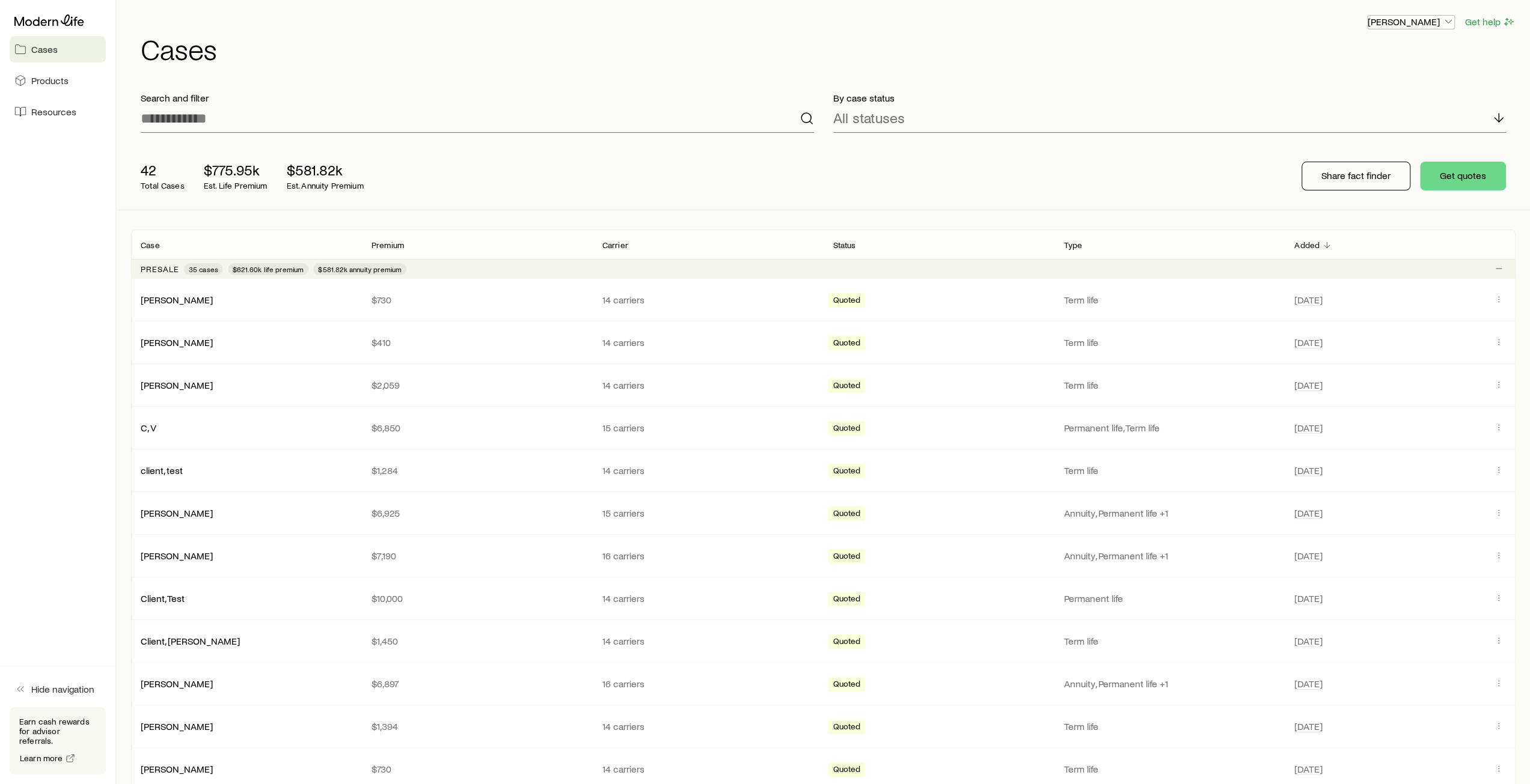
click at [1450, 21] on polyline "button" at bounding box center [1448, 22] width 6 height 3
click at [1378, 145] on button "Sign out" at bounding box center [1383, 144] width 135 height 21
